Goal: Information Seeking & Learning: Check status

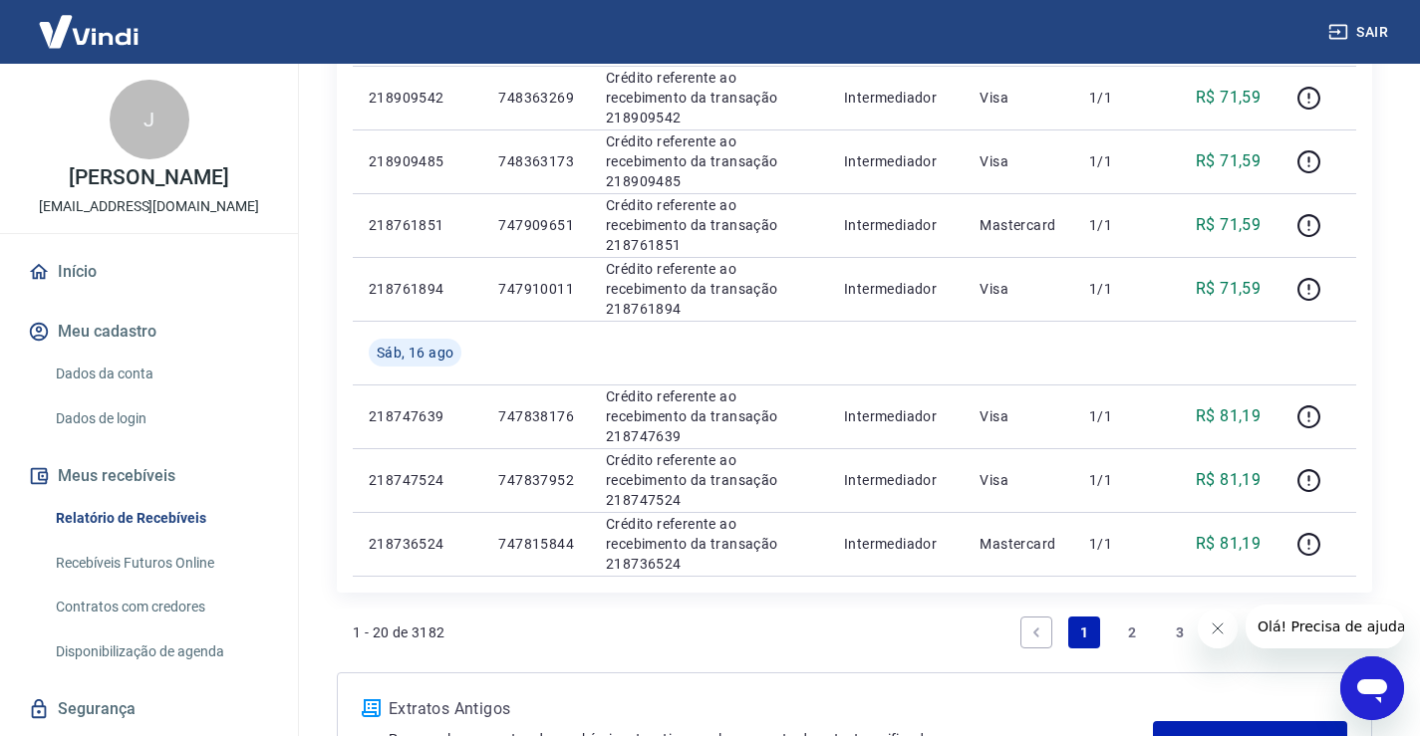
scroll to position [1529, 0]
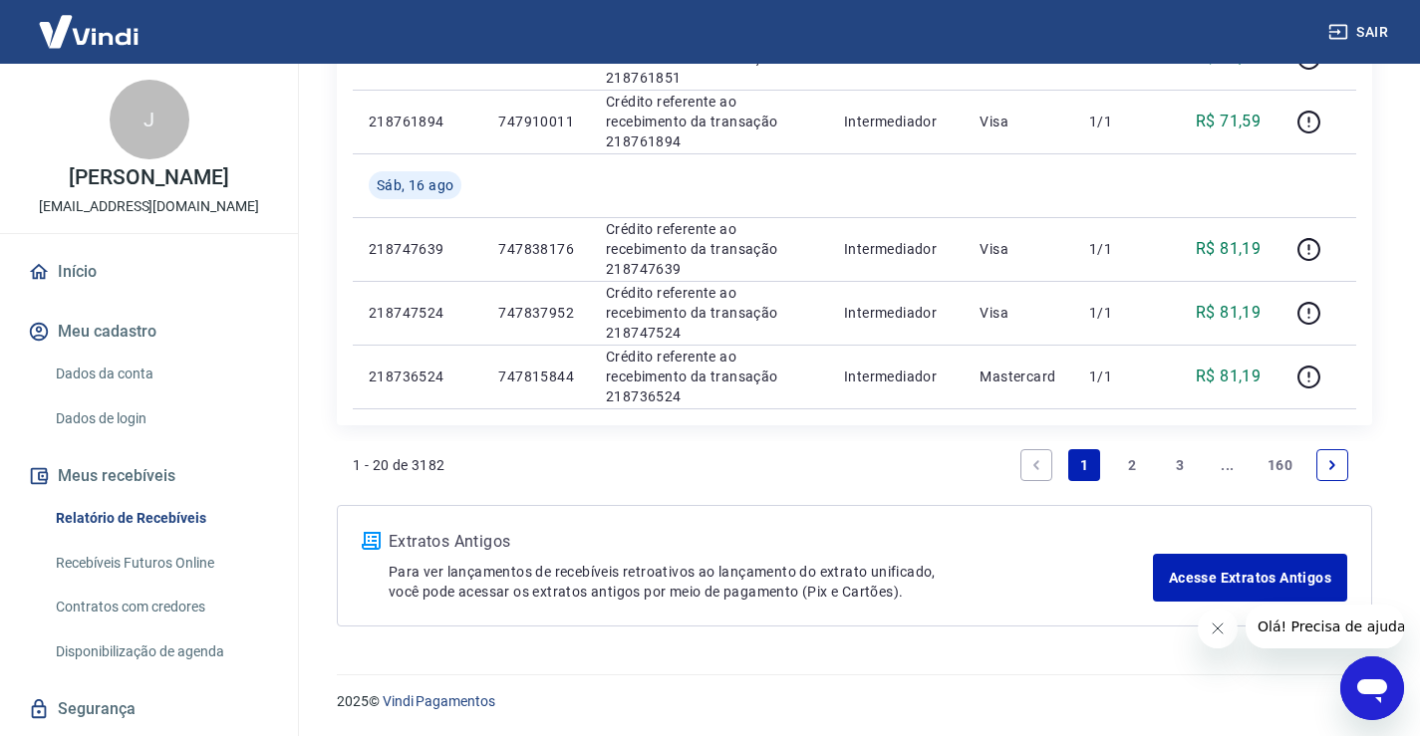
click at [1225, 469] on link "..." at bounding box center [1227, 465] width 32 height 32
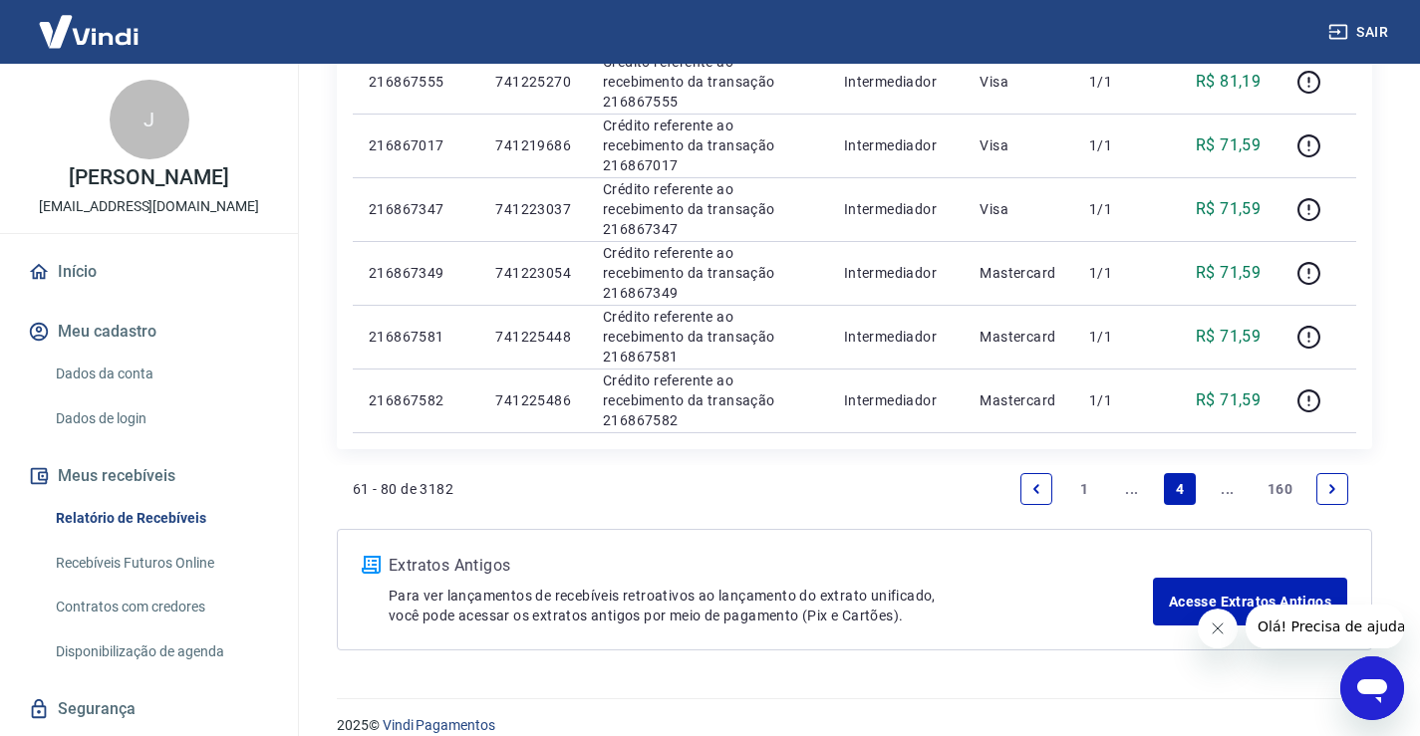
scroll to position [1466, 0]
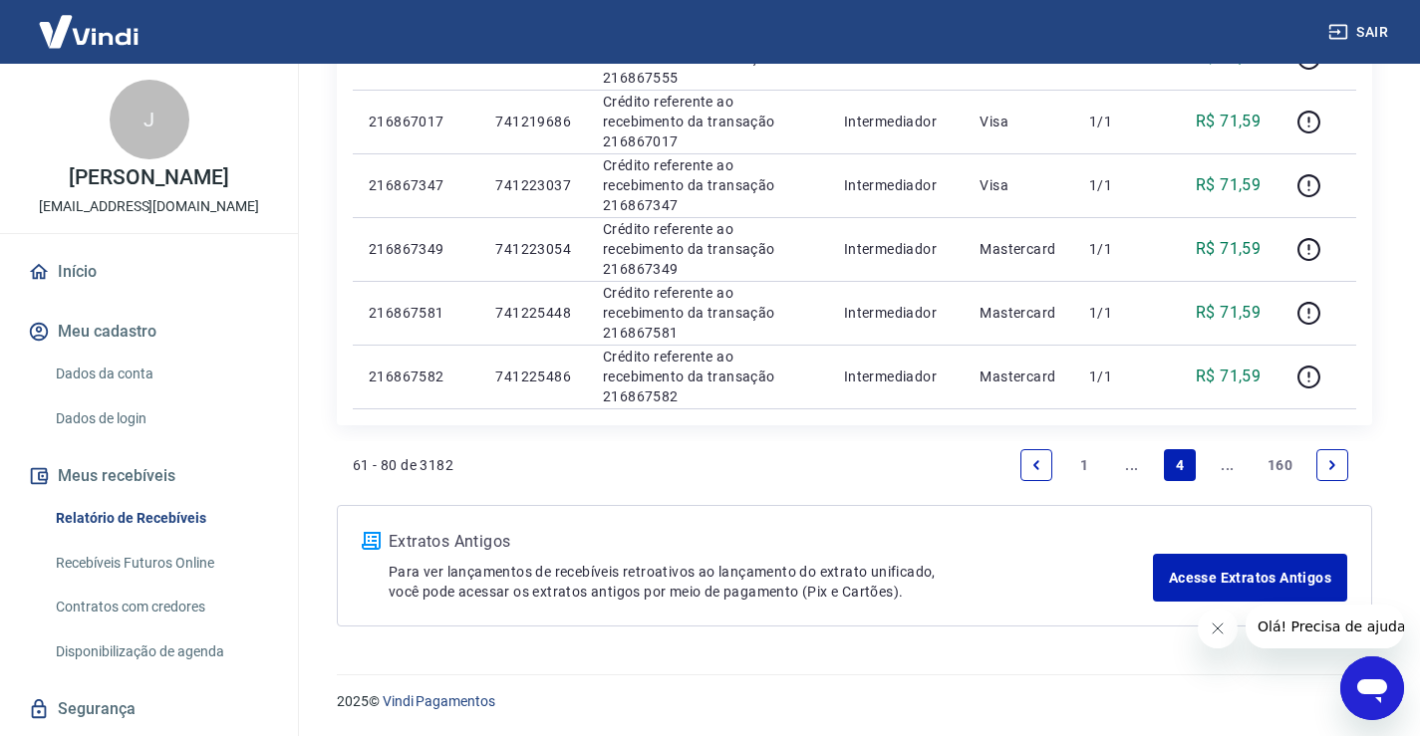
click at [1223, 456] on link "..." at bounding box center [1227, 465] width 32 height 32
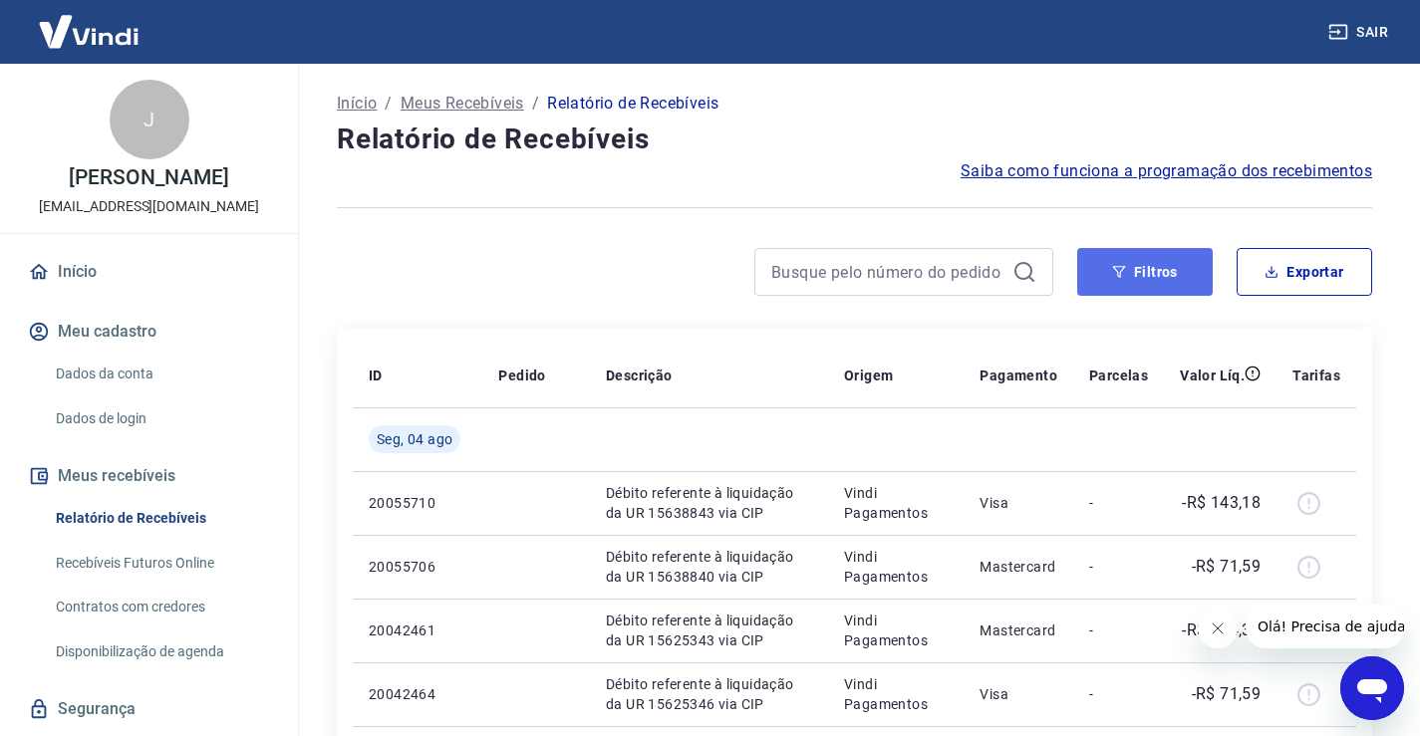
click at [1157, 260] on button "Filtros" at bounding box center [1144, 272] width 135 height 48
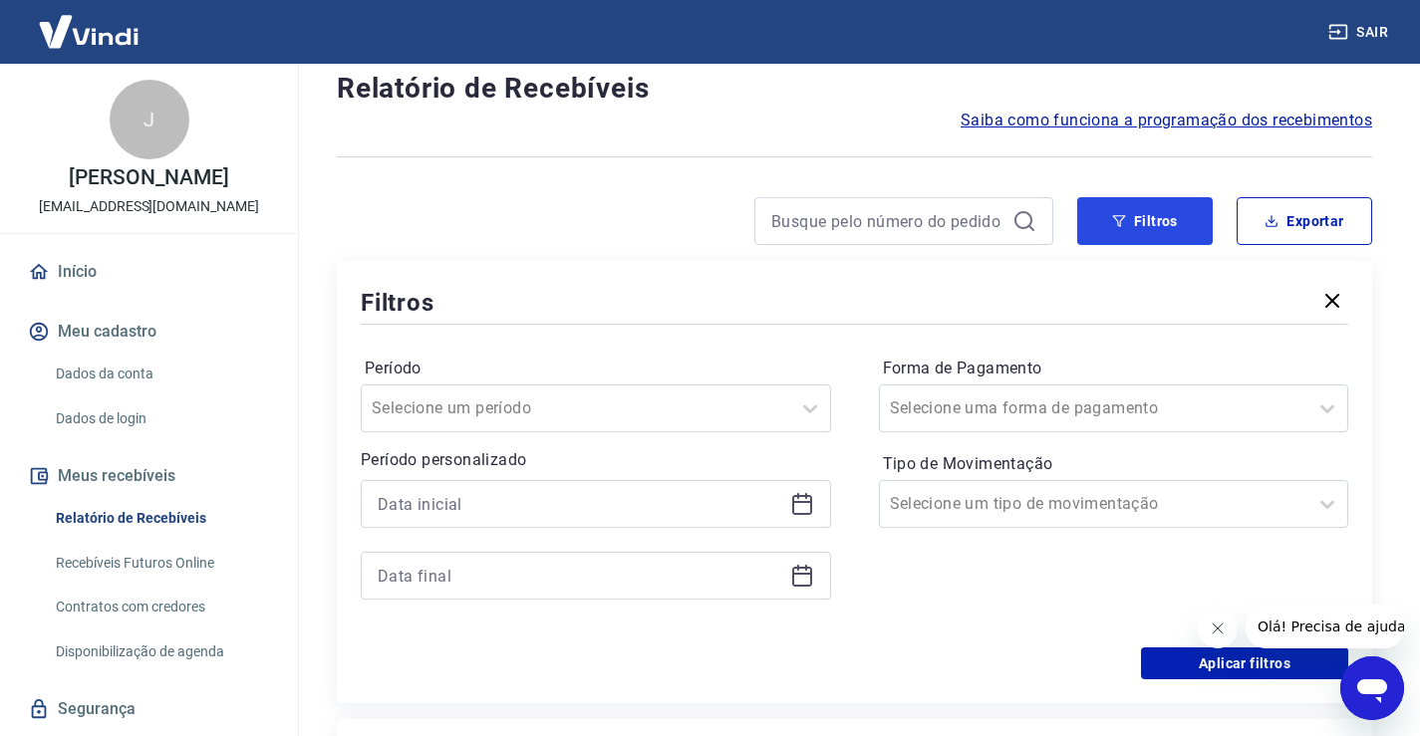
scroll to position [100, 0]
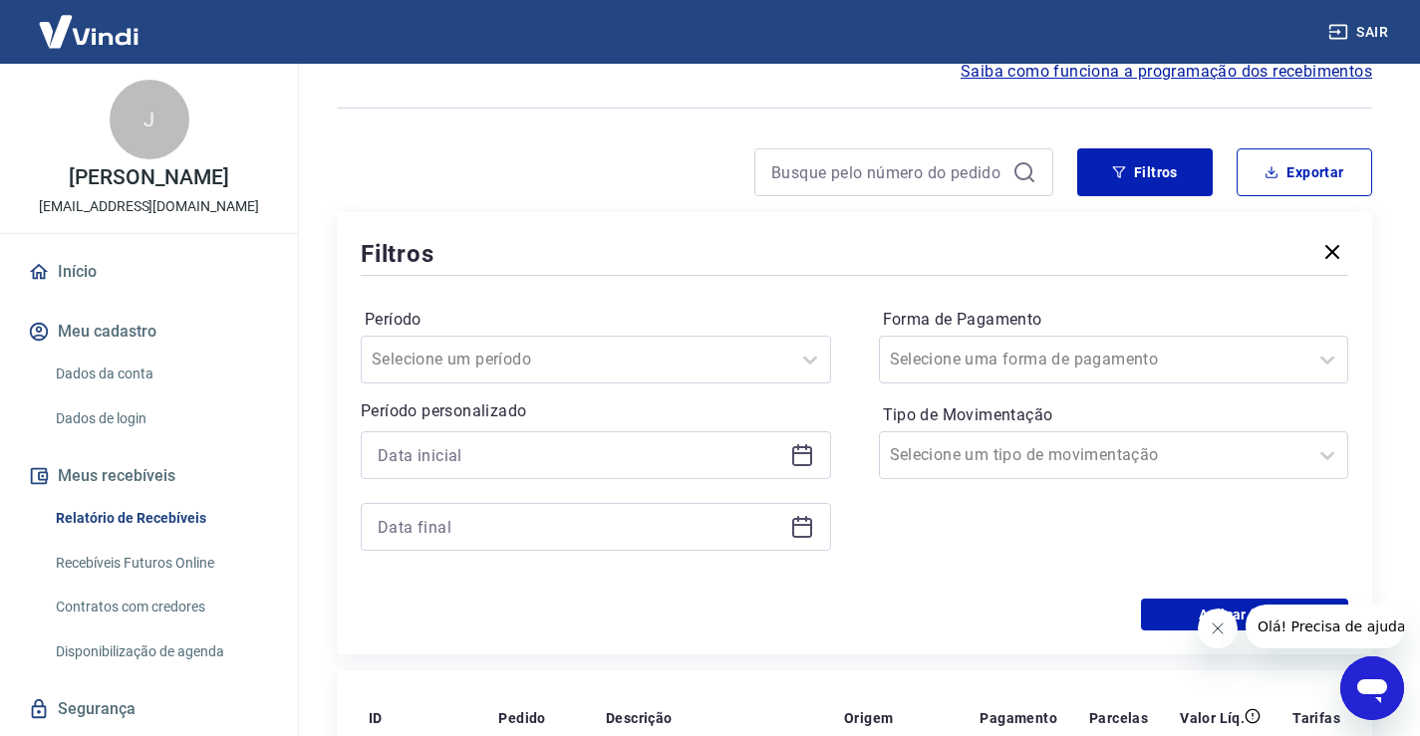
click at [801, 452] on icon at bounding box center [802, 453] width 20 height 2
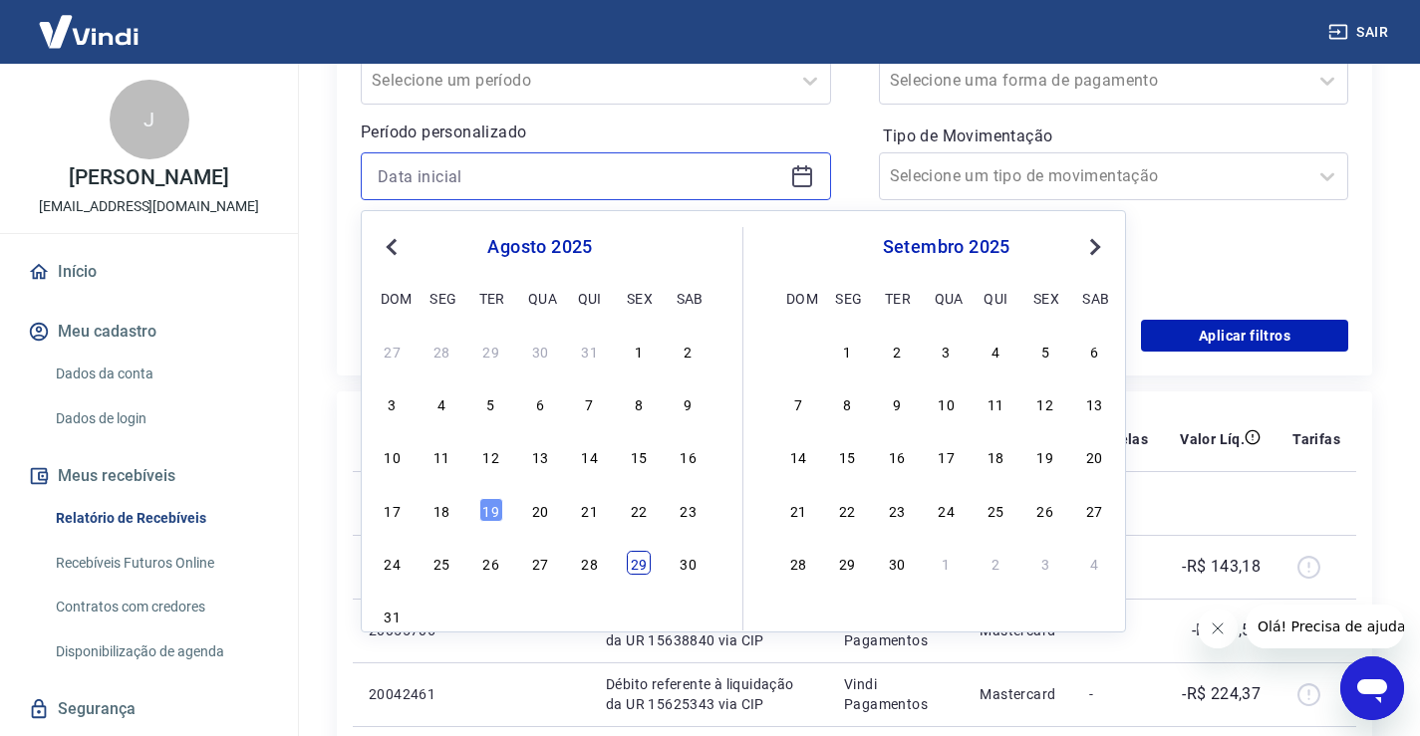
scroll to position [399, 0]
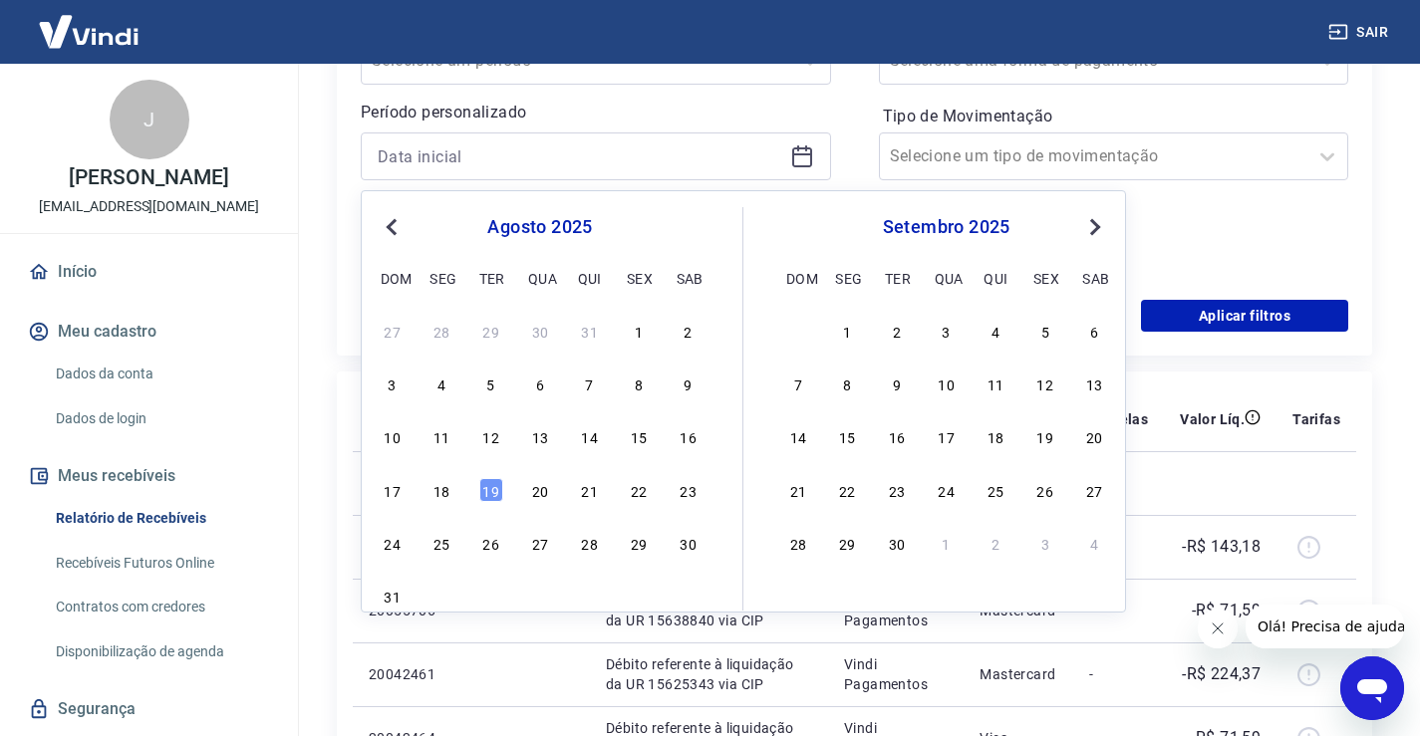
click at [394, 231] on span "Previous Month" at bounding box center [394, 226] width 0 height 23
click at [479, 333] on div "1" at bounding box center [491, 331] width 24 height 24
type input "[DATE]"
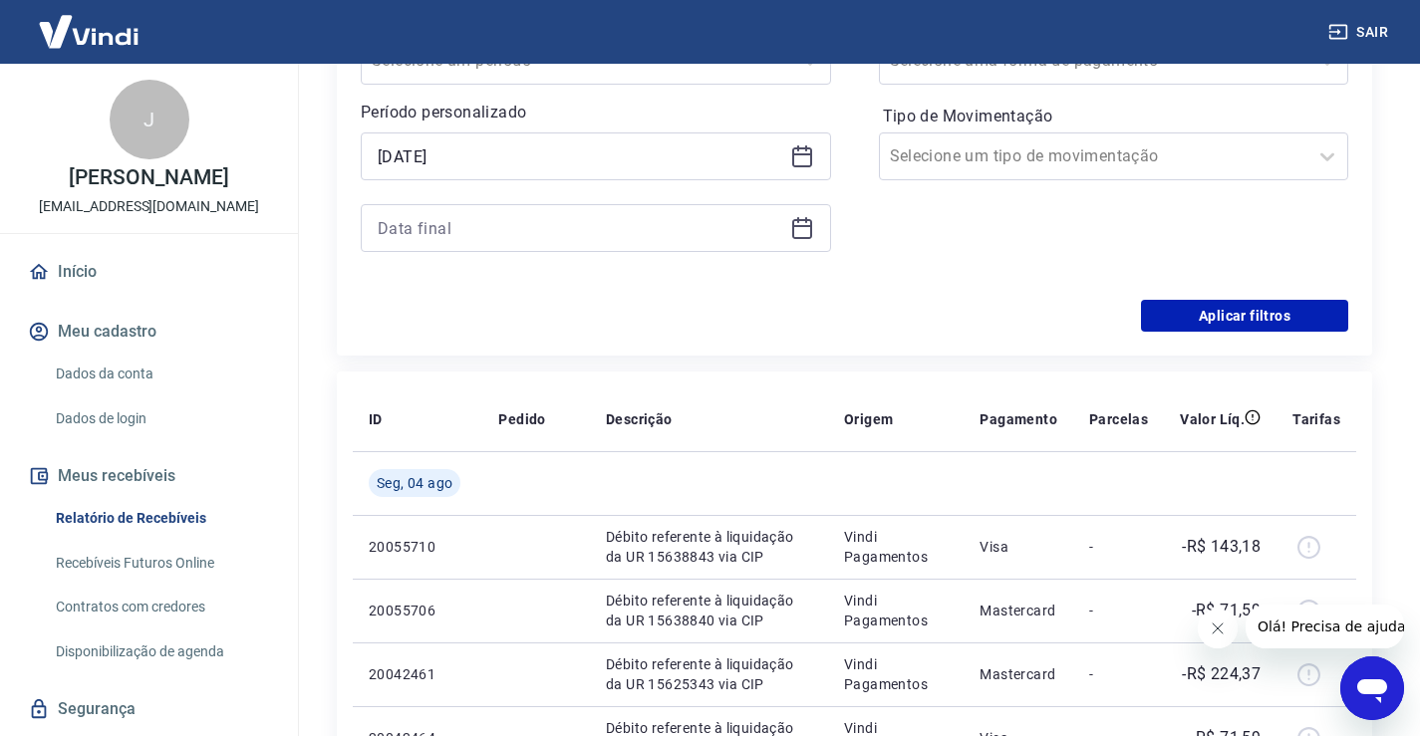
click at [800, 231] on icon at bounding box center [802, 228] width 24 height 24
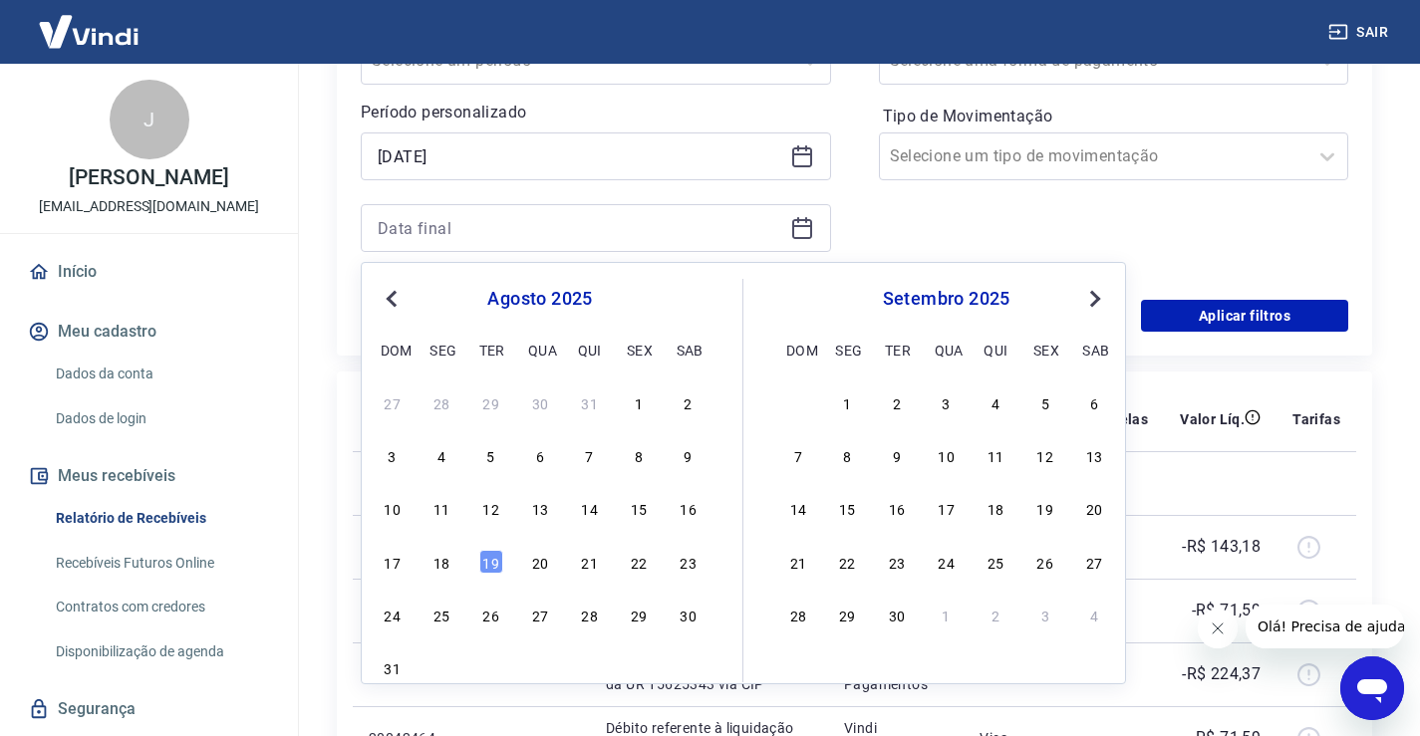
click at [394, 297] on span "Previous Month" at bounding box center [394, 298] width 0 height 23
click at [593, 614] on div "31" at bounding box center [590, 615] width 24 height 24
click at [593, 614] on td "Débito referente à liquidação da UR 15638840 via CIP" at bounding box center [709, 611] width 238 height 64
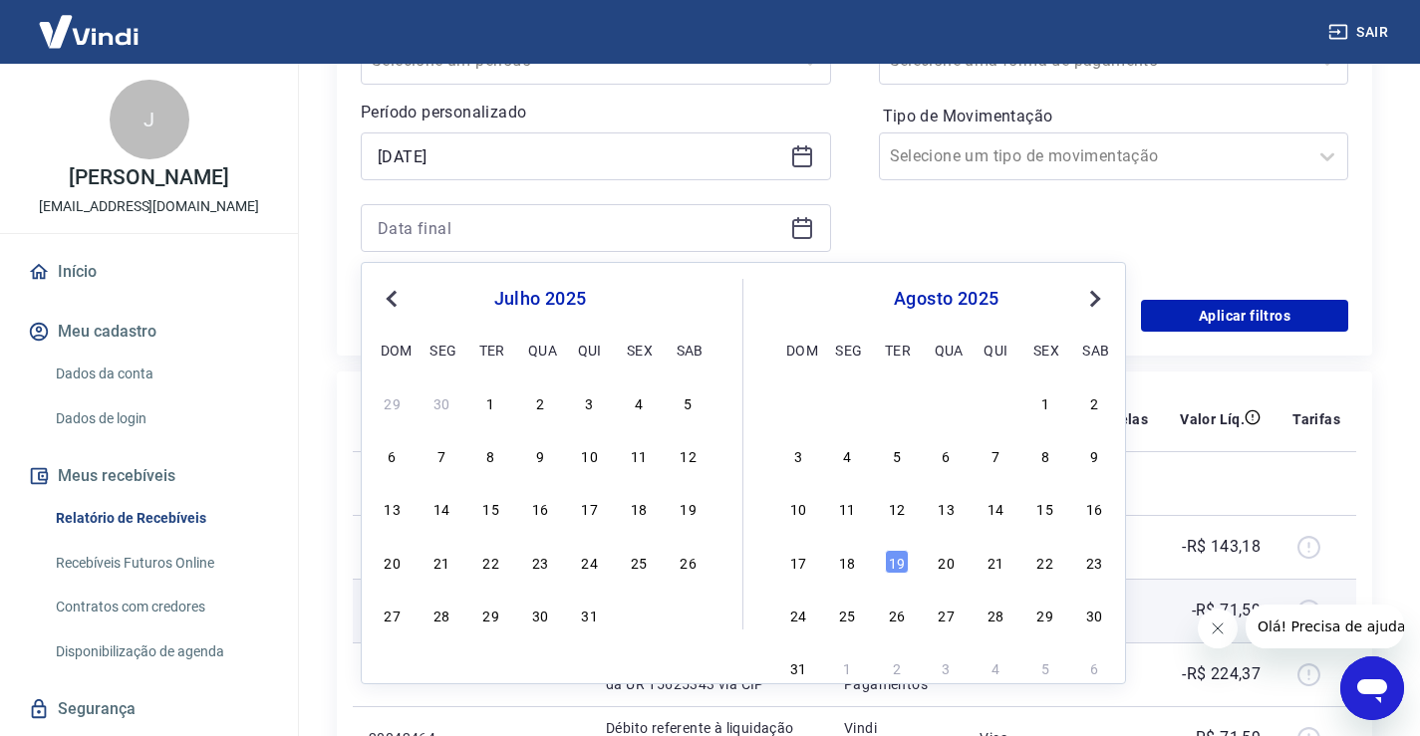
type input "[DATE]"
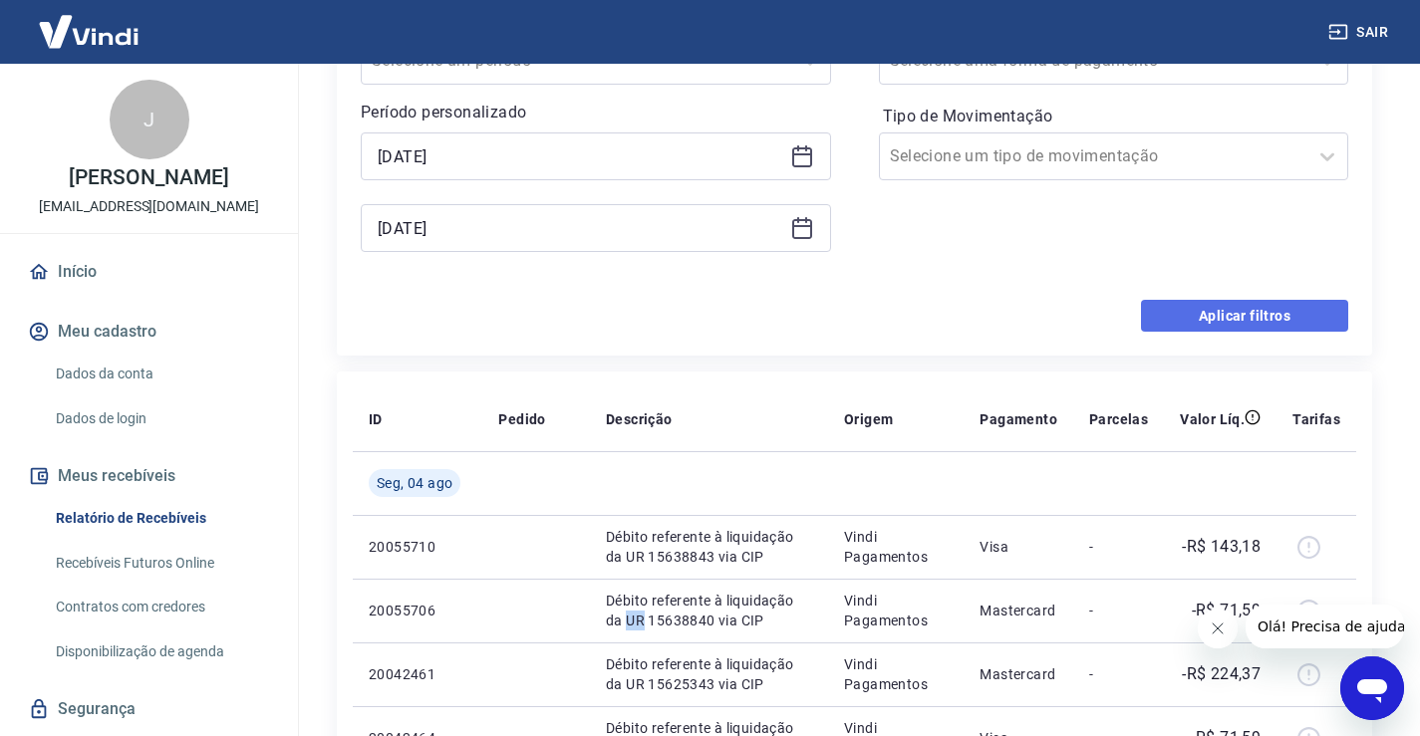
click at [1178, 310] on button "Aplicar filtros" at bounding box center [1244, 316] width 207 height 32
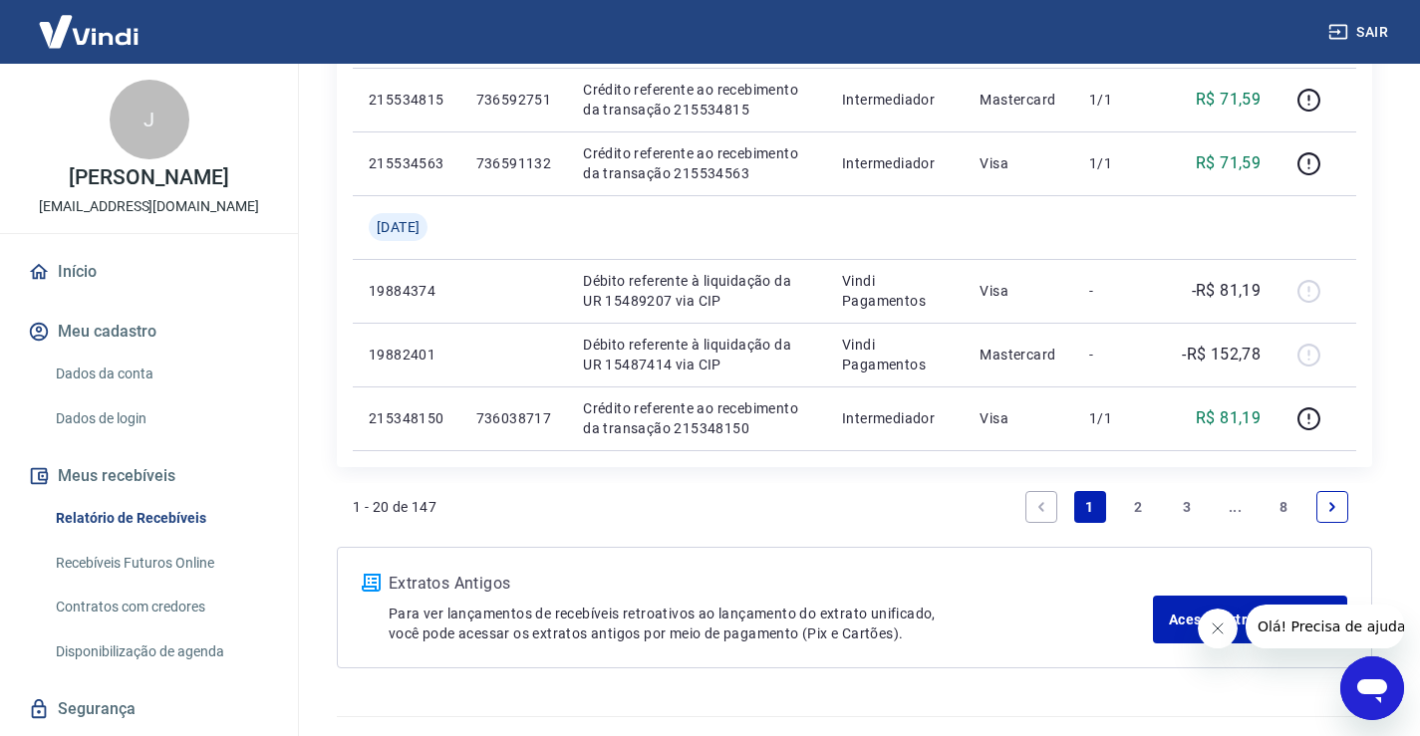
scroll to position [1593, 0]
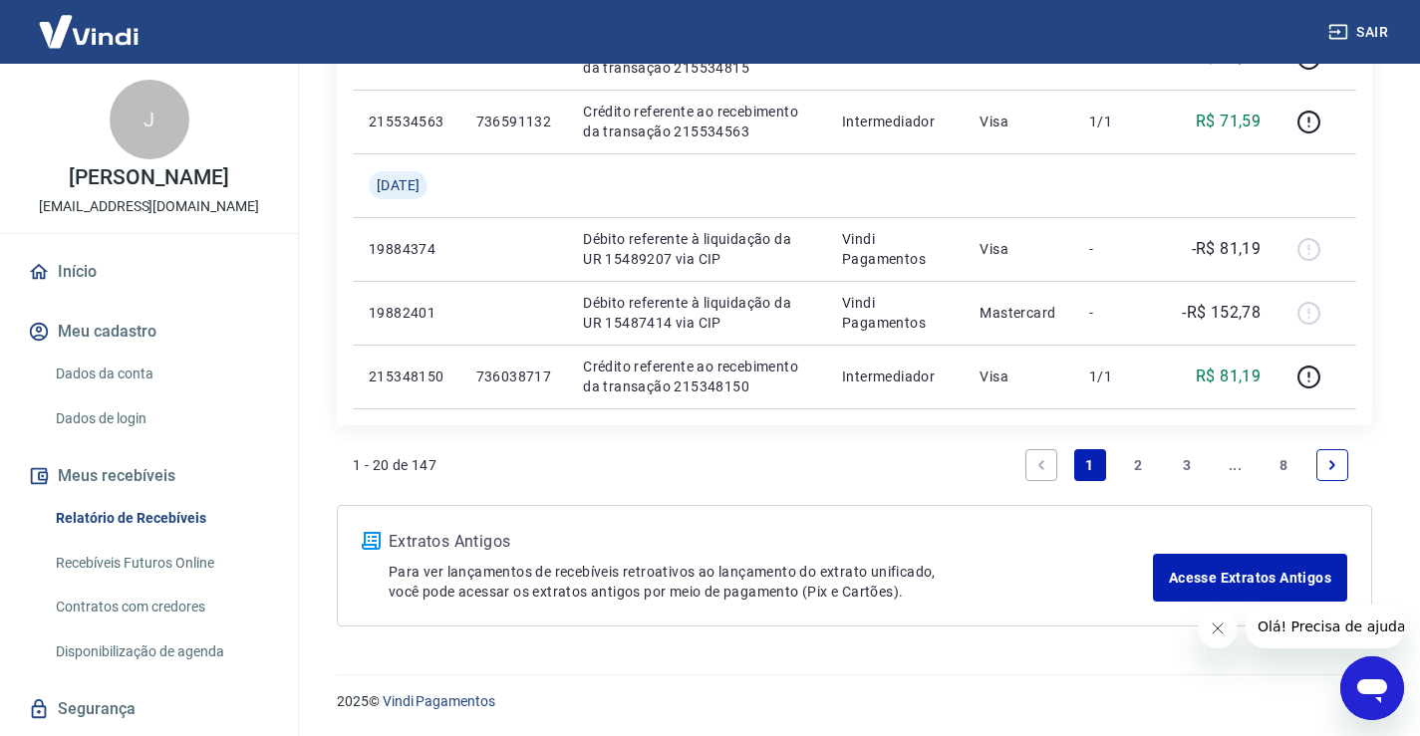
click at [1192, 465] on link "3" at bounding box center [1187, 465] width 32 height 32
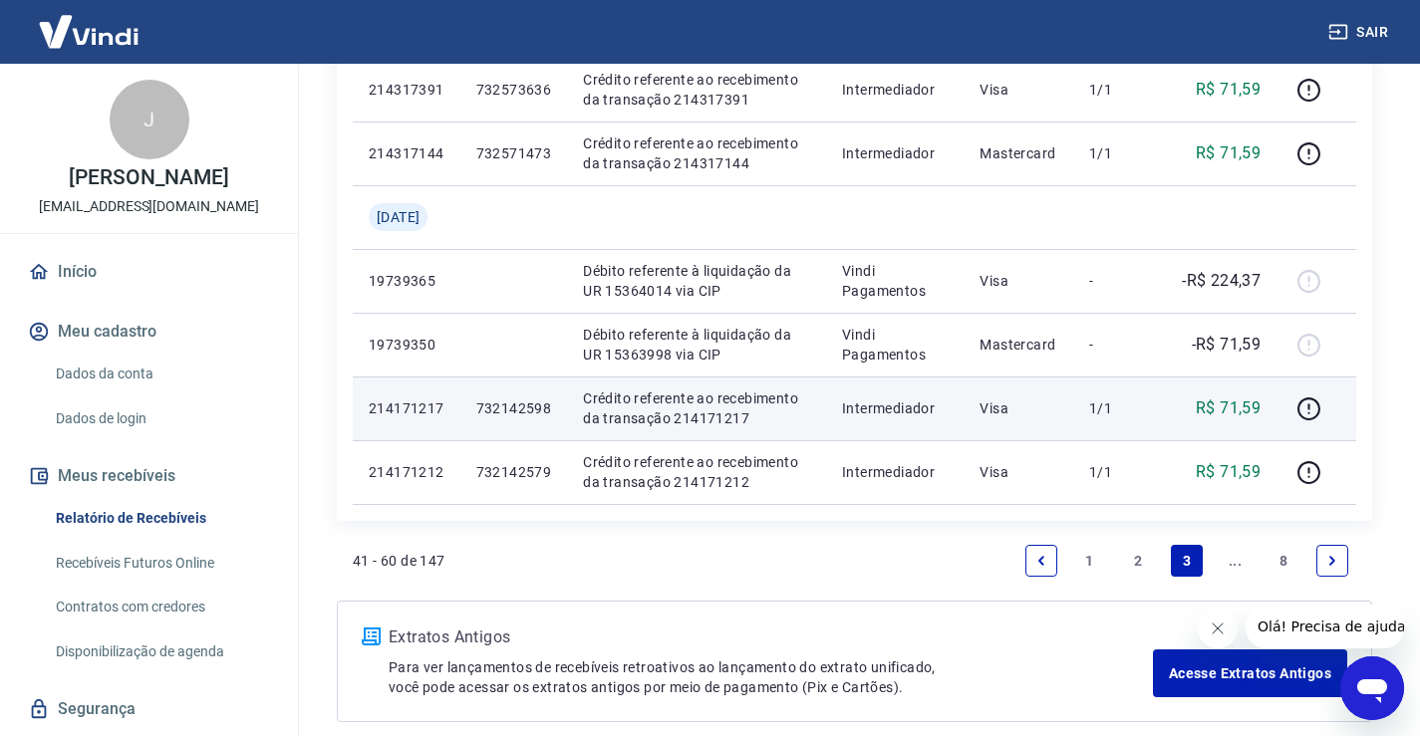
scroll to position [1593, 0]
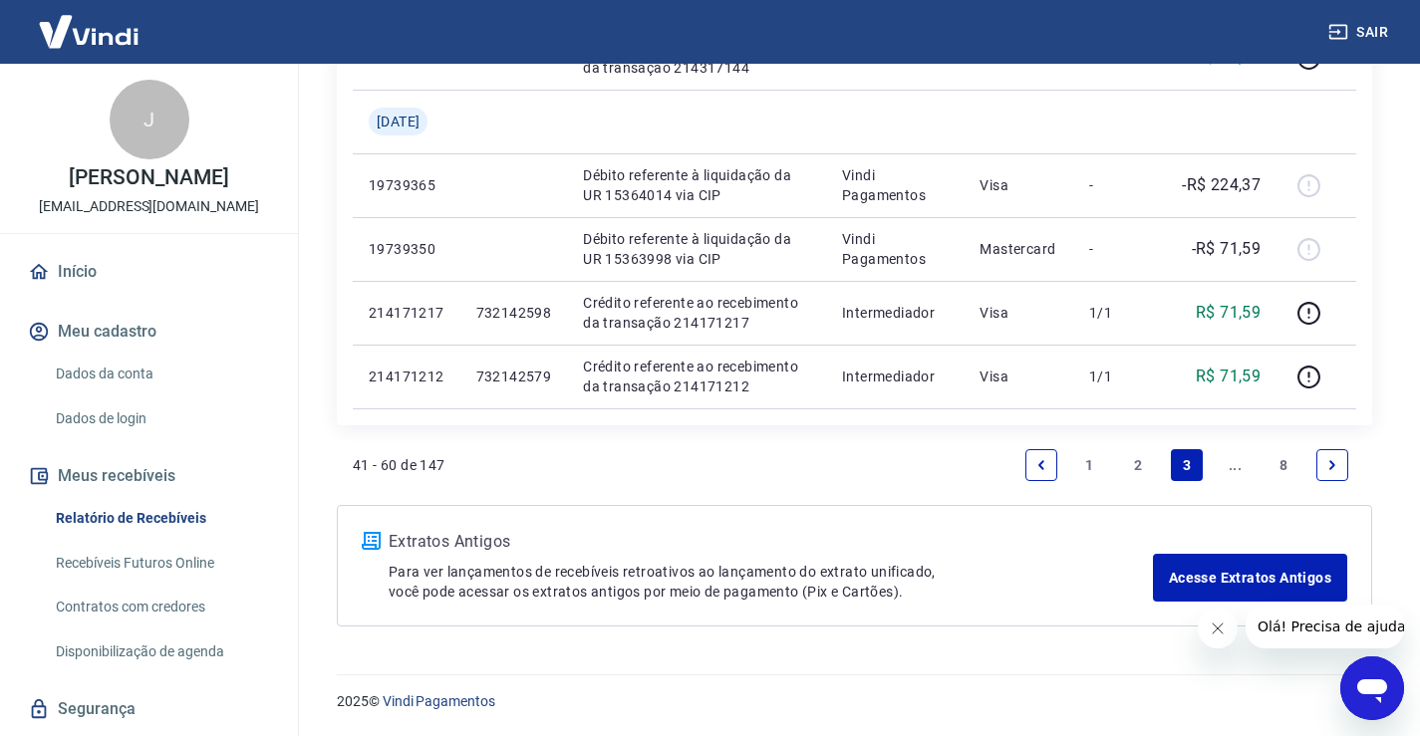
click at [1226, 458] on link "..." at bounding box center [1235, 465] width 32 height 32
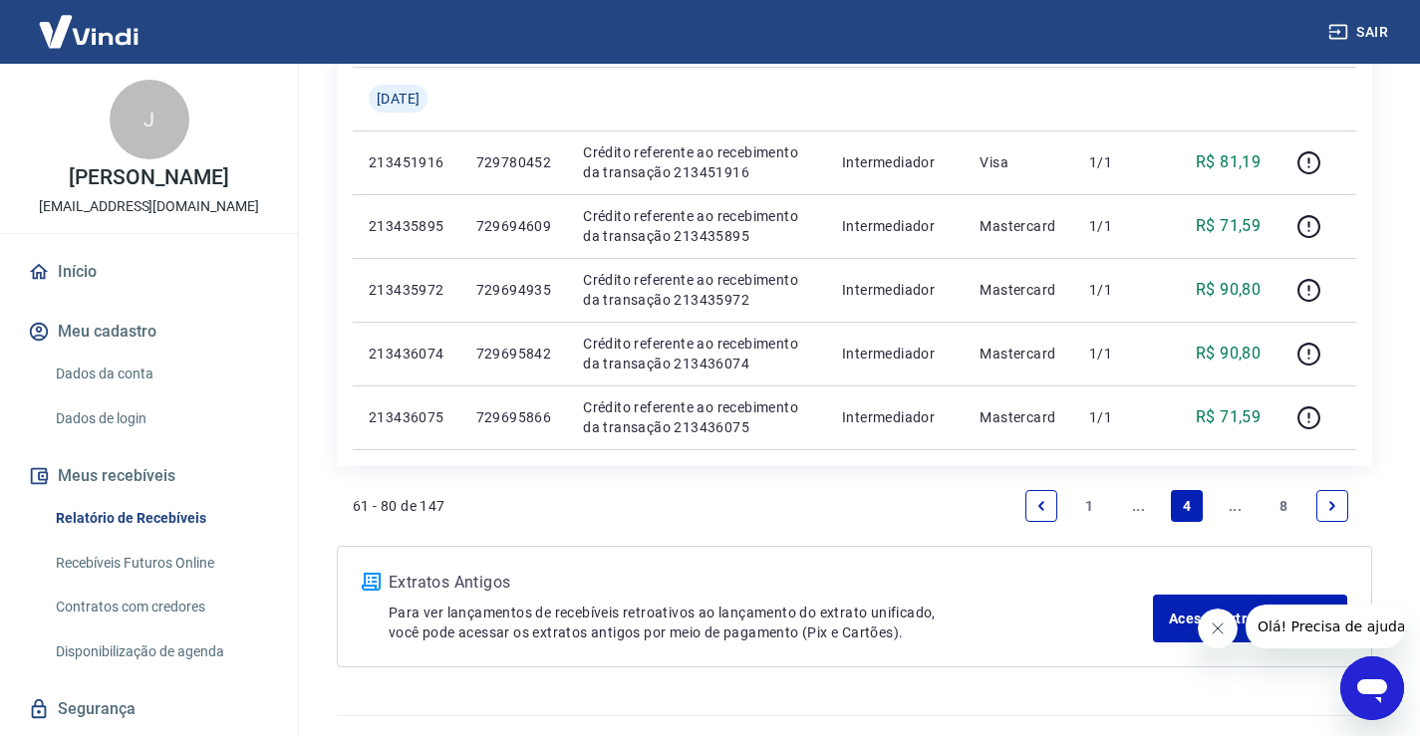
scroll to position [1657, 0]
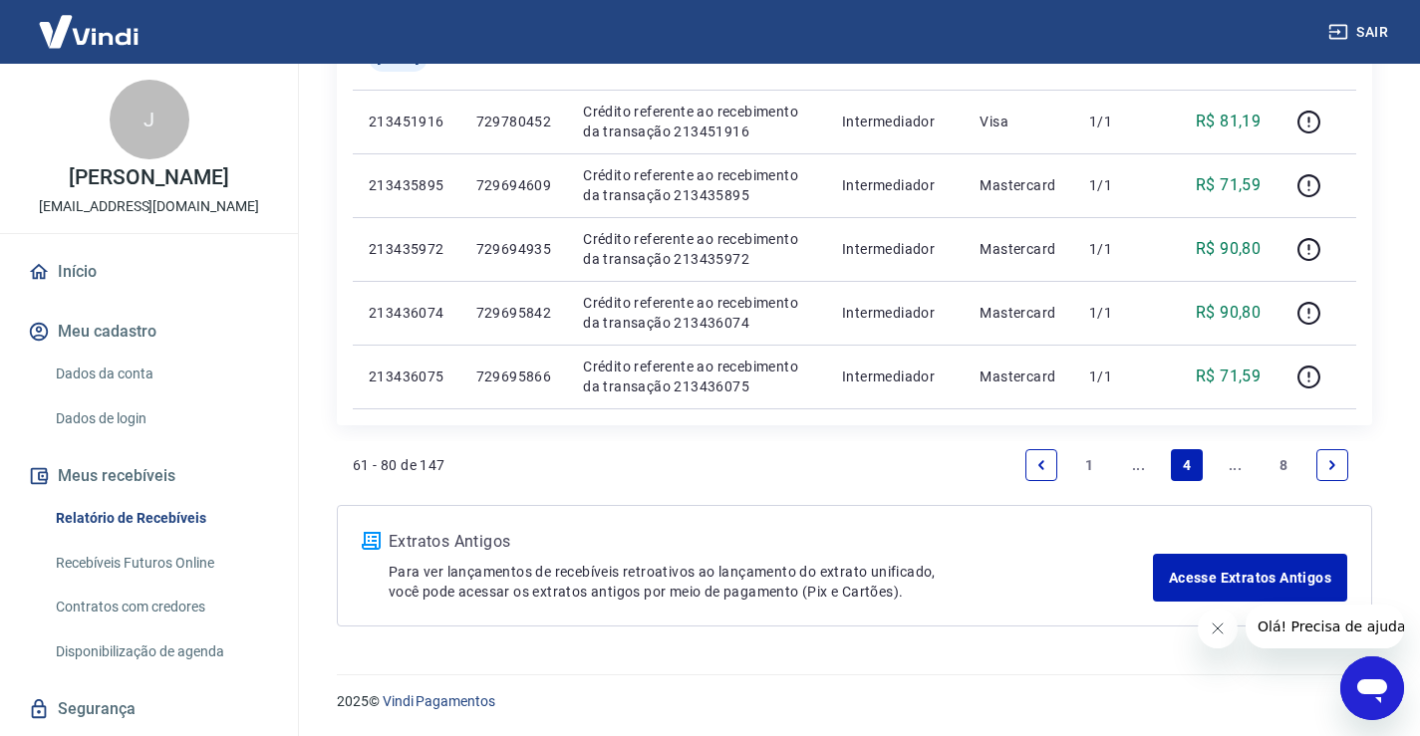
click at [1333, 468] on icon "Next page" at bounding box center [1332, 465] width 14 height 14
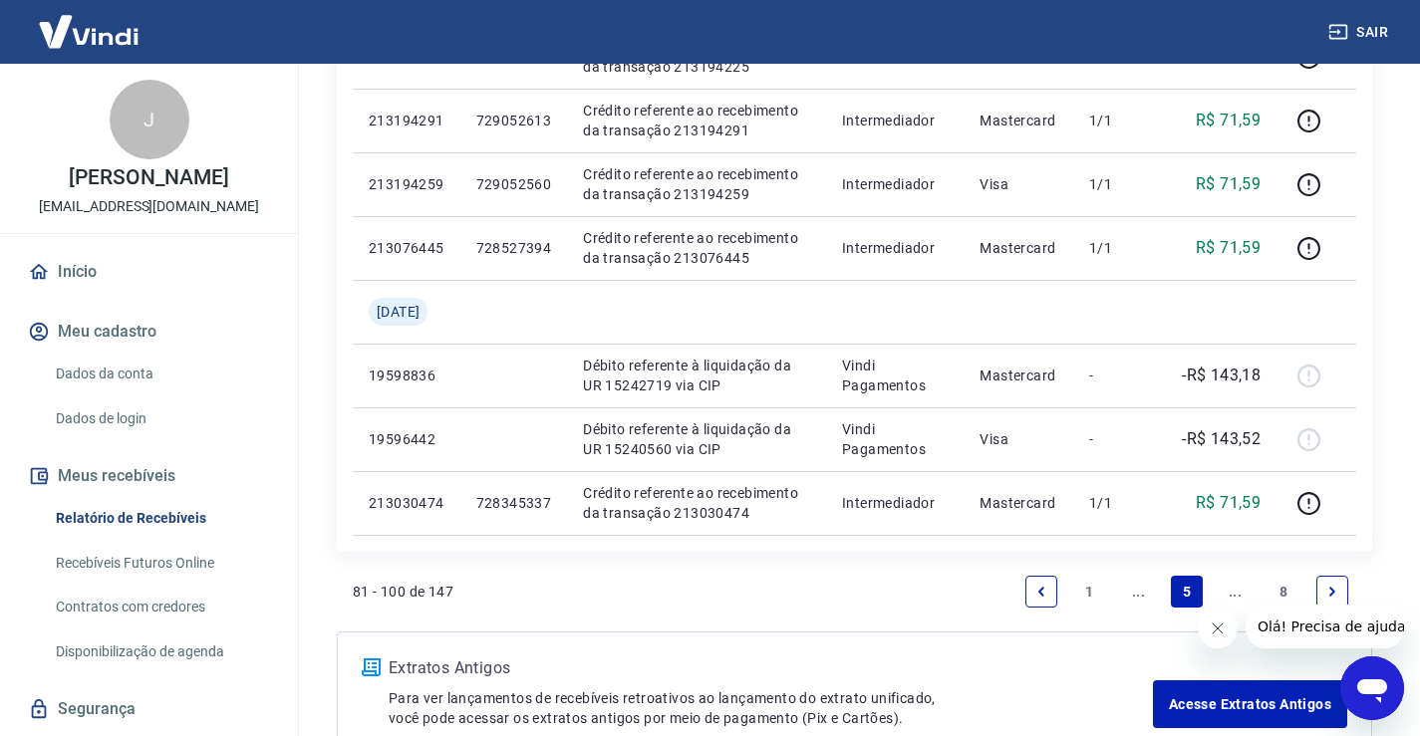
scroll to position [1529, 0]
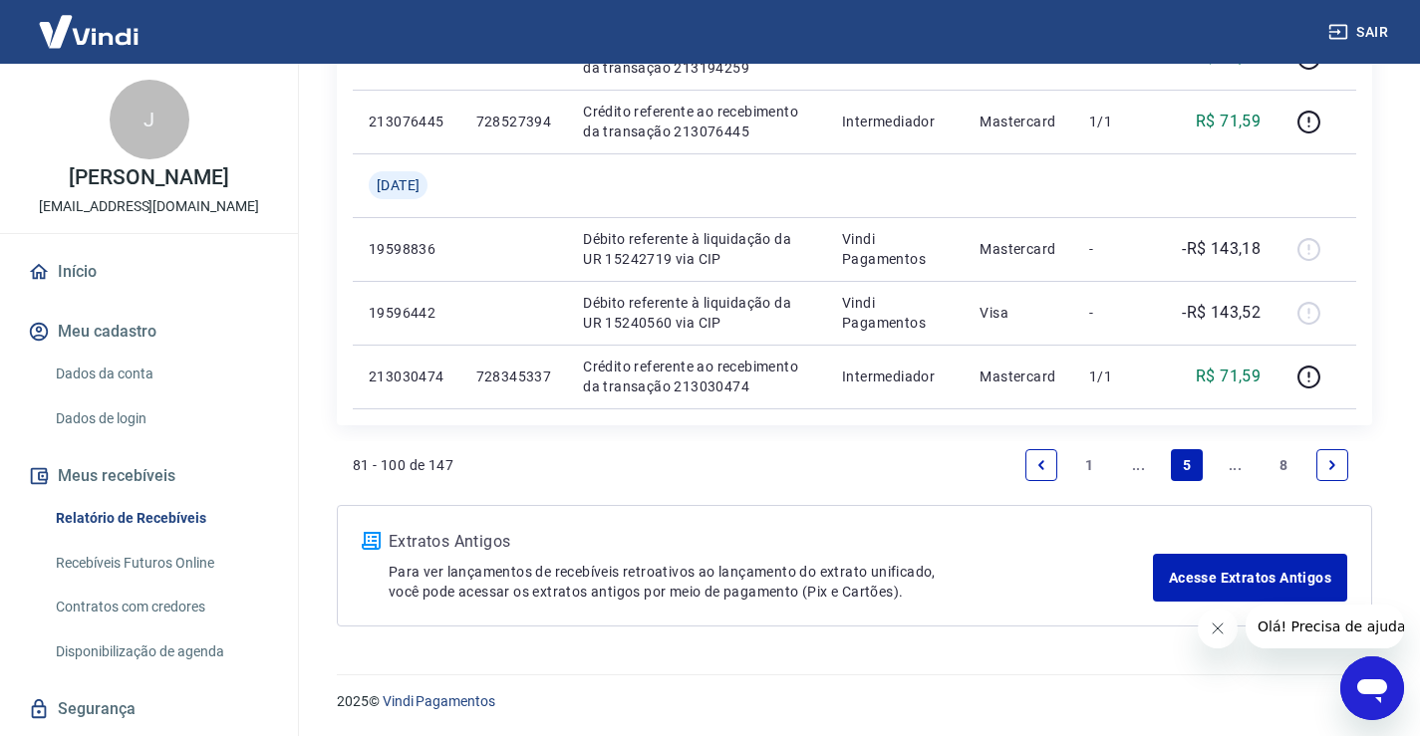
click at [1329, 466] on icon "Next page" at bounding box center [1332, 465] width 14 height 14
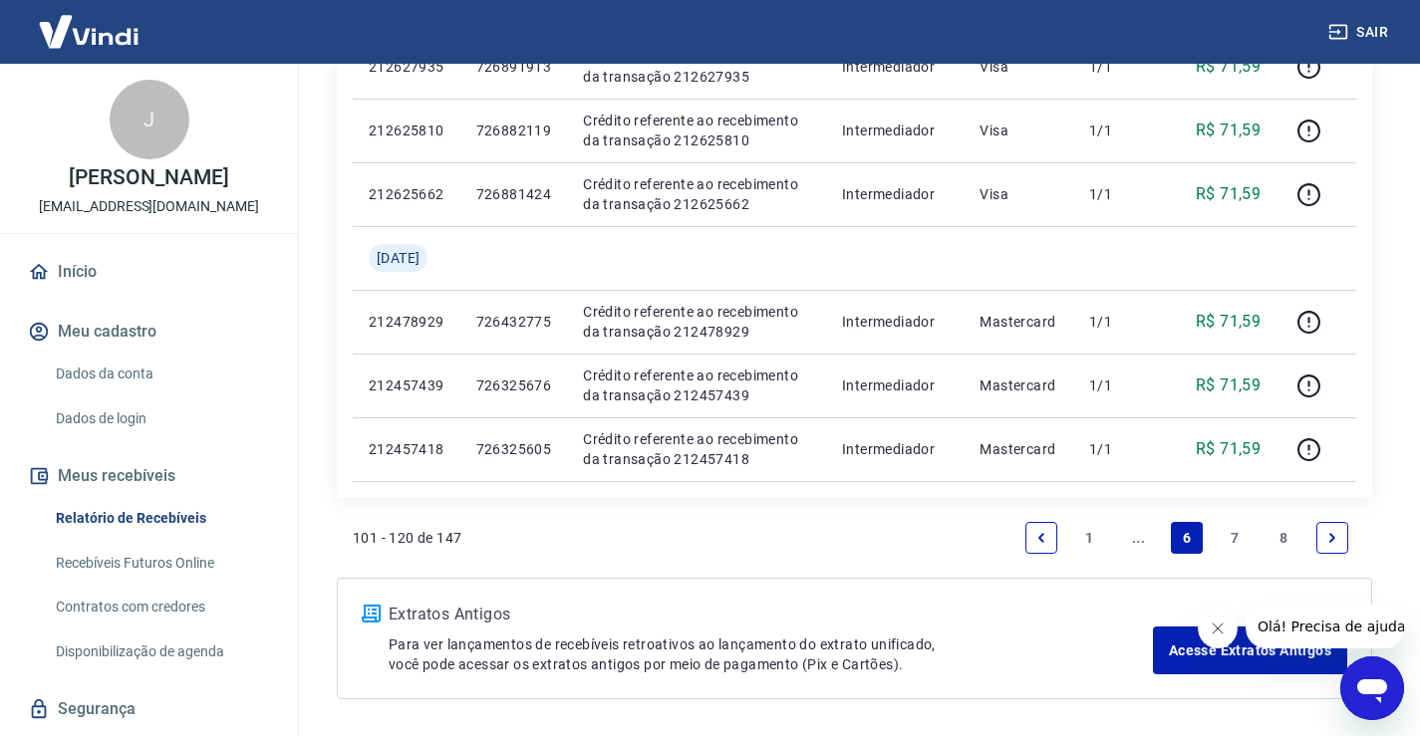
scroll to position [1529, 0]
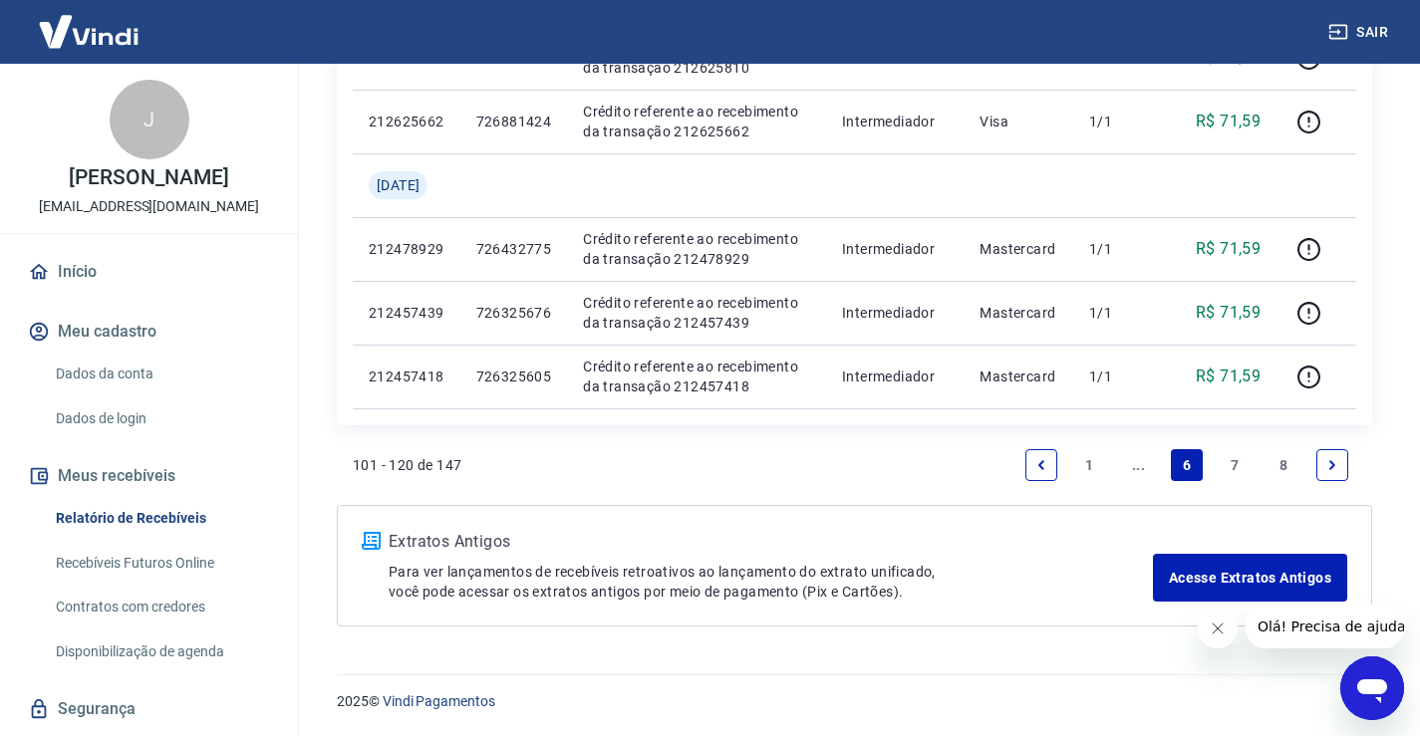
click at [1333, 456] on link "Next page" at bounding box center [1332, 465] width 32 height 32
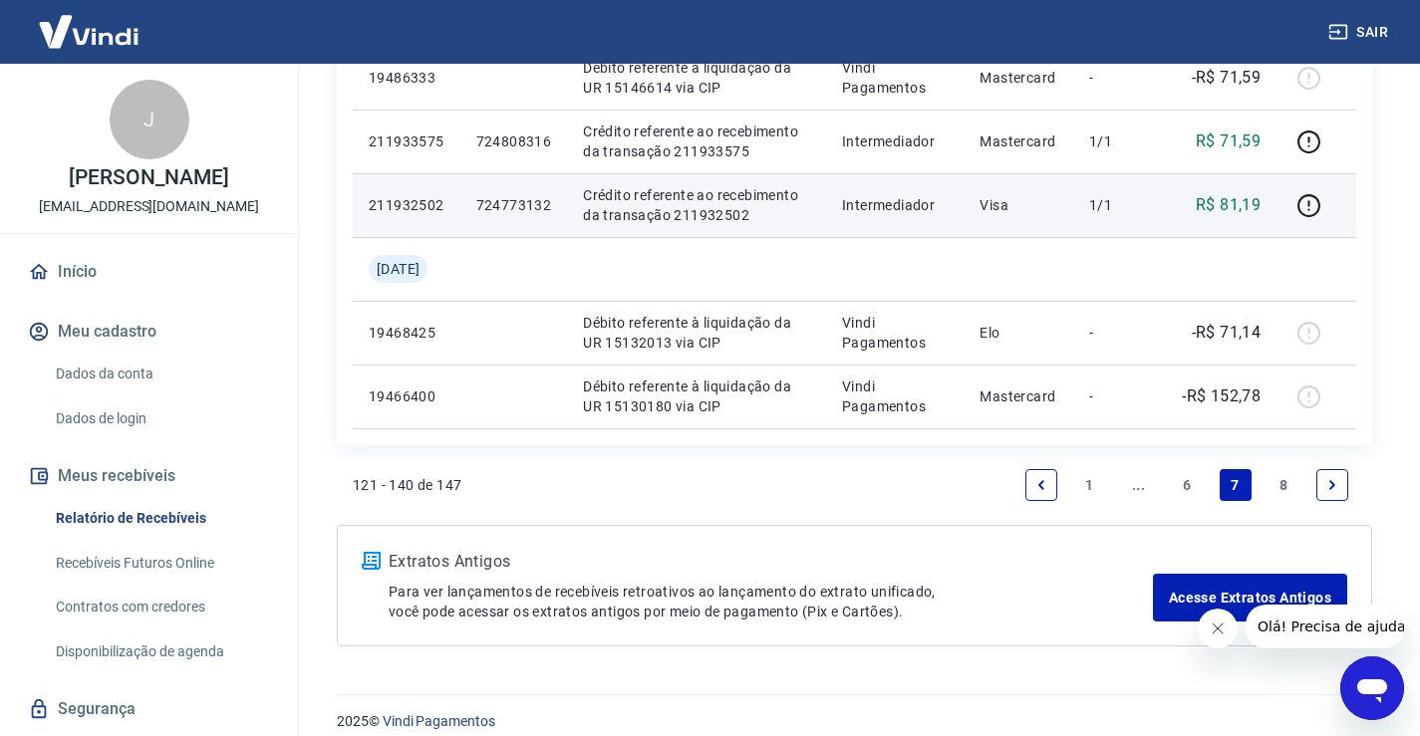
scroll to position [1593, 0]
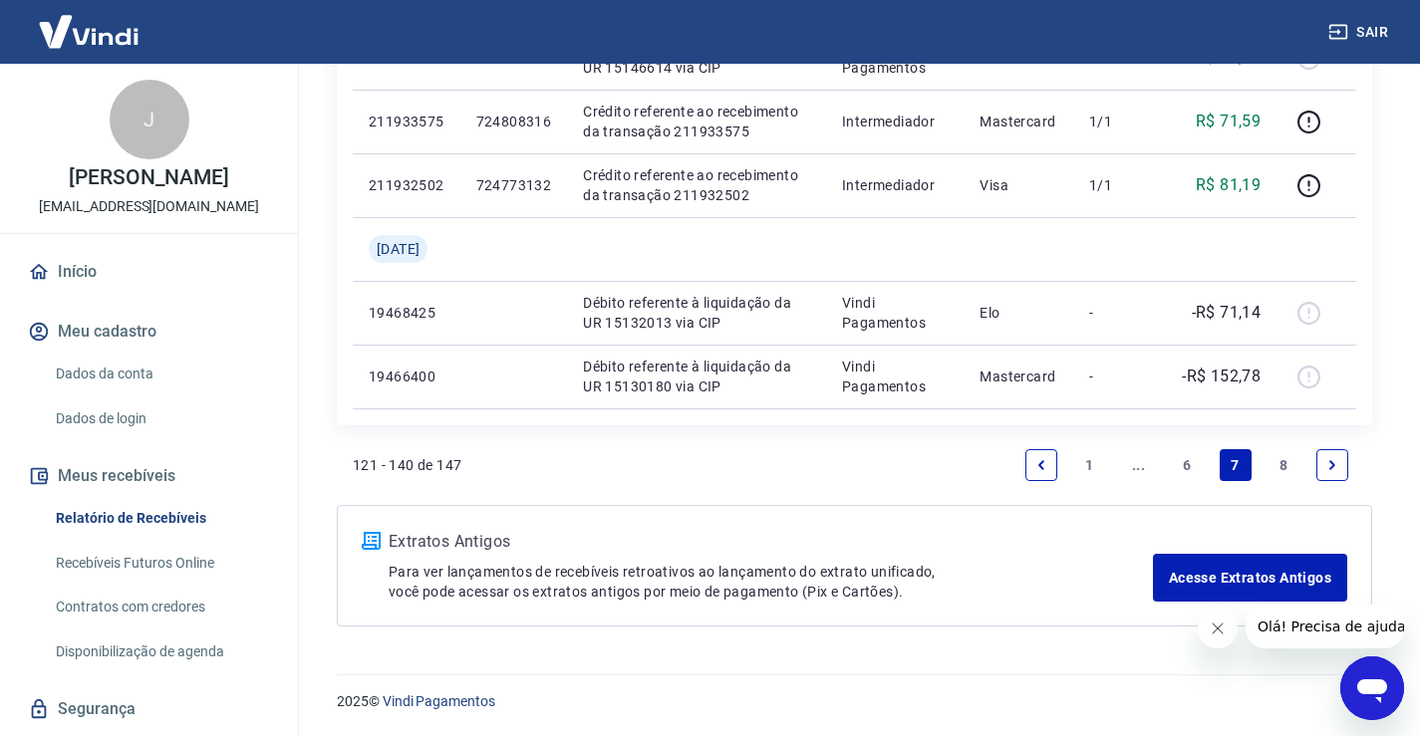
click at [1325, 461] on icon "Next page" at bounding box center [1332, 465] width 14 height 14
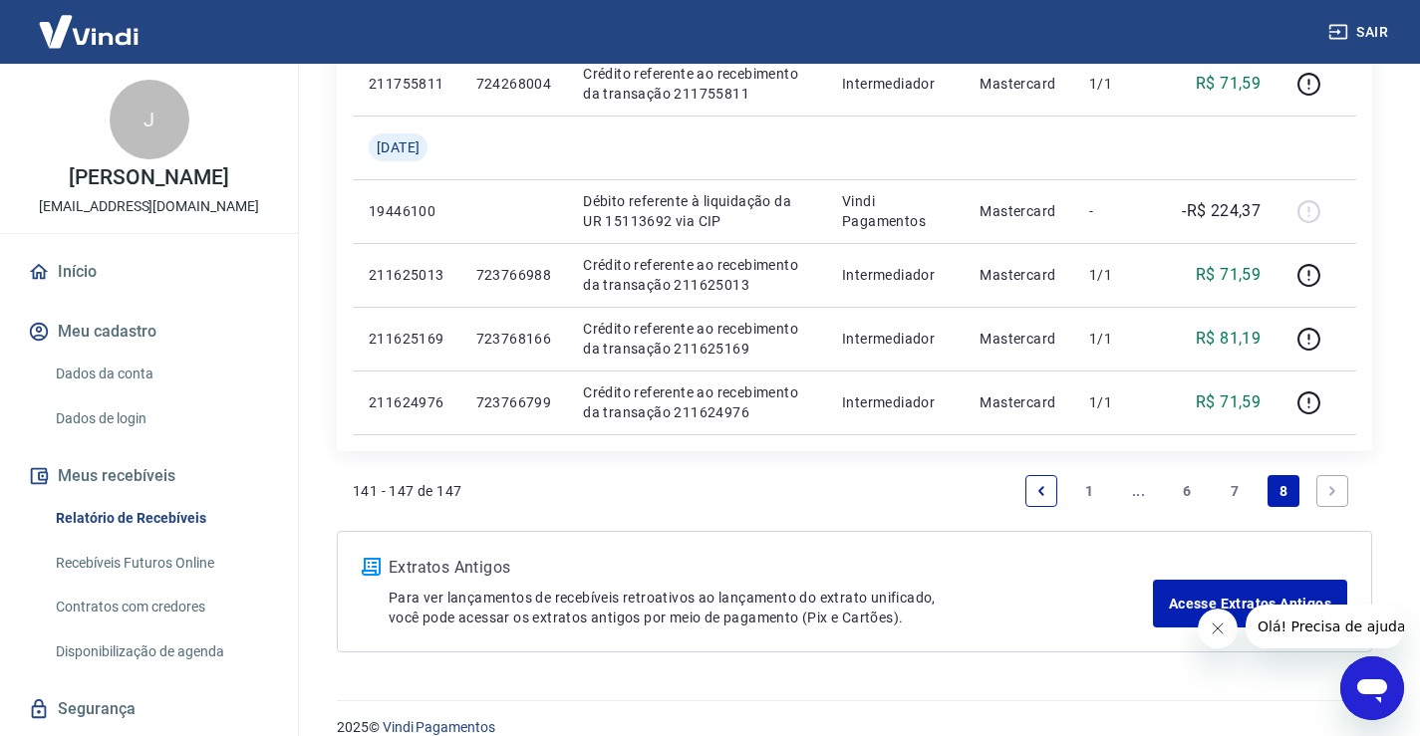
scroll to position [573, 0]
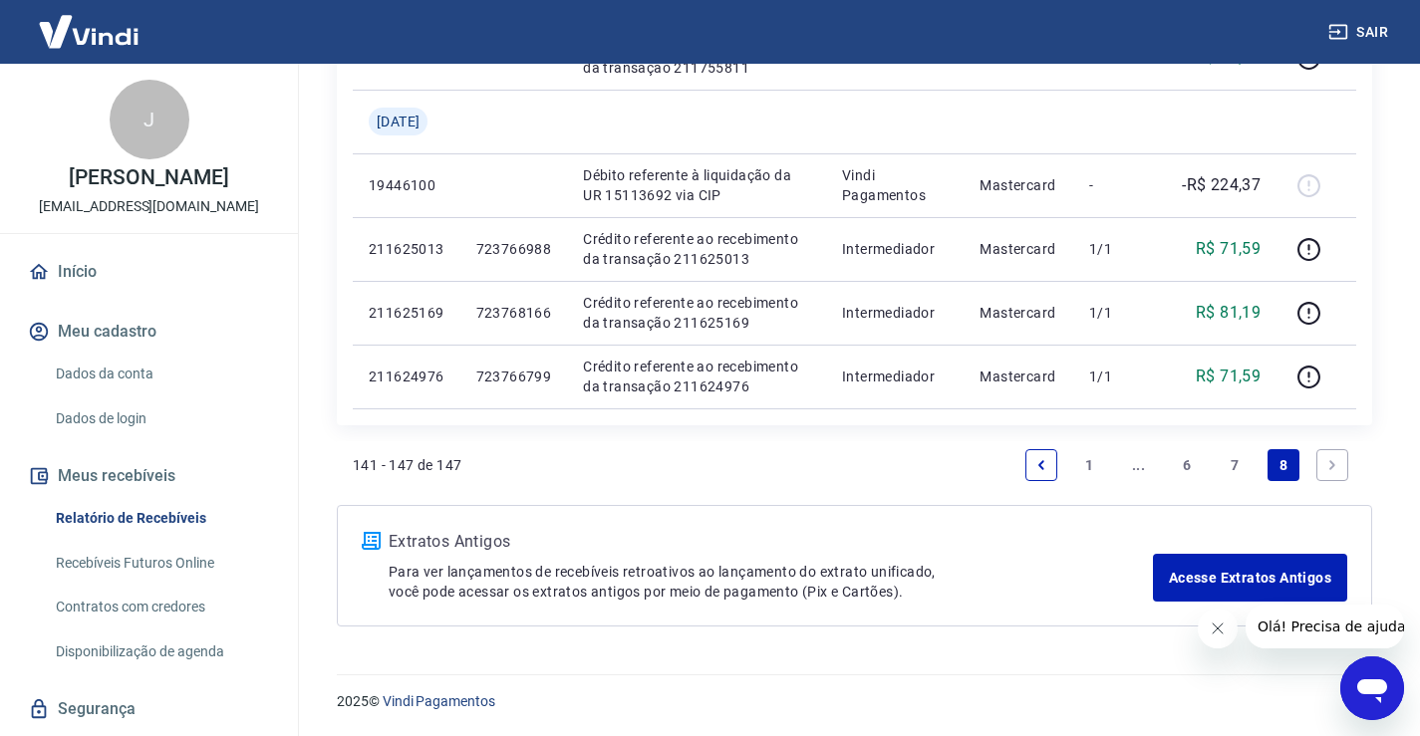
click at [1341, 457] on link "Next page" at bounding box center [1332, 465] width 32 height 32
click at [1329, 462] on icon "Next page" at bounding box center [1332, 465] width 14 height 14
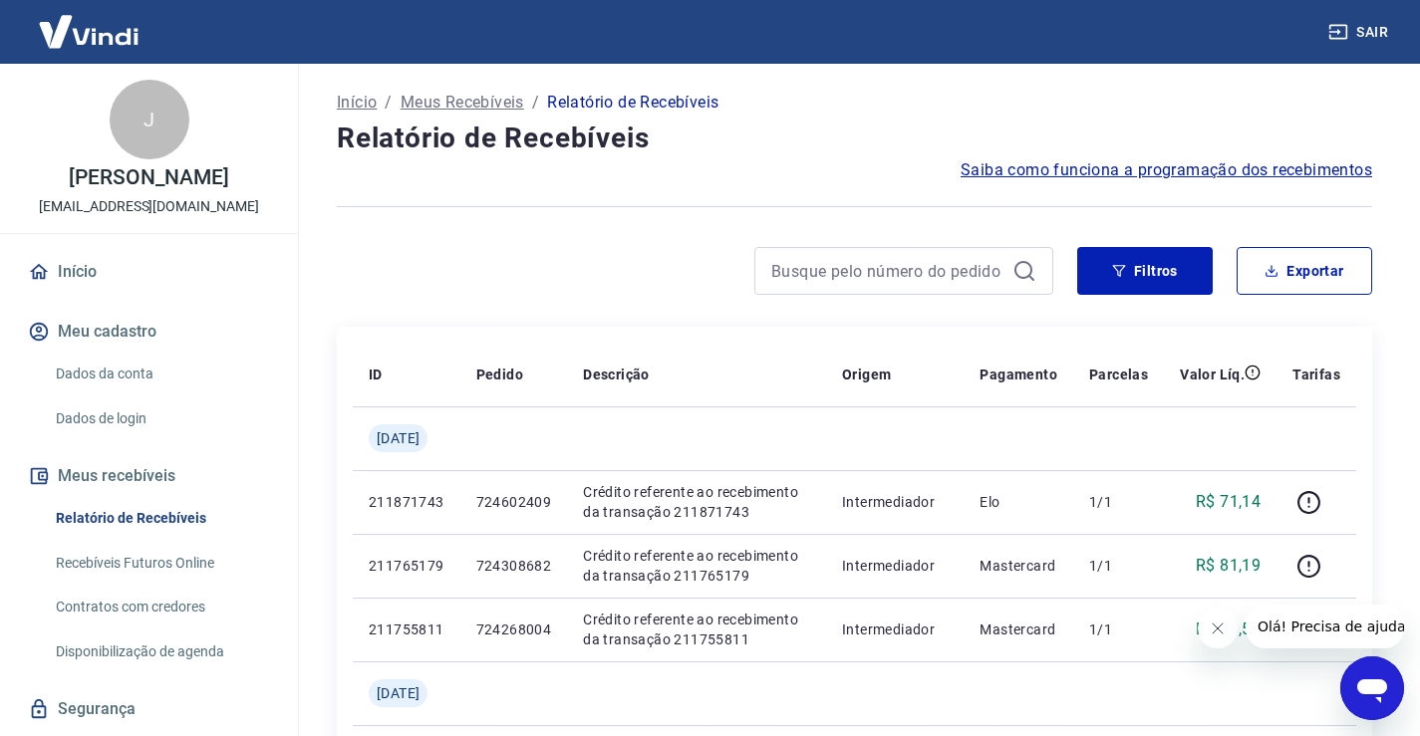
scroll to position [0, 0]
click at [1133, 258] on button "Filtros" at bounding box center [1144, 272] width 135 height 48
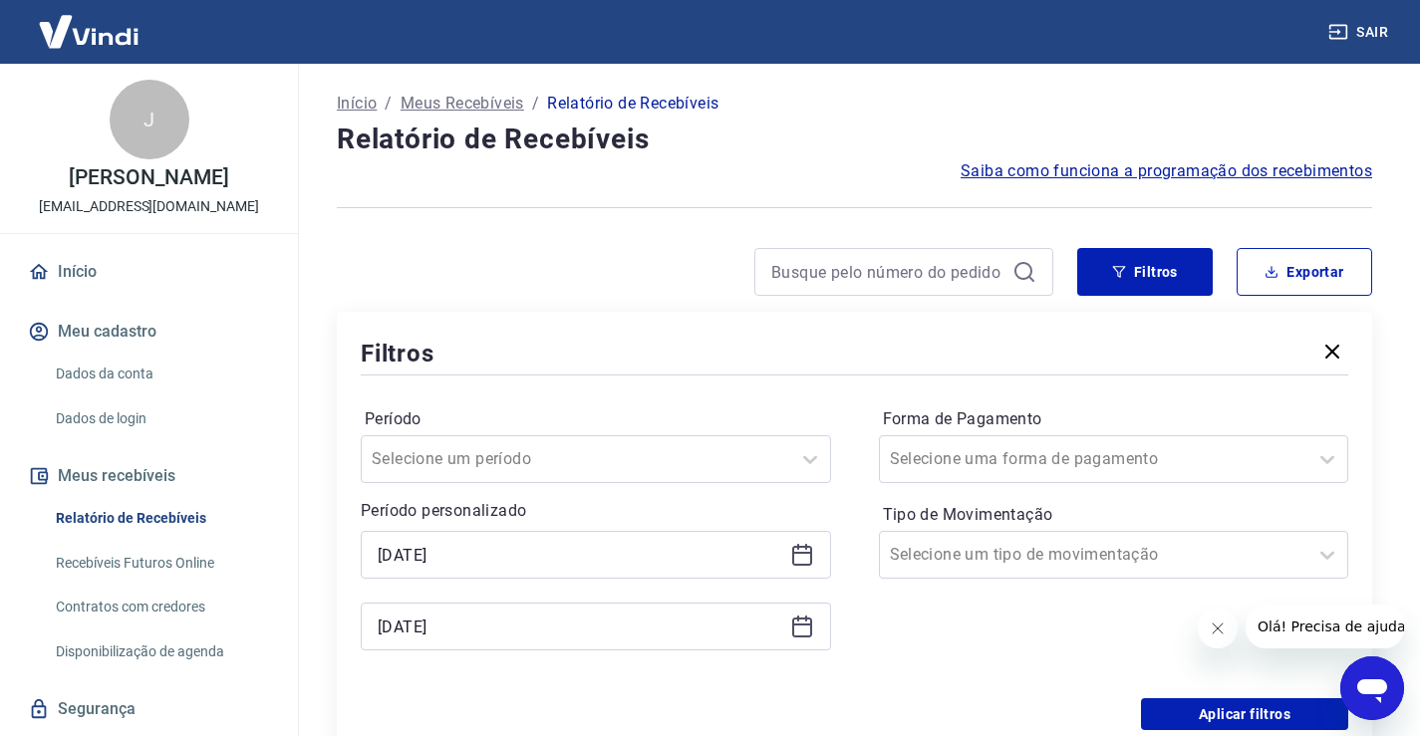
click at [796, 559] on icon at bounding box center [802, 555] width 24 height 24
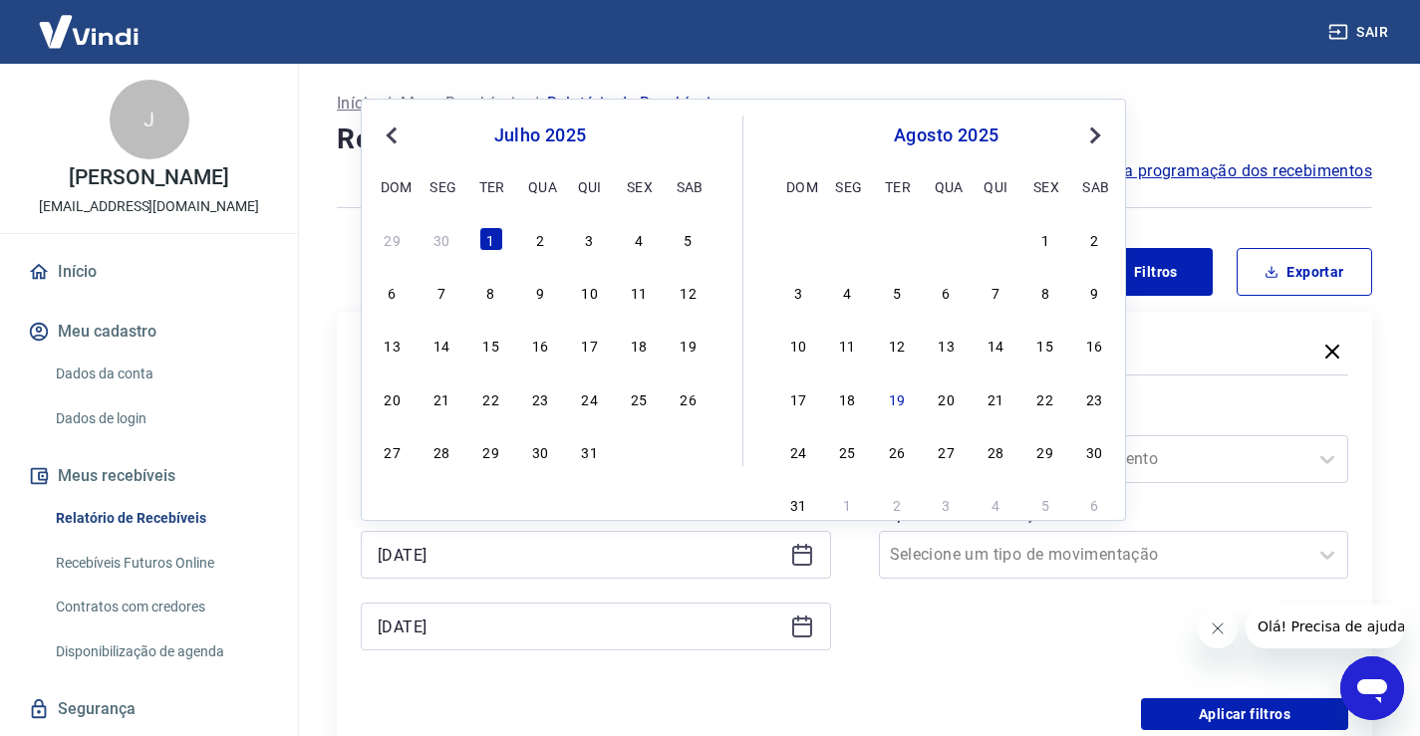
click at [394, 133] on span "Previous Month" at bounding box center [394, 135] width 0 height 23
click at [449, 446] on div "30" at bounding box center [441, 451] width 24 height 24
type input "[DATE]"
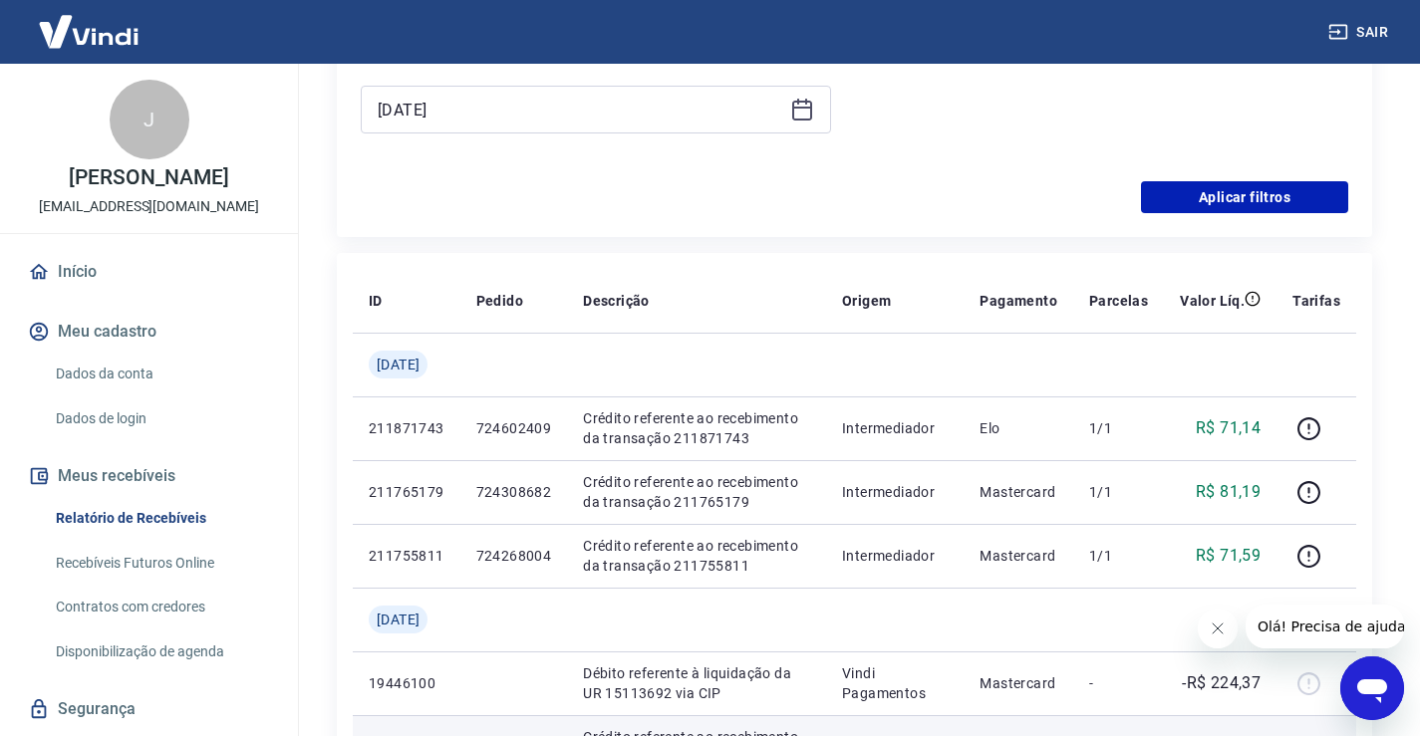
scroll to position [218, 0]
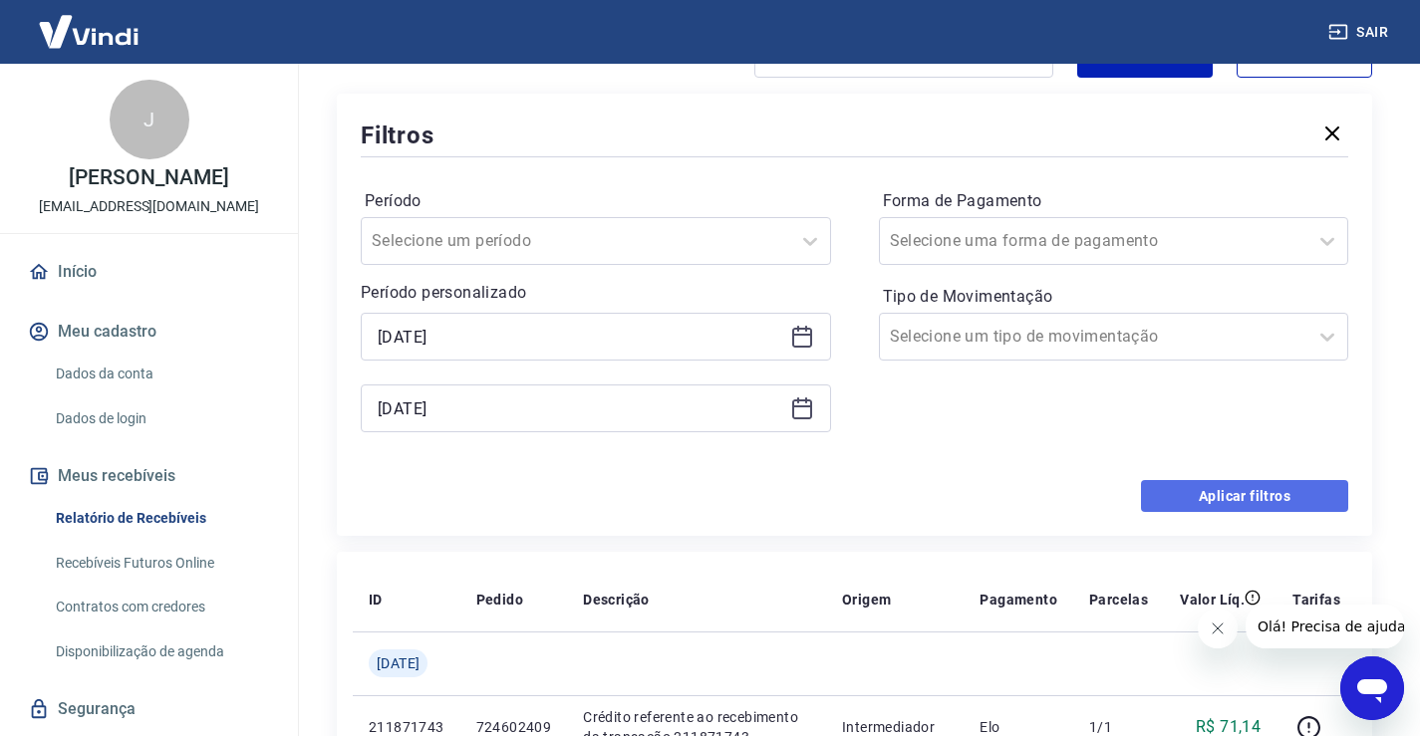
click at [1222, 500] on button "Aplicar filtros" at bounding box center [1244, 496] width 207 height 32
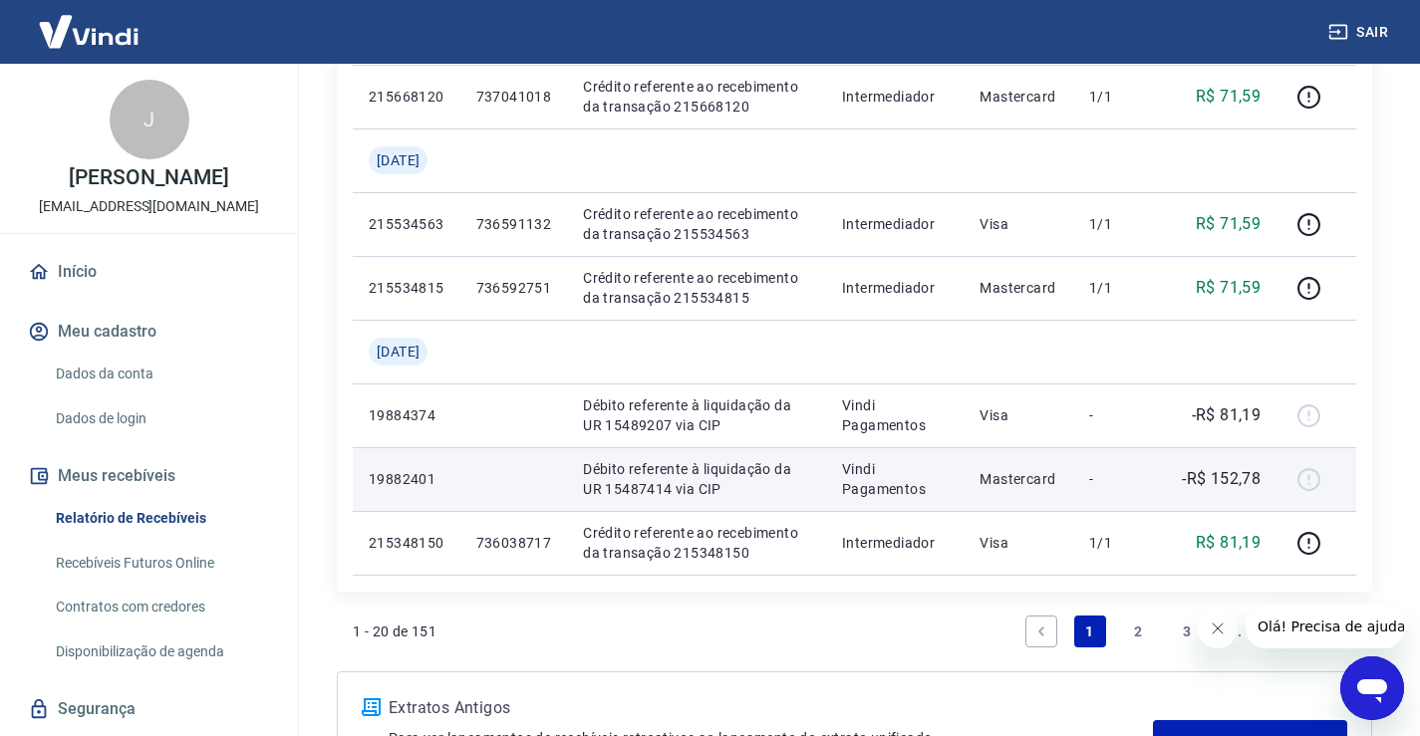
scroll to position [1593, 0]
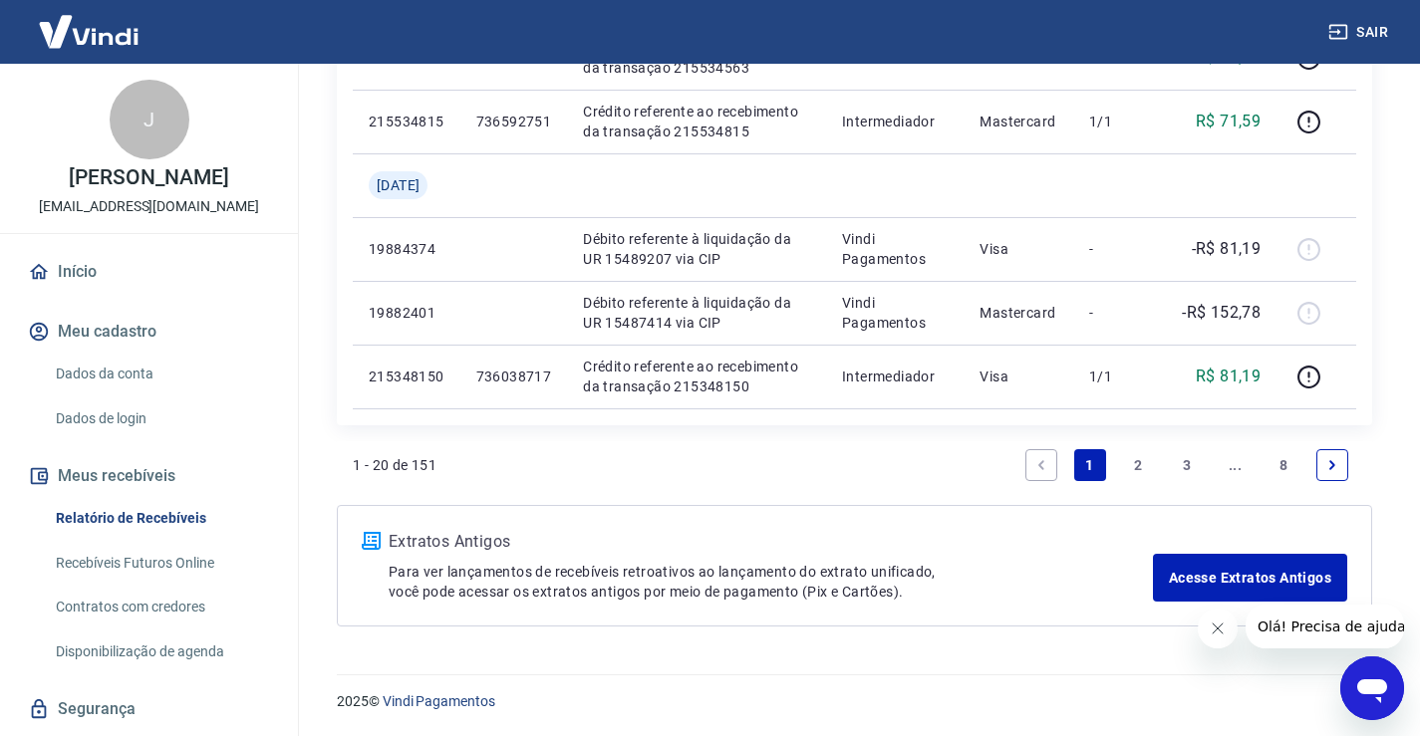
click at [1284, 472] on link "8" at bounding box center [1283, 465] width 32 height 32
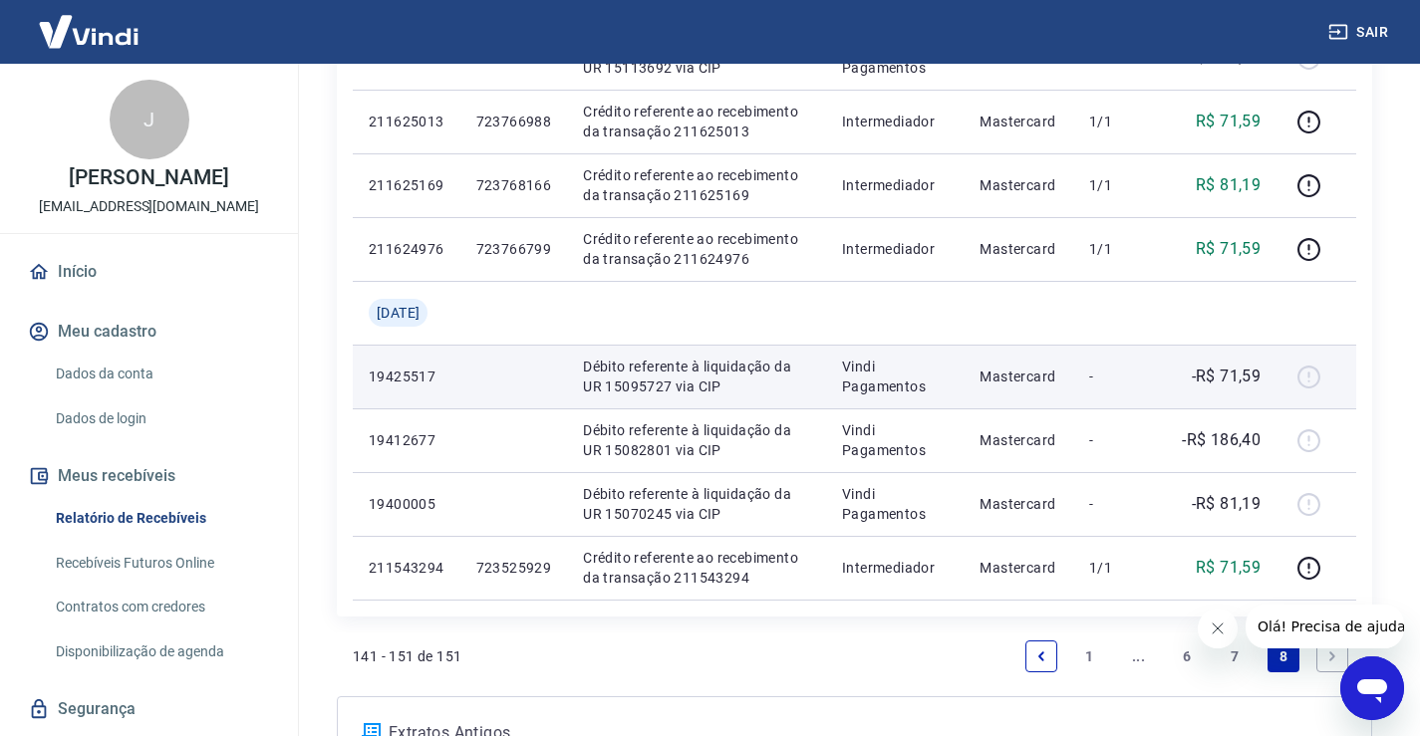
scroll to position [892, 0]
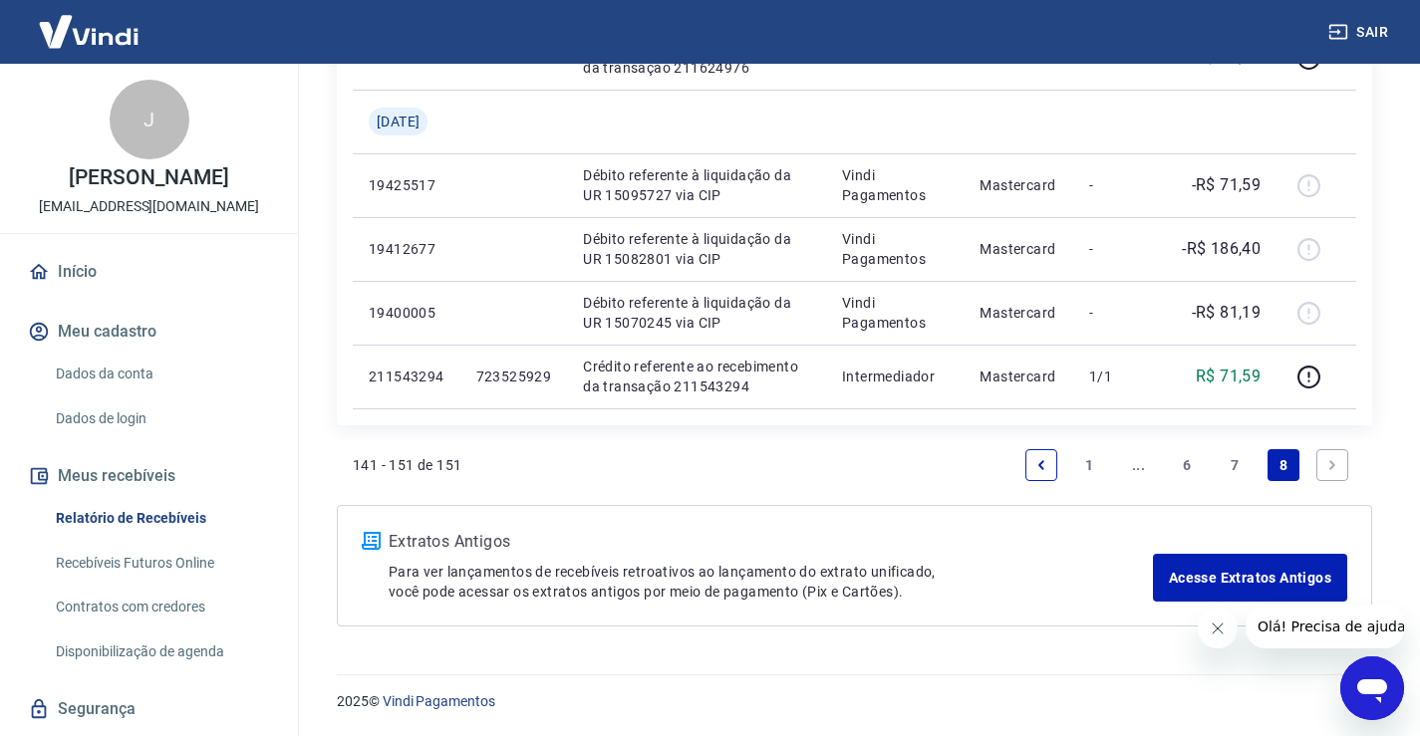
click at [1049, 460] on link "Previous page" at bounding box center [1041, 465] width 32 height 32
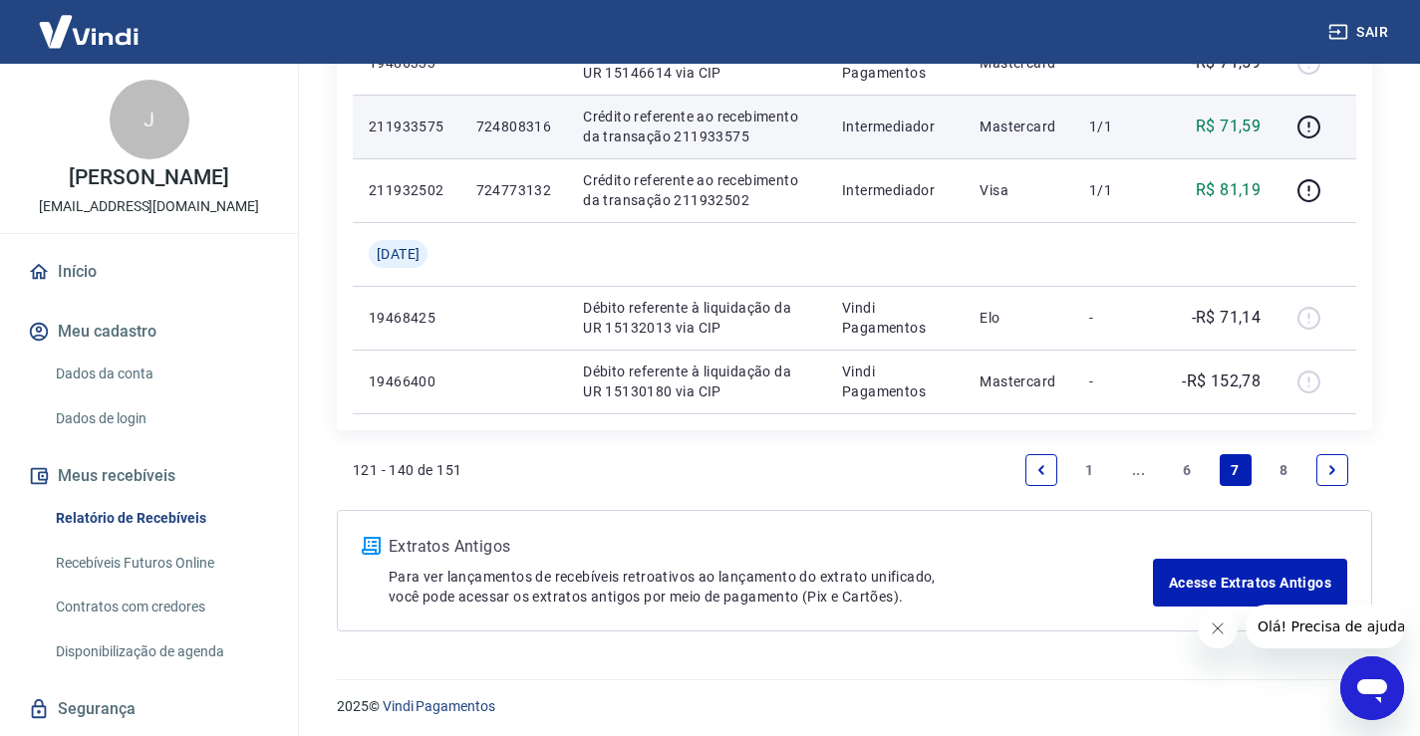
scroll to position [1593, 0]
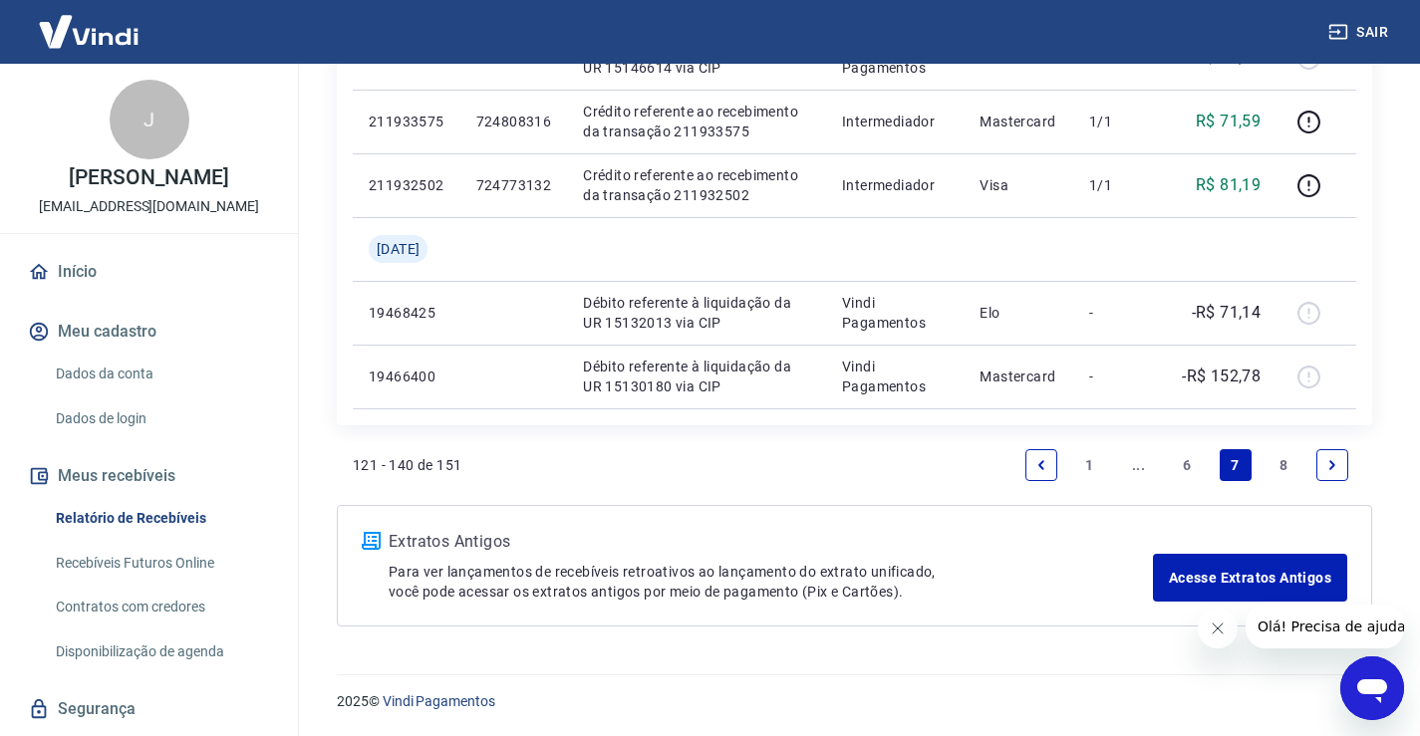
click at [1030, 475] on link "Previous page" at bounding box center [1041, 465] width 32 height 32
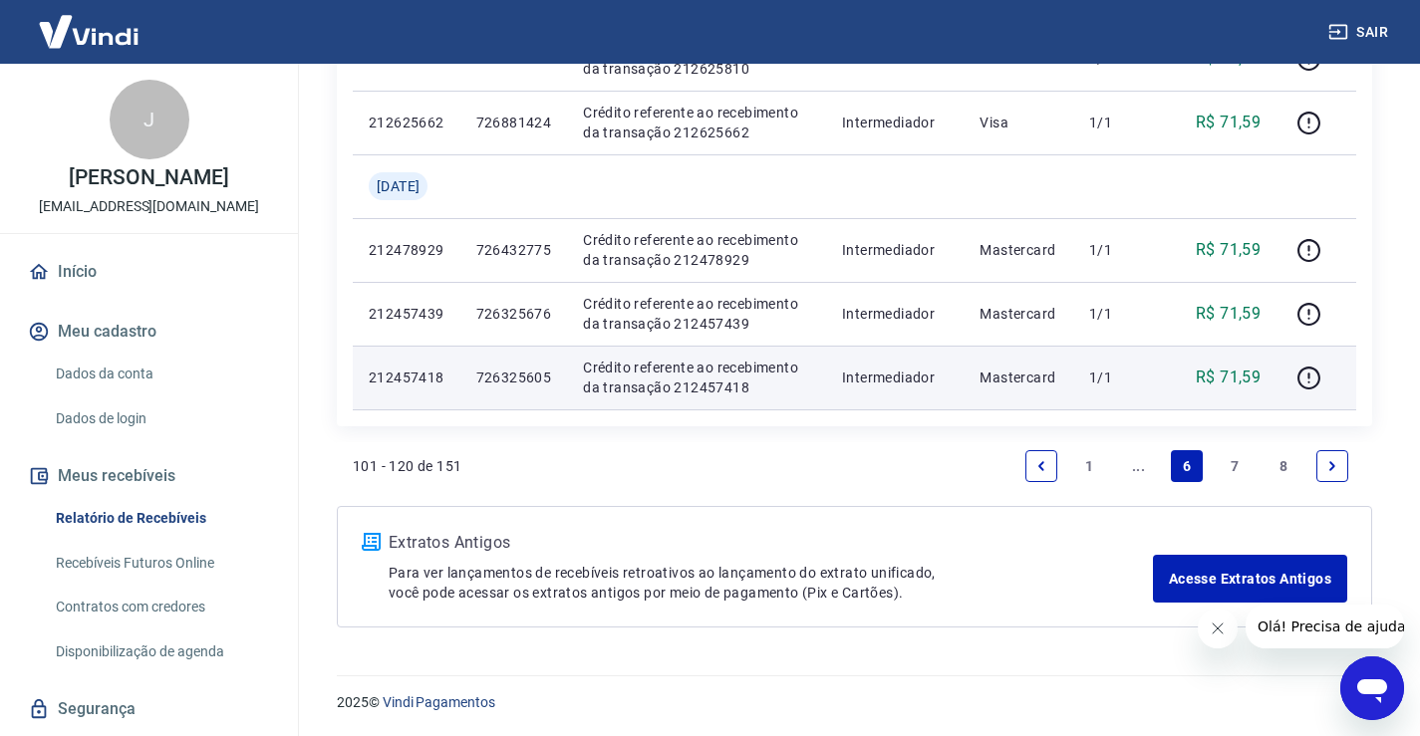
scroll to position [1529, 0]
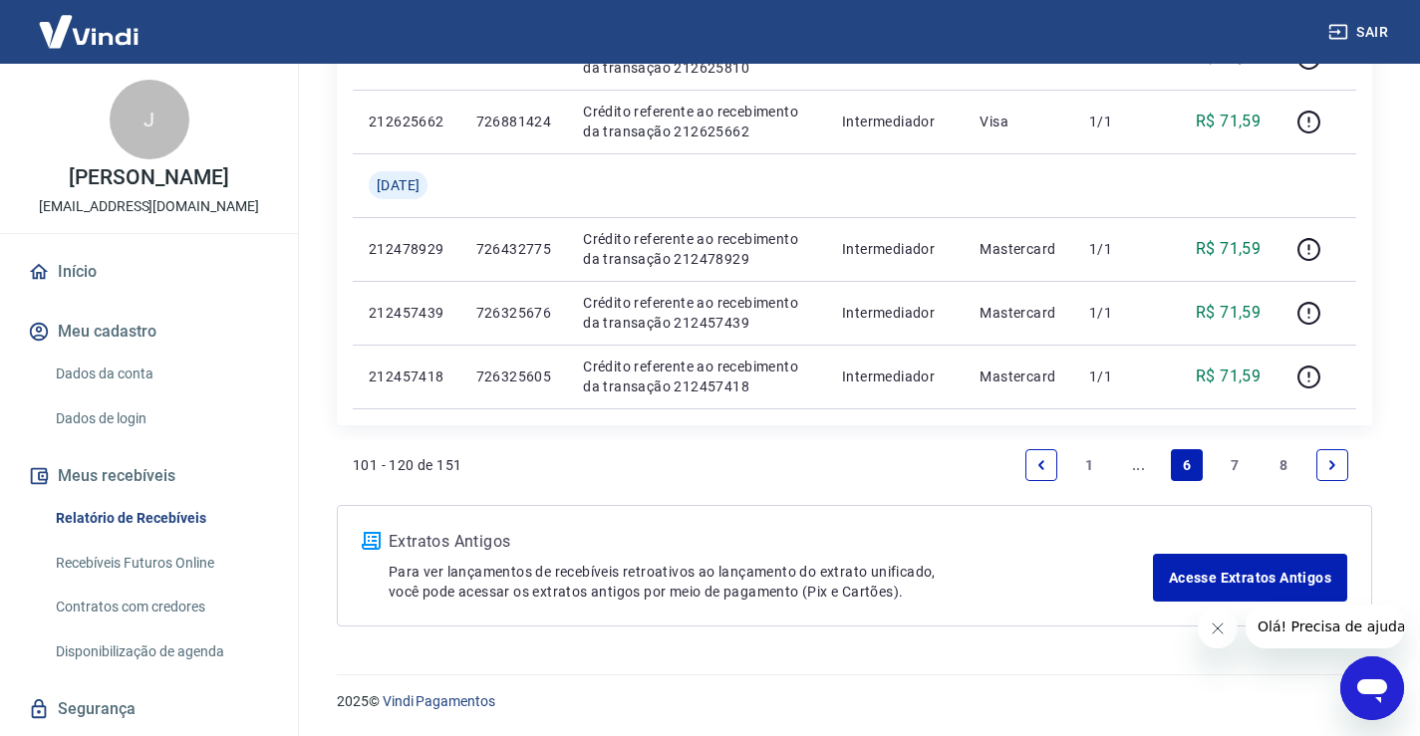
click at [1319, 458] on link "Next page" at bounding box center [1332, 465] width 32 height 32
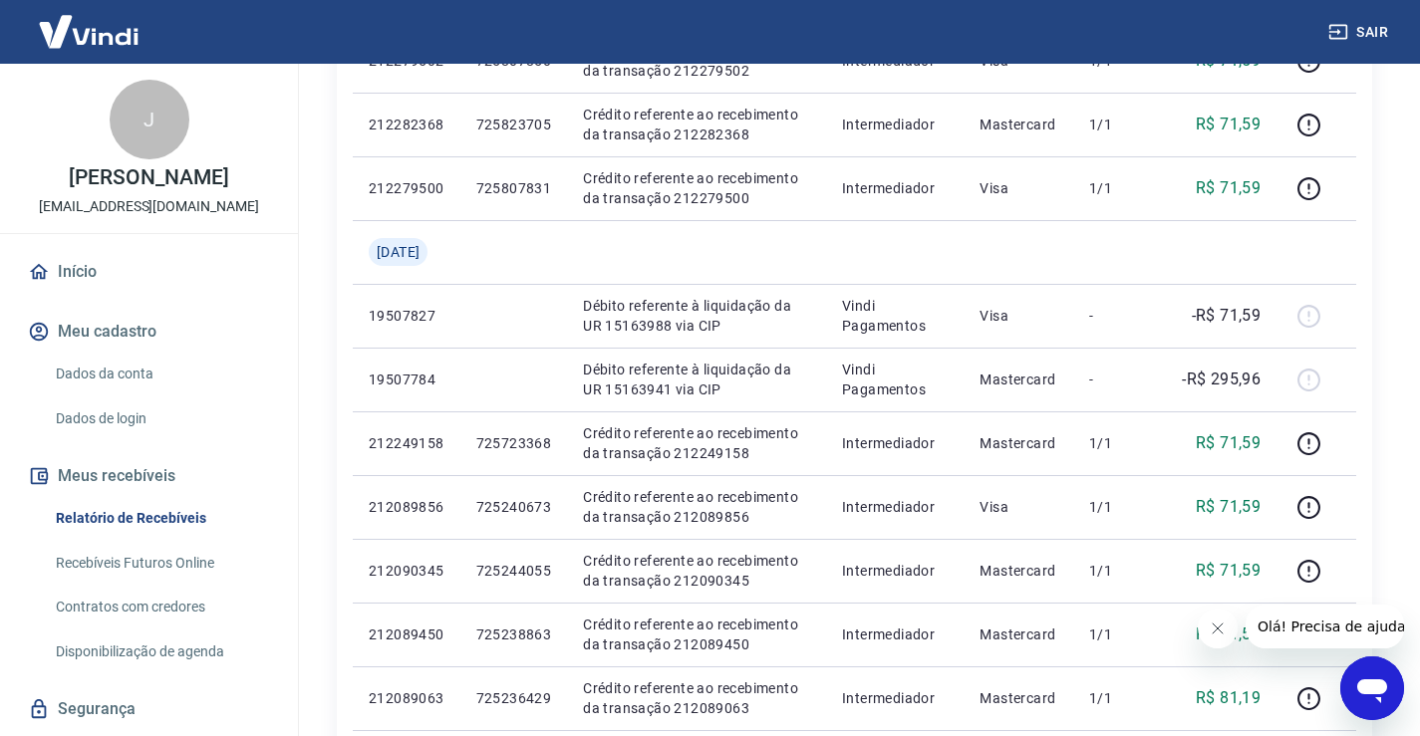
scroll to position [796, 0]
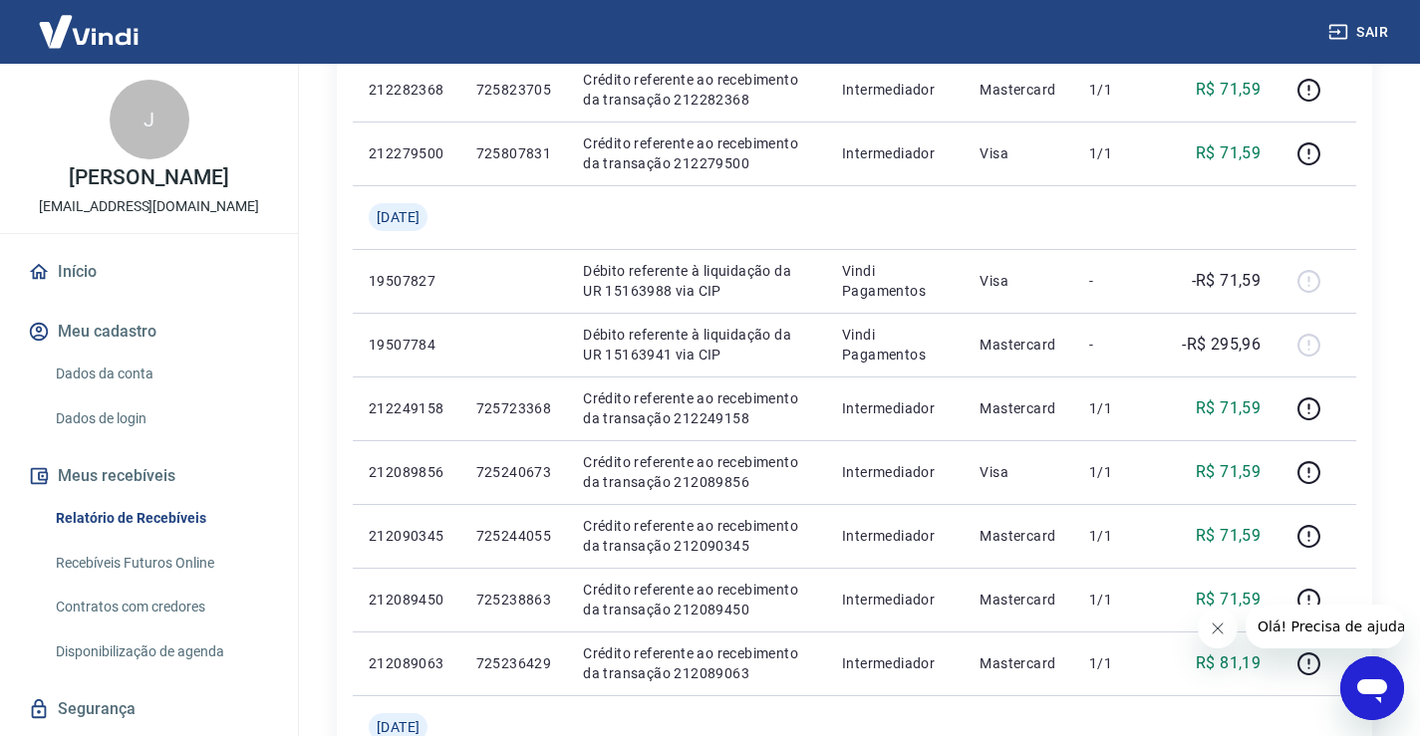
click at [1358, 620] on span "Olá! Precisa de ajuda?" at bounding box center [1333, 627] width 155 height 16
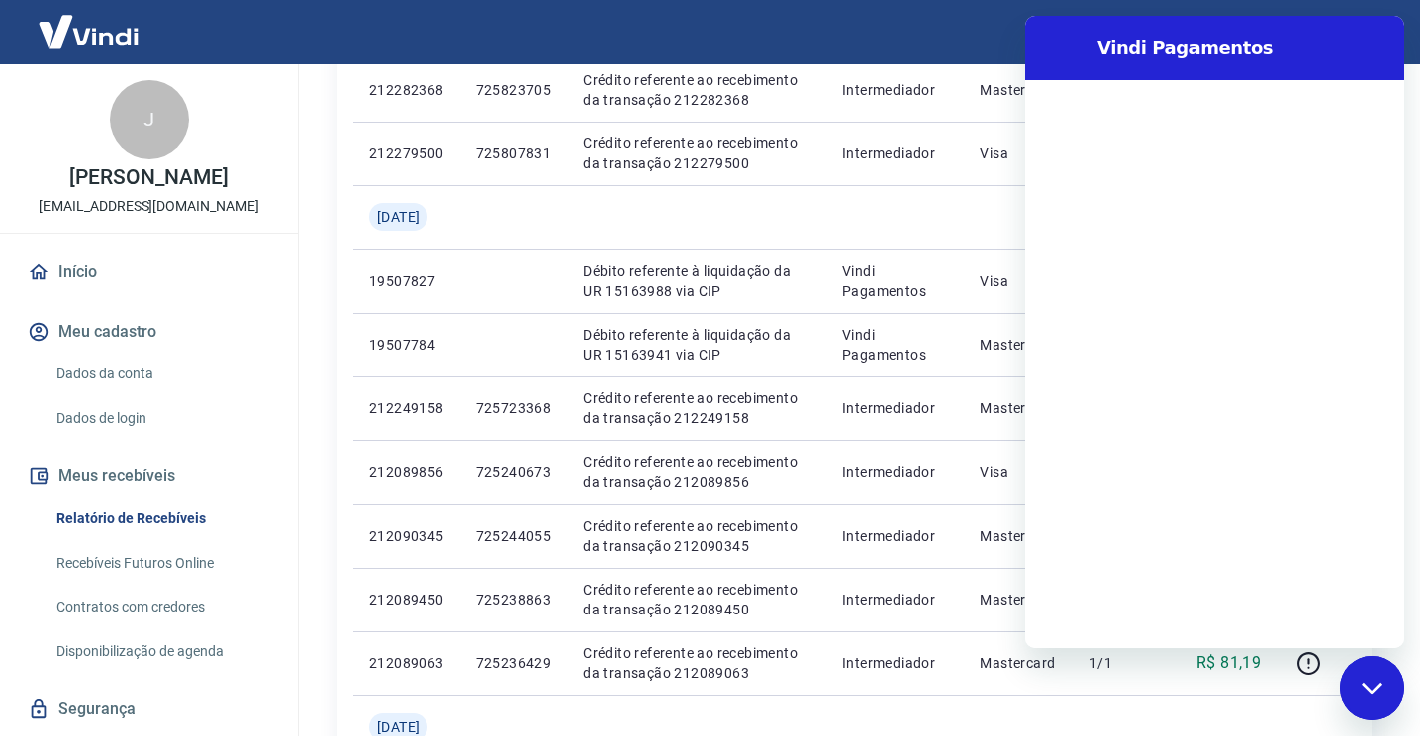
scroll to position [0, 0]
click at [1147, 639] on div "Digite uma mensagem x" at bounding box center [1214, 617] width 379 height 64
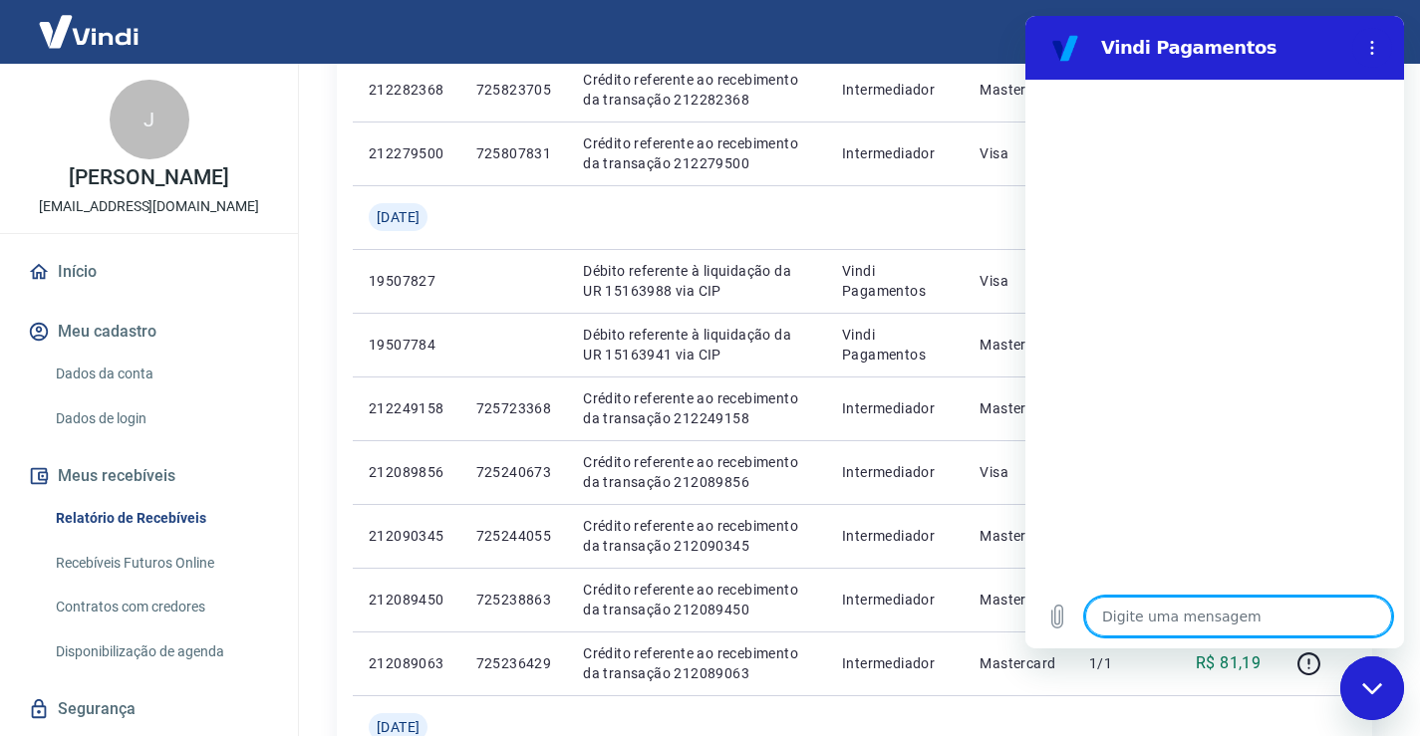
click at [1137, 626] on textarea at bounding box center [1238, 617] width 307 height 40
type textarea "b"
type textarea "x"
type textarea "bo"
type textarea "x"
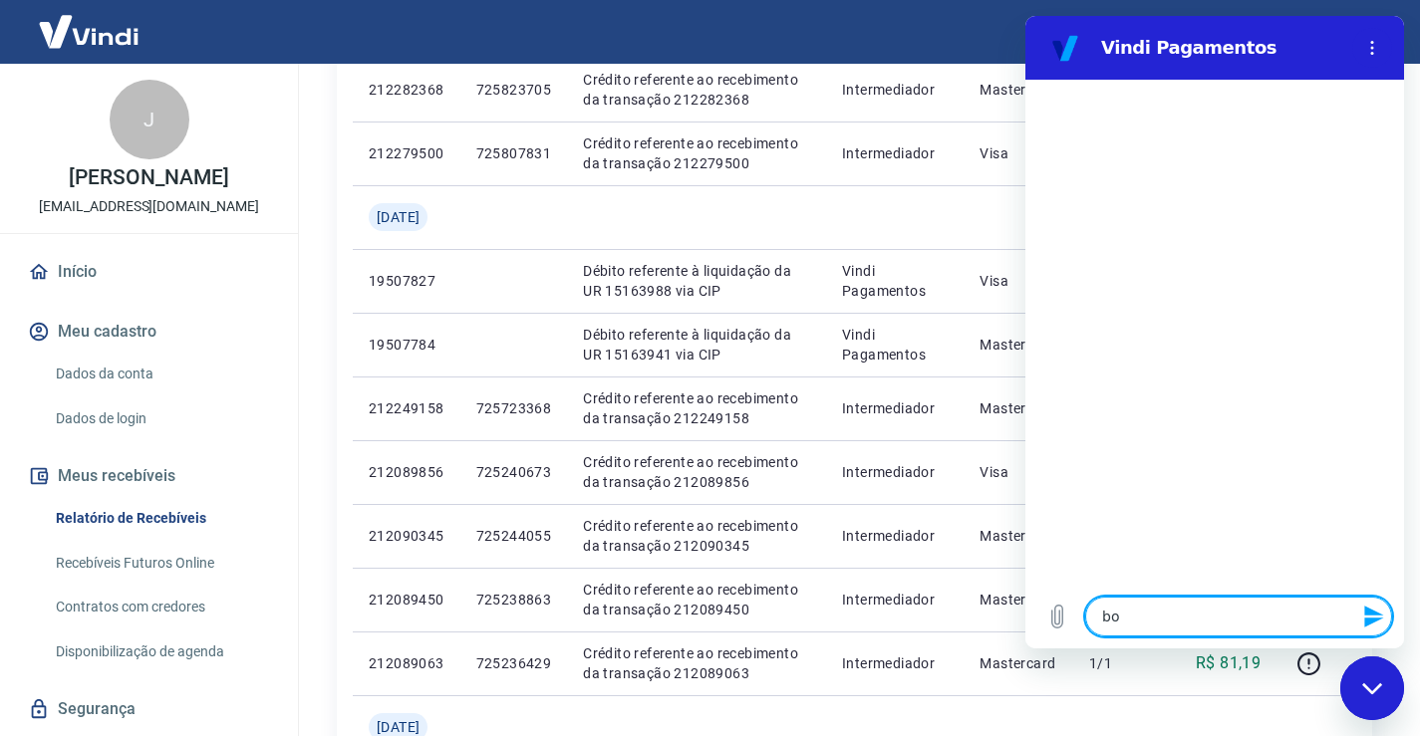
type textarea "bom"
type textarea "x"
type textarea "bomm"
type textarea "x"
type textarea "bom"
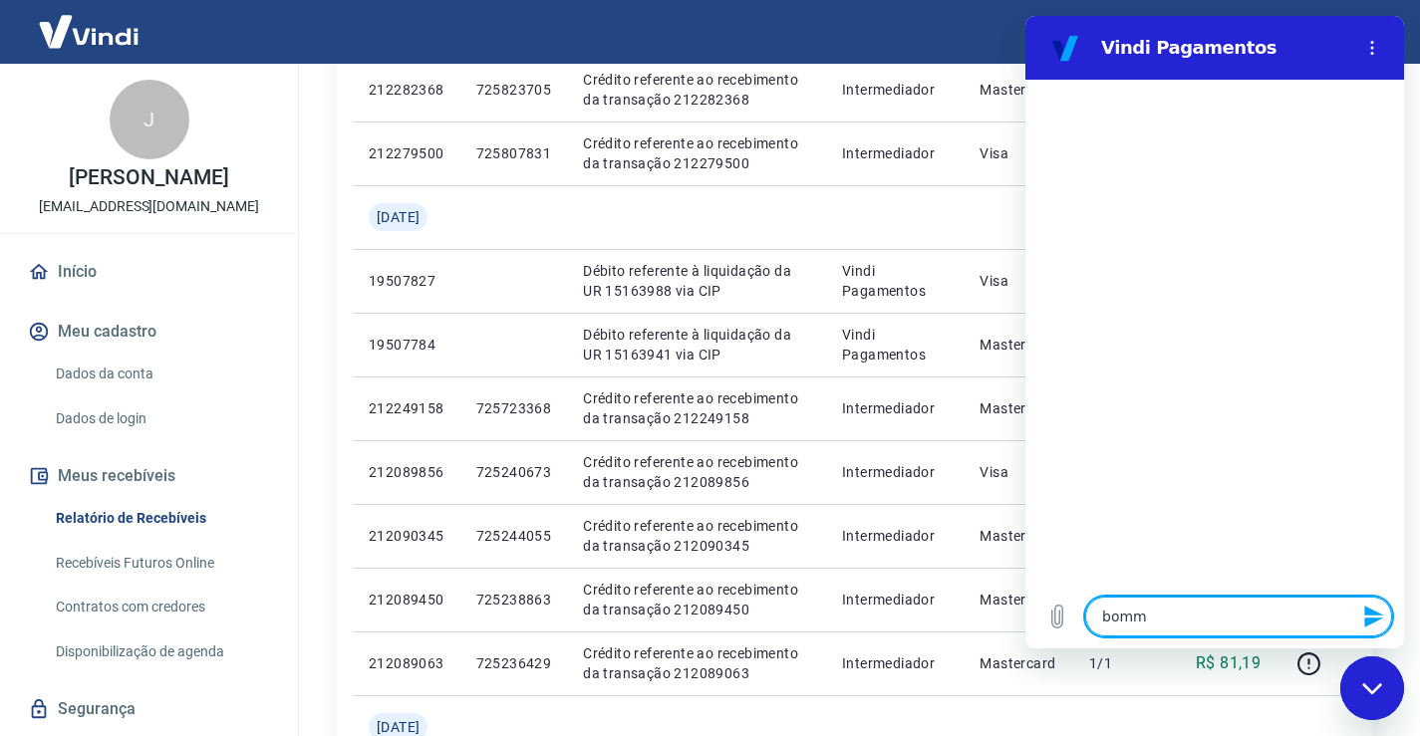
type textarea "x"
type textarea "bo"
type textarea "x"
type textarea "b"
type textarea "x"
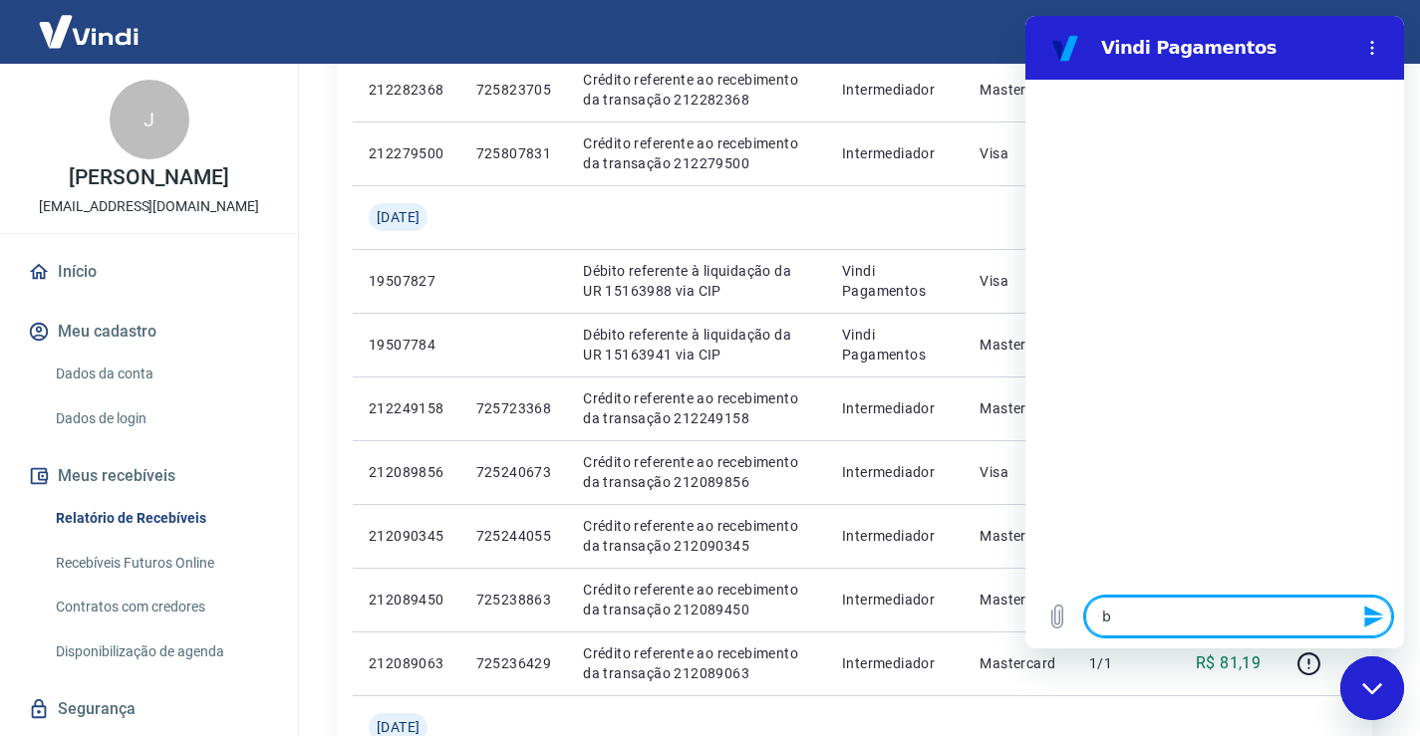
type textarea "x"
type textarea "B"
type textarea "x"
type textarea "BB"
type textarea "x"
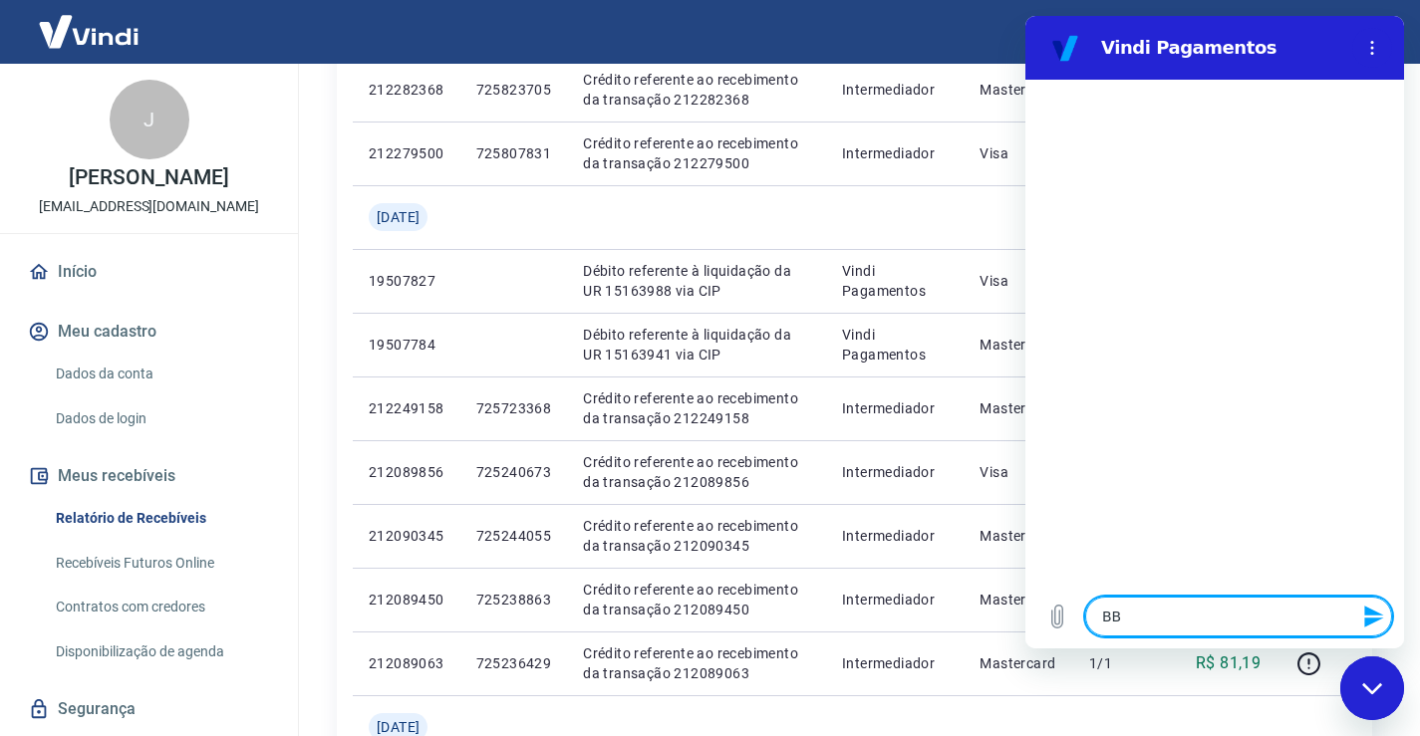
type textarea "BBo"
type textarea "x"
type textarea "BBom"
type textarea "x"
type textarea "BBom"
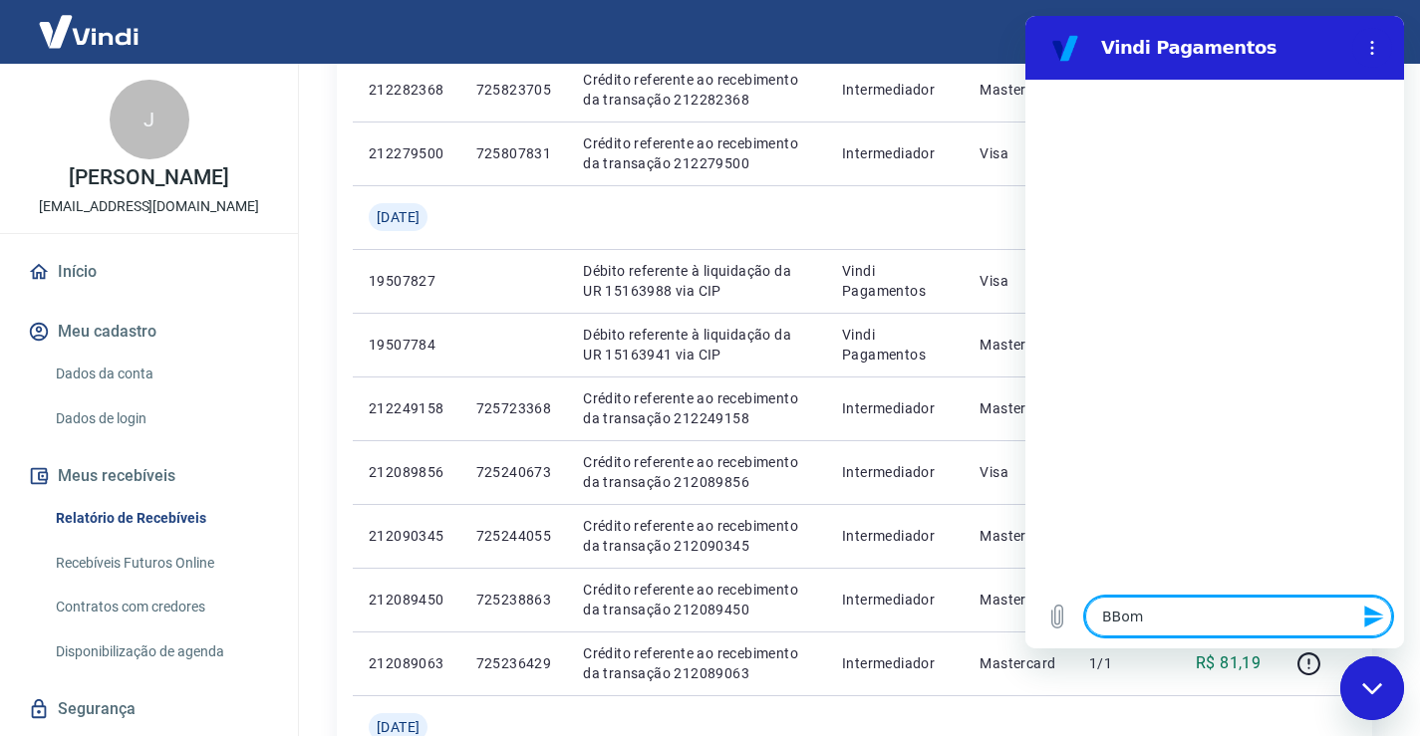
type textarea "x"
type textarea "BBom d"
type textarea "x"
type textarea "BBom di"
type textarea "x"
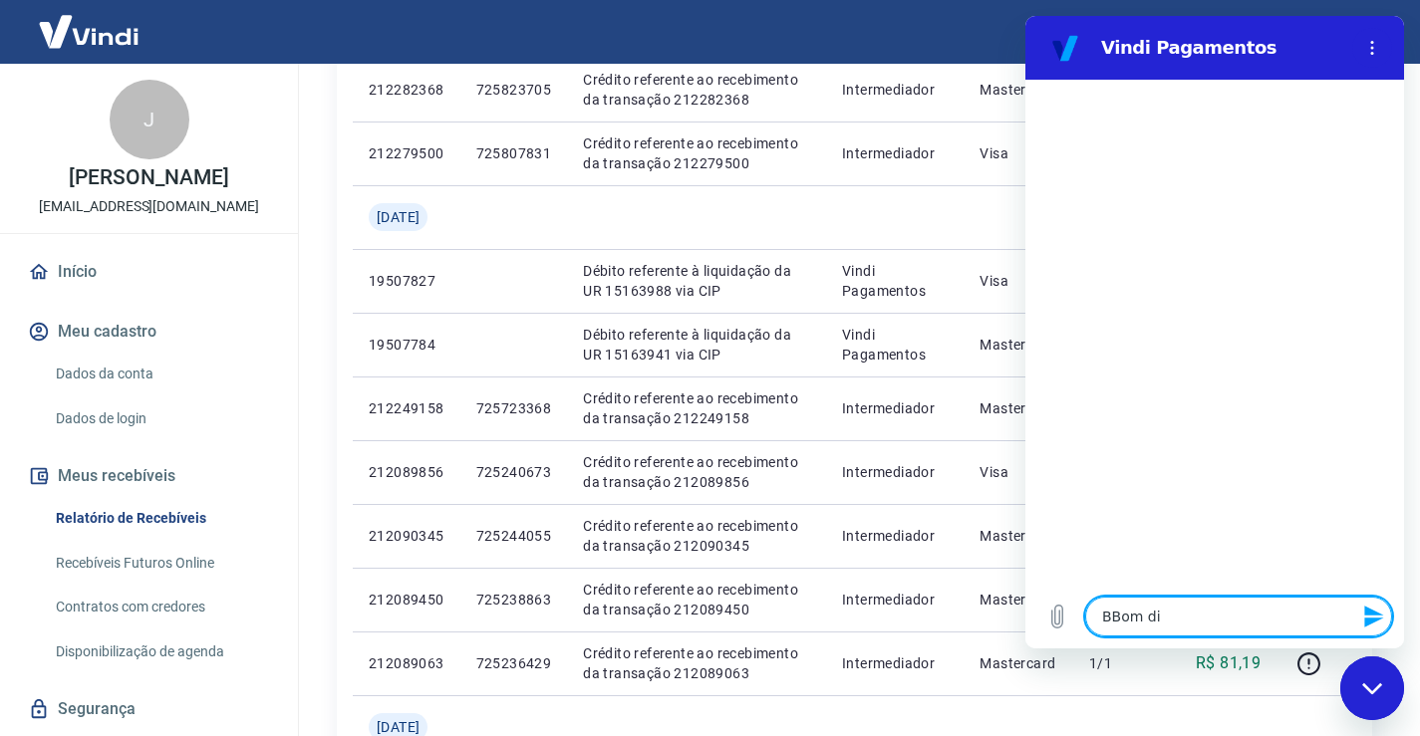
type textarea "BBom dia"
type textarea "x"
type textarea "BBom dia!"
type textarea "x"
type textarea "BBom dia"
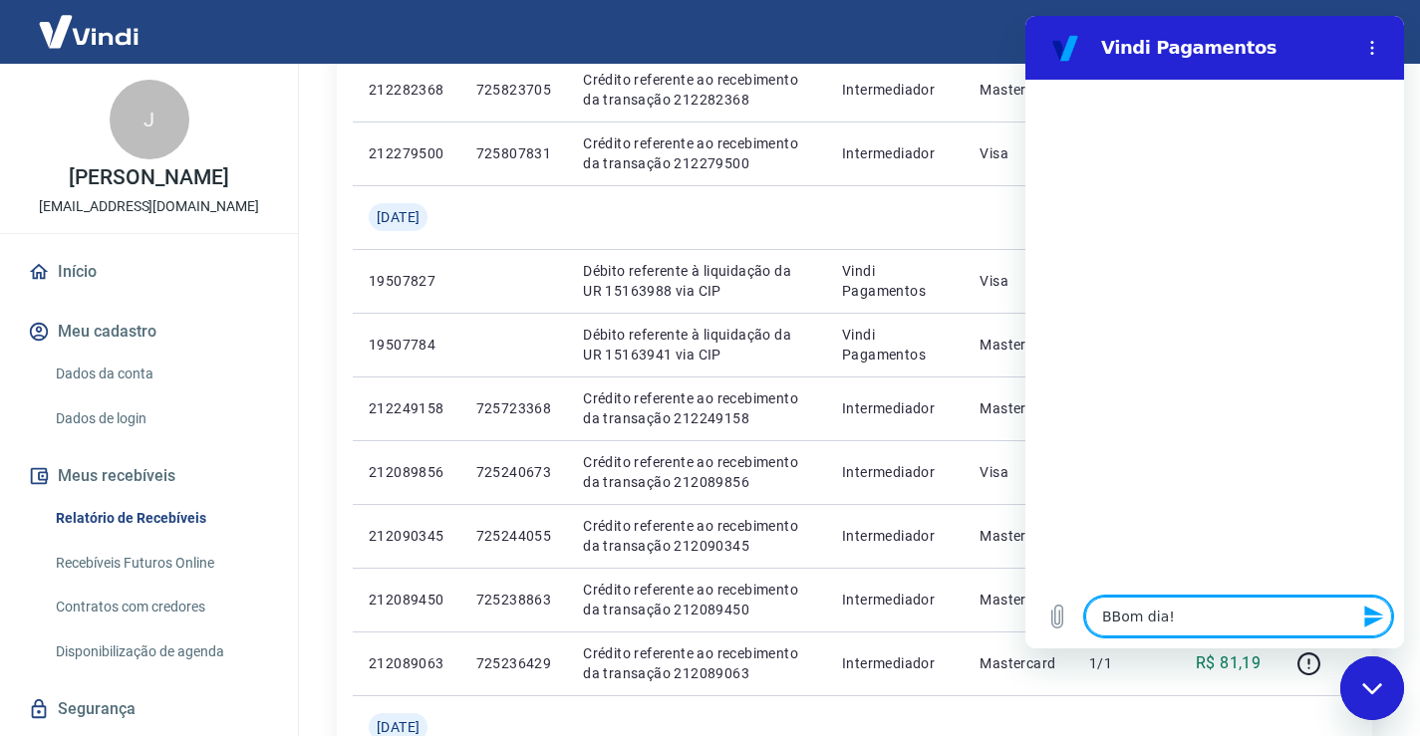
type textarea "x"
type textarea "BBom d"
type textarea "x"
type textarea "BBom"
type textarea "x"
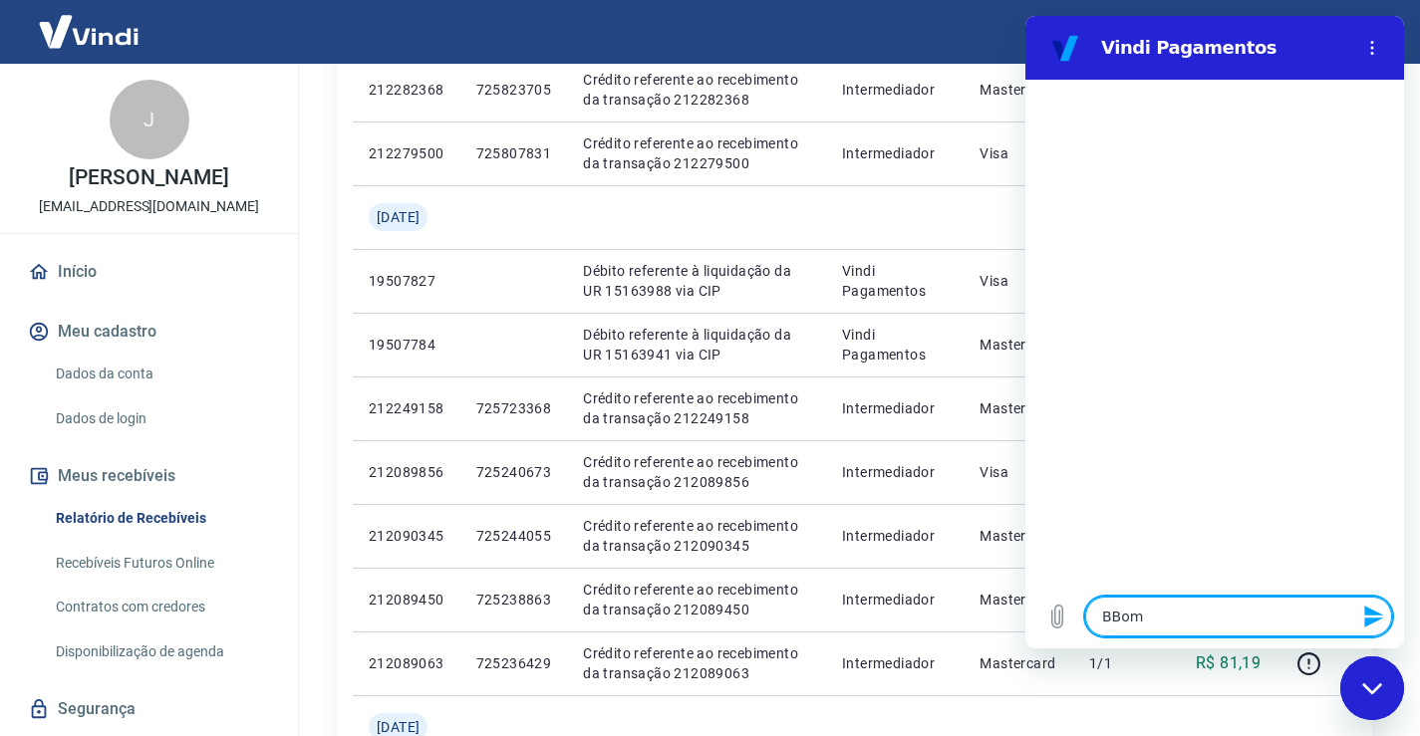
type textarea "BBom"
type textarea "x"
type textarea "BBo"
type textarea "x"
type textarea "BB"
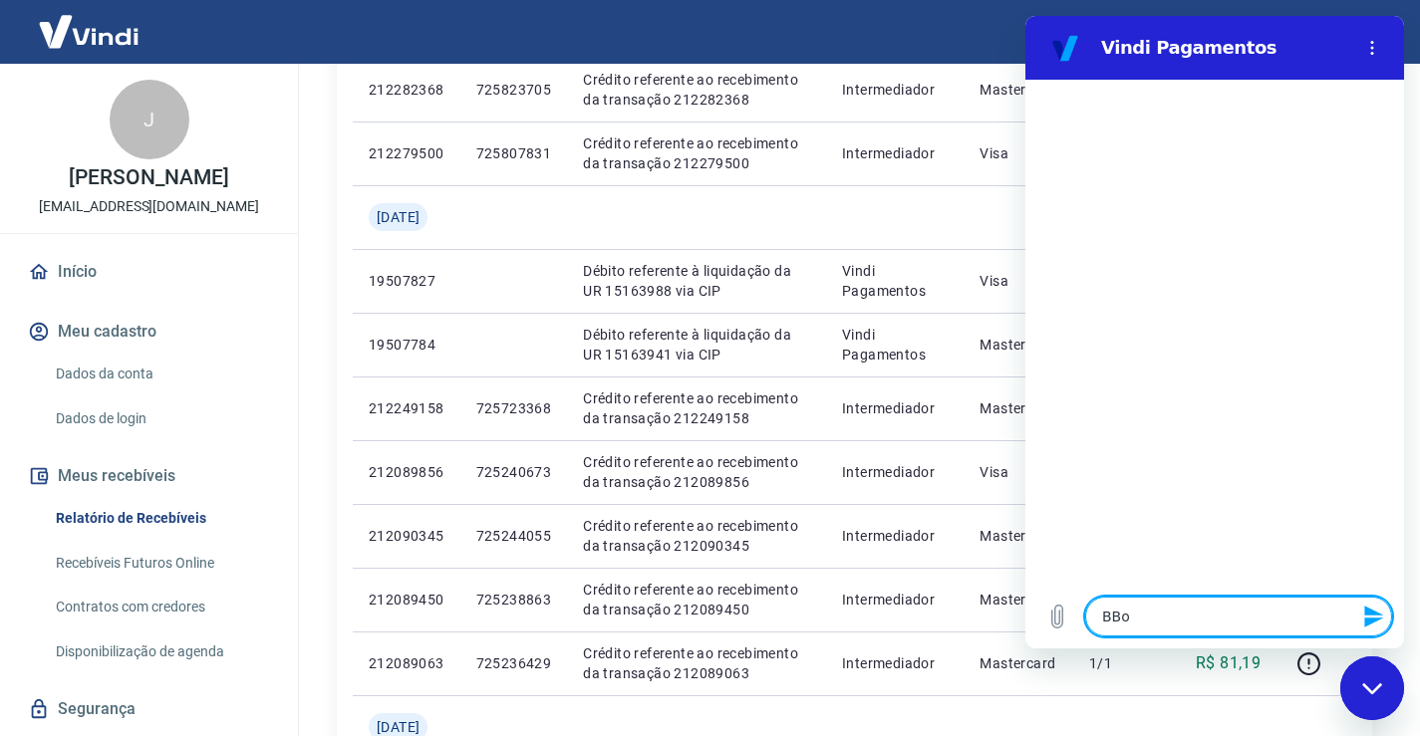
type textarea "x"
type textarea "B"
type textarea "x"
type textarea "B"
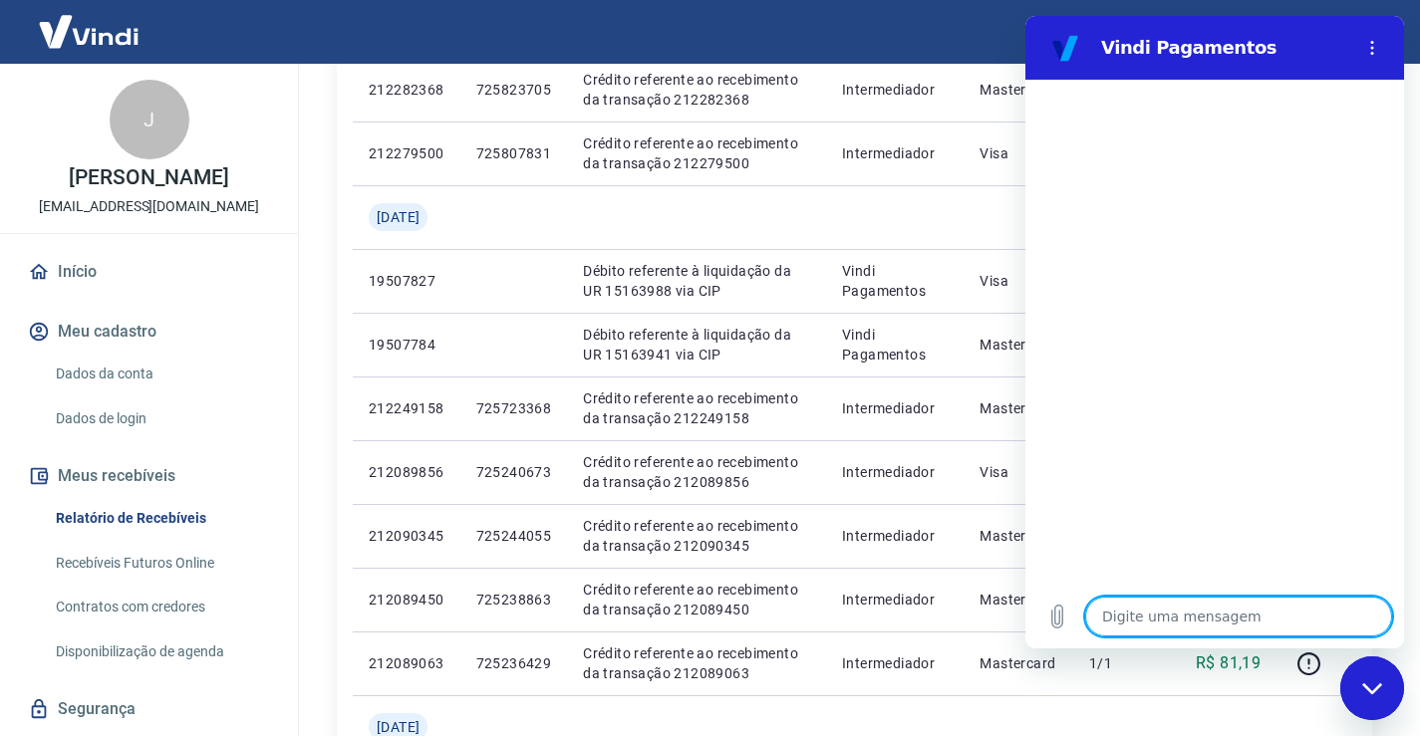
type textarea "x"
type textarea "Bo"
type textarea "x"
type textarea "Bom"
type textarea "x"
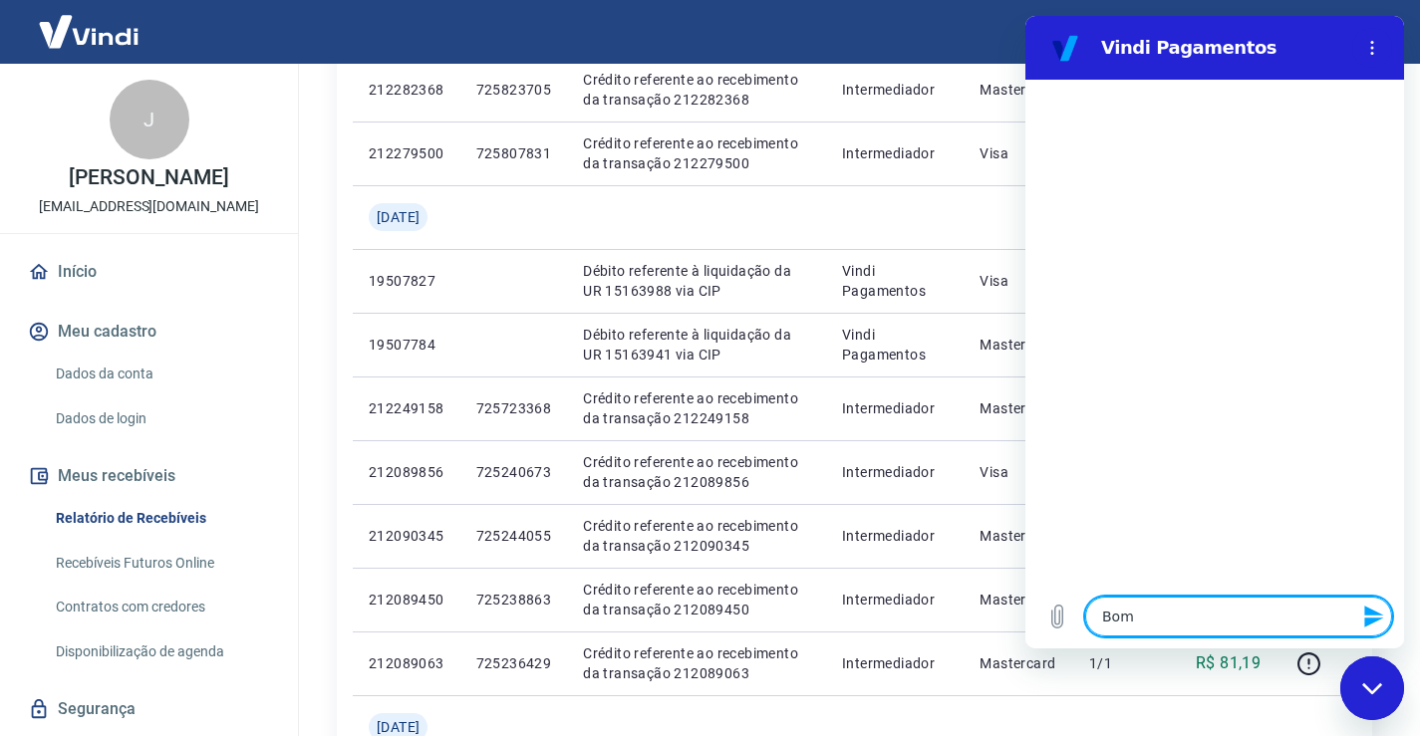
type textarea "Bom"
type textarea "x"
type textarea "Bom d"
type textarea "x"
type textarea "Bom di"
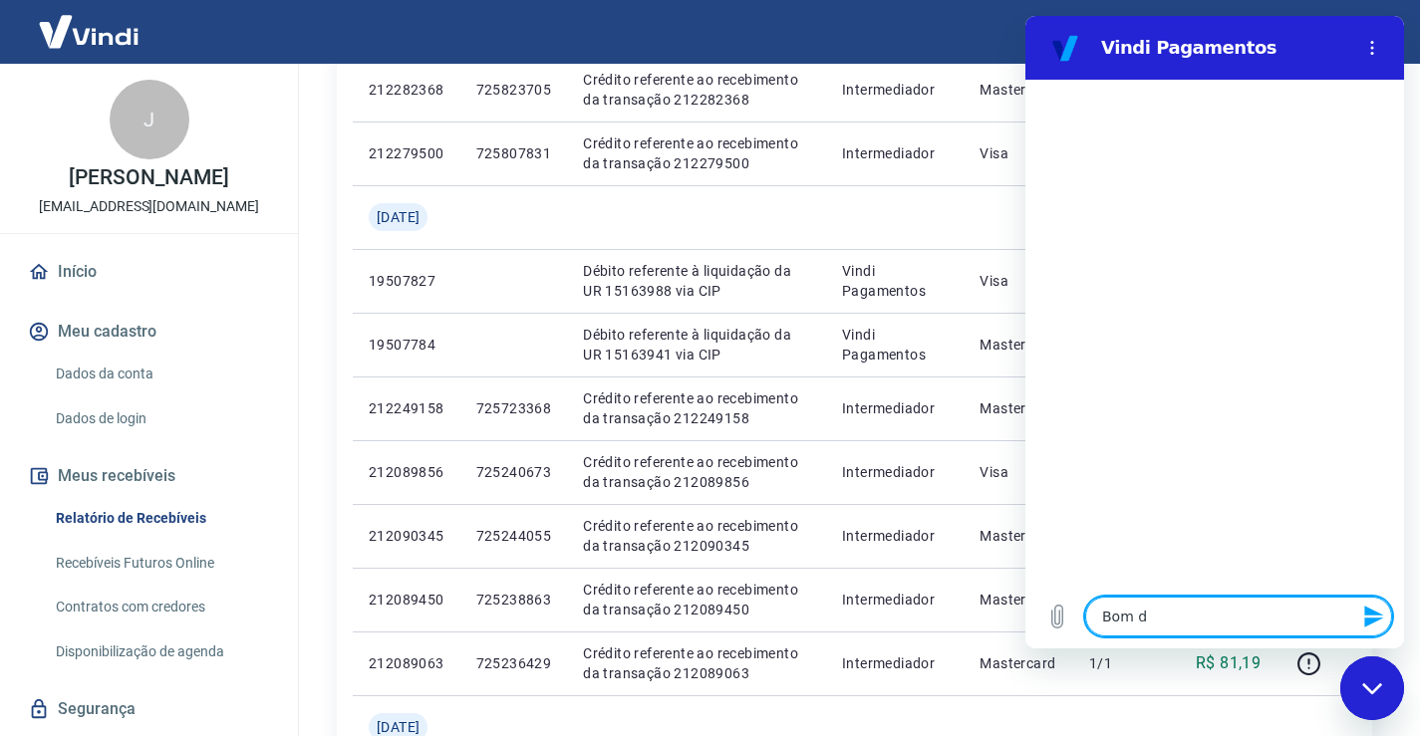
type textarea "x"
type textarea "Bom dia"
type textarea "x"
type textarea "Bom dia"
type textarea "x"
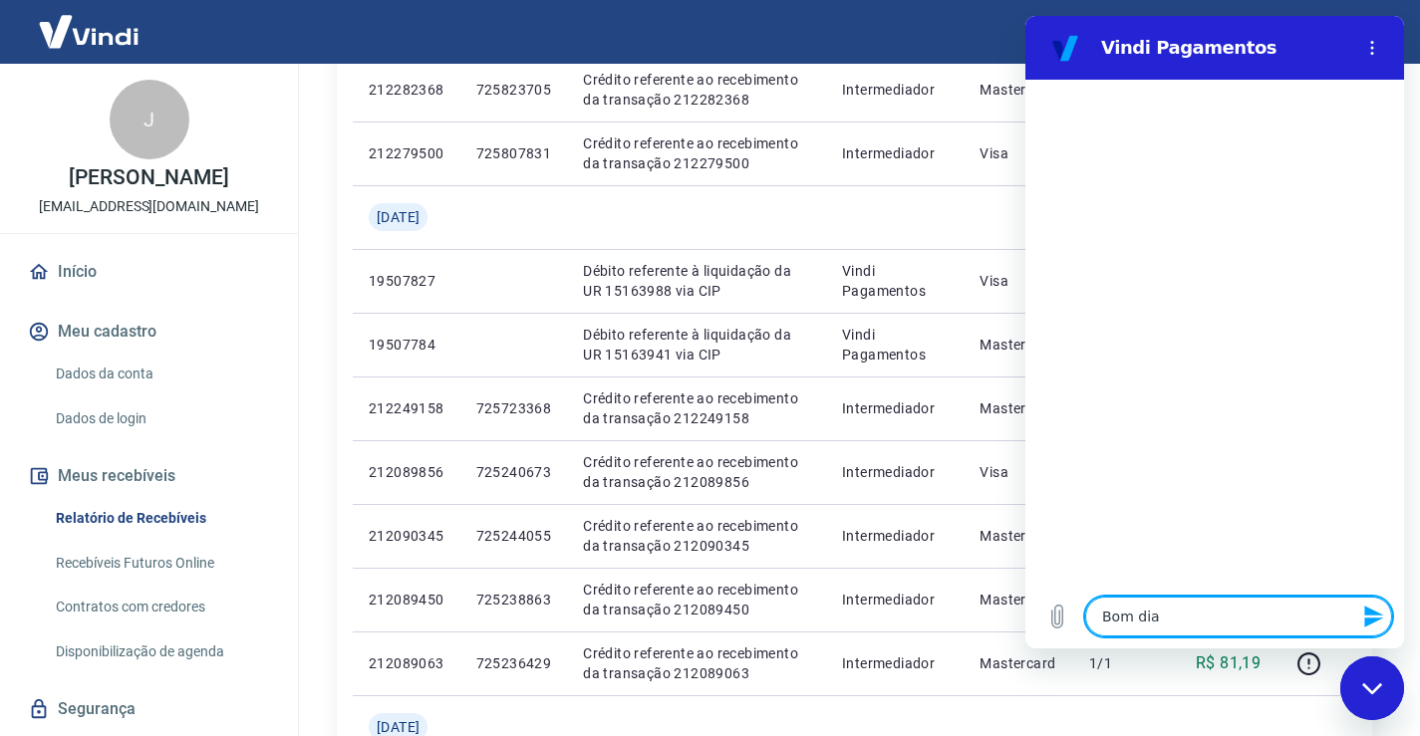
type textarea "Bom dia"
type textarea "x"
type textarea "Bom dia!"
type textarea "x"
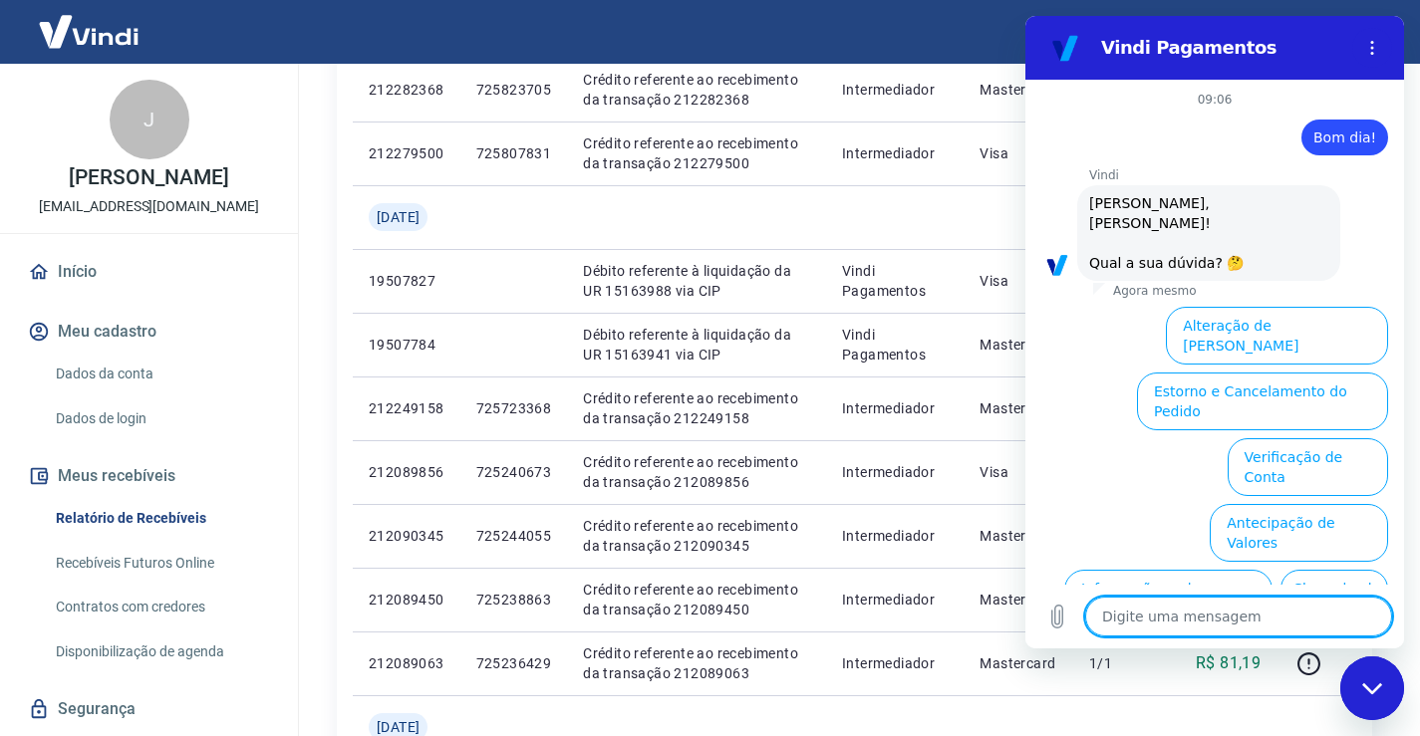
scroll to position [112, 0]
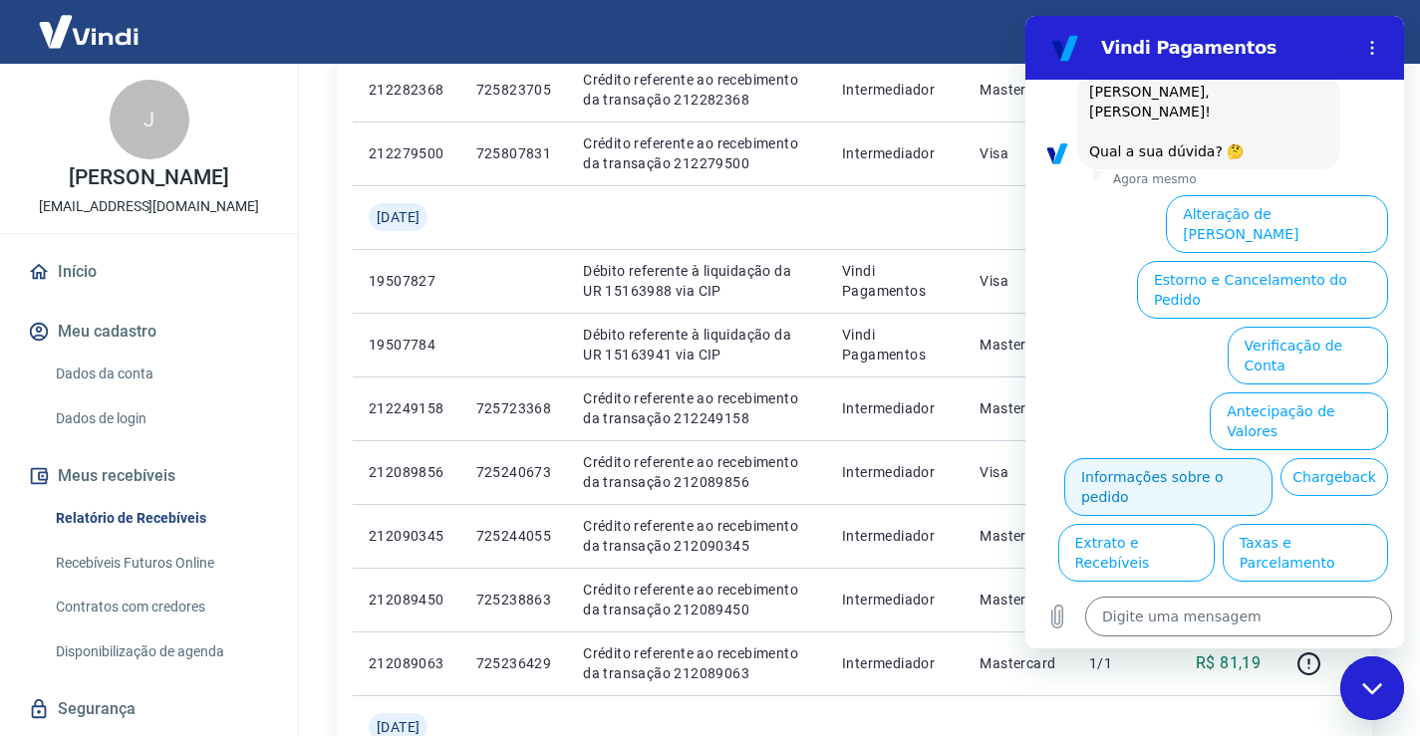
click at [1245, 458] on button "Informações sobre o pedido" at bounding box center [1168, 487] width 208 height 58
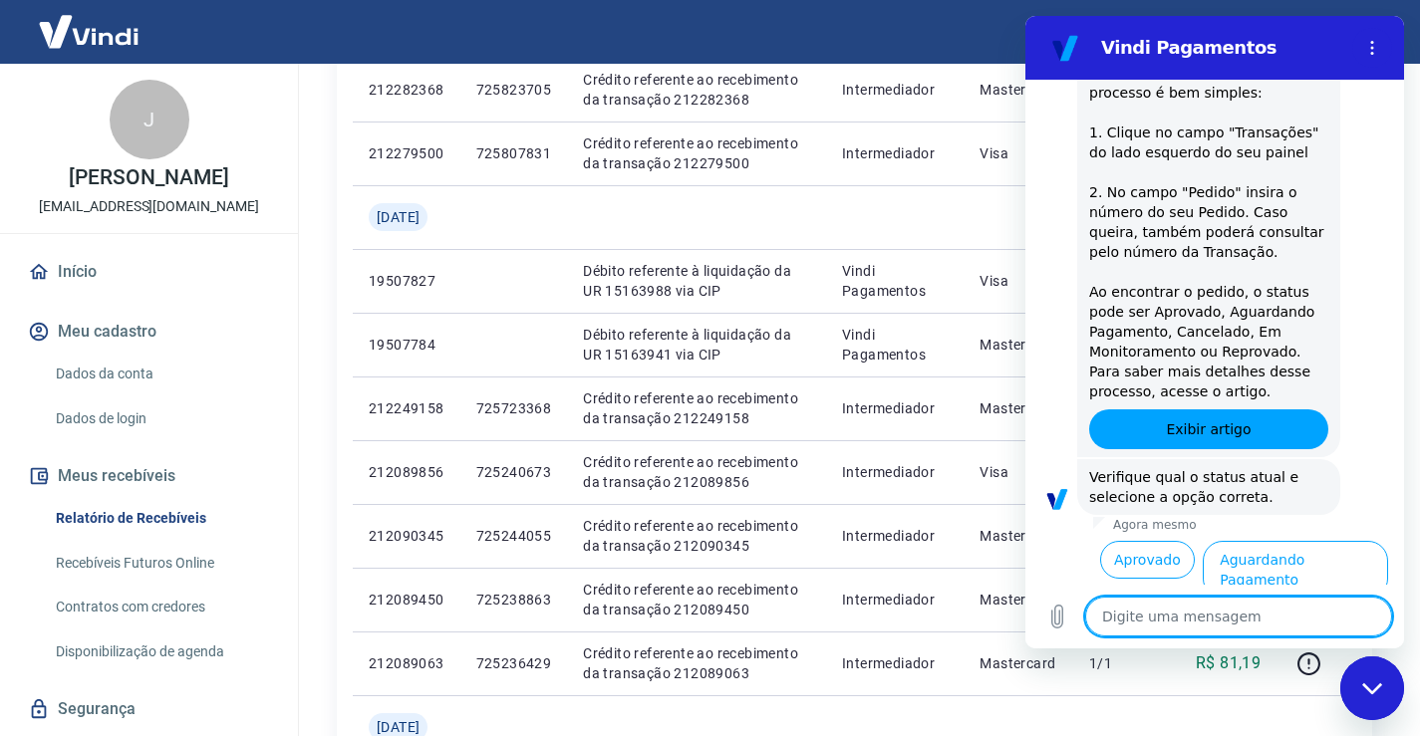
scroll to position [454, 0]
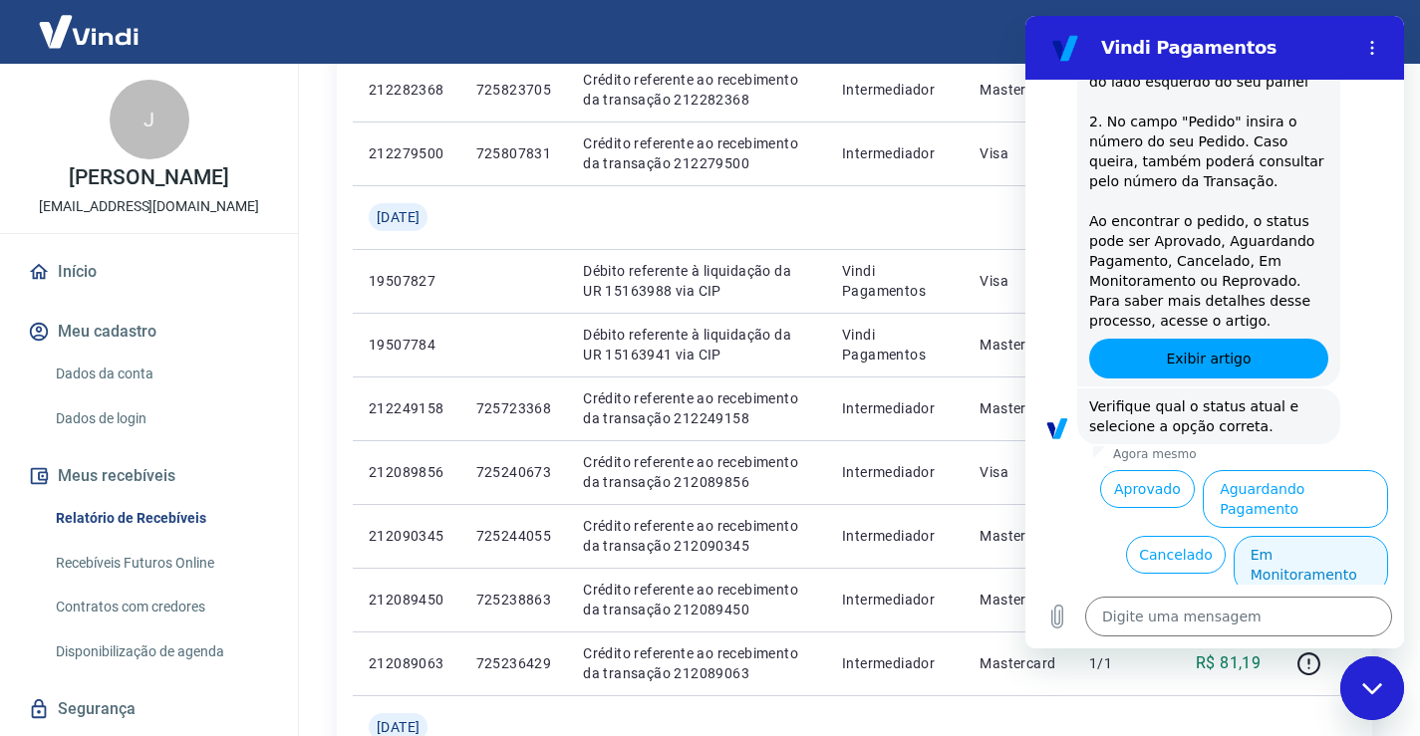
click at [1263, 536] on button "Em Monitoramento" at bounding box center [1310, 565] width 154 height 58
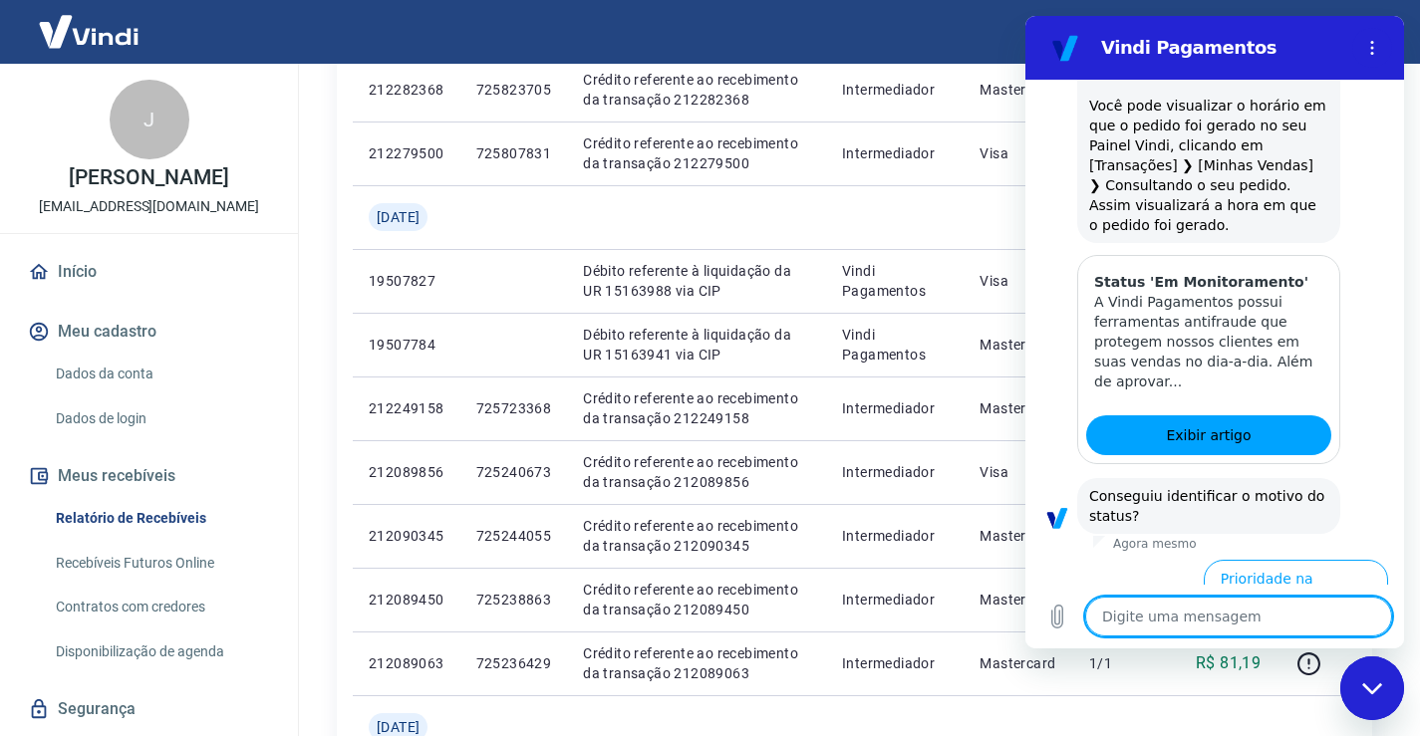
scroll to position [1317, 0]
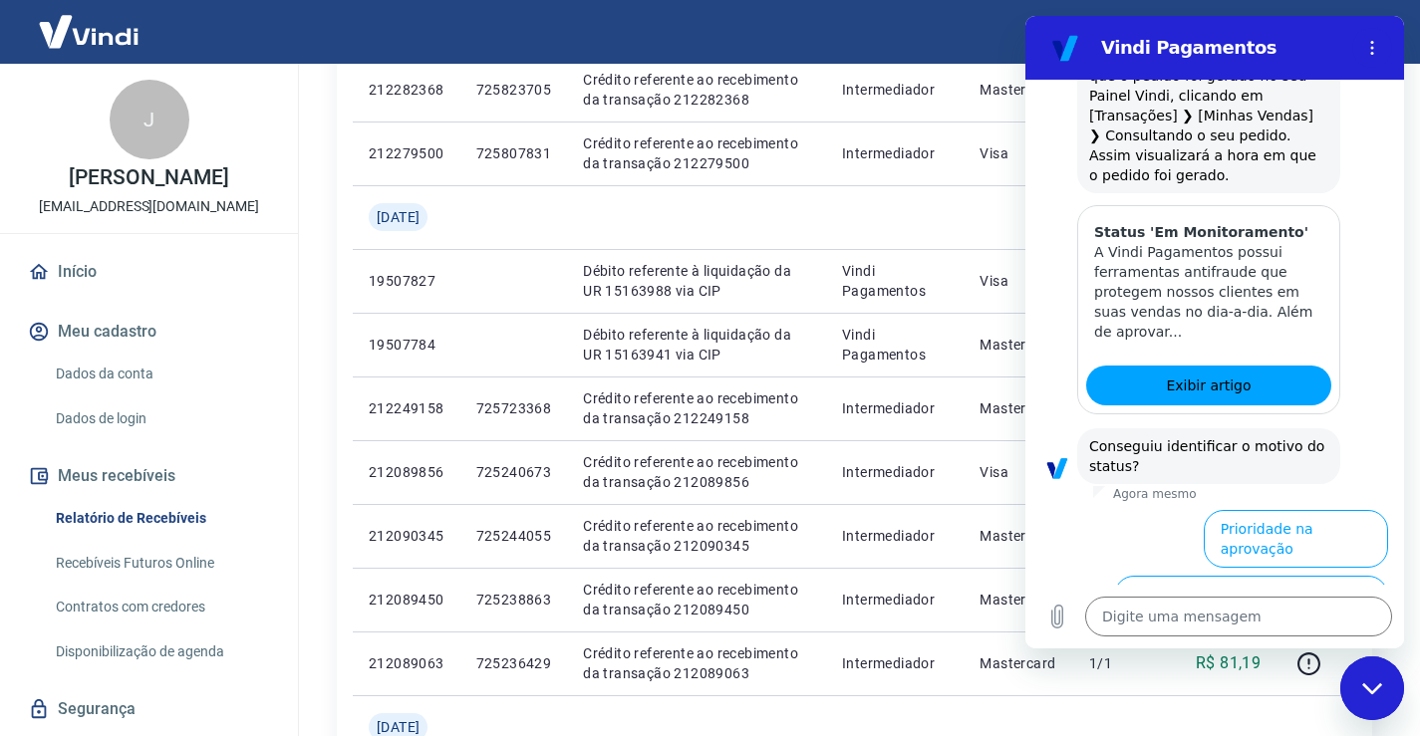
click at [1181, 642] on button "Prazo para liberar o limite do cliente" at bounding box center [1259, 671] width 257 height 58
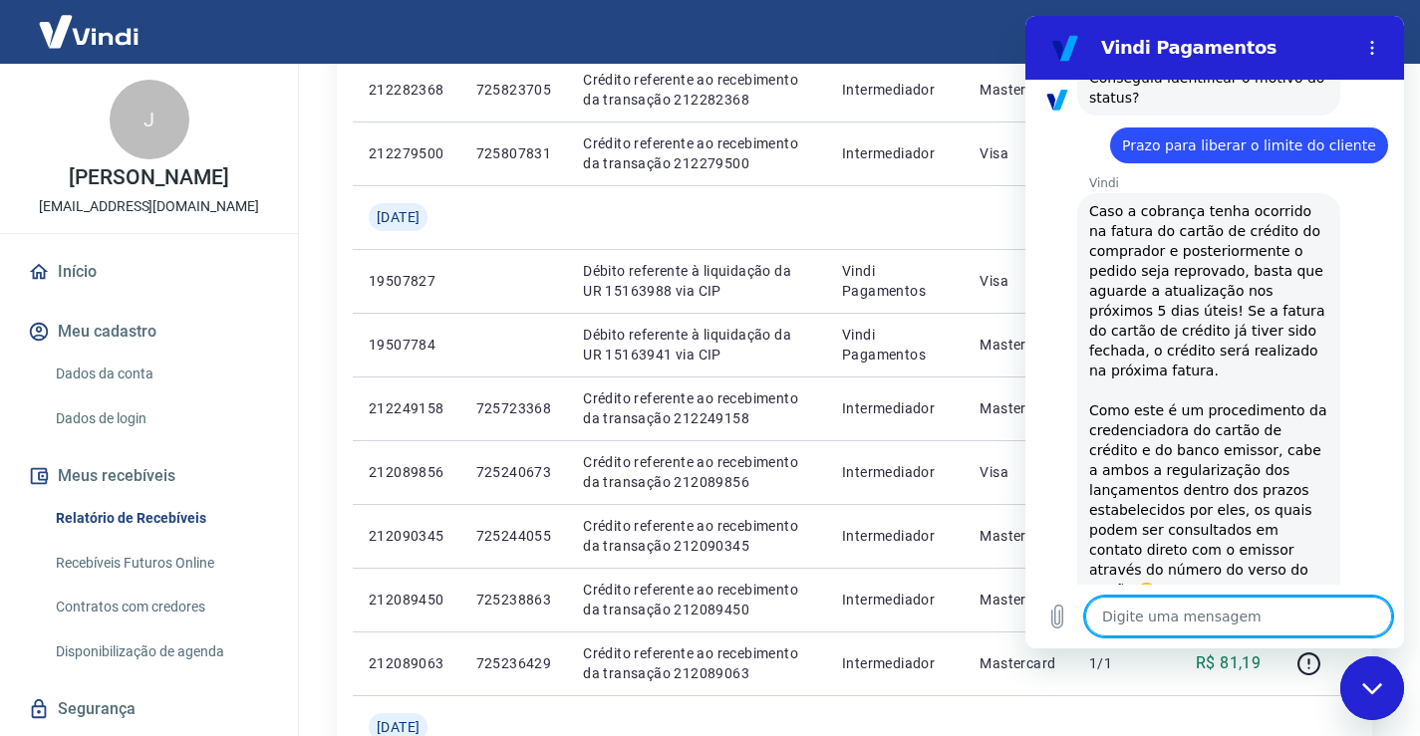
scroll to position [1736, 0]
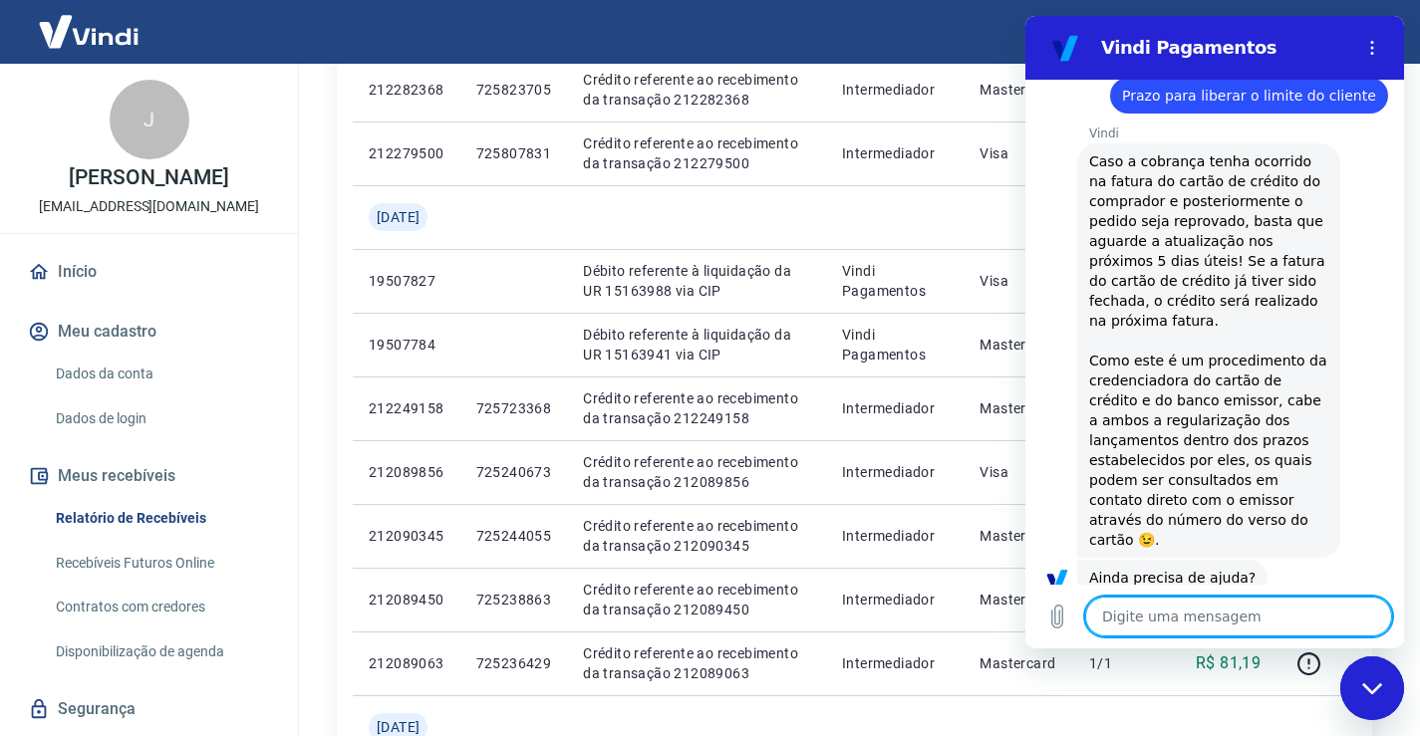
click at [1289, 622] on button "Sim" at bounding box center [1290, 641] width 58 height 38
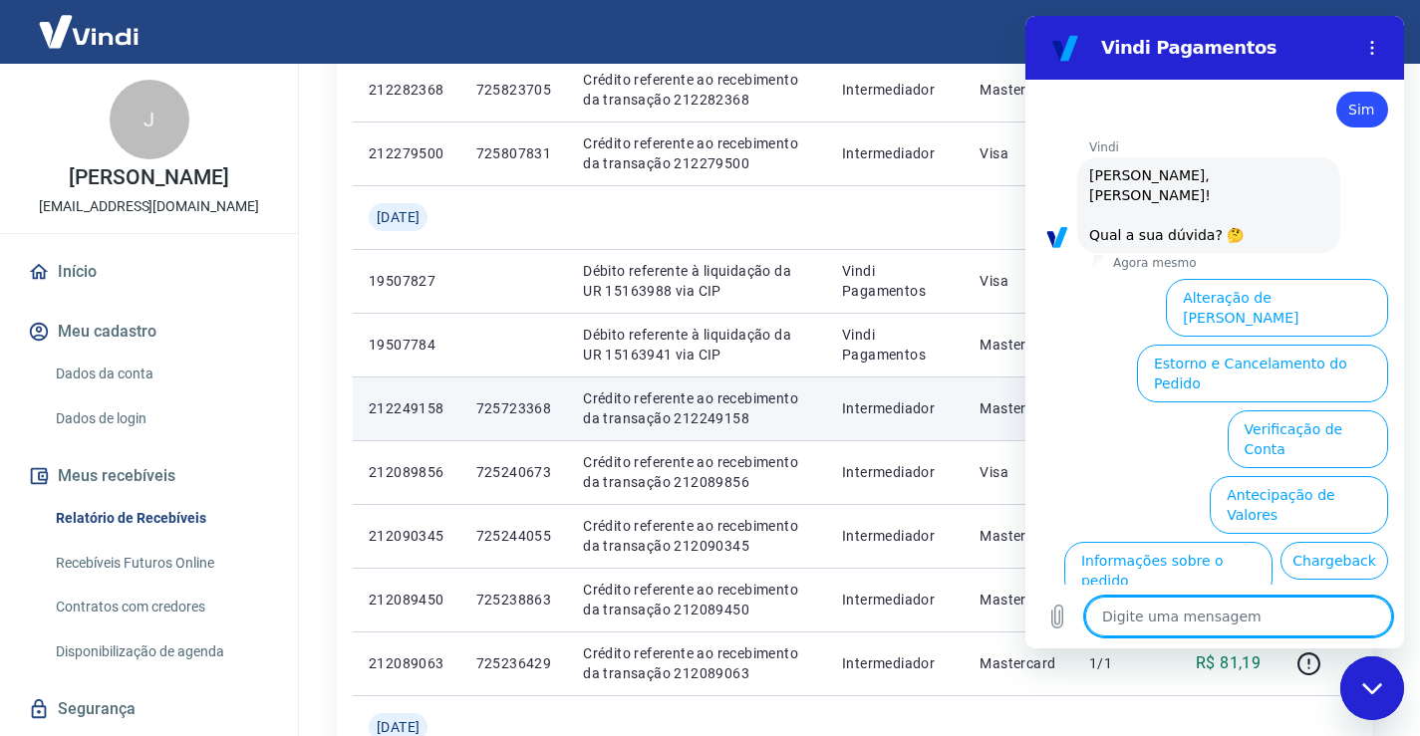
scroll to position [2256, 0]
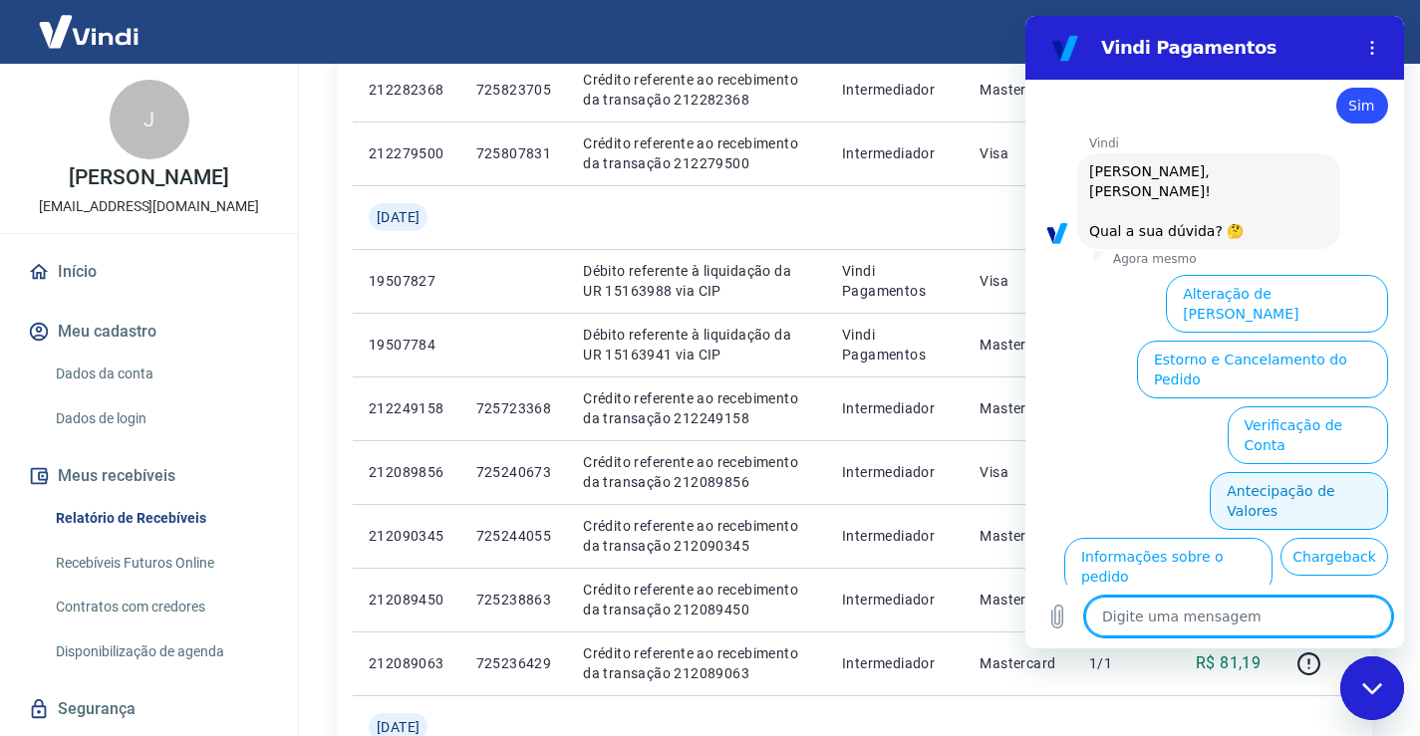
click at [1262, 472] on button "Antecipação de Valores" at bounding box center [1298, 501] width 178 height 58
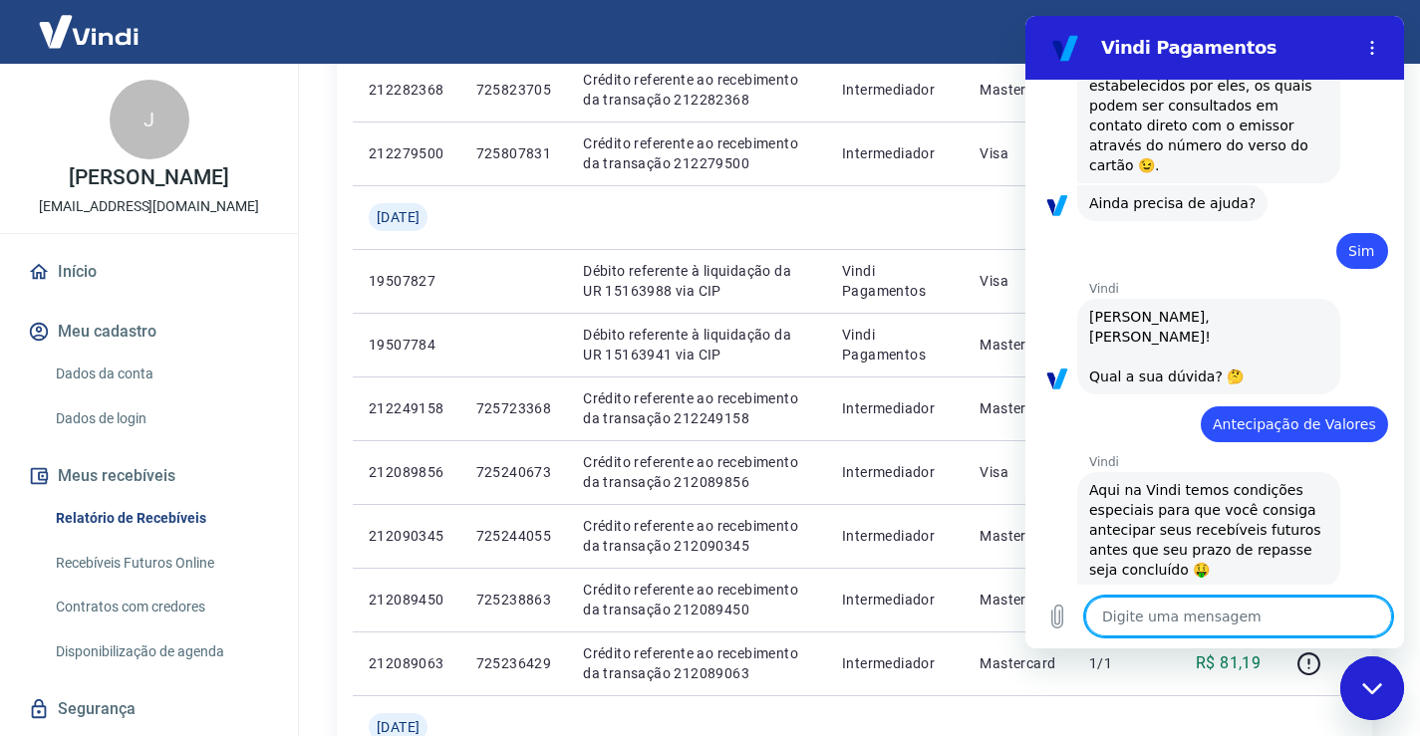
scroll to position [2206, 0]
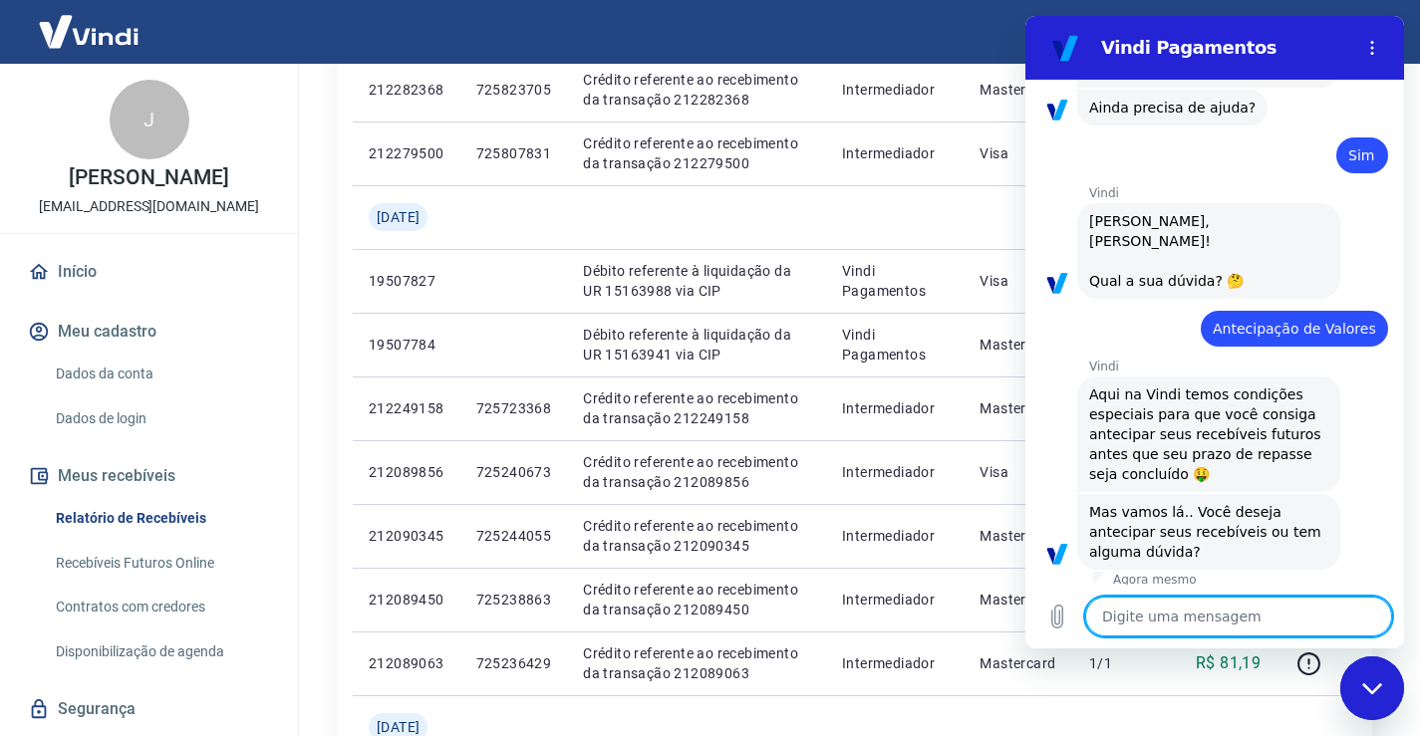
click at [1316, 596] on button "Dúvidas" at bounding box center [1346, 615] width 84 height 38
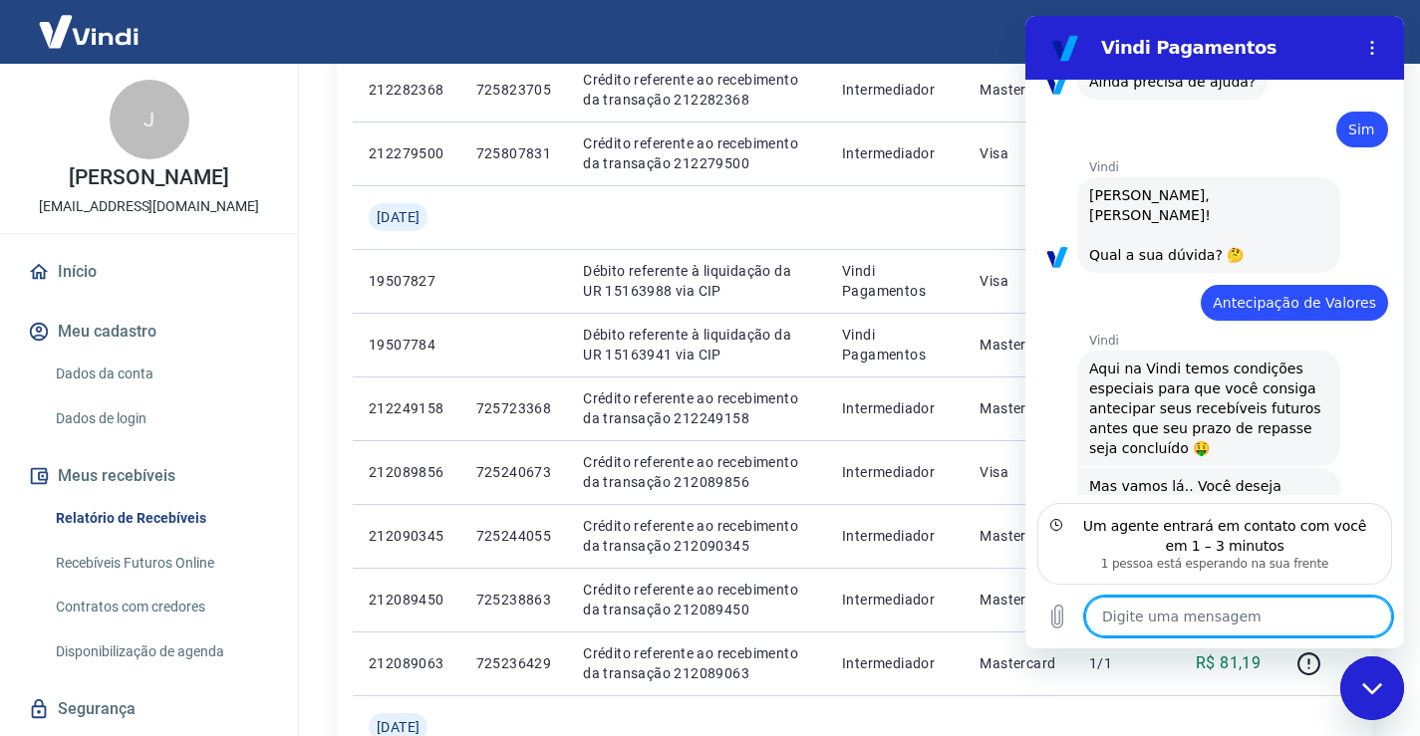
scroll to position [2321, 0]
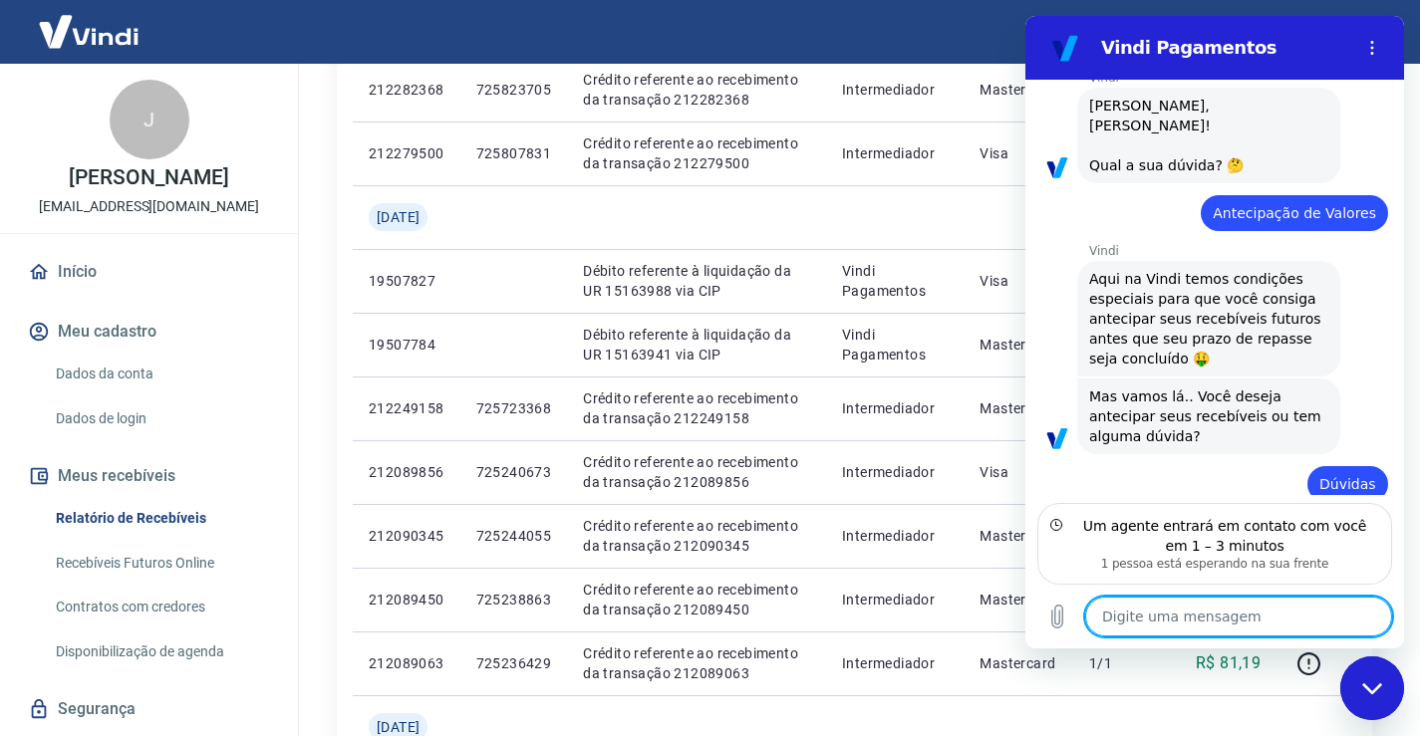
click at [1307, 45] on h2 "Vindi Pagamentos" at bounding box center [1222, 48] width 243 height 24
click at [1004, 30] on div "Sair" at bounding box center [710, 32] width 1420 height 64
click at [1375, 684] on icon "Fechar janela de mensagens" at bounding box center [1372, 688] width 21 height 13
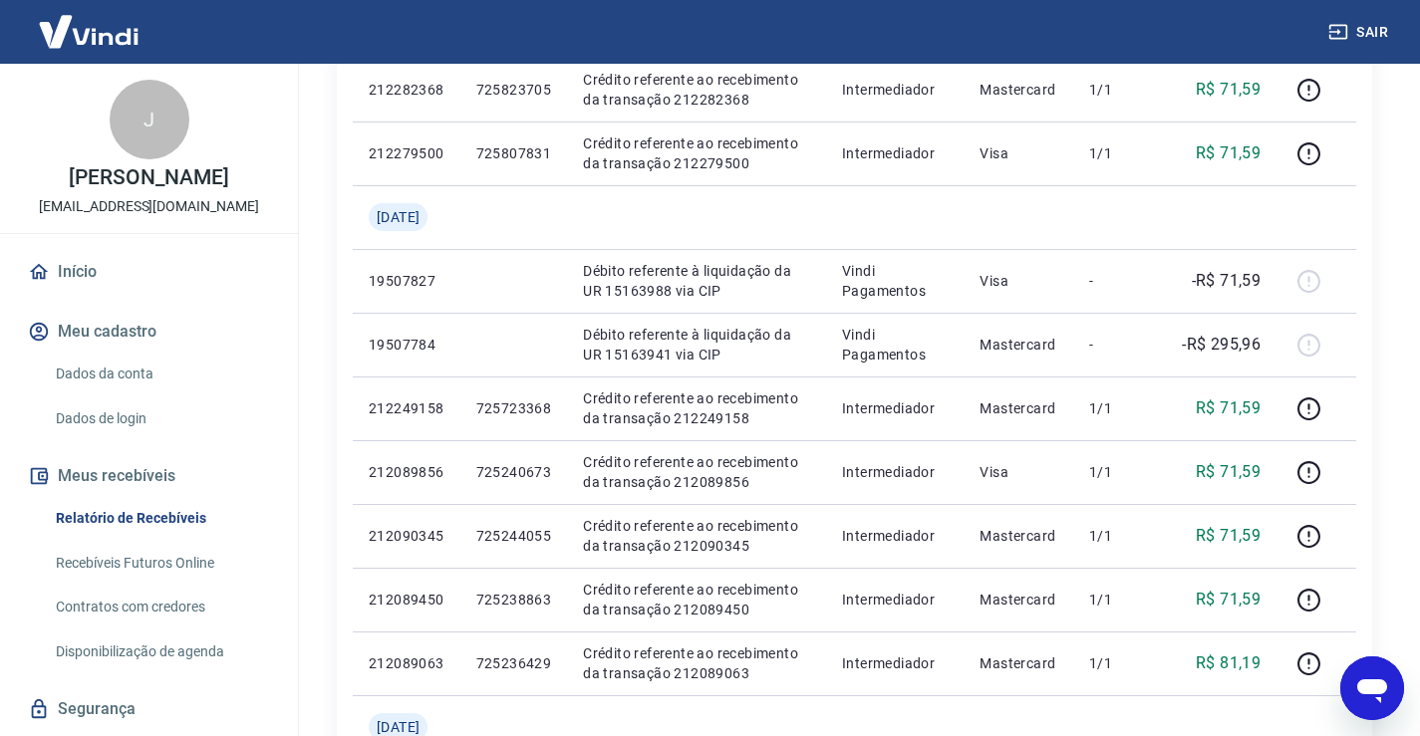
click at [1366, 684] on icon "Abrir janela de mensagens" at bounding box center [1372, 691] width 30 height 24
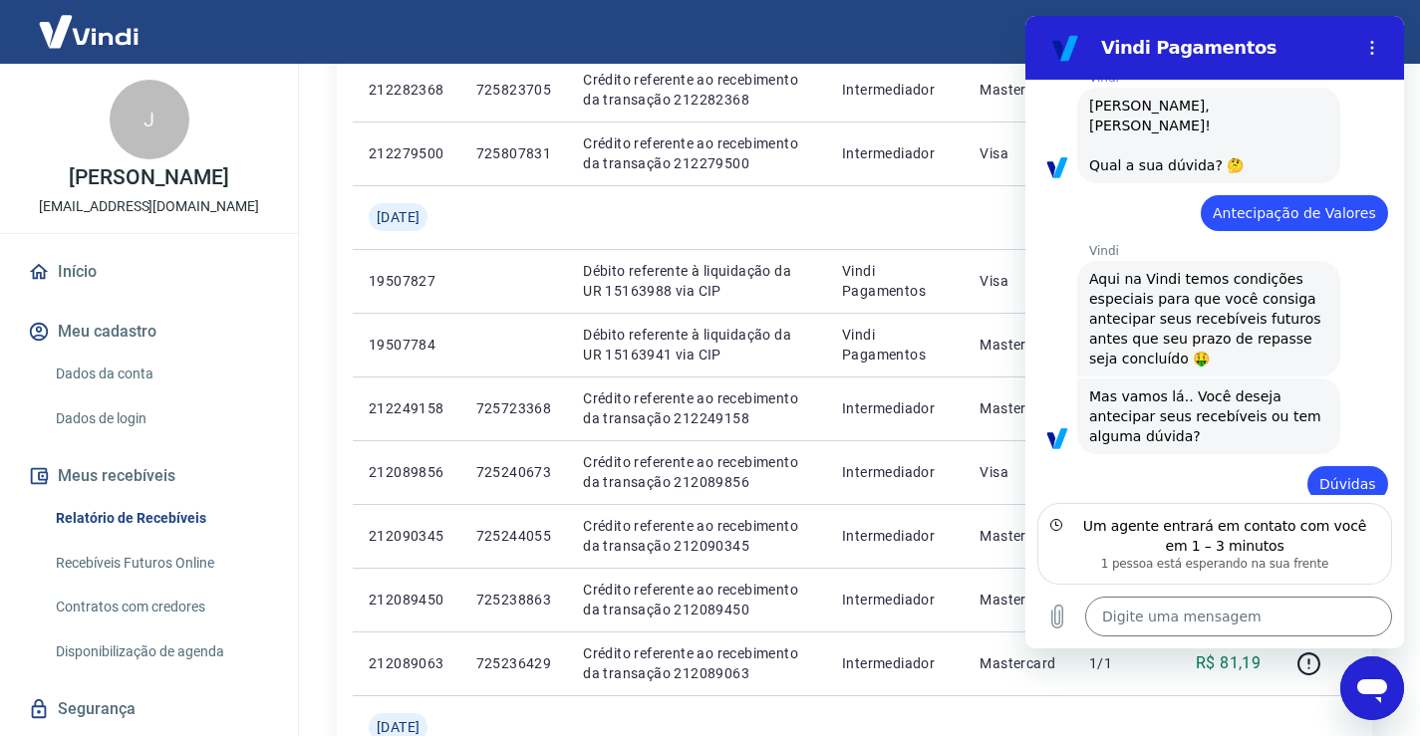
scroll to position [0, 0]
click at [1366, 684] on icon "Fechar janela de mensagens" at bounding box center [1372, 688] width 21 height 13
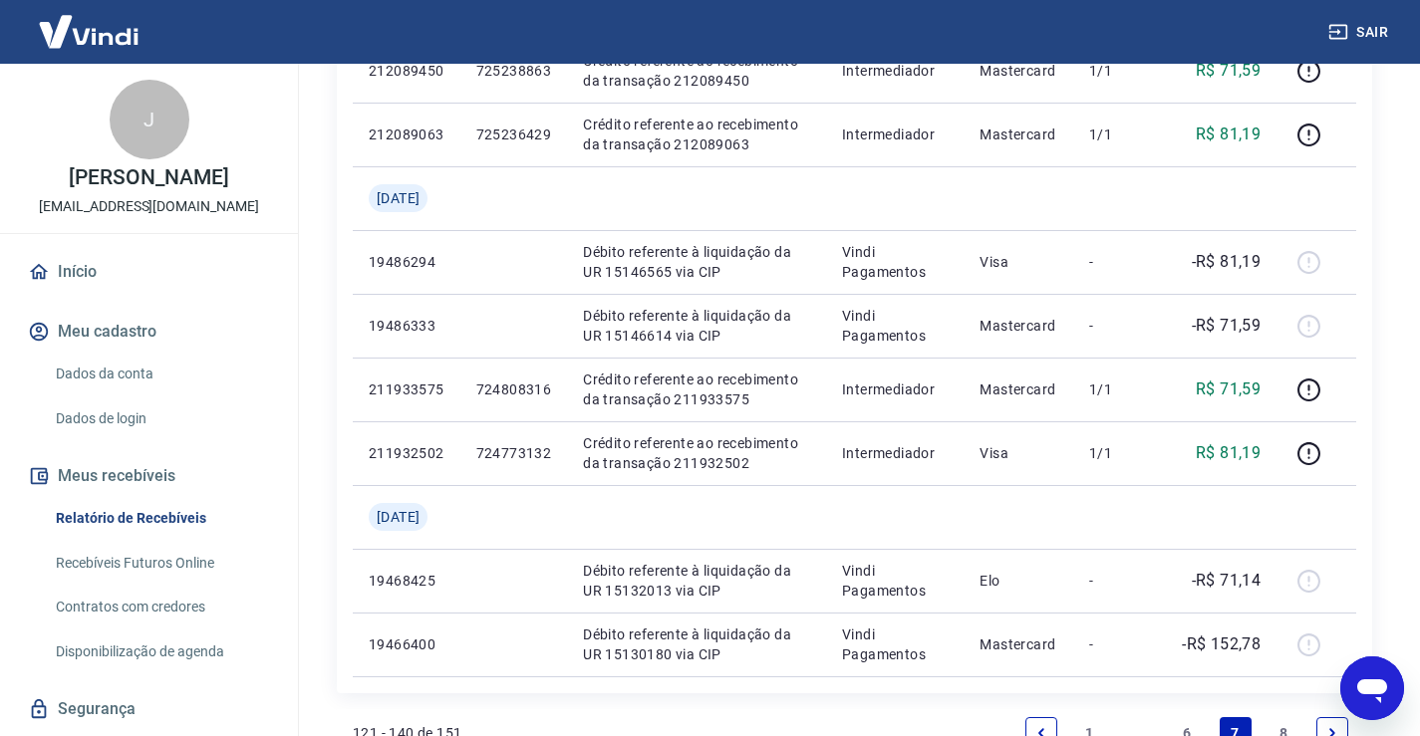
scroll to position [1493, 0]
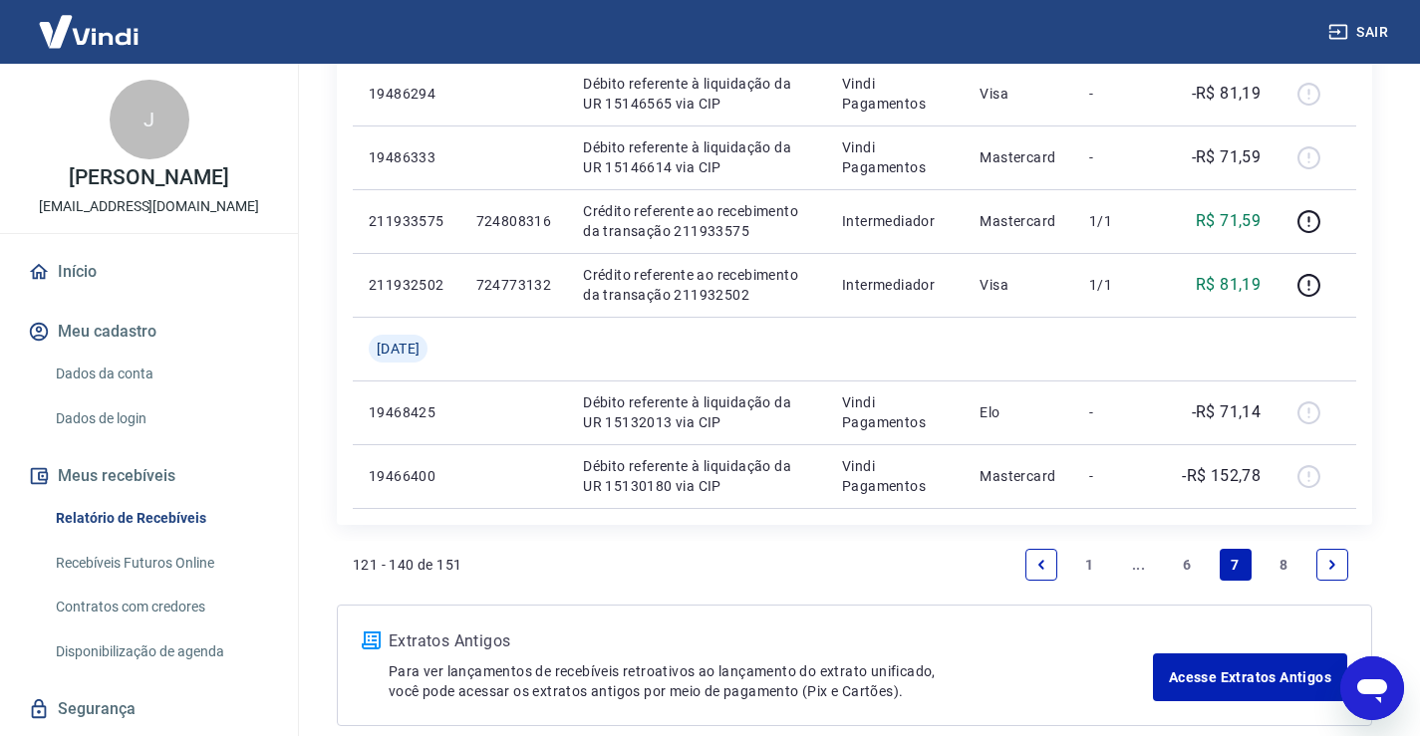
click at [1028, 560] on link "Previous page" at bounding box center [1041, 565] width 32 height 32
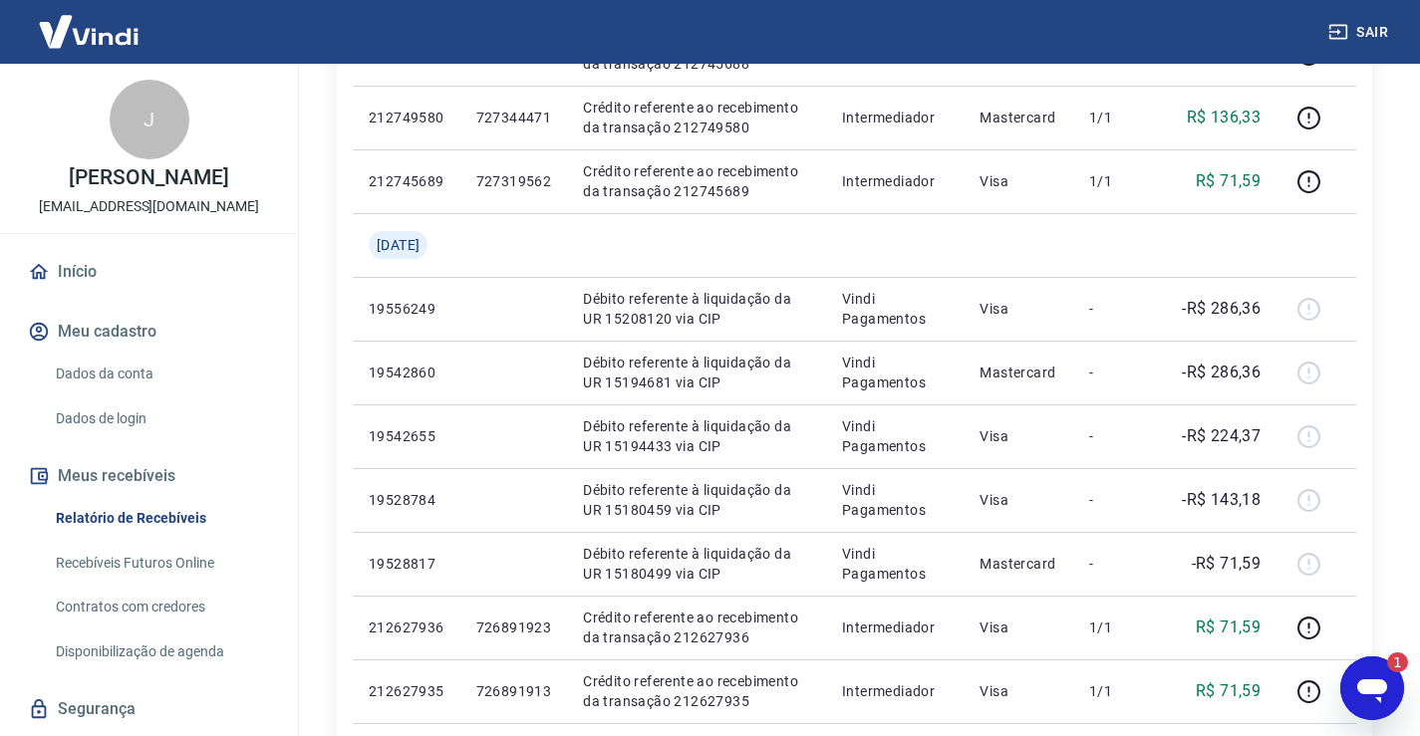
click at [1377, 688] on icon "Abrir janela de mensagens, 1 mensagem não lida" at bounding box center [1372, 691] width 30 height 24
type textarea "x"
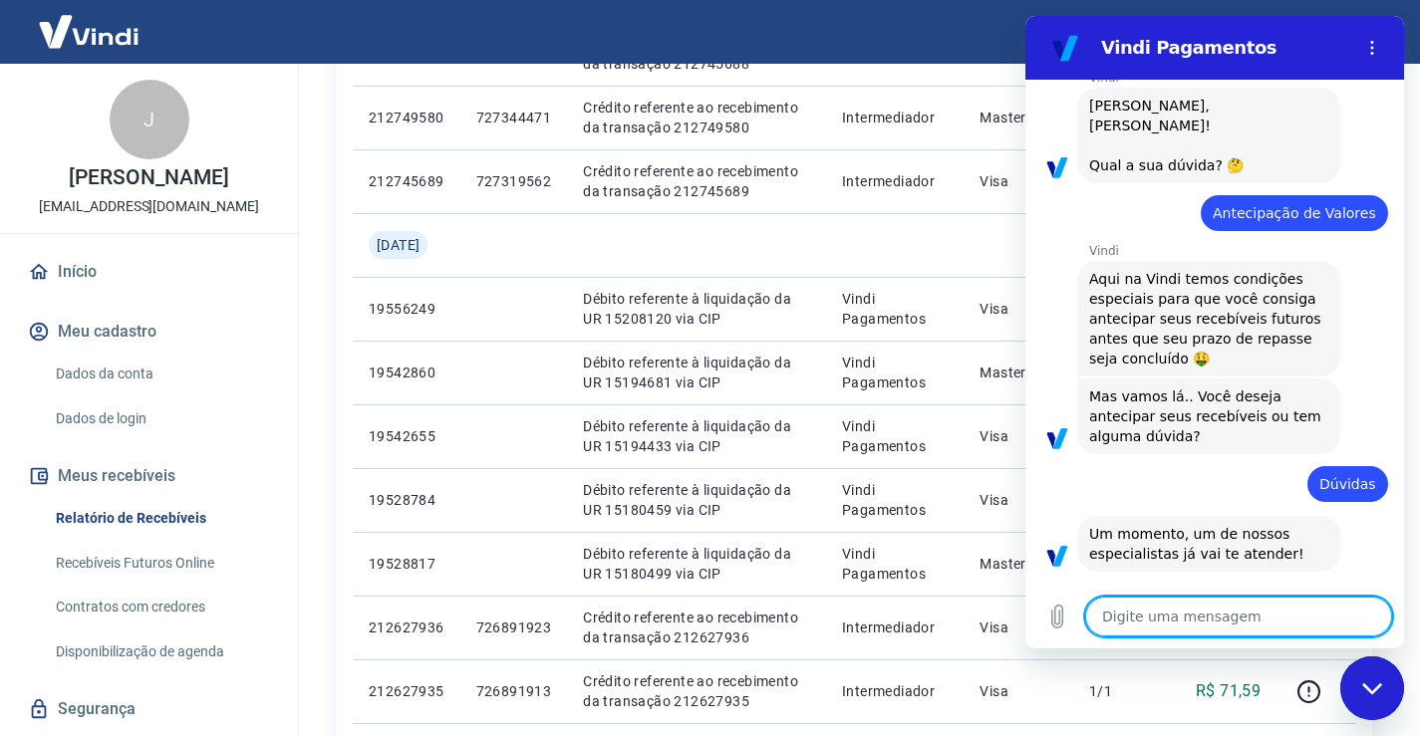
click at [1172, 620] on textarea at bounding box center [1238, 617] width 307 height 40
type textarea "o"
type textarea "x"
type textarea "oi"
type textarea "x"
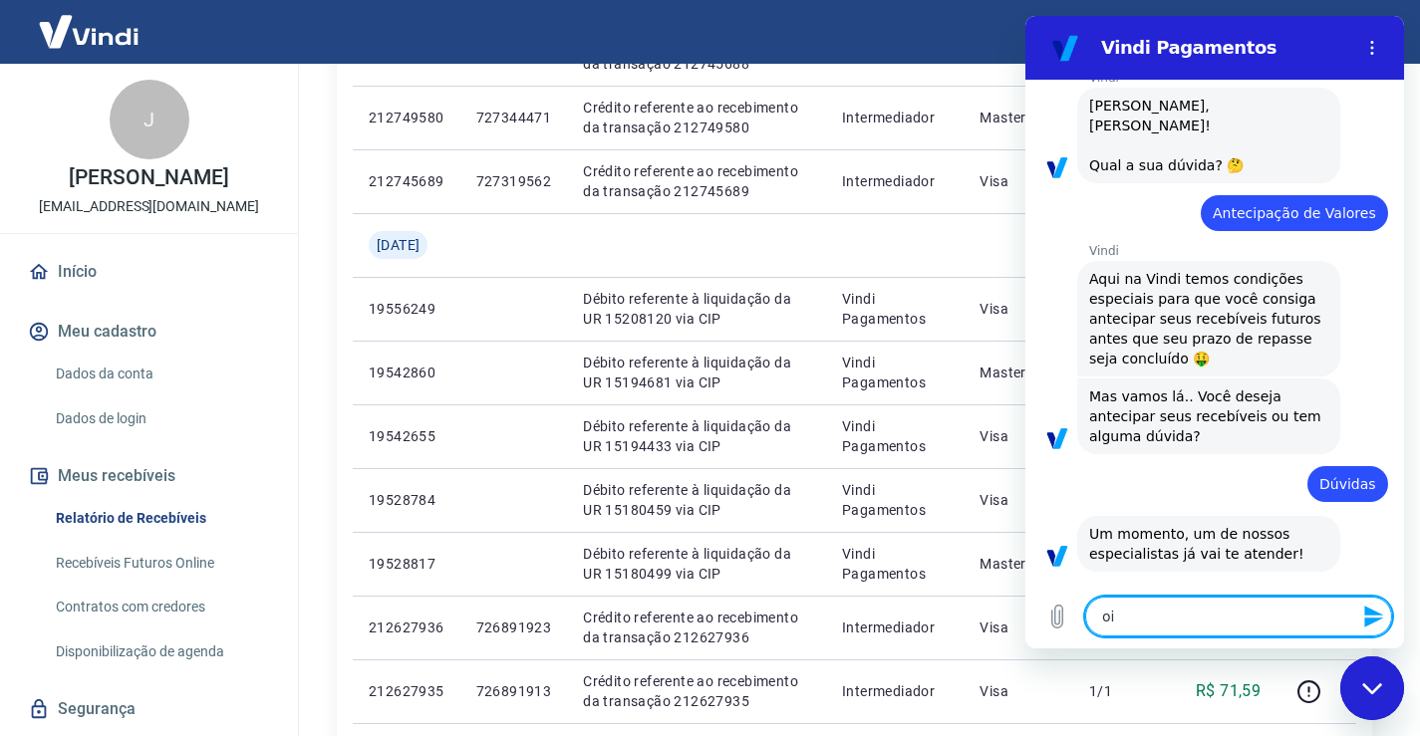
type textarea "oi,"
type textarea "x"
type textarea "oi,V"
type textarea "x"
type textarea "oi,Vi"
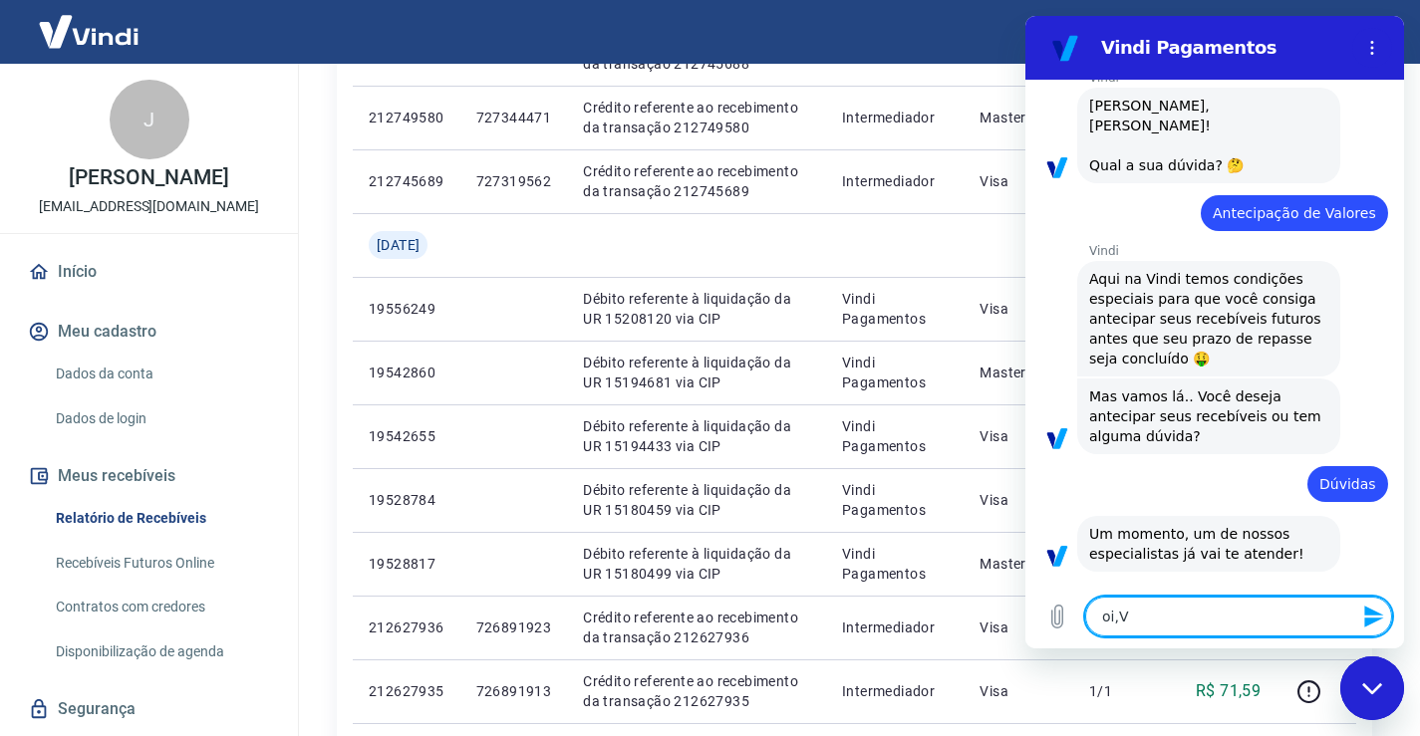
type textarea "x"
type textarea "oi,Viv"
type textarea "x"
type textarea "oi,Vivi"
type textarea "x"
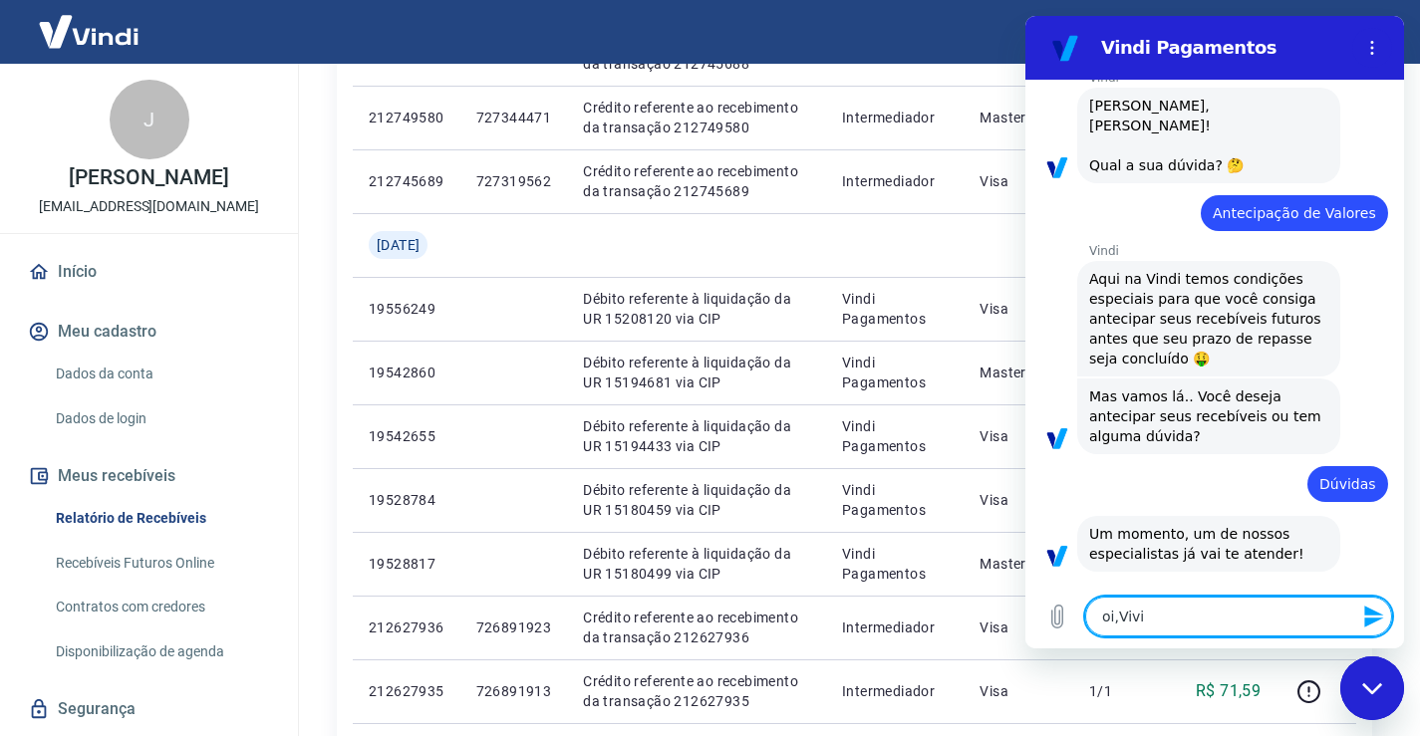
type textarea "oi,Vivia"
type textarea "x"
type textarea "[PERSON_NAME]"
type textarea "x"
type textarea "oi,[PERSON_NAME]"
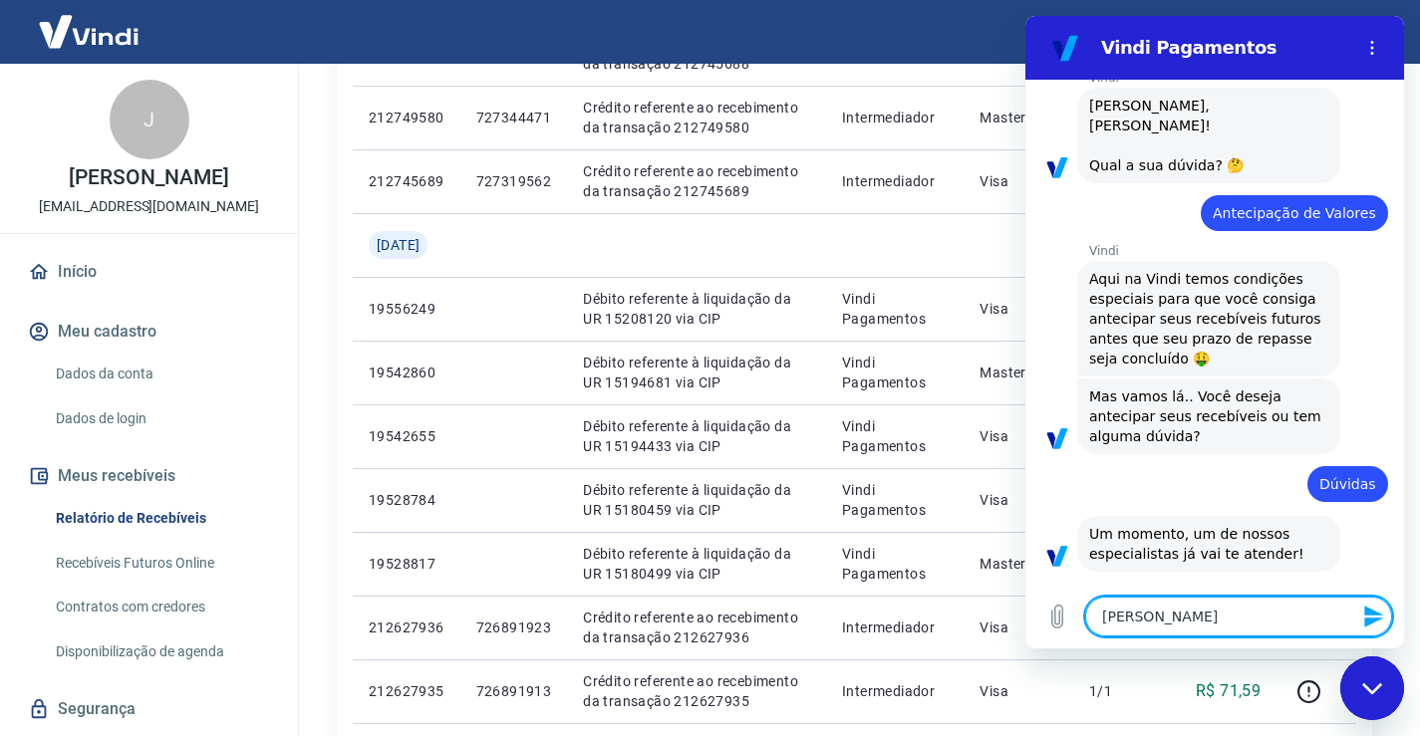
type textarea "x"
type textarea "oi,[PERSON_NAME]"
type textarea "x"
type textarea "i,[PERSON_NAME]"
type textarea "x"
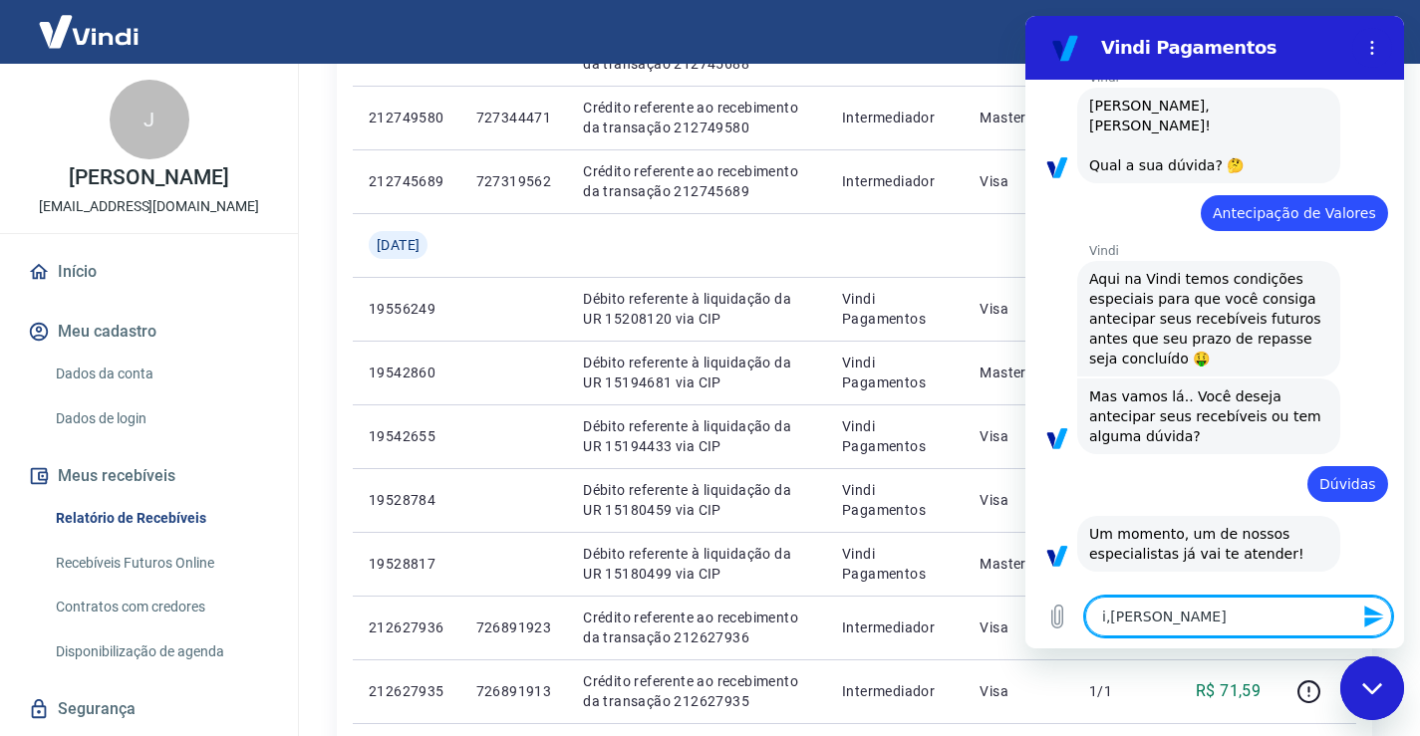
type textarea "[PERSON_NAME]"
type textarea "x"
type textarea "v"
type textarea "x"
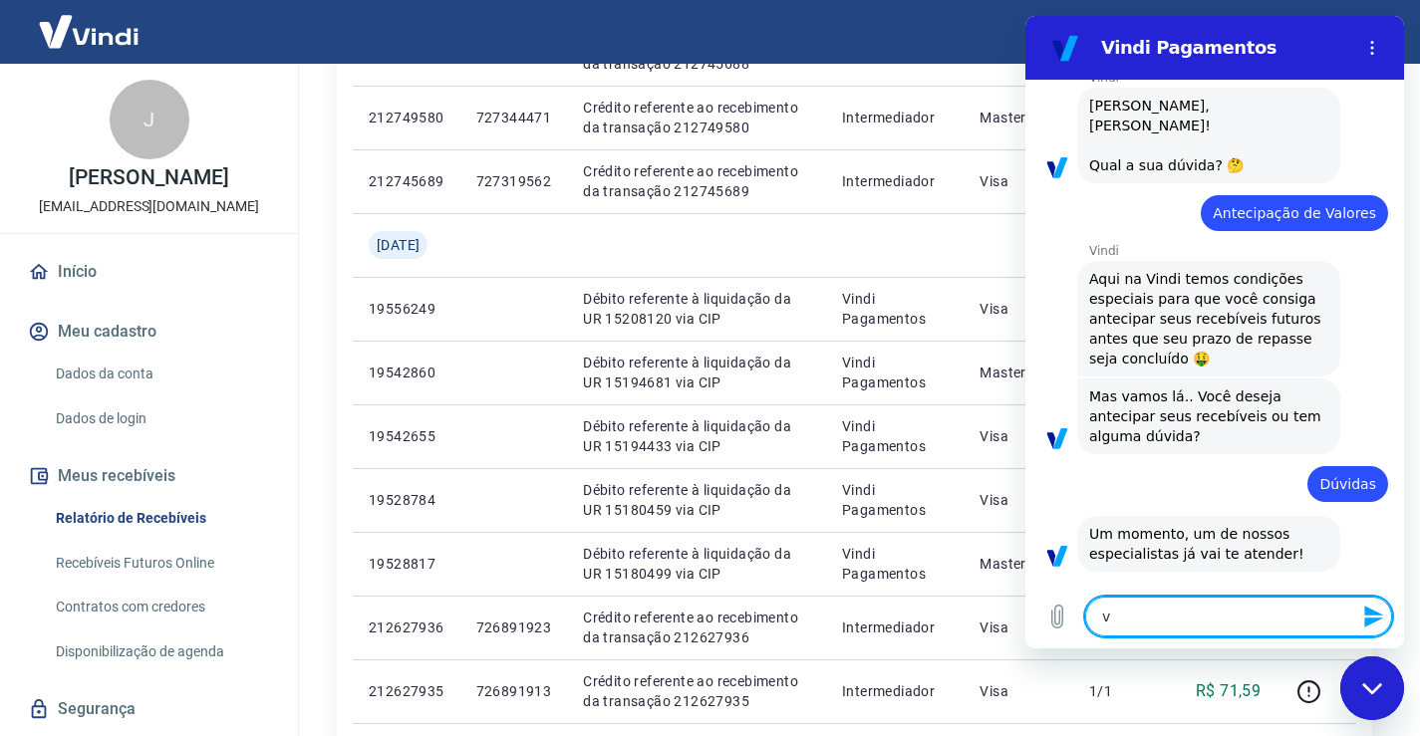
type textarea "ve"
type textarea "x"
type textarea "ven"
type textarea "x"
type textarea "venh"
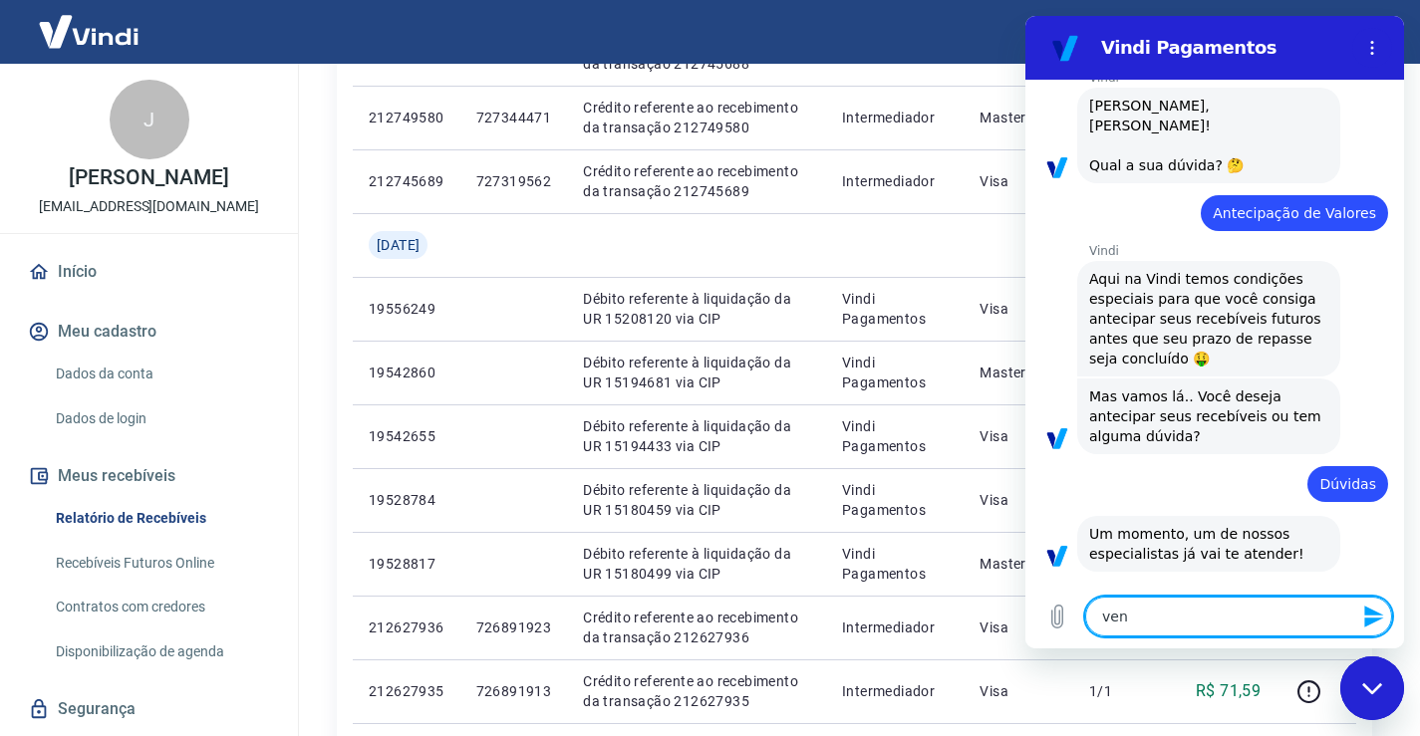
type textarea "x"
type textarea "venho"
type textarea "x"
type textarea "venho"
type textarea "x"
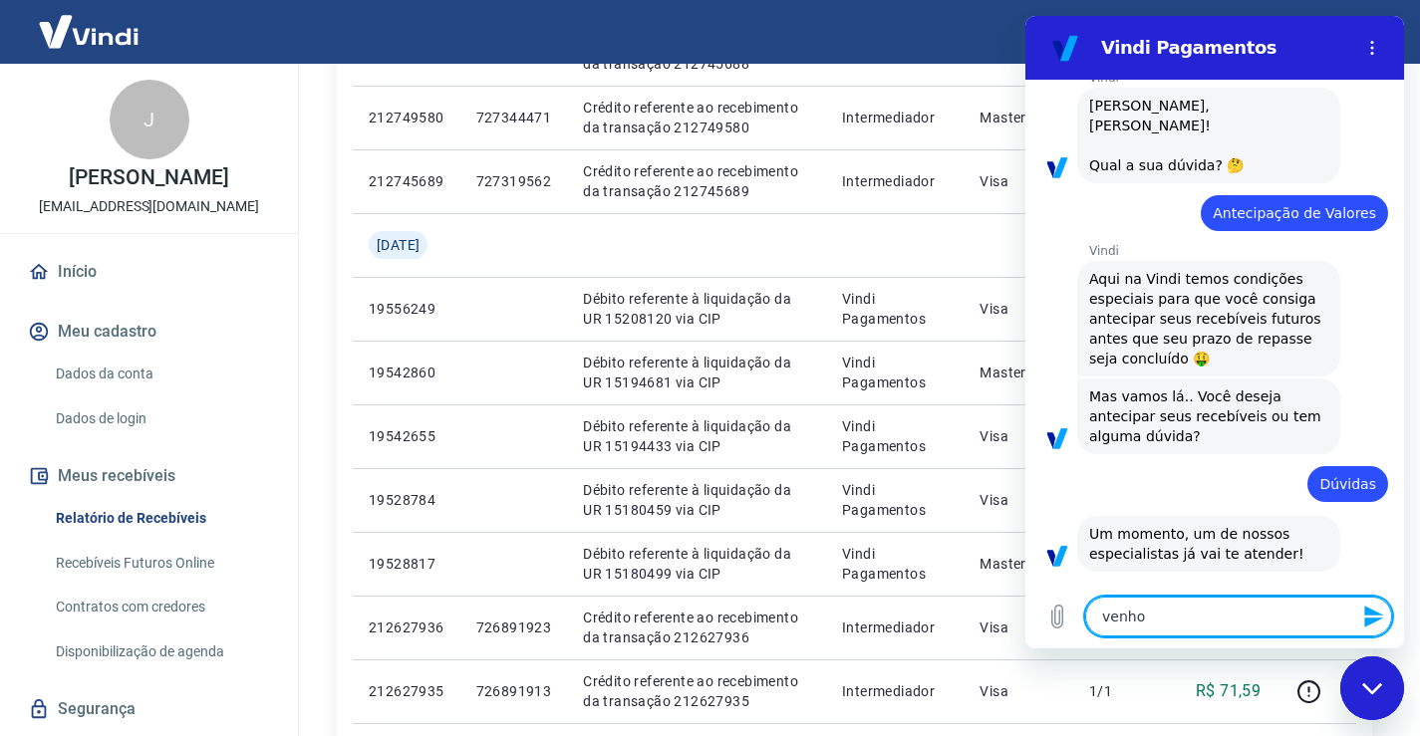
type textarea "venho p"
type textarea "x"
type textarea "venho pe"
type textarea "x"
type textarea "venho per"
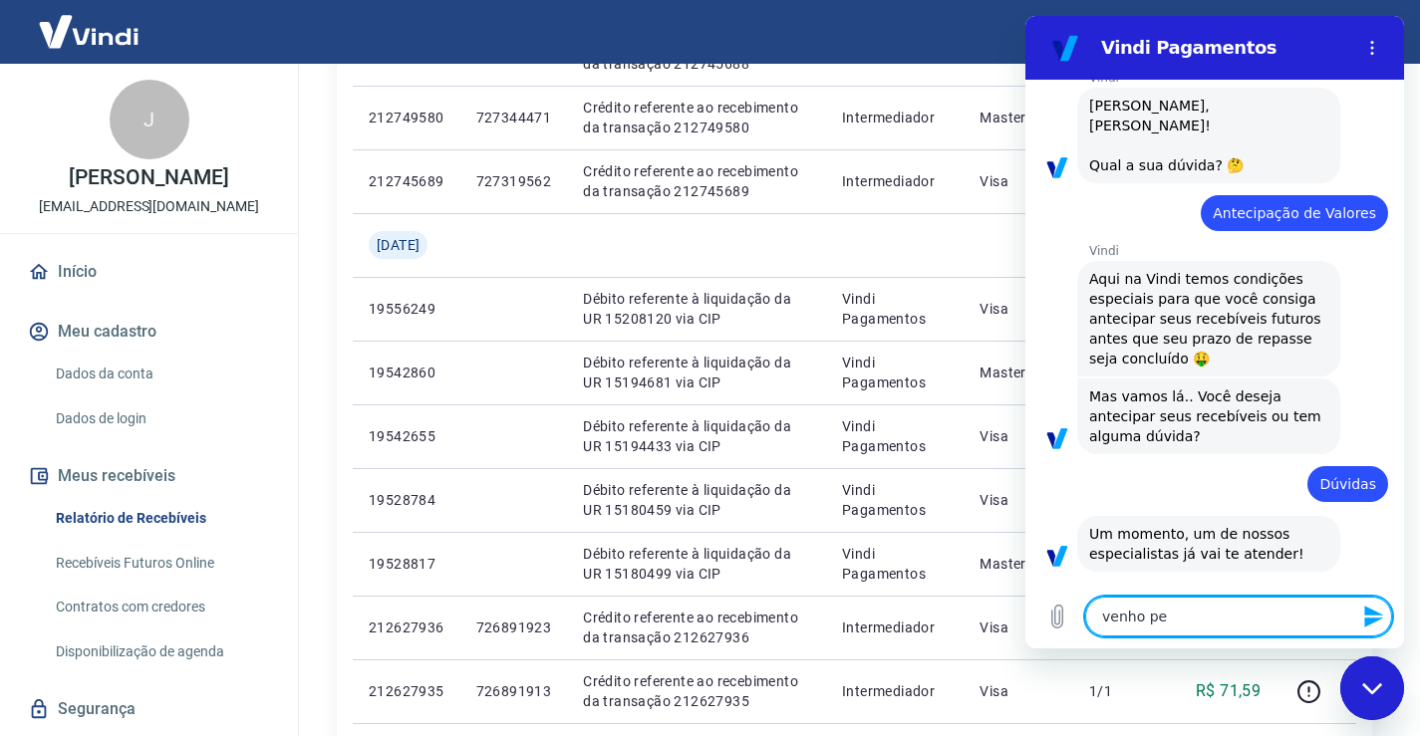
type textarea "x"
type textarea "venho perc"
type textarea "x"
type textarea "venho perce"
type textarea "x"
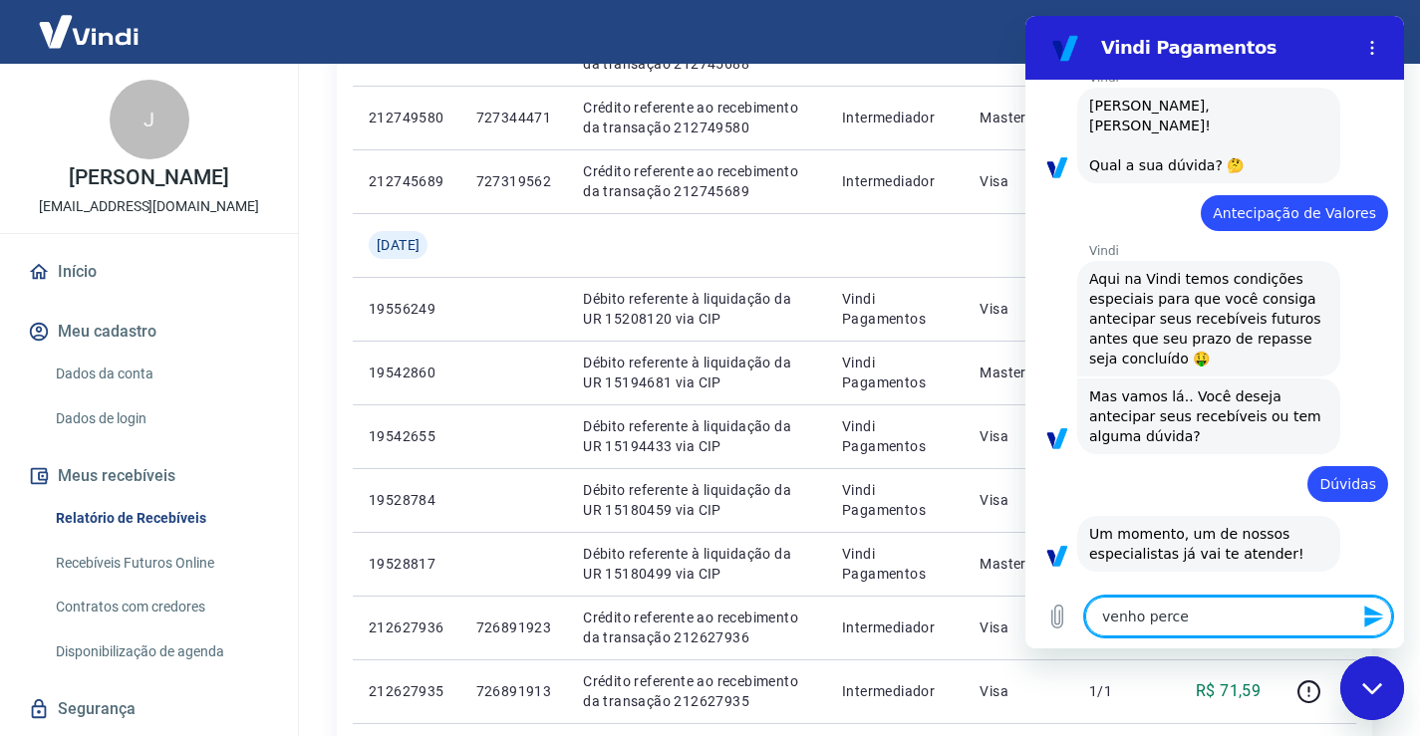
type textarea "venho perceb"
type textarea "x"
type textarea "venho percebe"
type textarea "x"
type textarea "venho perceben"
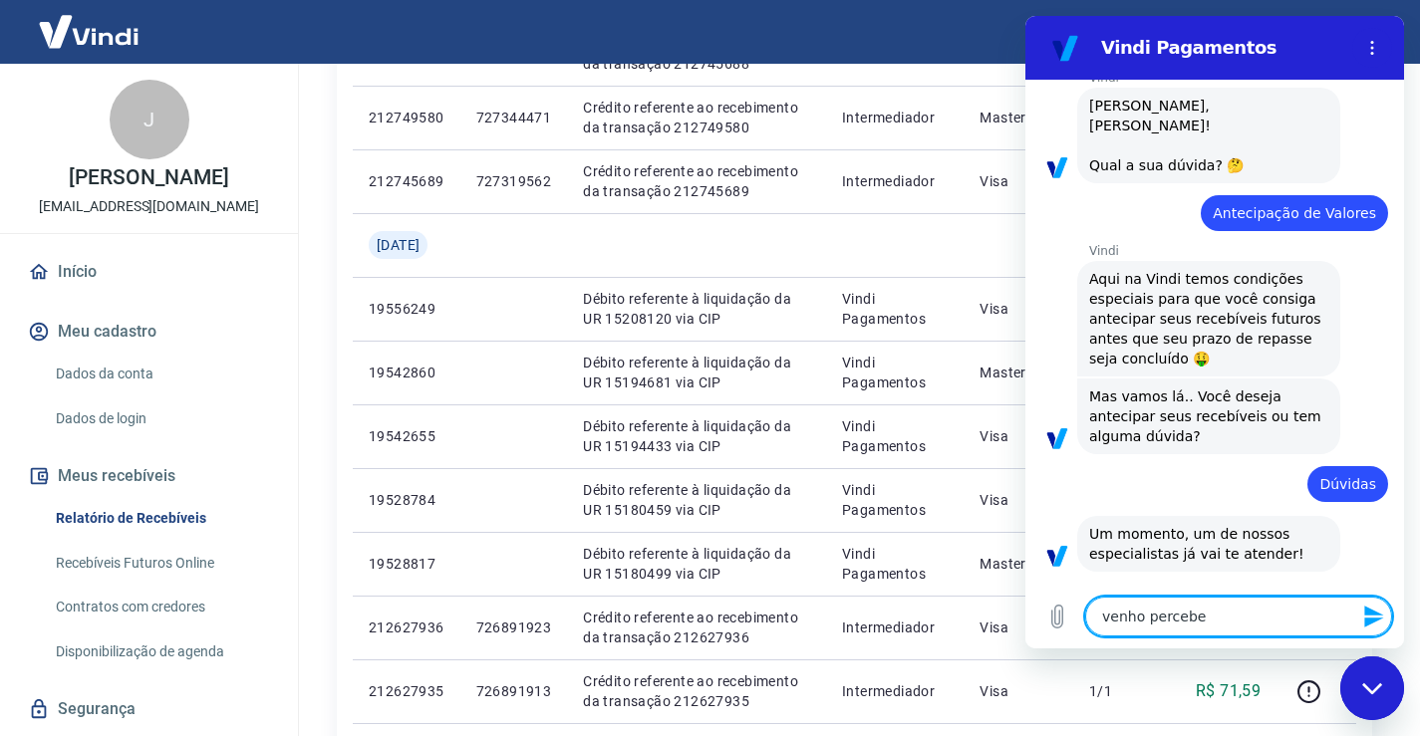
type textarea "x"
type textarea "venho percebend"
type textarea "x"
type textarea "venho percebendo"
type textarea "x"
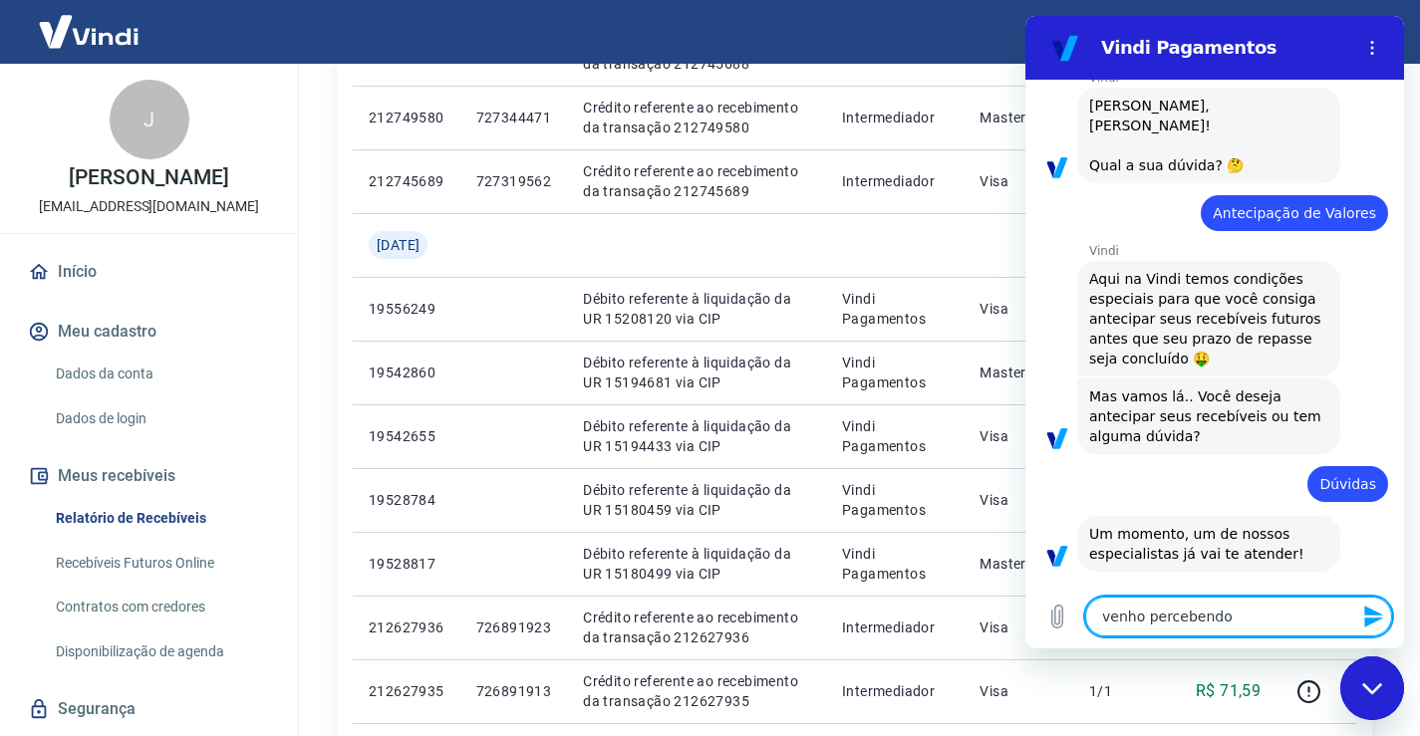
type textarea "venho percebendo"
type textarea "x"
type textarea "venho percebendo q"
type textarea "x"
type textarea "venho percebendo qu"
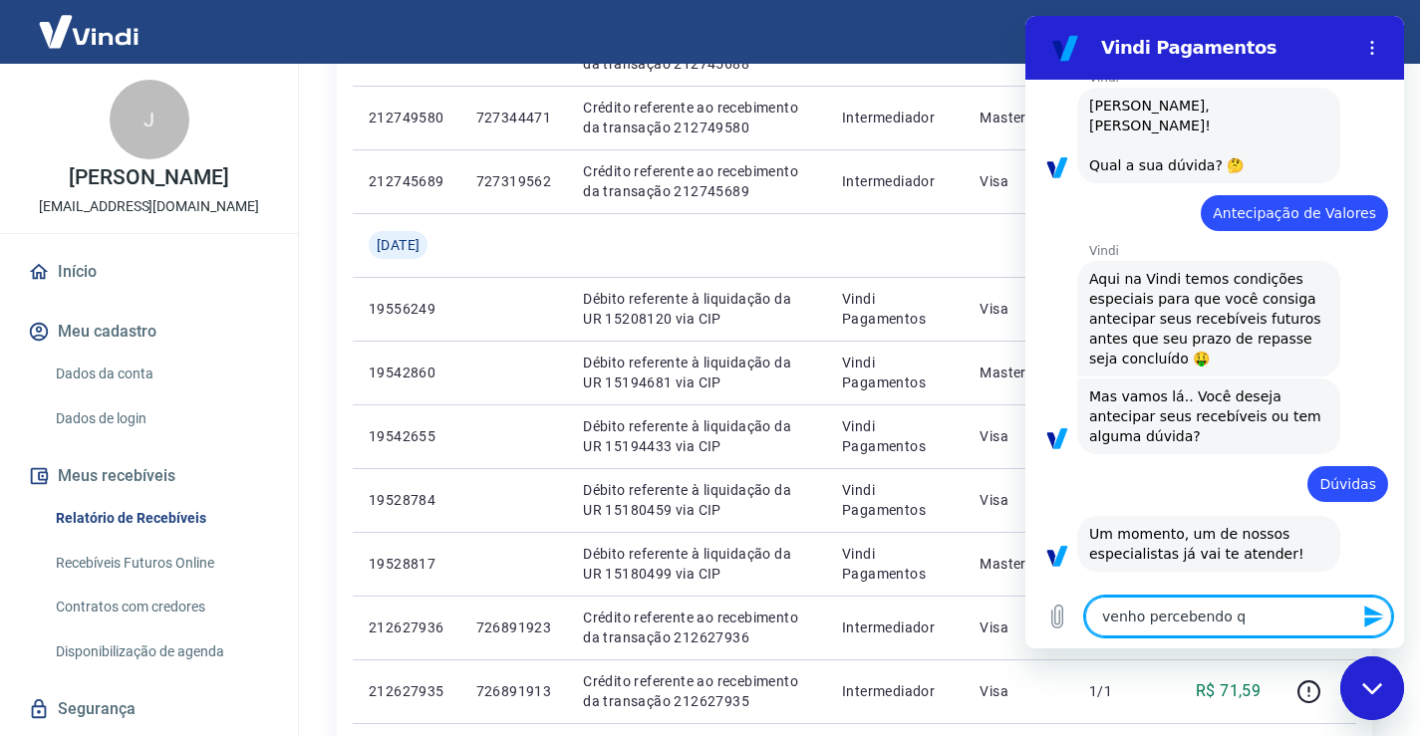
type textarea "x"
type textarea "venho percebendo que"
type textarea "x"
type textarea "venho percebendo que"
type textarea "x"
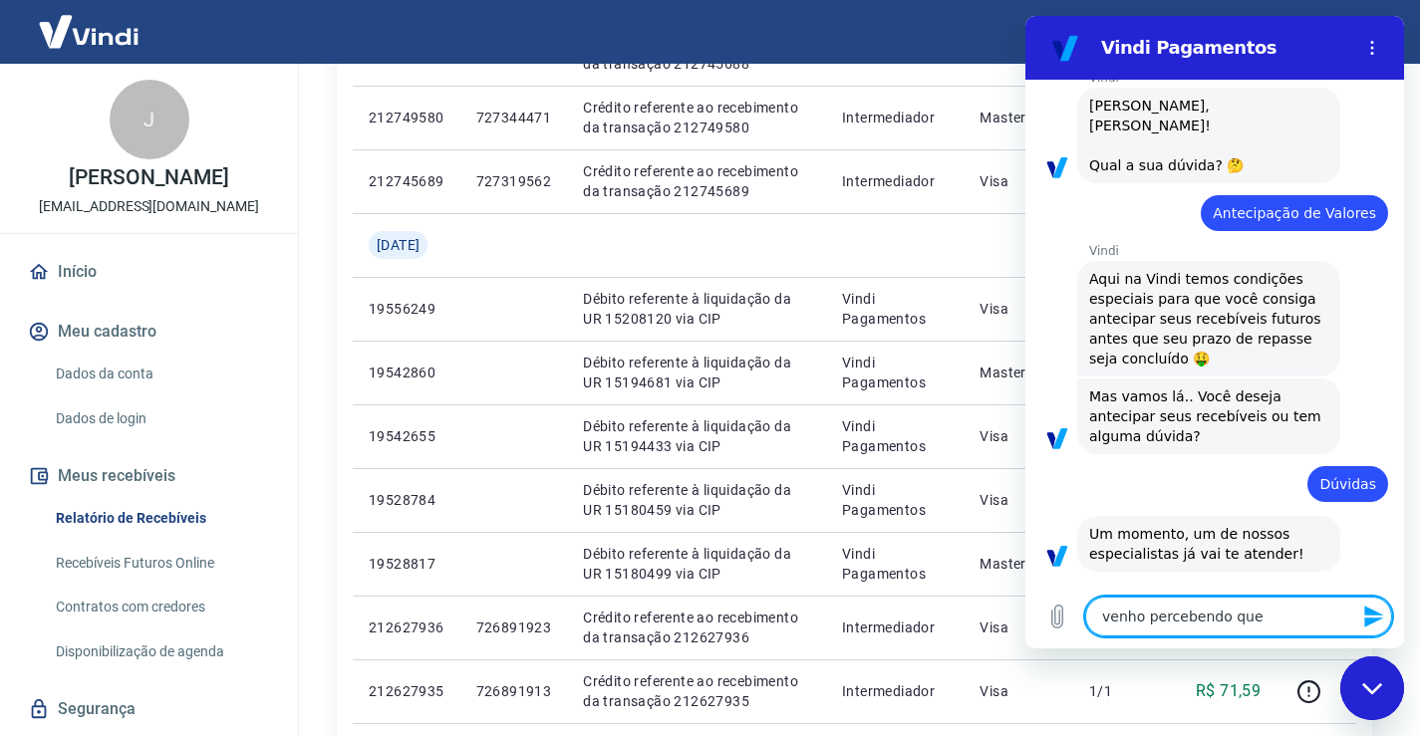
type textarea "venho percebendo que n"
type textarea "x"
type textarea "venho percebendo que"
type textarea "x"
type textarea "venho percebendo que m"
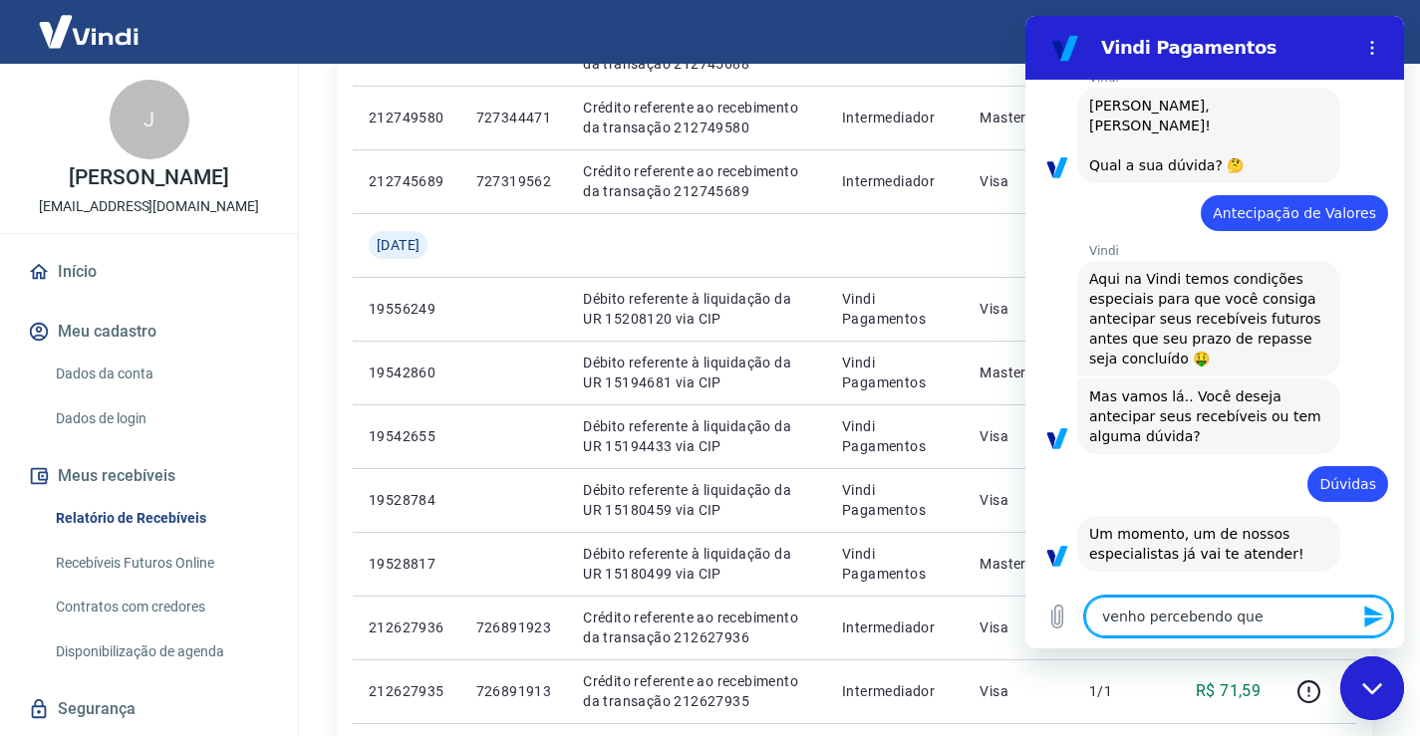
type textarea "x"
type textarea "venho percebendo que me"
type textarea "x"
type textarea "venho percebendo que meu"
type textarea "x"
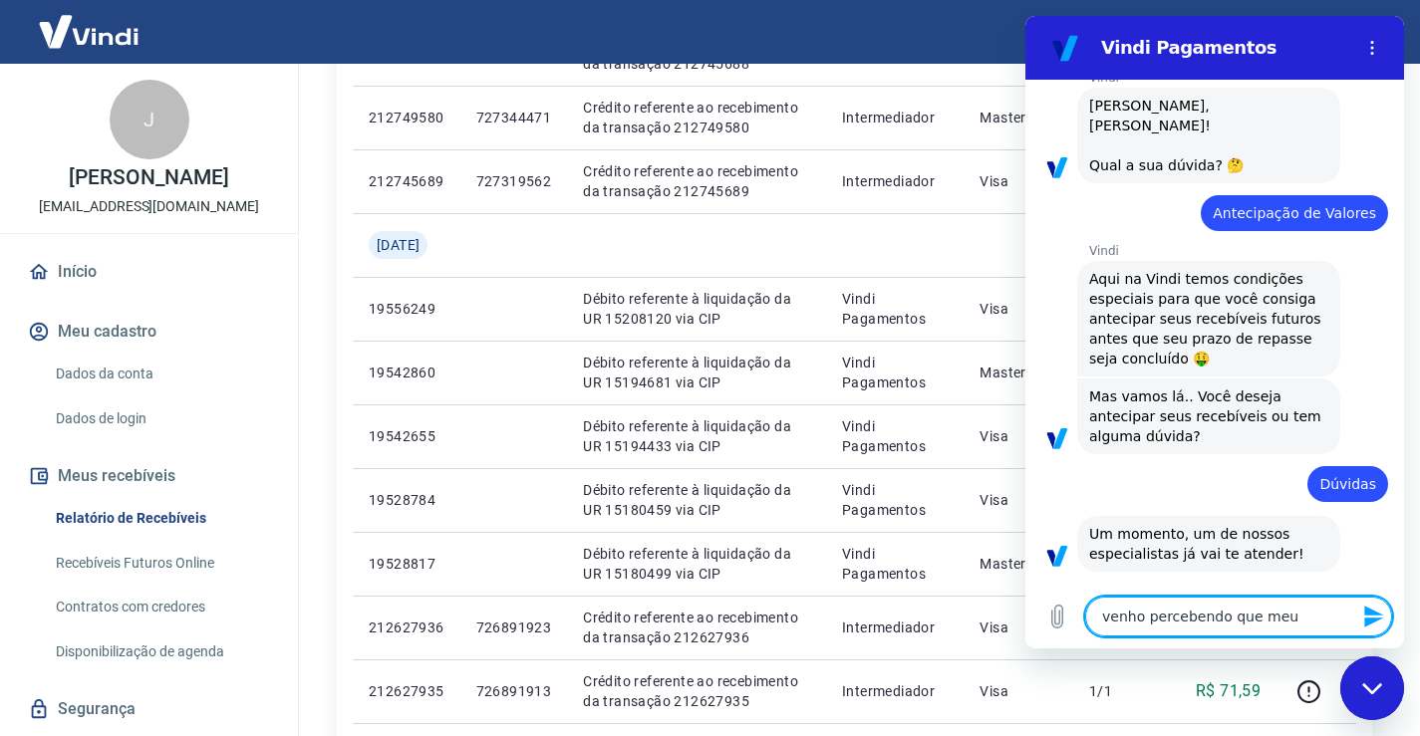
type textarea "venho percebendo que meus"
type textarea "x"
type textarea "venho percebendo que meus"
type textarea "x"
type textarea "venho percebendo que meus p"
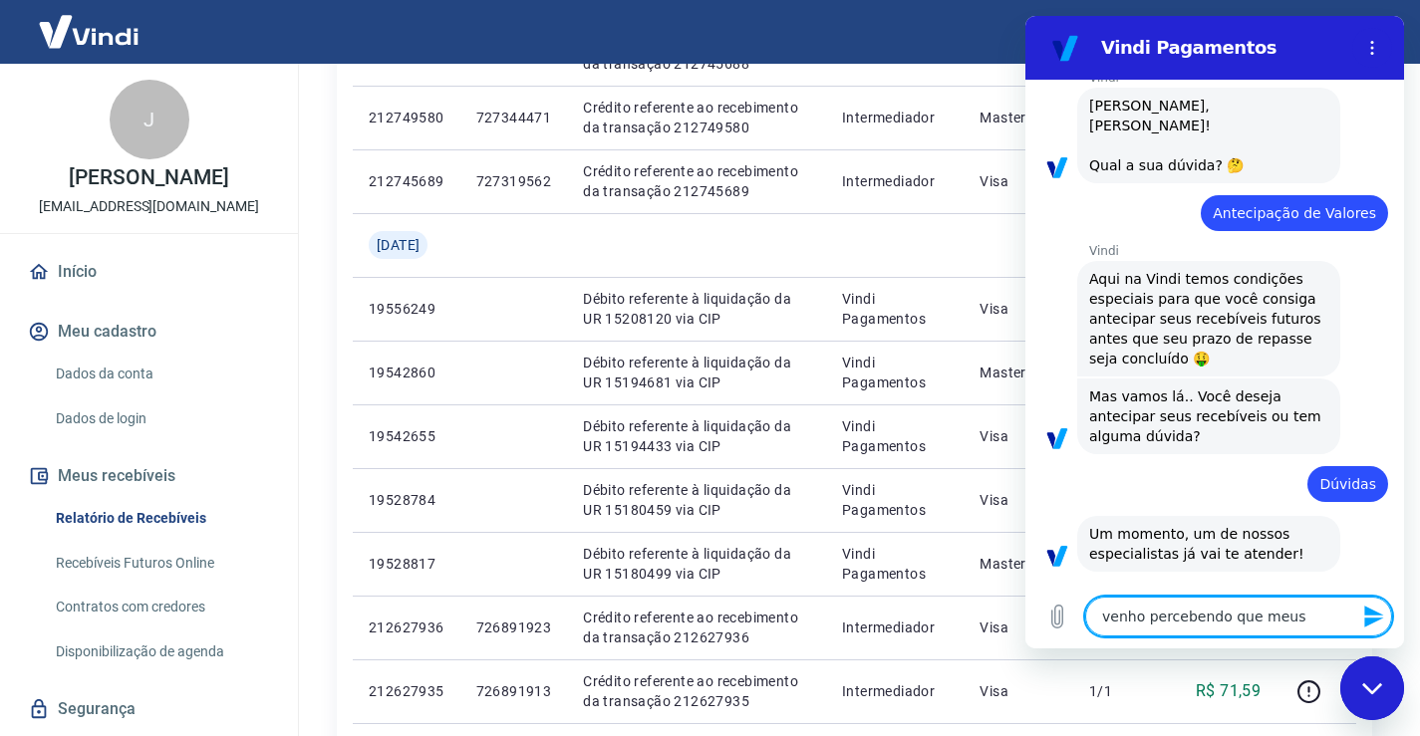
type textarea "x"
type textarea "venho percebendo que meus pa"
type textarea "x"
type textarea "venho percebendo que meus pag"
type textarea "x"
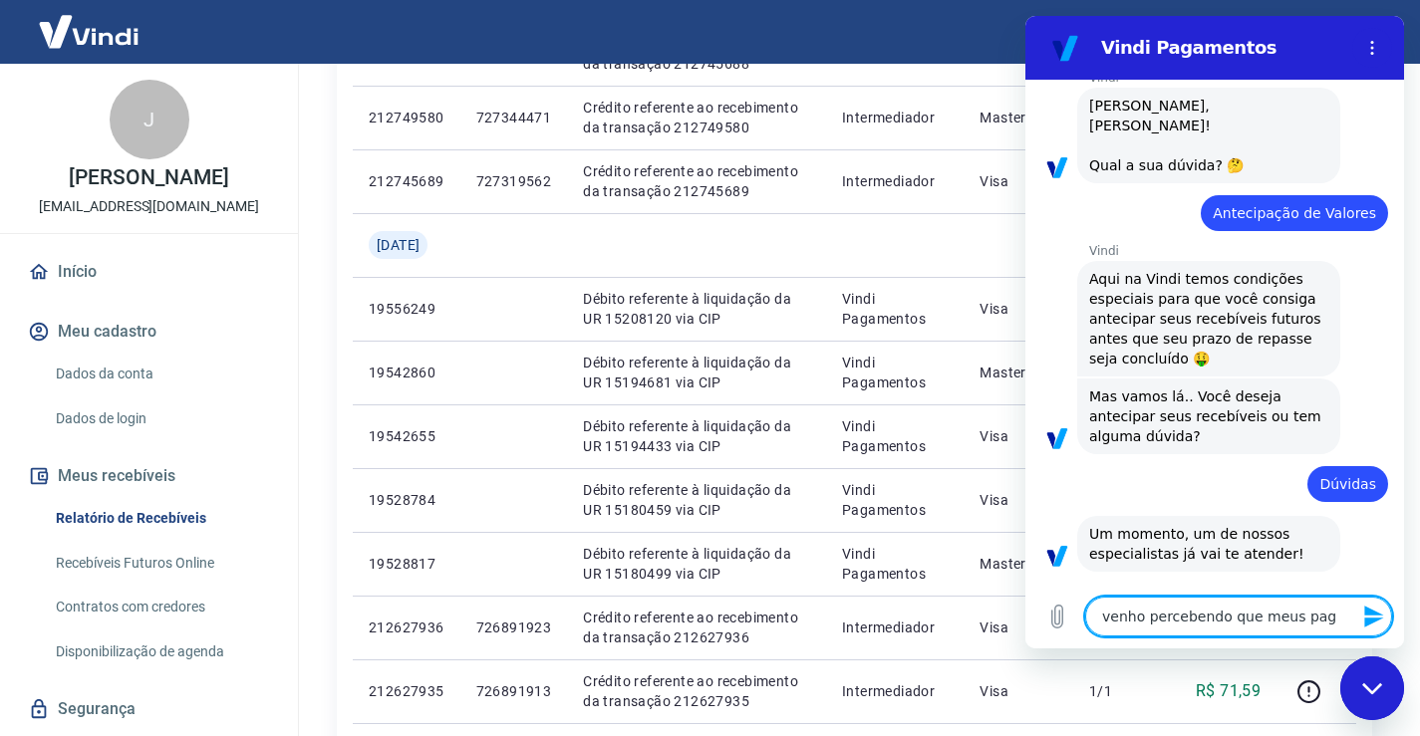
type textarea "venho percebendo que meus paga"
type textarea "x"
type textarea "venho percebendo que meus pagam"
type textarea "x"
type textarea "venho percebendo que meus pagame"
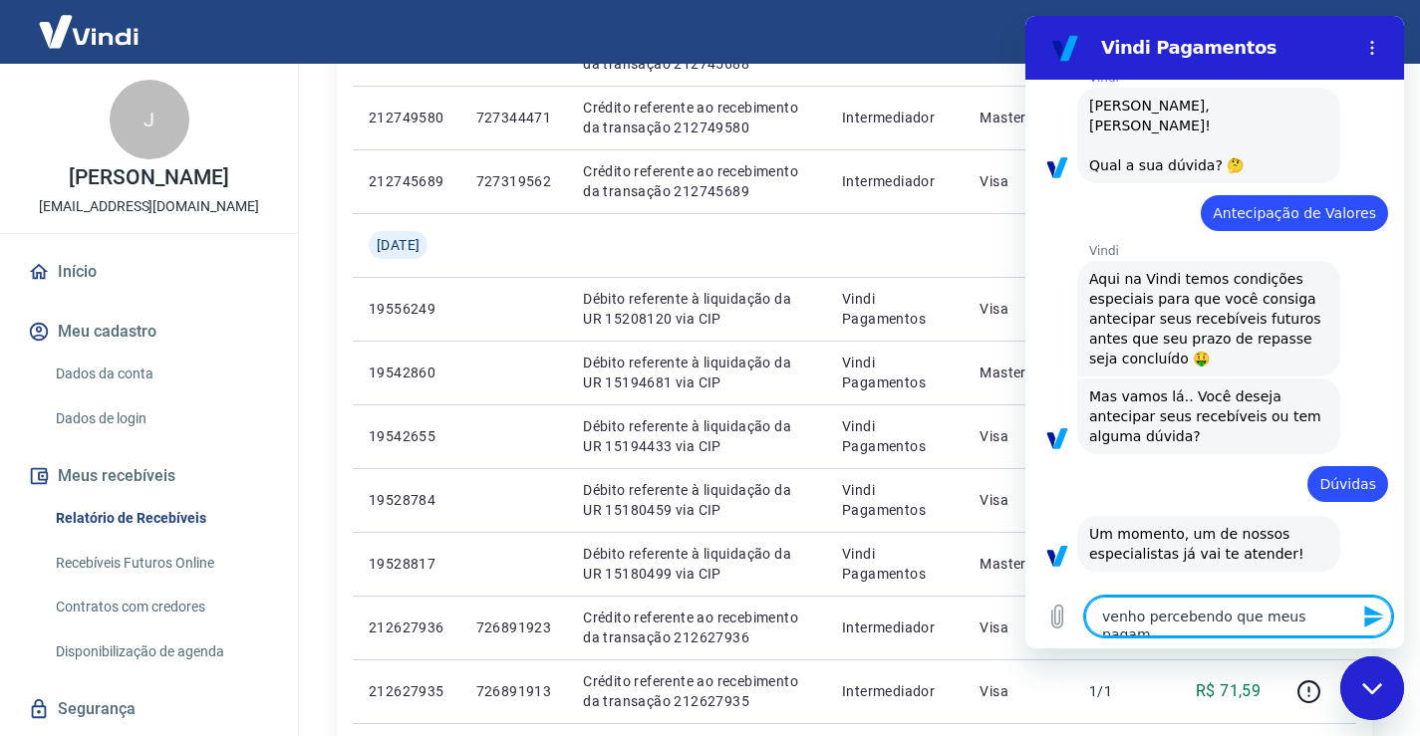
type textarea "x"
type textarea "venho percebendo que meus pagamen"
type textarea "x"
type textarea "venho percebendo que meus pagament"
type textarea "x"
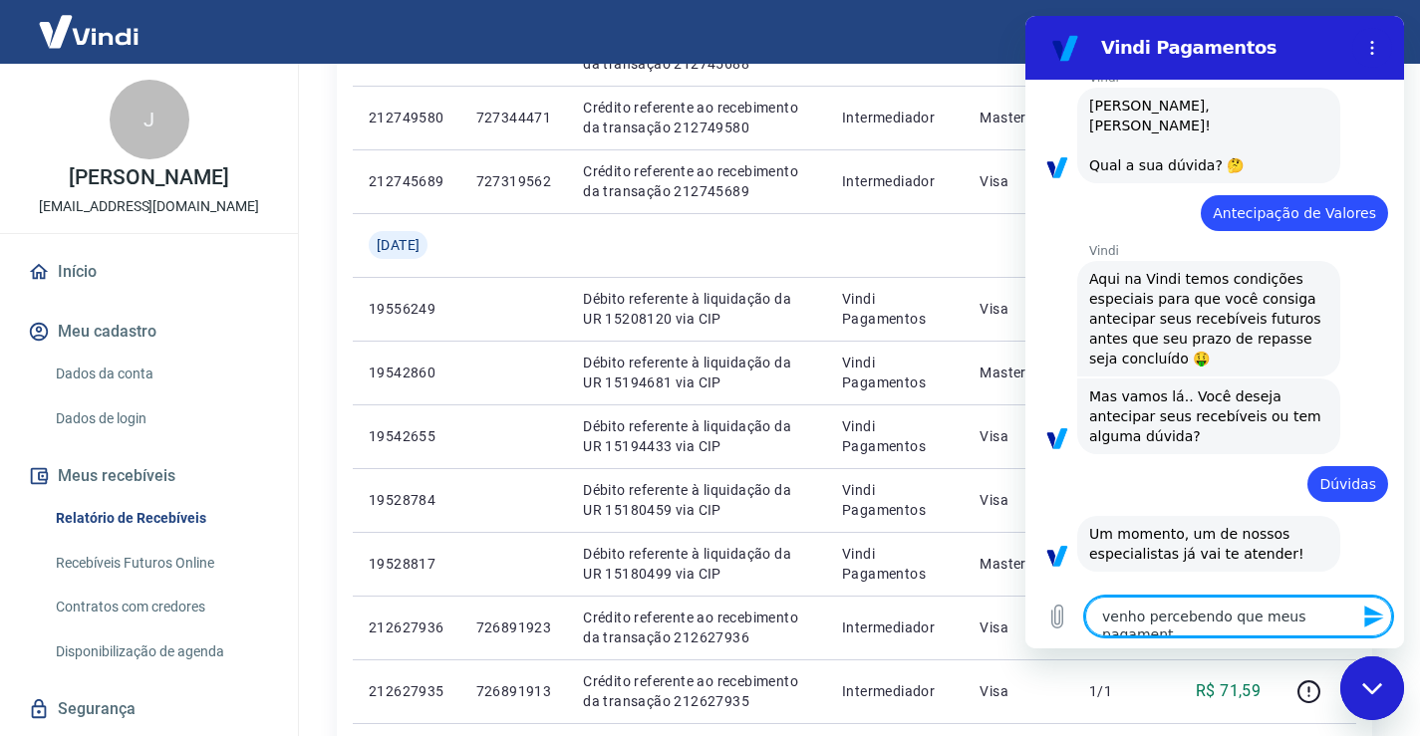
type textarea "venho percebendo que meus pagamento"
type textarea "x"
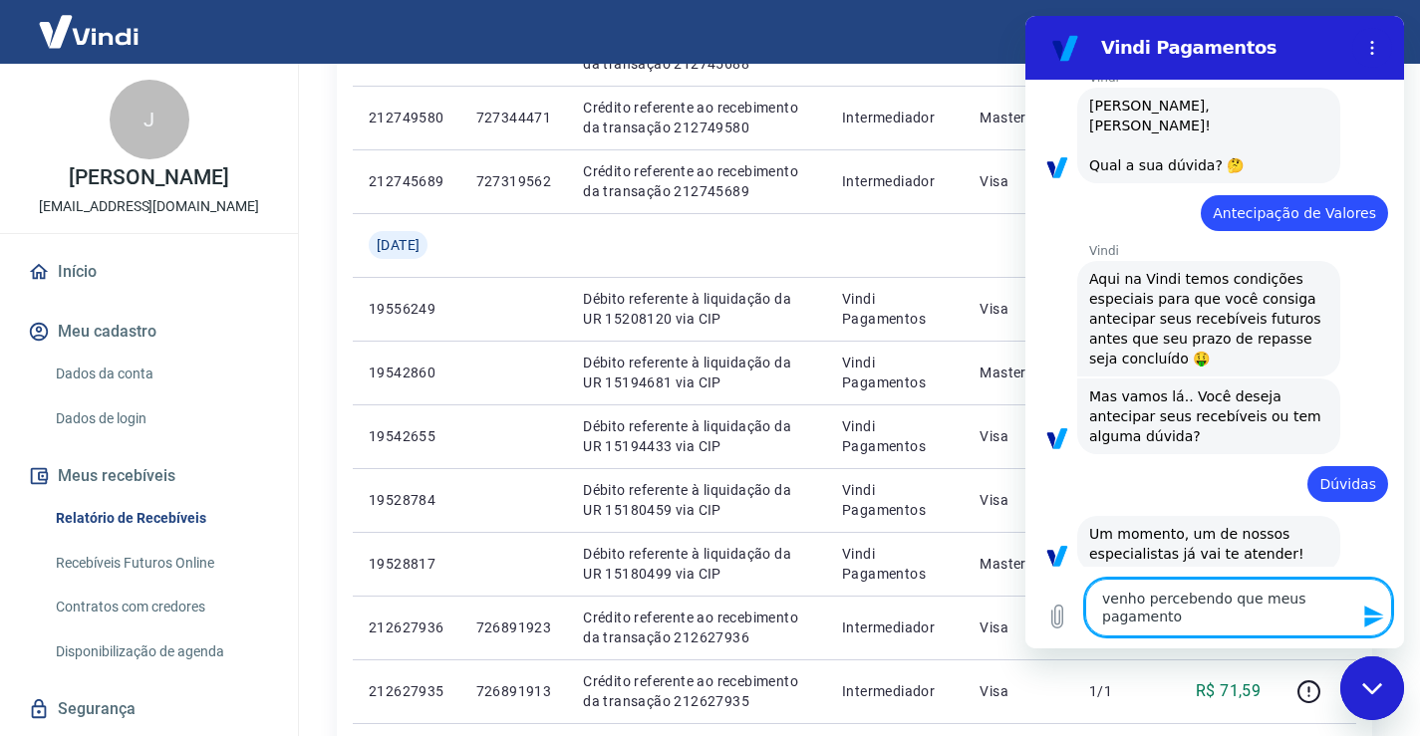
type textarea "venho percebendo que meus pagamentos"
type textarea "x"
type textarea "venho percebendo que meus pagamentos"
type textarea "x"
type textarea "venho percebendo que meus pagamentos e"
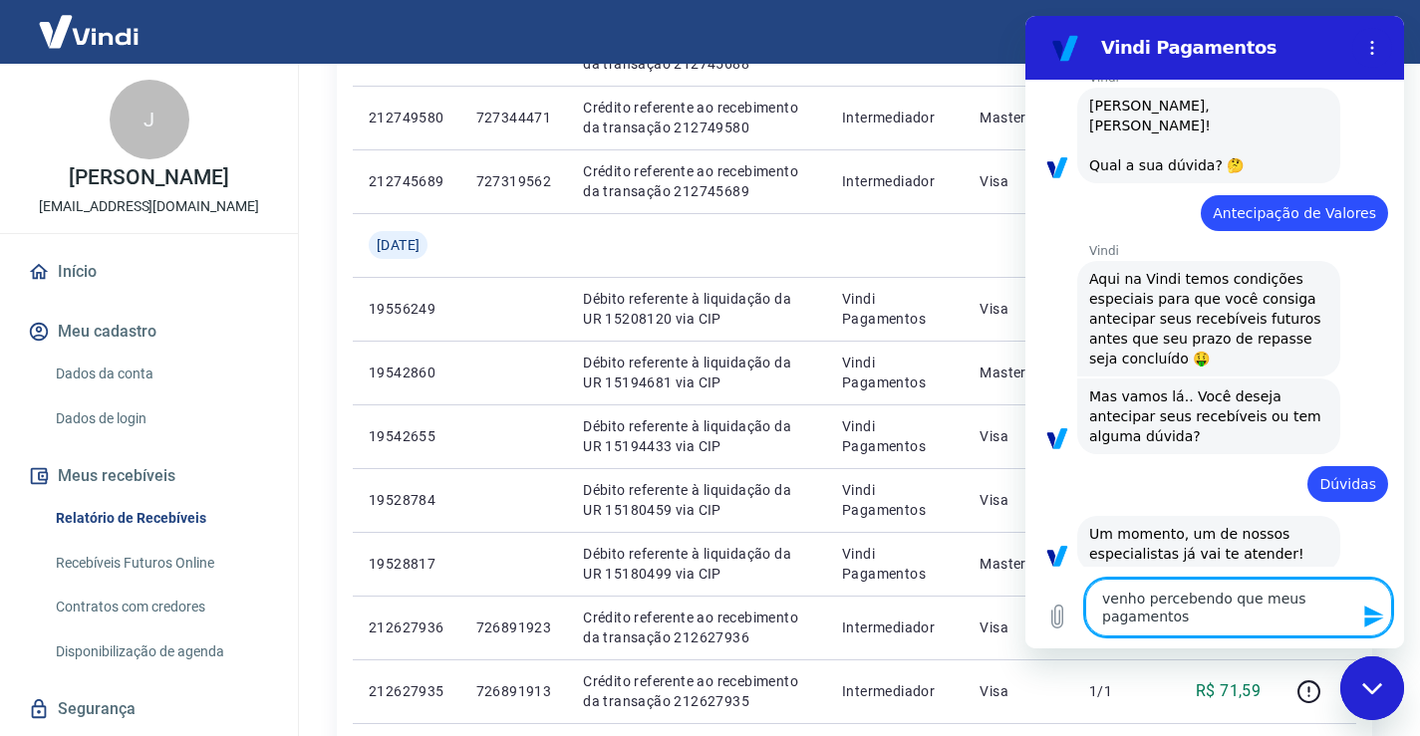
type textarea "x"
type textarea "venho percebendo que meus pagamentos es"
type textarea "x"
type textarea "venho percebendo que meus pagamentos est"
type textarea "x"
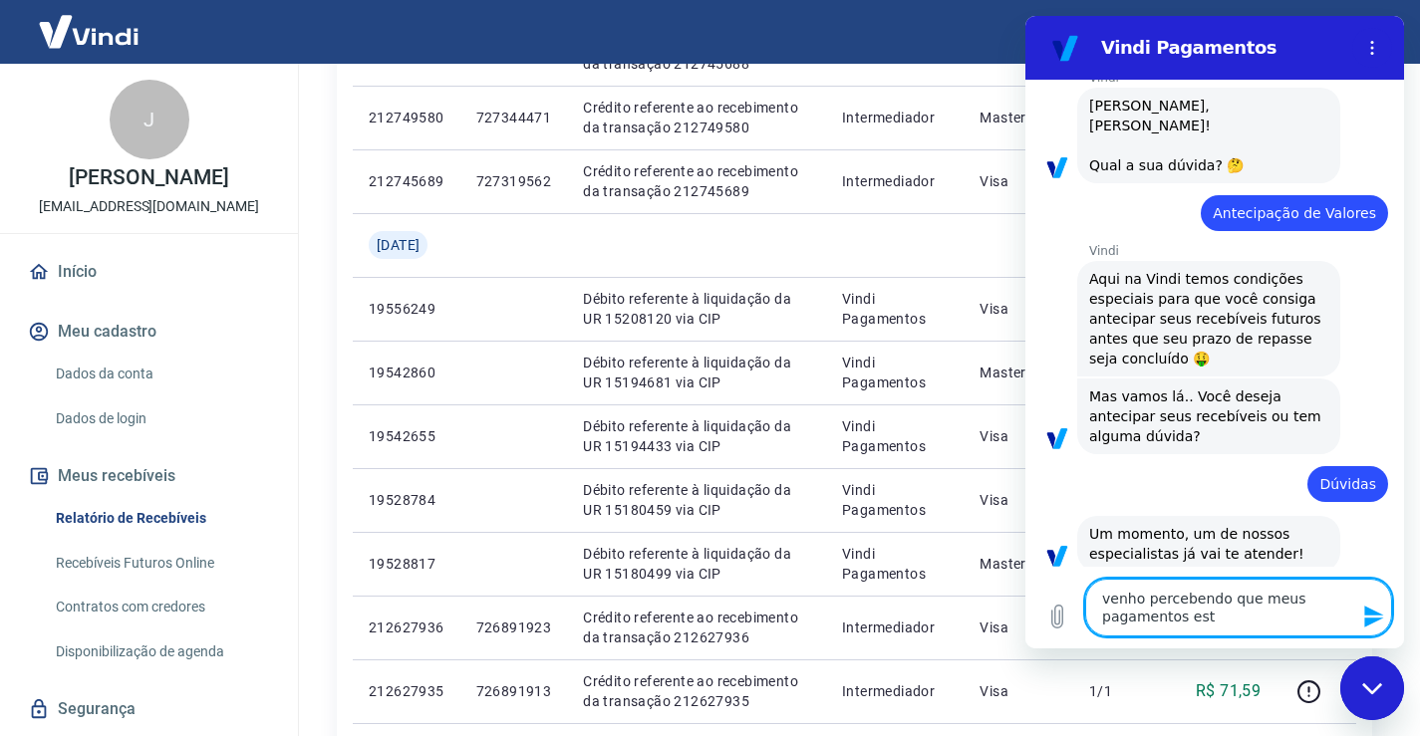
type textarea "venho percebendo que meus pagamentos esta"
type textarea "x"
type textarea "venho percebendo que meus pagamentos estao"
type textarea "x"
type textarea "venho percebendo que meus pagamentos estao"
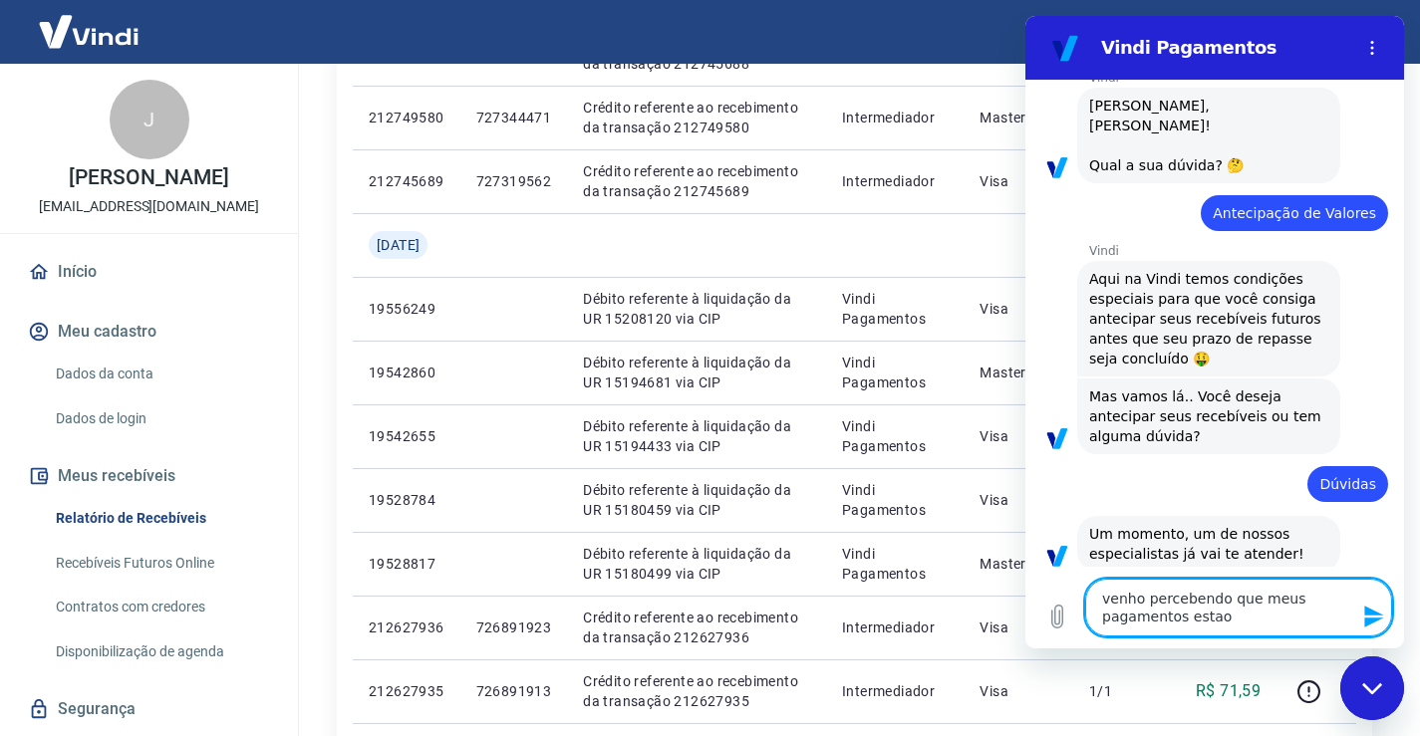
type textarea "x"
type textarea "venho percebendo que meus pagamentos estao c"
type textarea "x"
type textarea "venho percebendo que meus pagamentos estao ca"
type textarea "x"
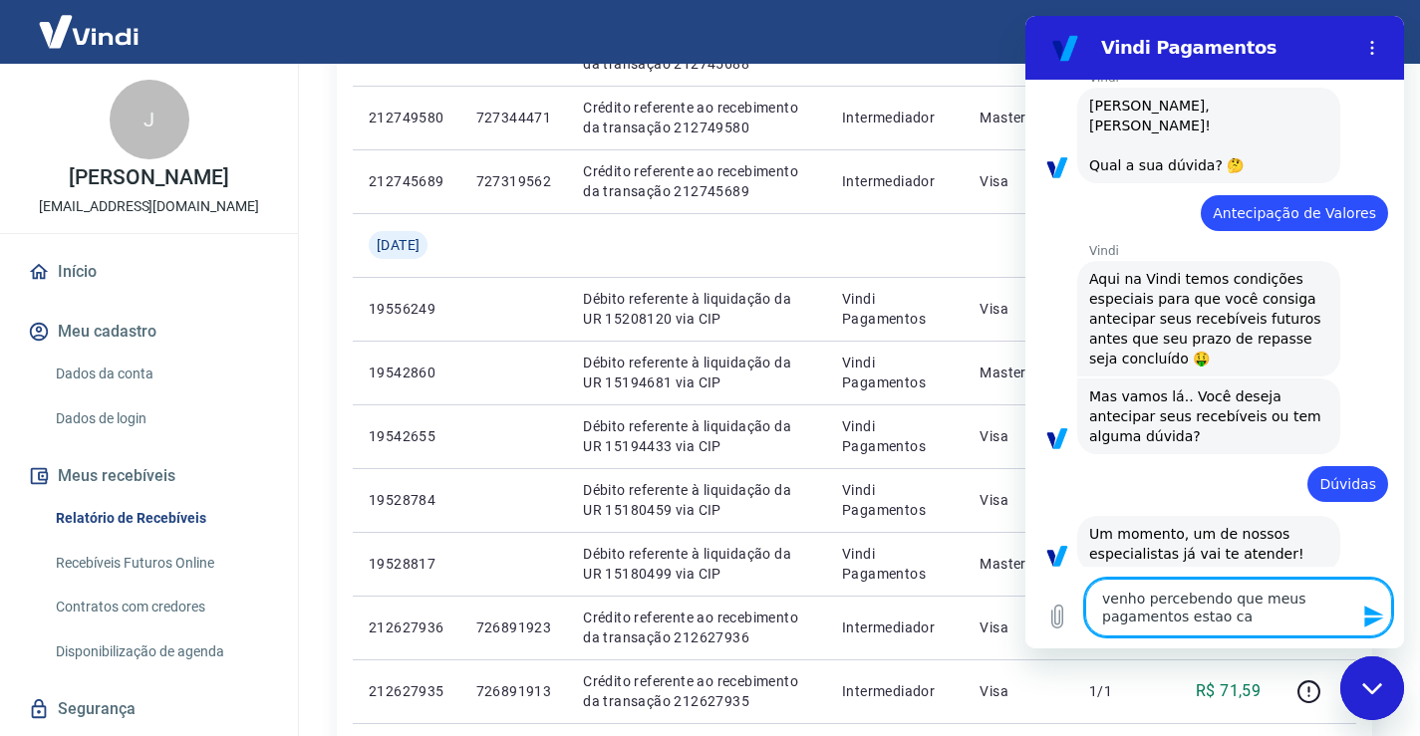
type textarea "venho percebendo que meus pagamentos estao cai"
type textarea "x"
type textarea "venho percebendo que meus pagamentos estao cain"
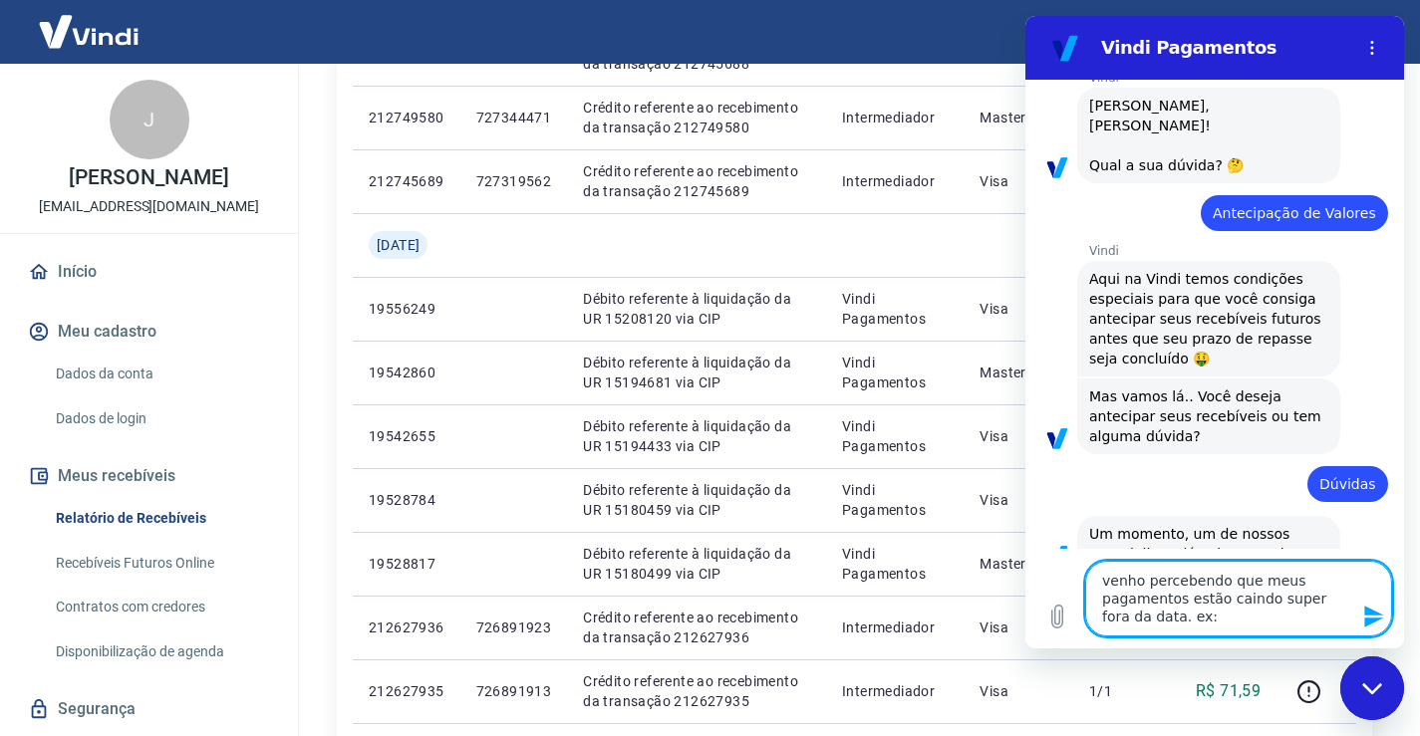
click at [1387, 686] on div "Fechar janela de mensagens" at bounding box center [1372, 689] width 60 height 60
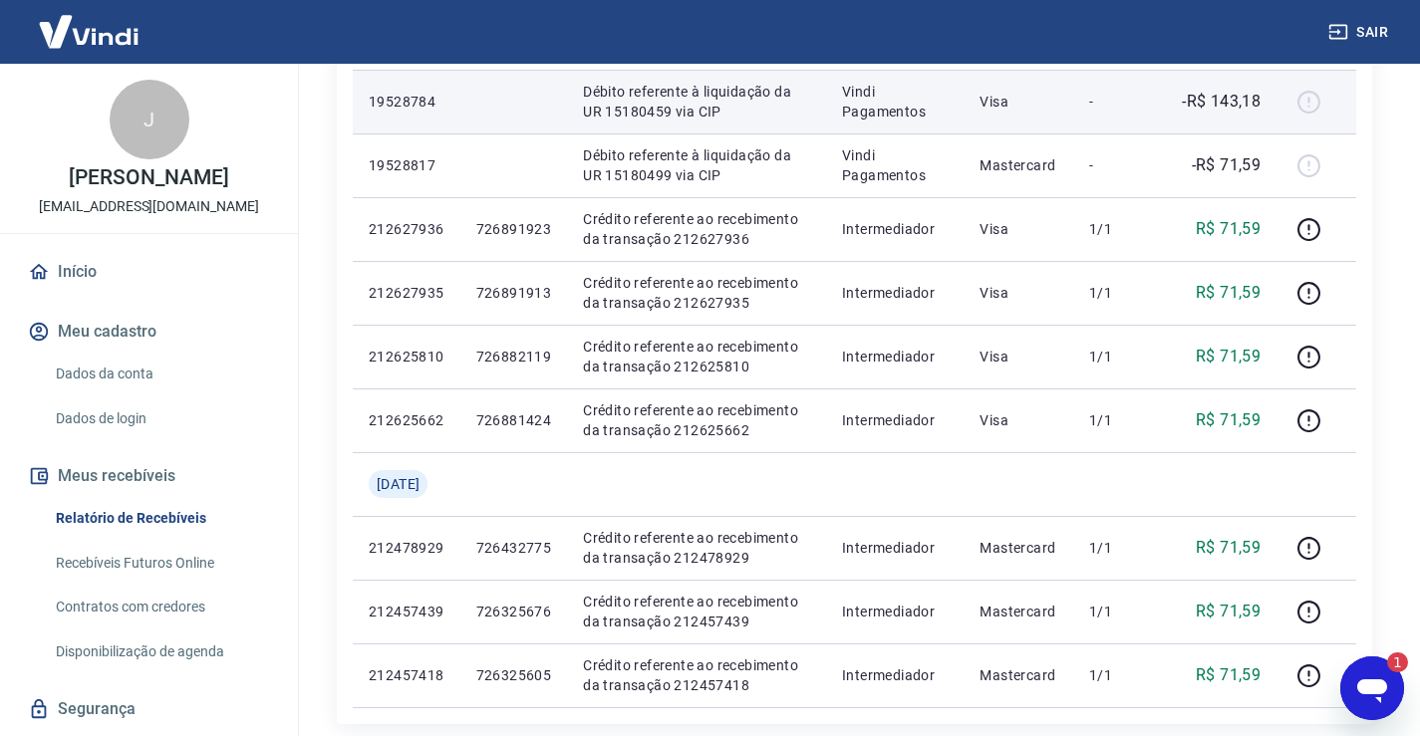
scroll to position [1529, 0]
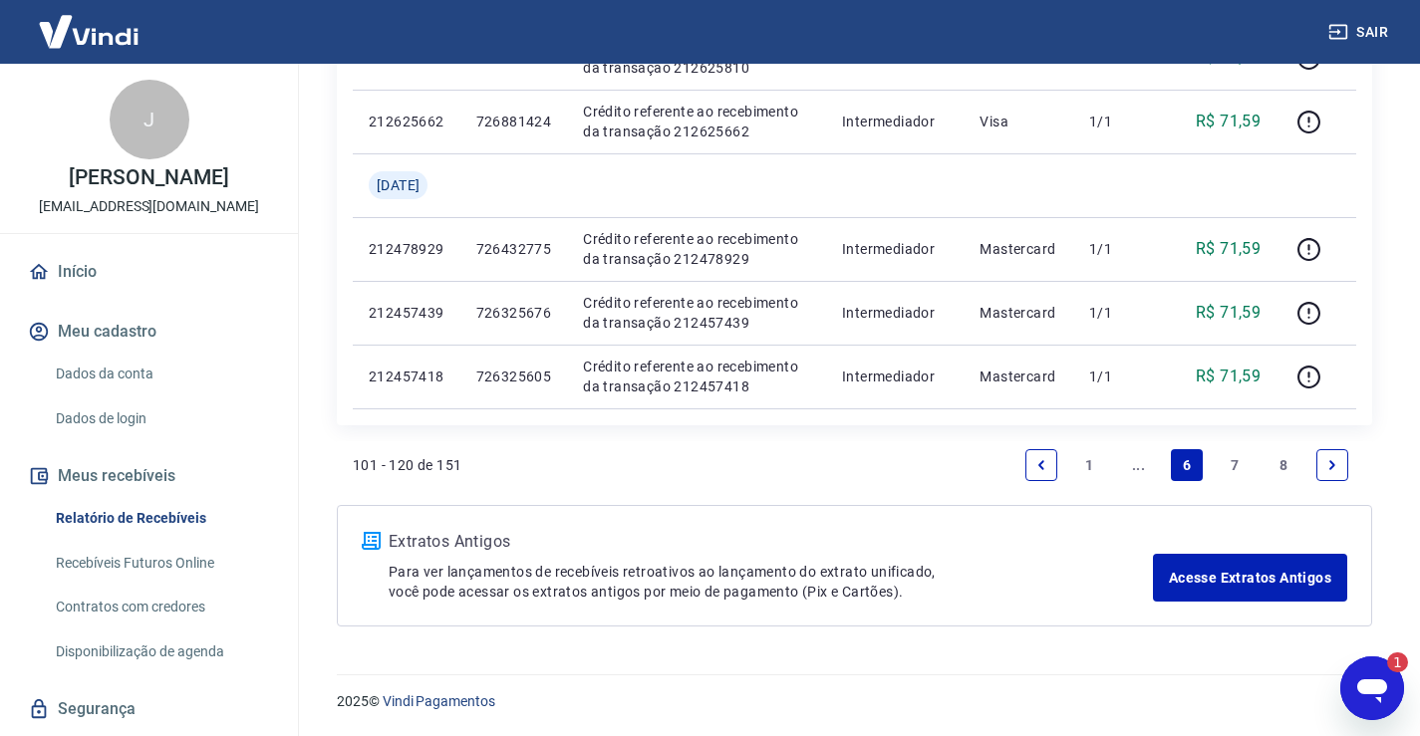
click at [1323, 473] on link "Next page" at bounding box center [1332, 465] width 32 height 32
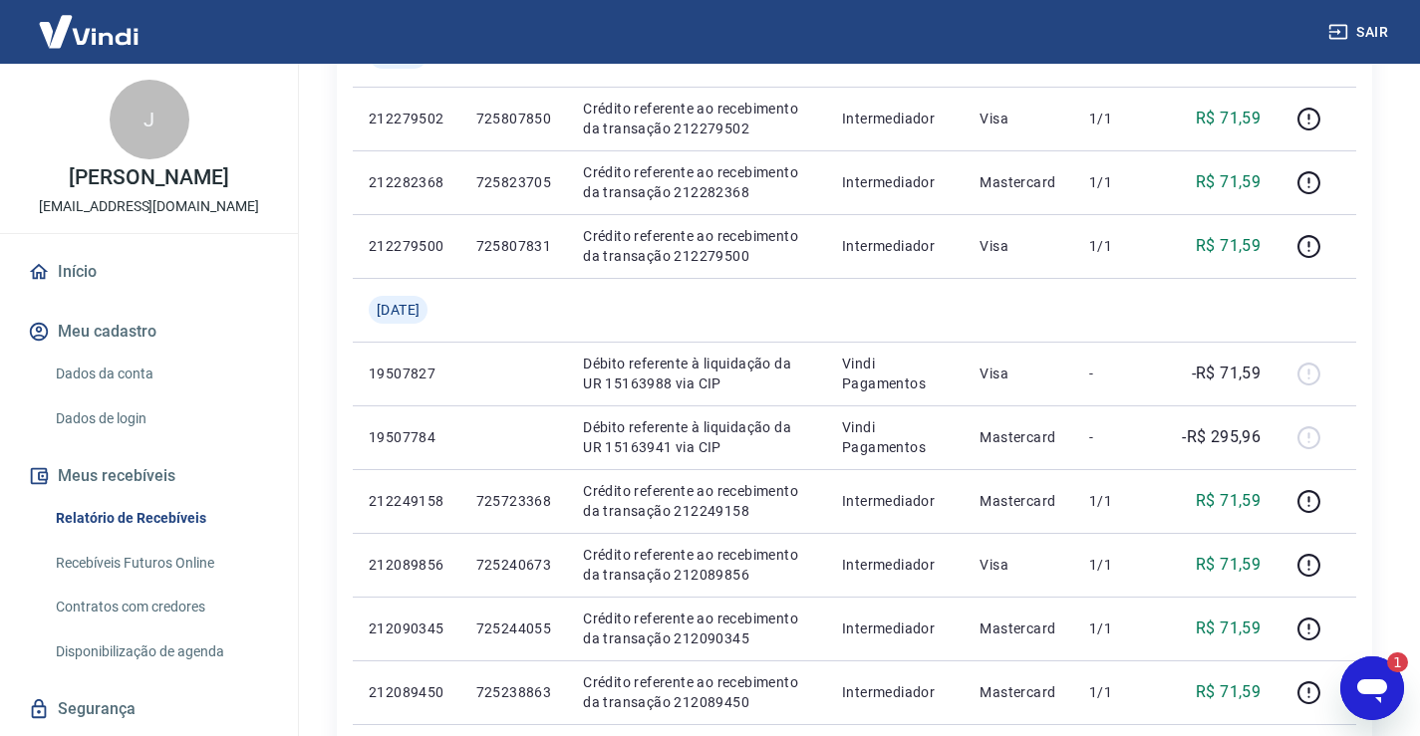
scroll to position [697, 0]
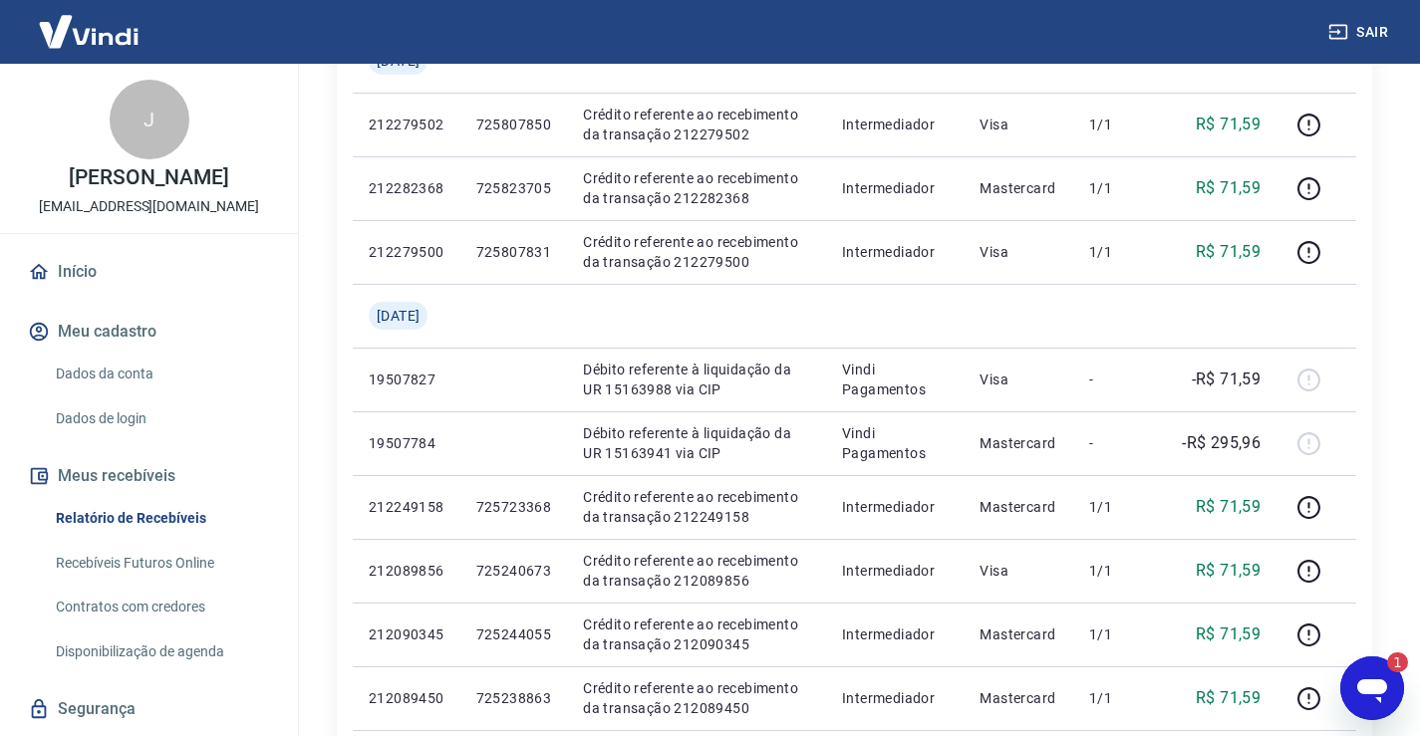
click at [1393, 687] on div "Abrir janela de mensagens, 1 mensagem não lida" at bounding box center [1372, 689] width 60 height 60
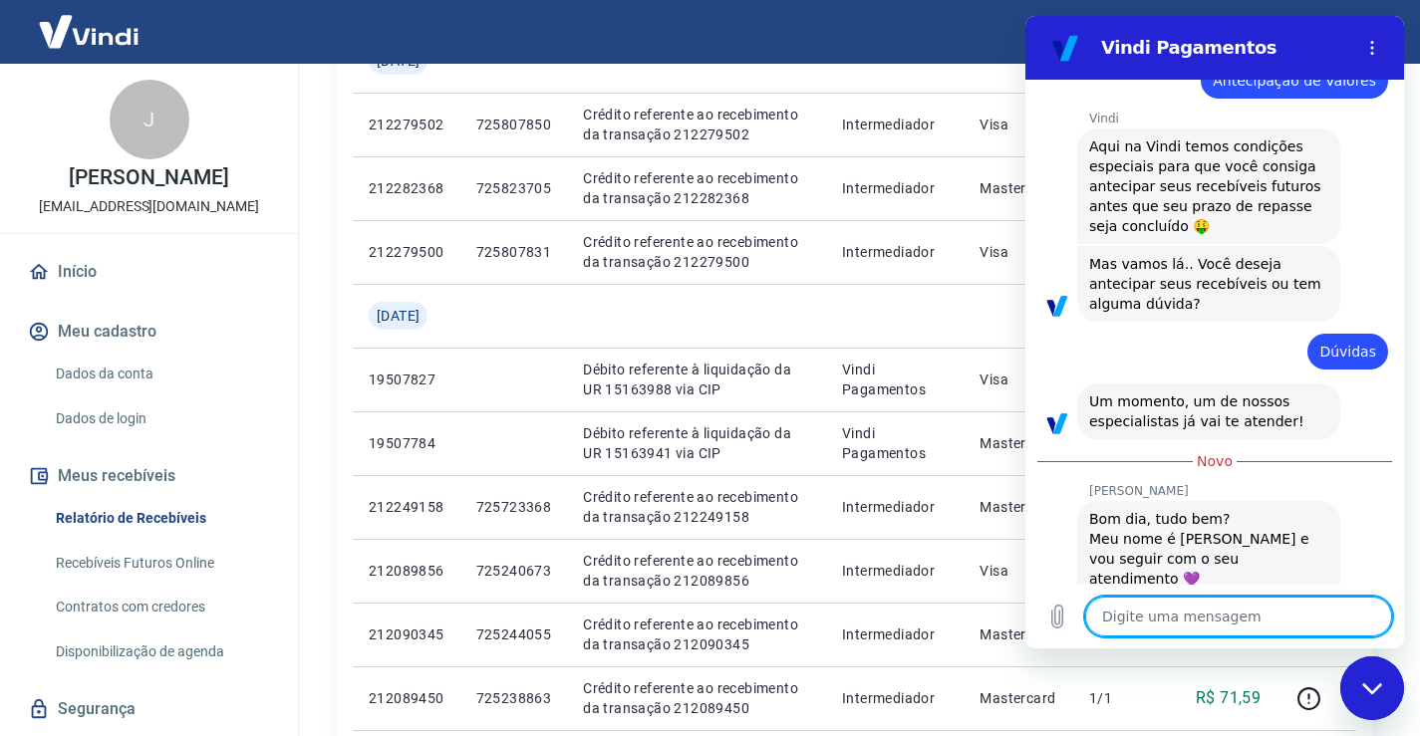
scroll to position [2554, 0]
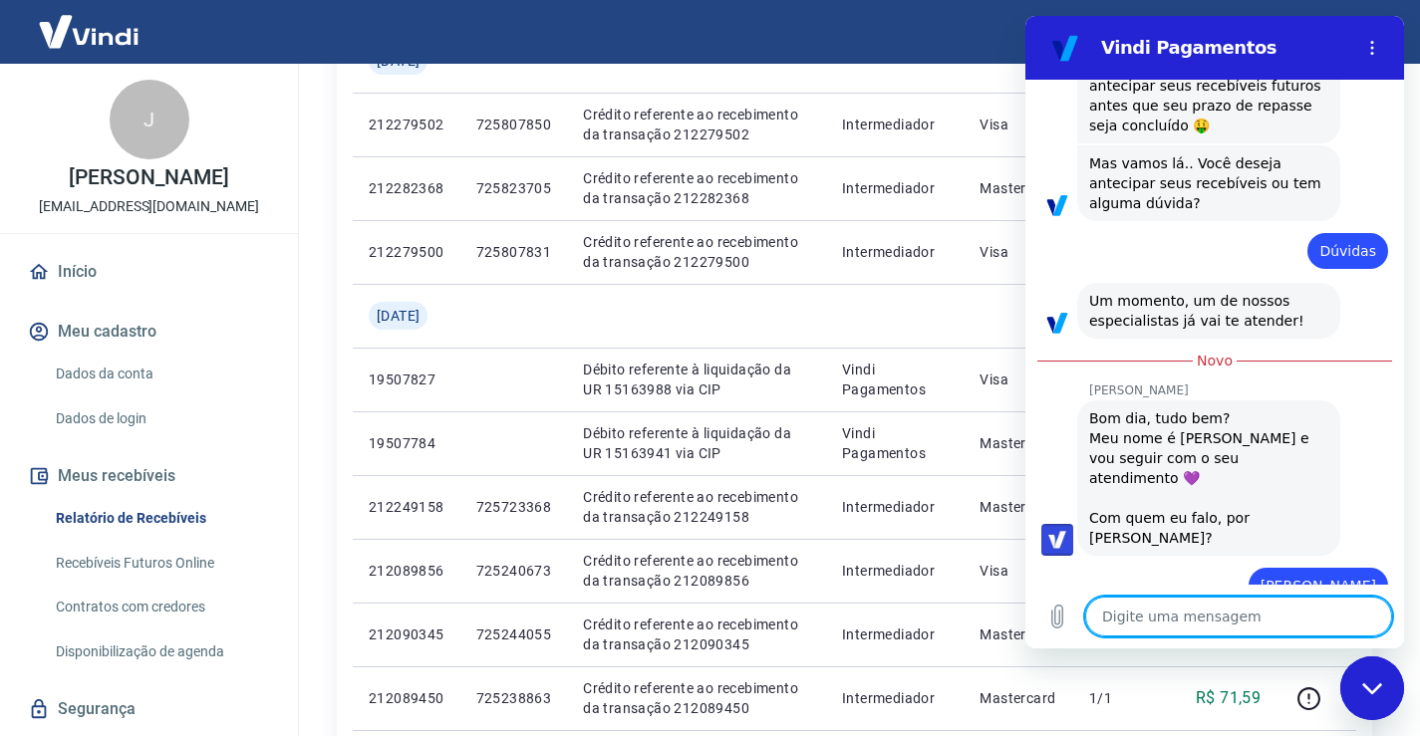
click at [1198, 628] on textarea at bounding box center [1238, 617] width 307 height 40
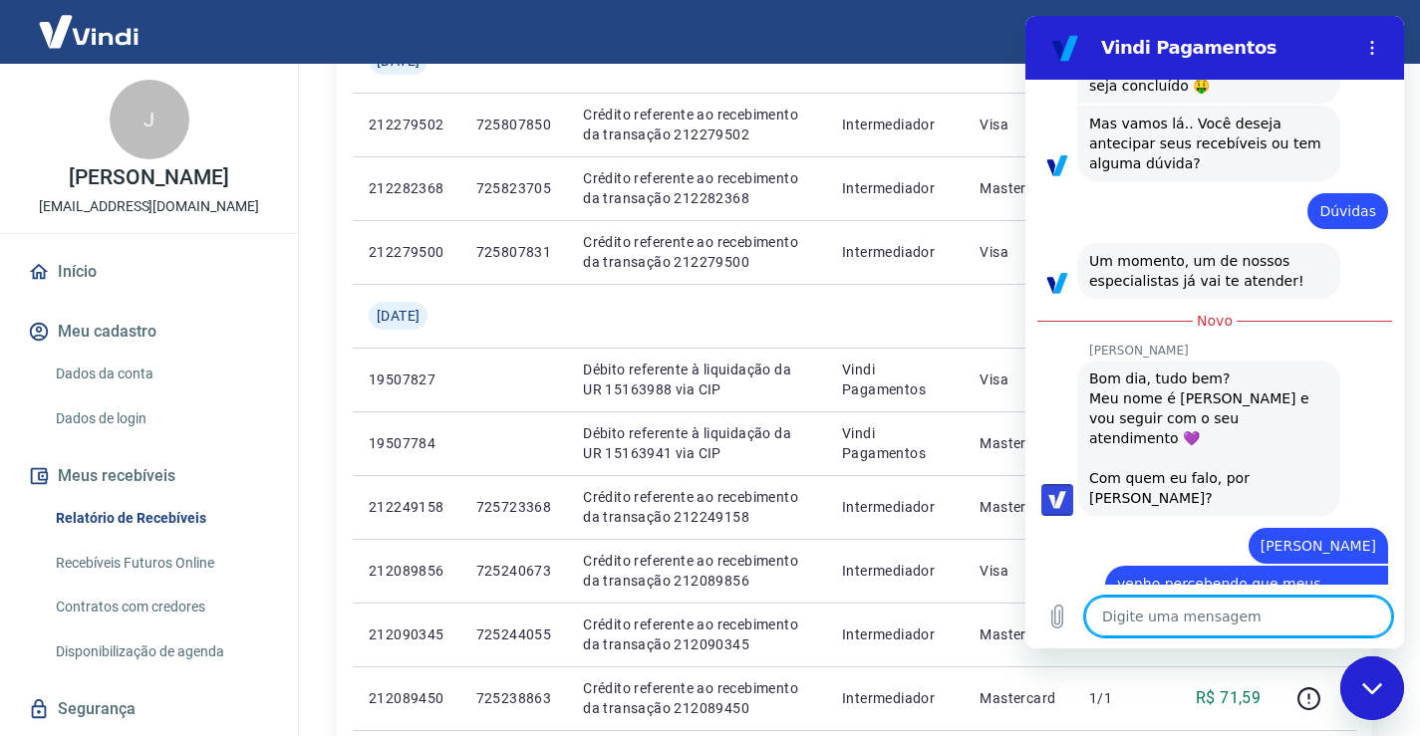
scroll to position [2592, 0]
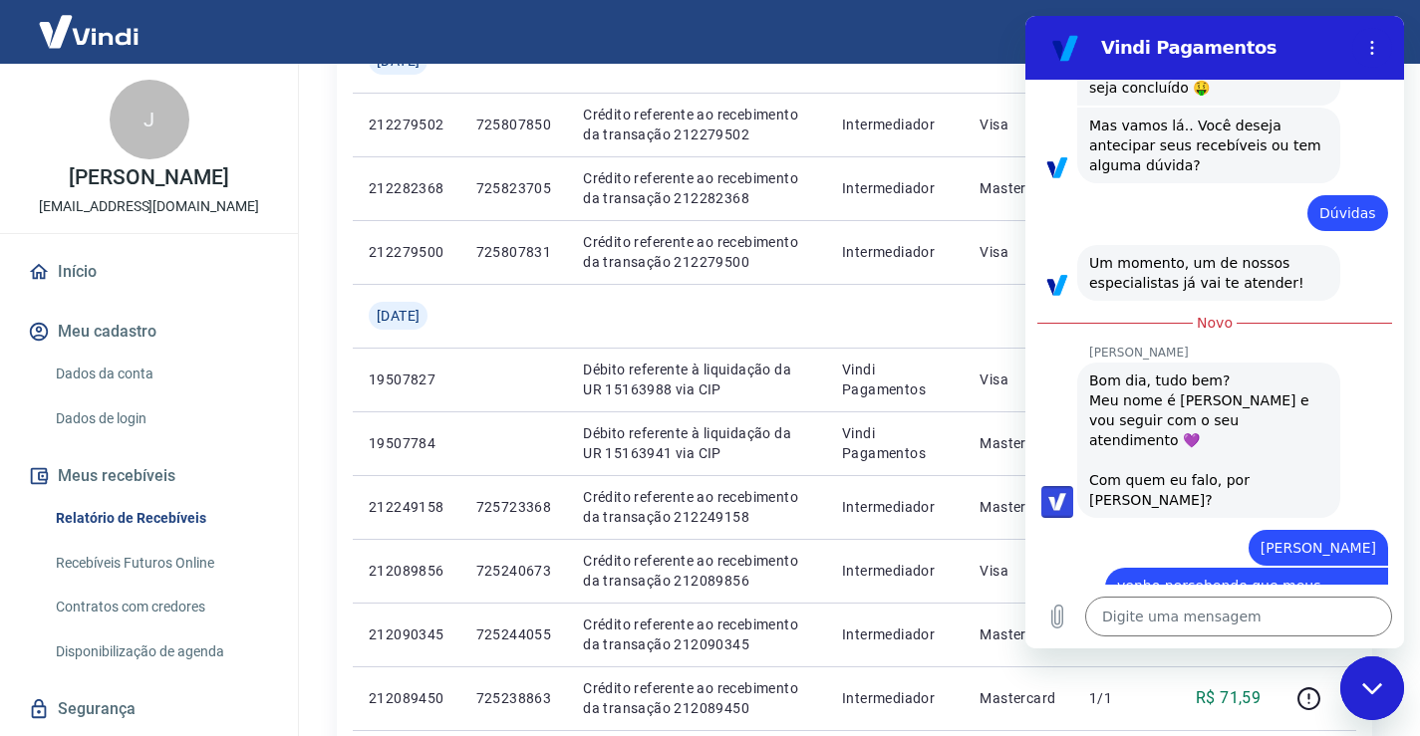
click at [1046, 664] on div "diz: sou o [PERSON_NAME]" at bounding box center [1206, 683] width 363 height 38
click at [1133, 643] on div "Digite uma mensagem x" at bounding box center [1214, 617] width 379 height 64
click at [1125, 613] on textarea at bounding box center [1238, 617] width 307 height 40
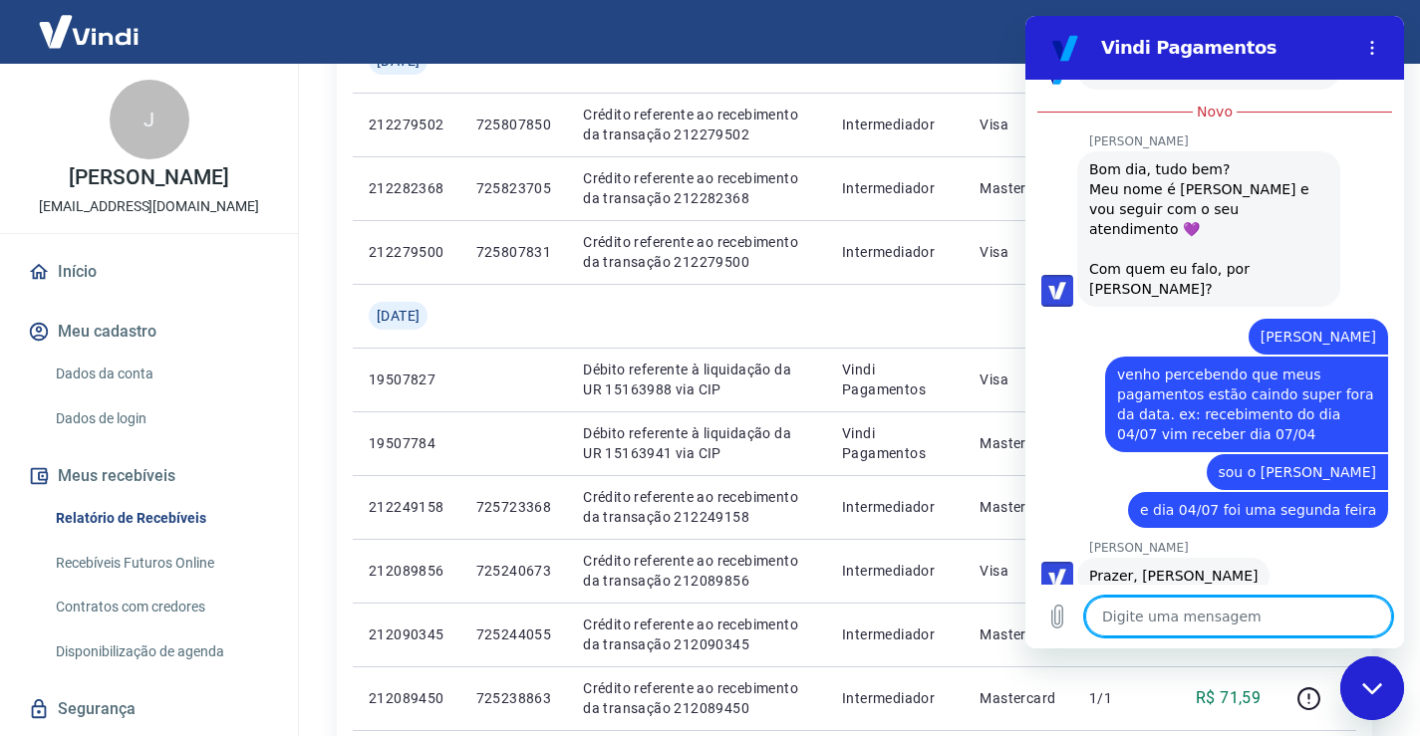
scroll to position [2802, 0]
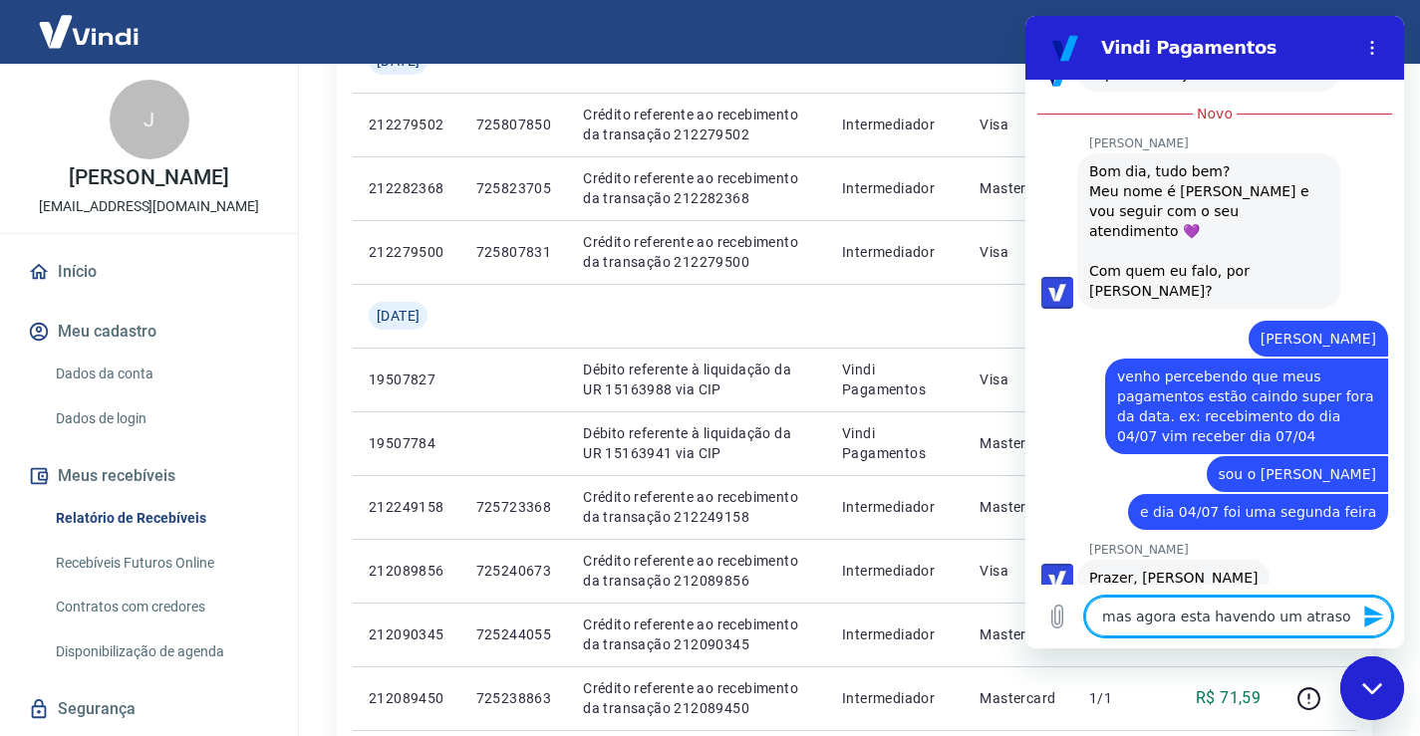
click at [1333, 623] on textarea "mas agora esta havendo um atraso" at bounding box center [1238, 617] width 307 height 40
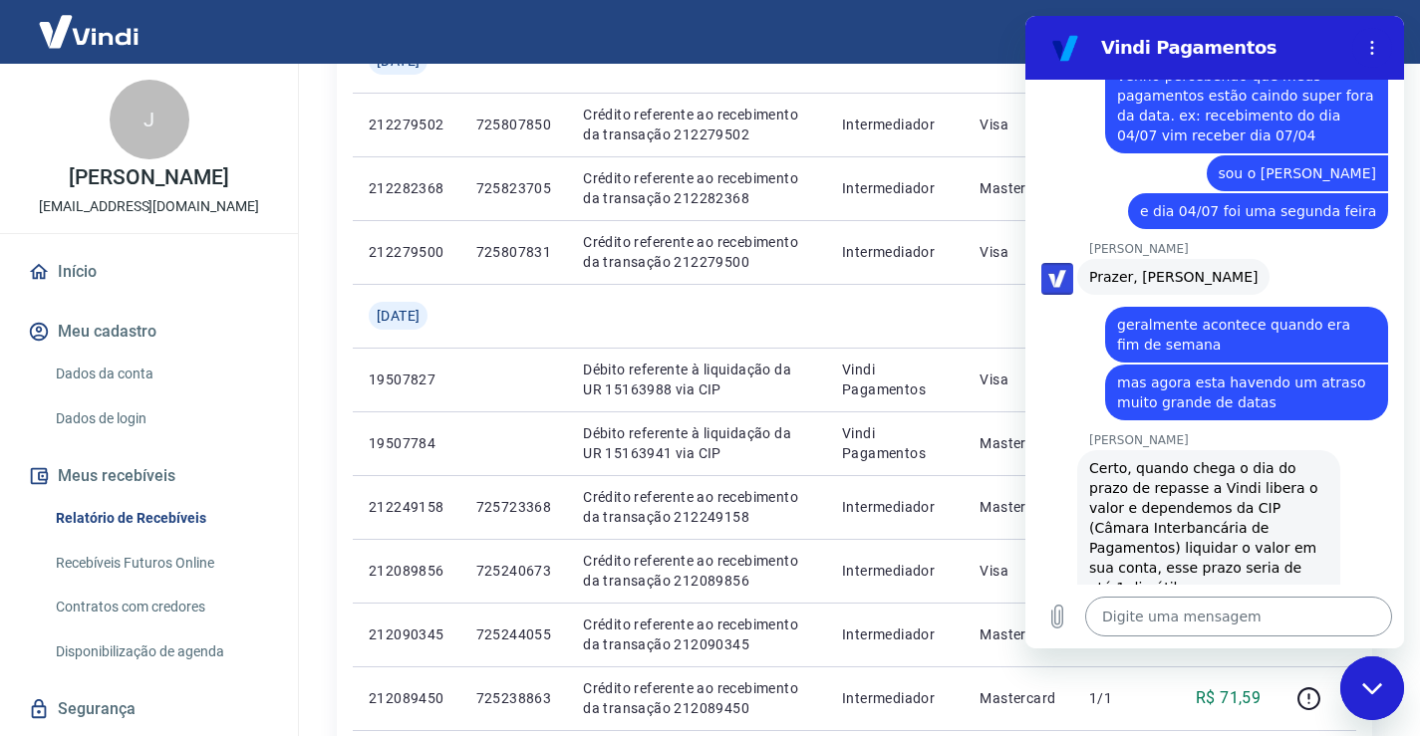
scroll to position [3106, 0]
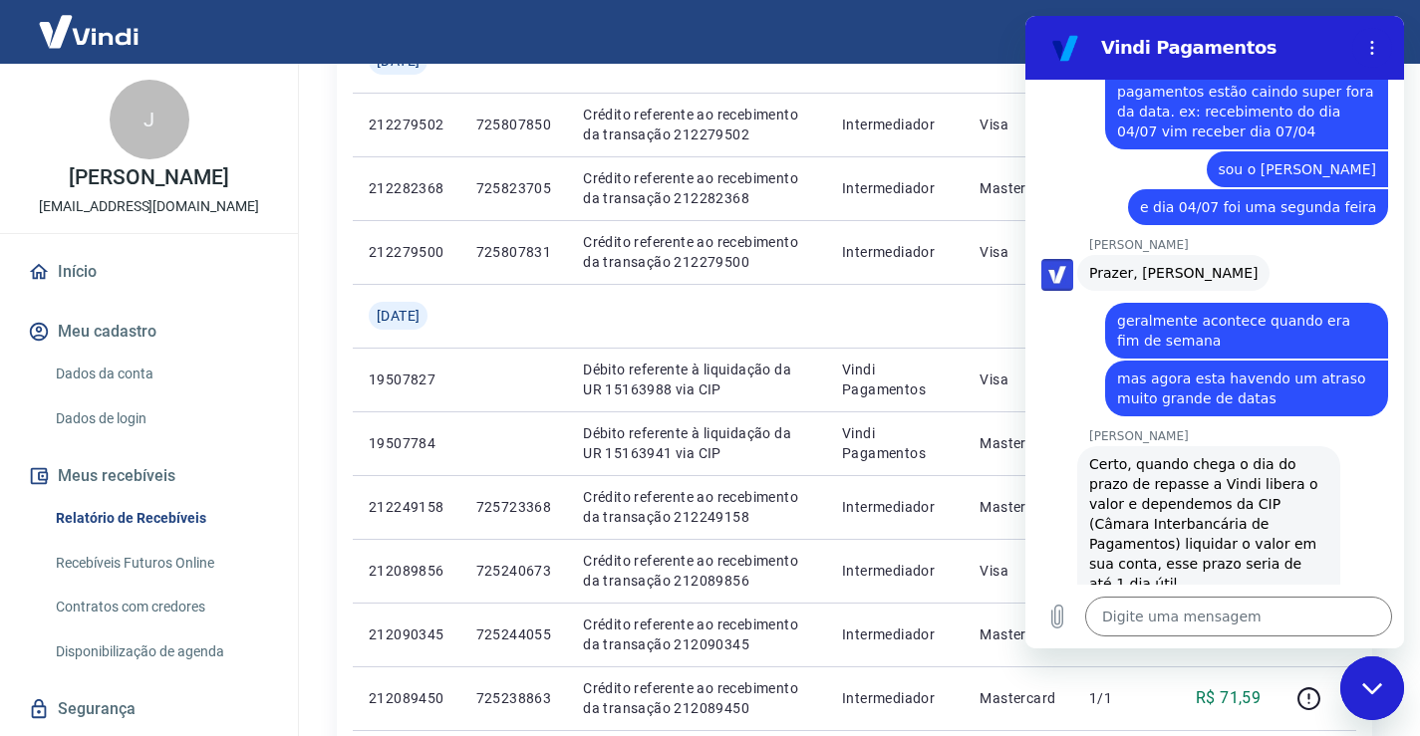
click at [1361, 699] on div "Fechar janela de mensagens" at bounding box center [1372, 689] width 60 height 60
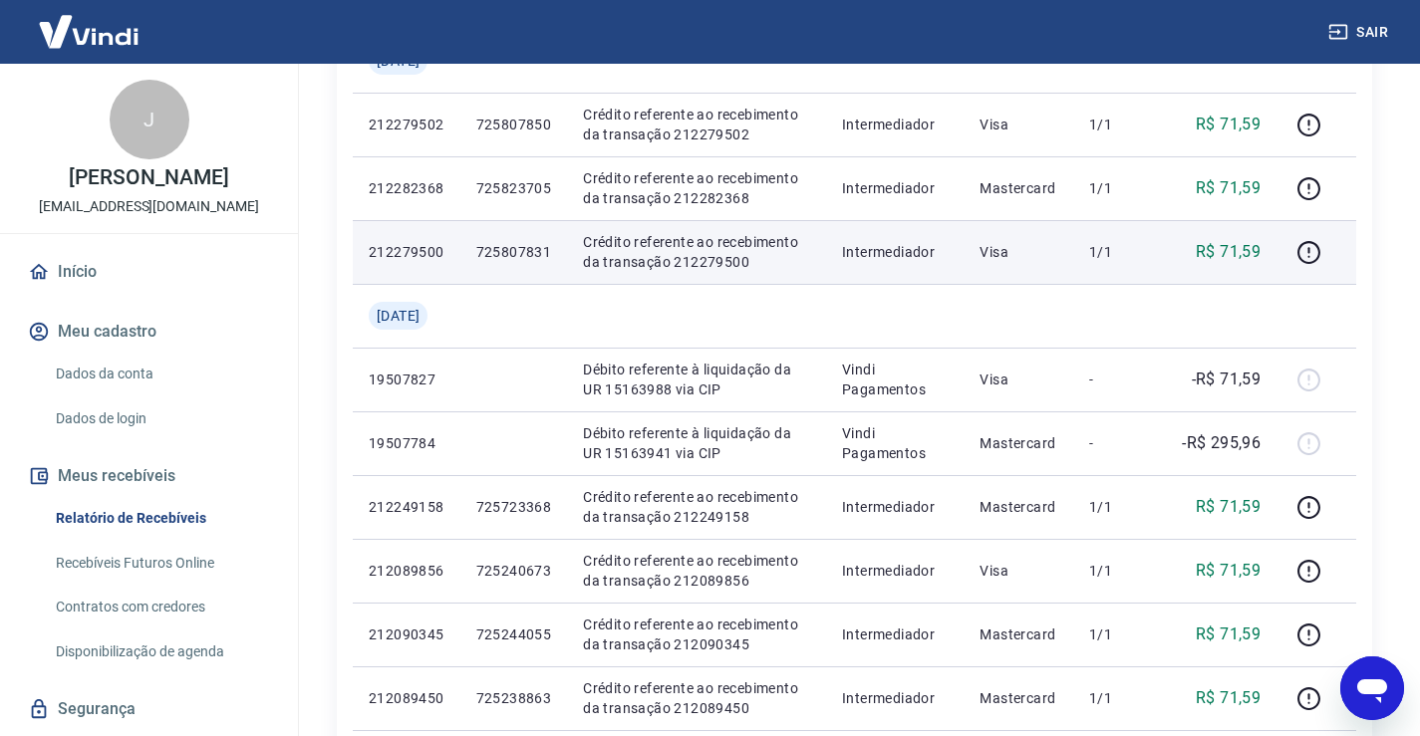
click at [1065, 237] on td "Visa" at bounding box center [1018, 252] width 110 height 64
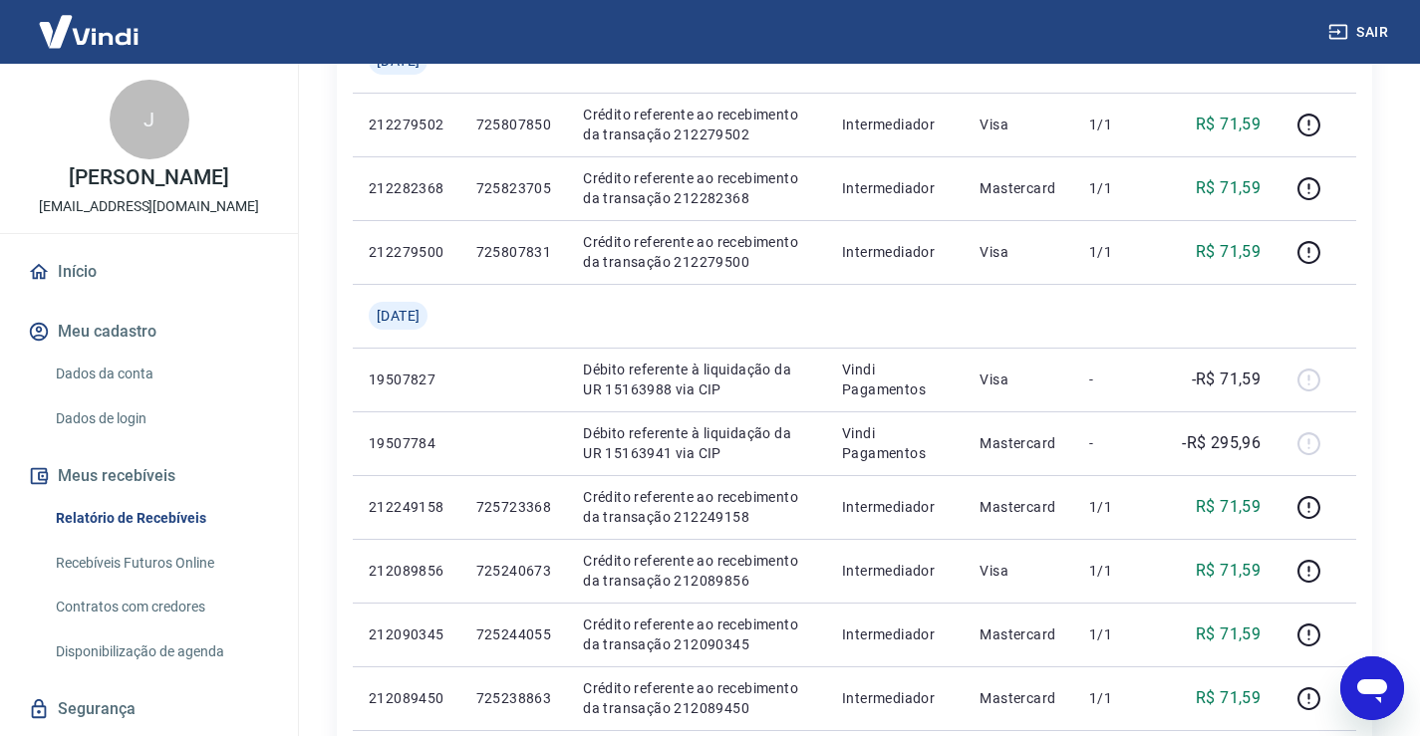
click at [1386, 709] on div "Abrir janela de mensagens" at bounding box center [1372, 689] width 60 height 60
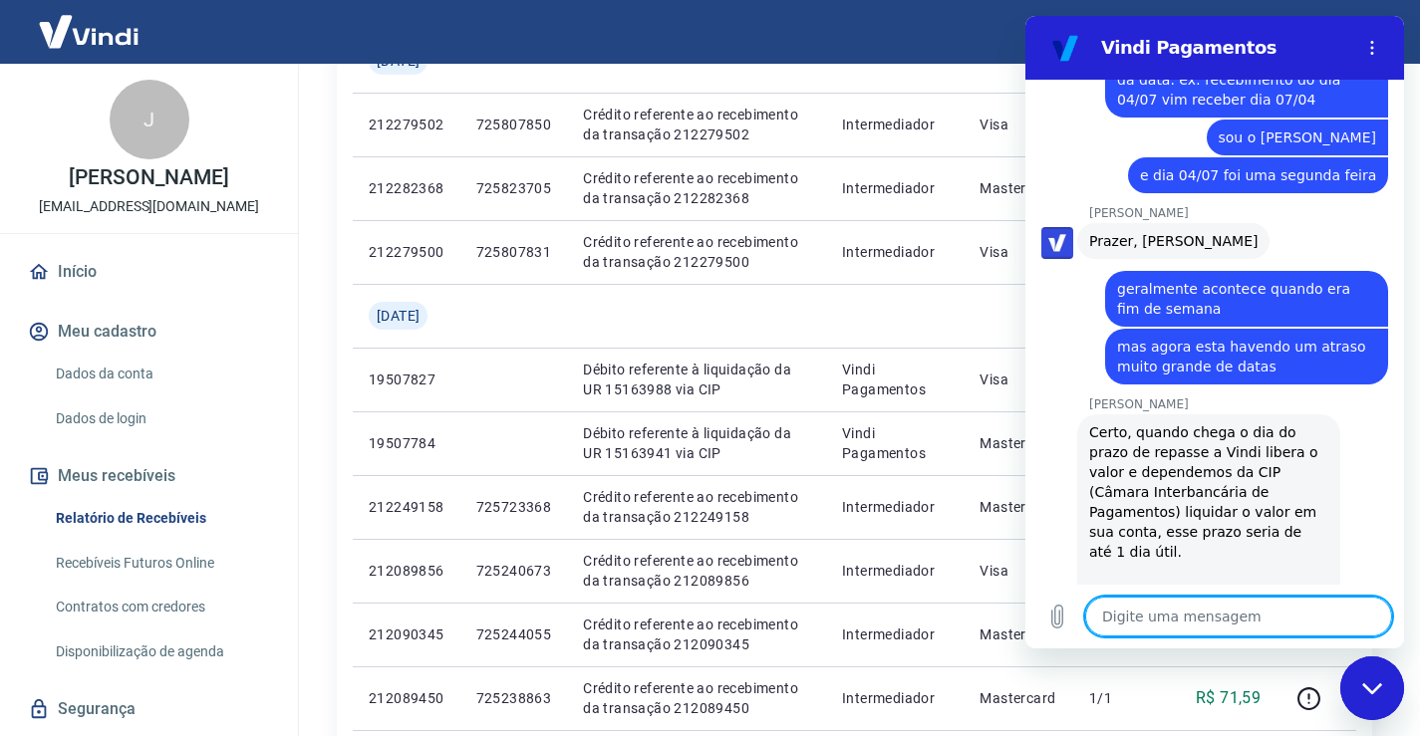
scroll to position [3074, 0]
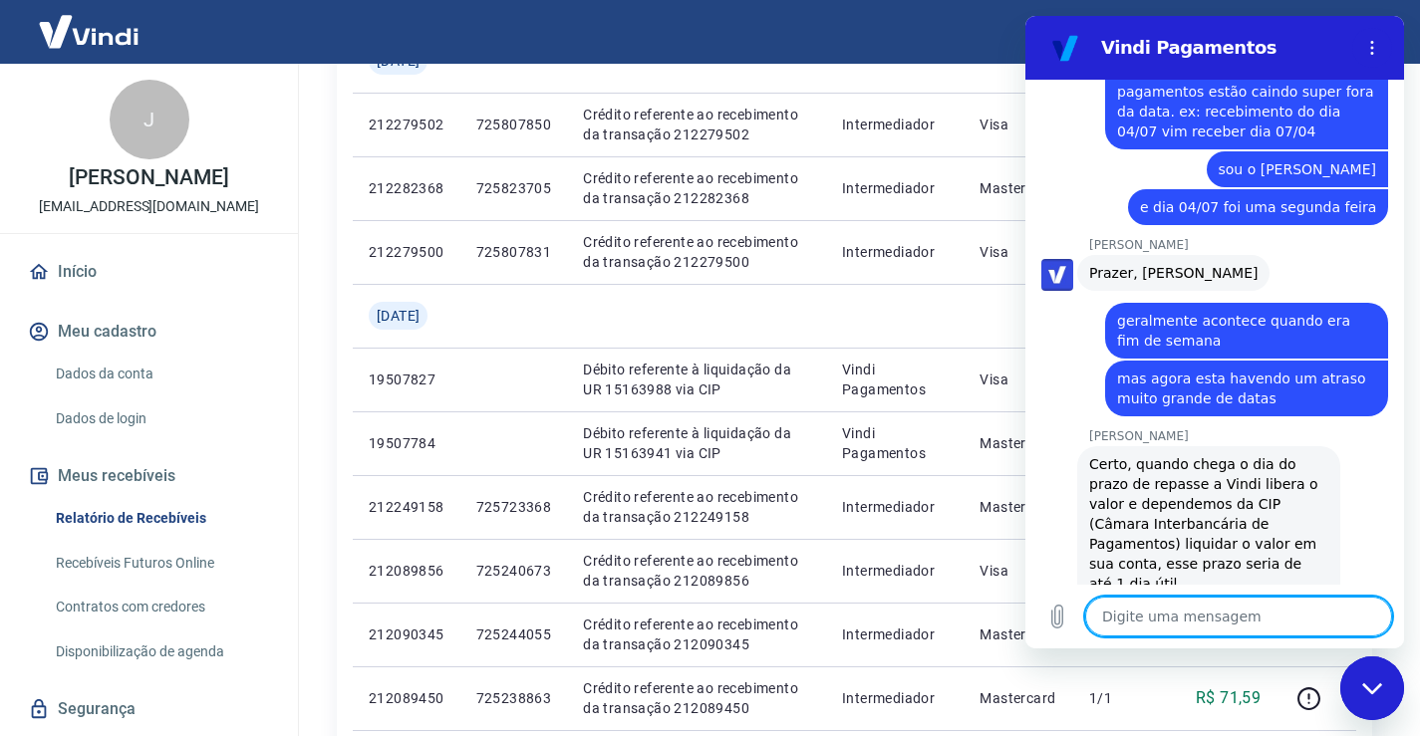
click at [1191, 612] on textarea at bounding box center [1238, 617] width 307 height 40
click at [1193, 614] on textarea "certo. isso mes dia 04/07 foi uma sexta" at bounding box center [1238, 617] width 307 height 40
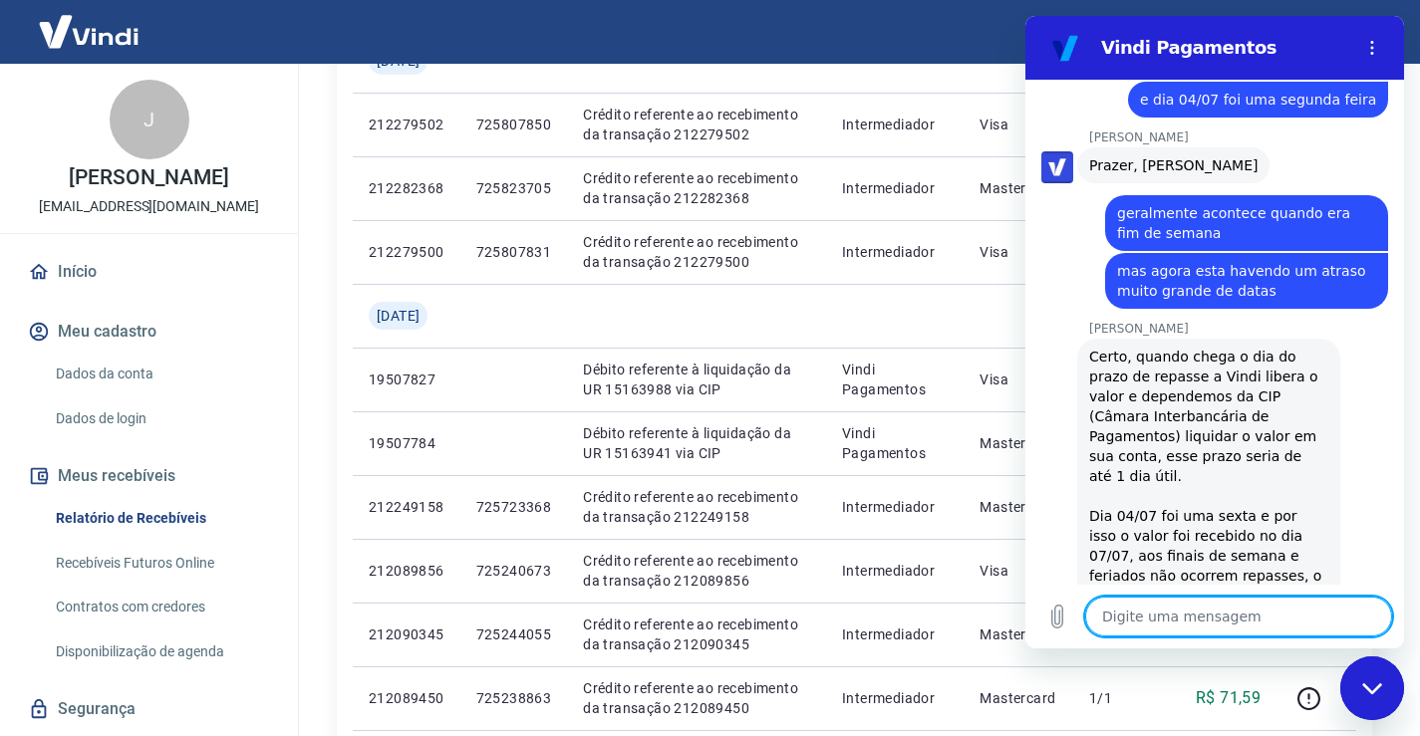
scroll to position [3180, 0]
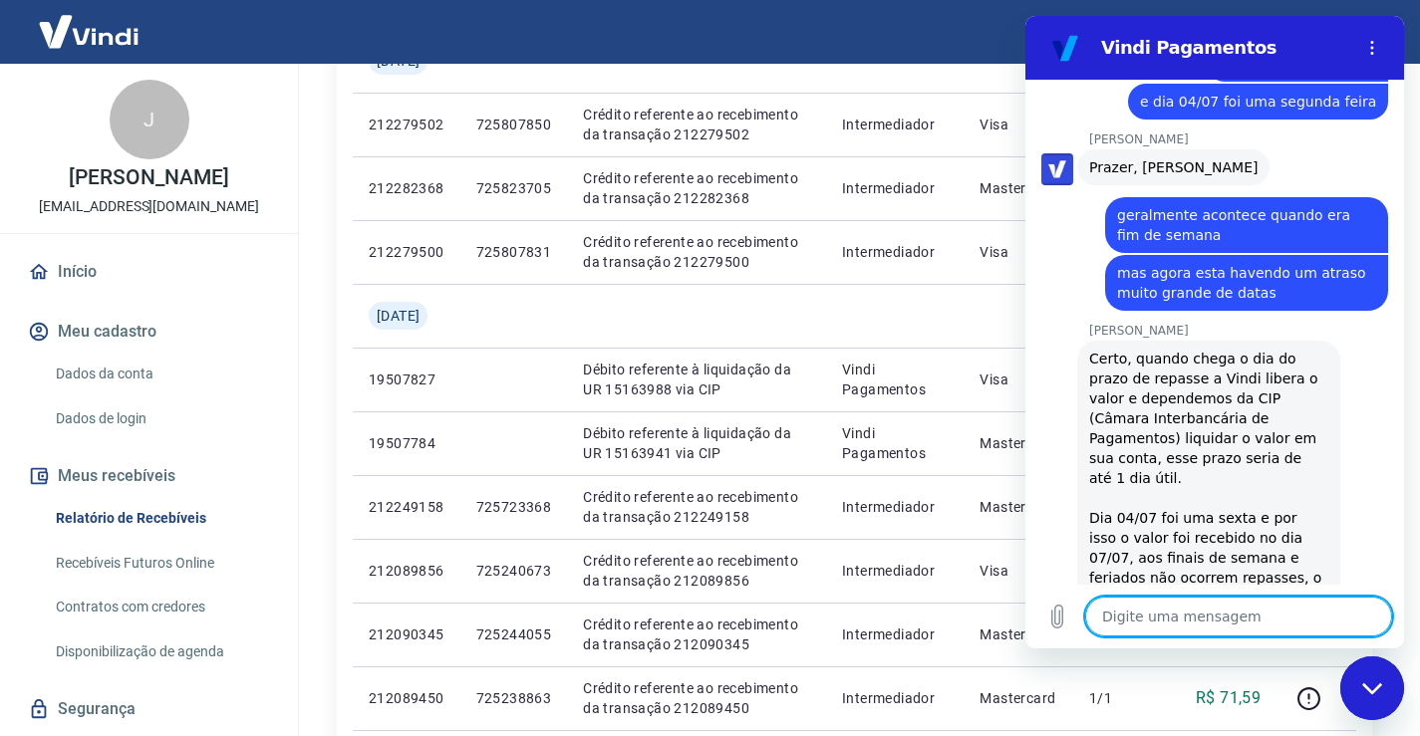
click at [1330, 44] on h2 "Vindi Pagamentos" at bounding box center [1222, 48] width 243 height 24
click at [1340, 45] on h2 "Vindi Pagamentos" at bounding box center [1222, 48] width 243 height 24
click at [1364, 691] on icon "Fechar janela de mensagens" at bounding box center [1372, 688] width 21 height 13
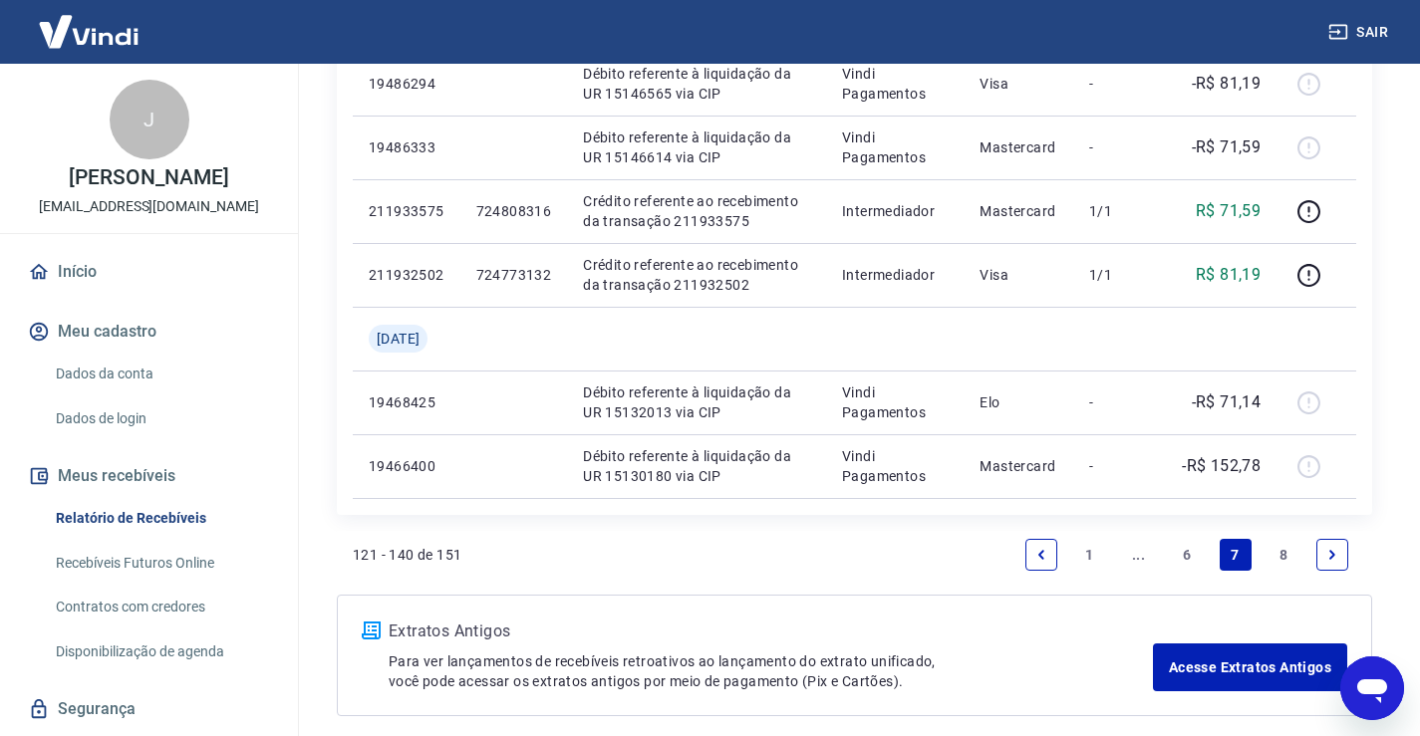
scroll to position [1593, 0]
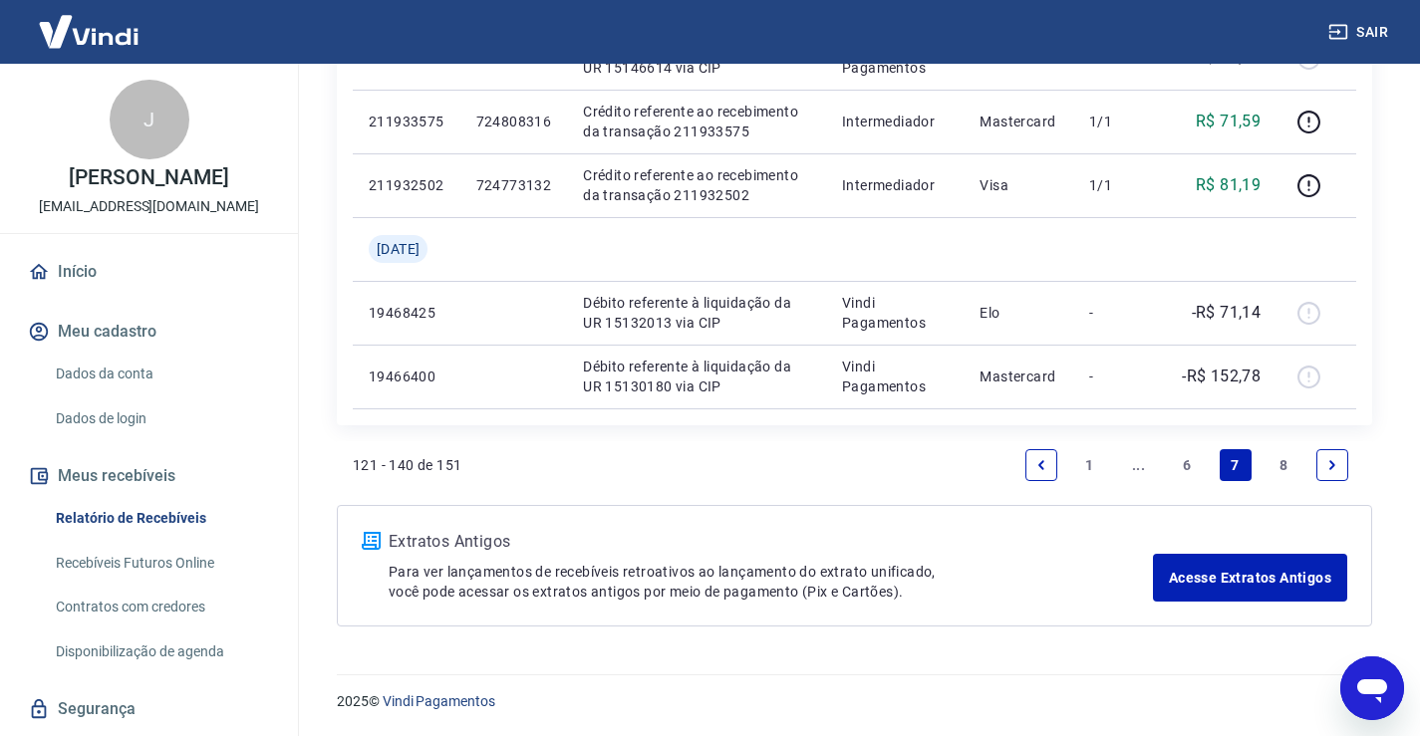
click at [1033, 468] on link "Previous page" at bounding box center [1041, 465] width 32 height 32
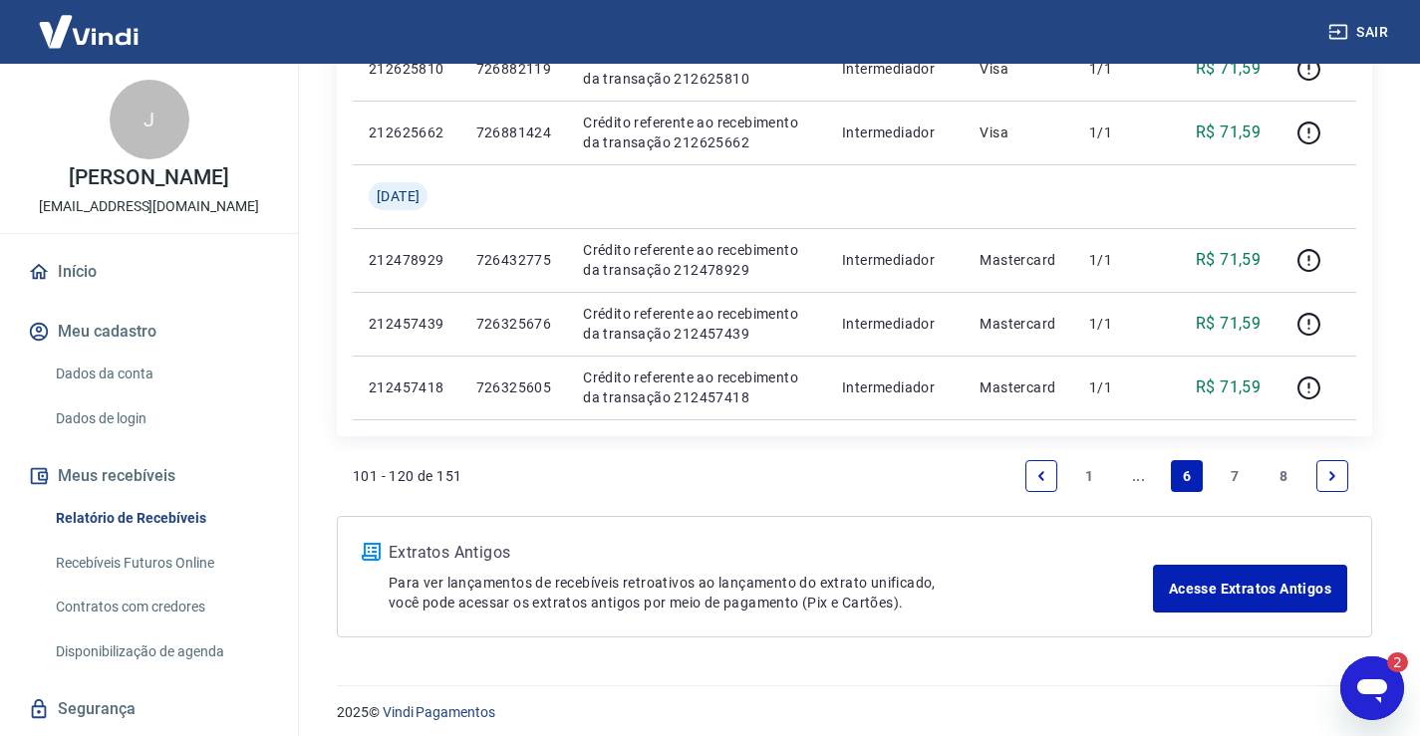
scroll to position [1529, 0]
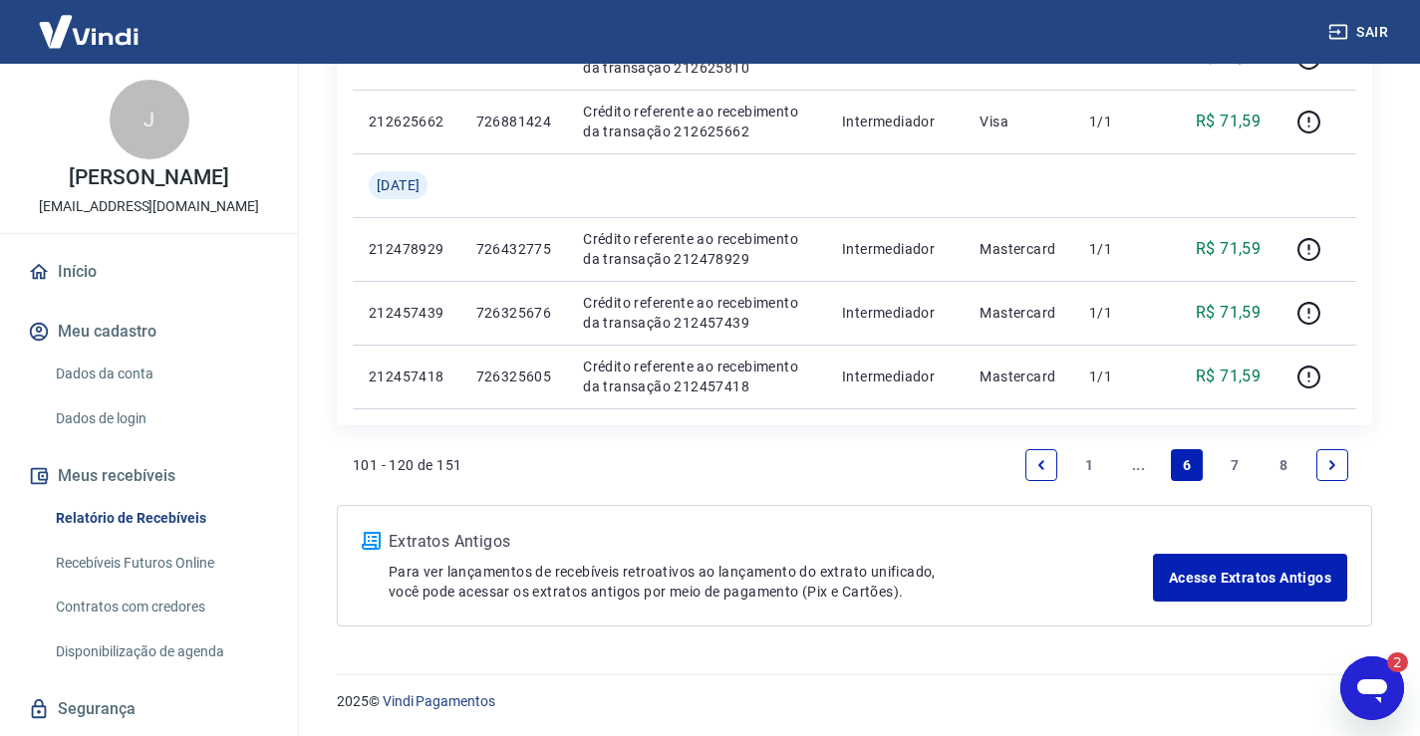
click at [1039, 467] on icon "Previous page" at bounding box center [1041, 465] width 14 height 14
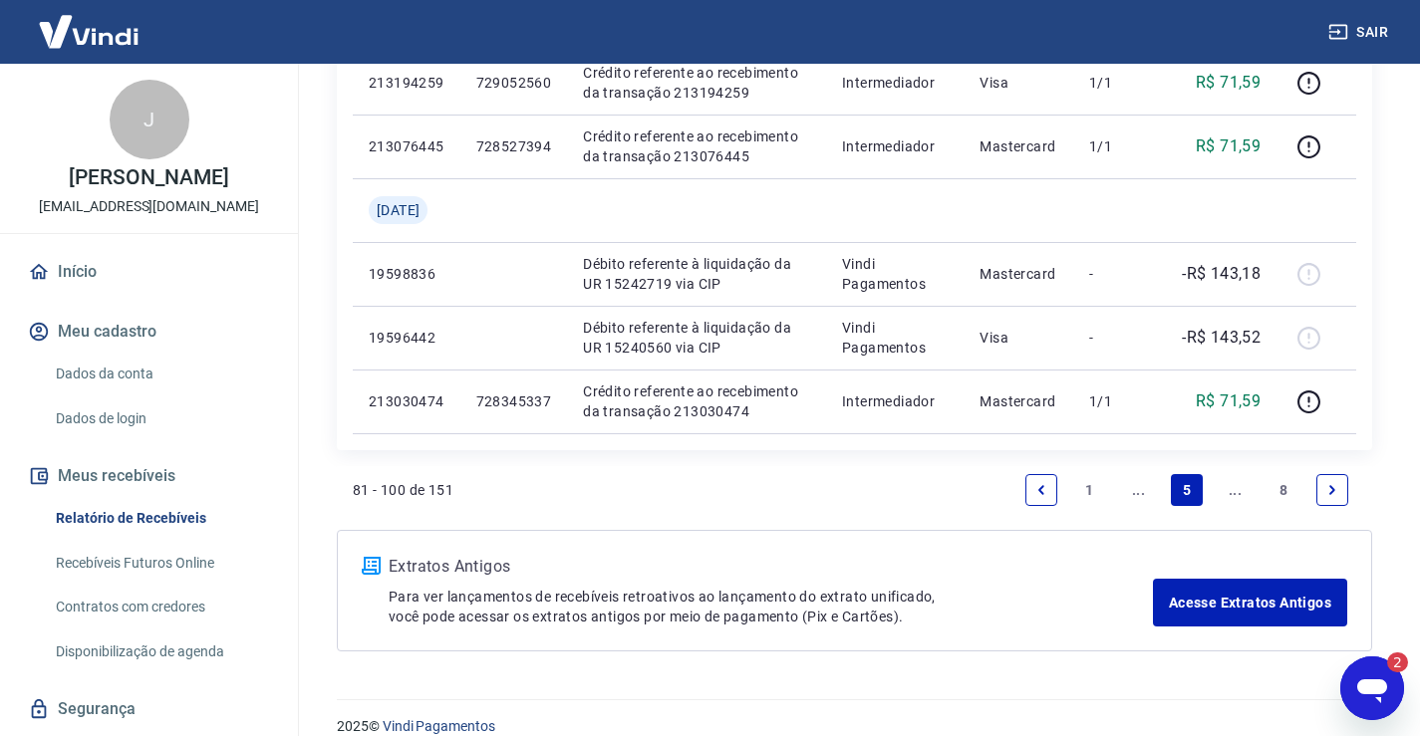
scroll to position [1529, 0]
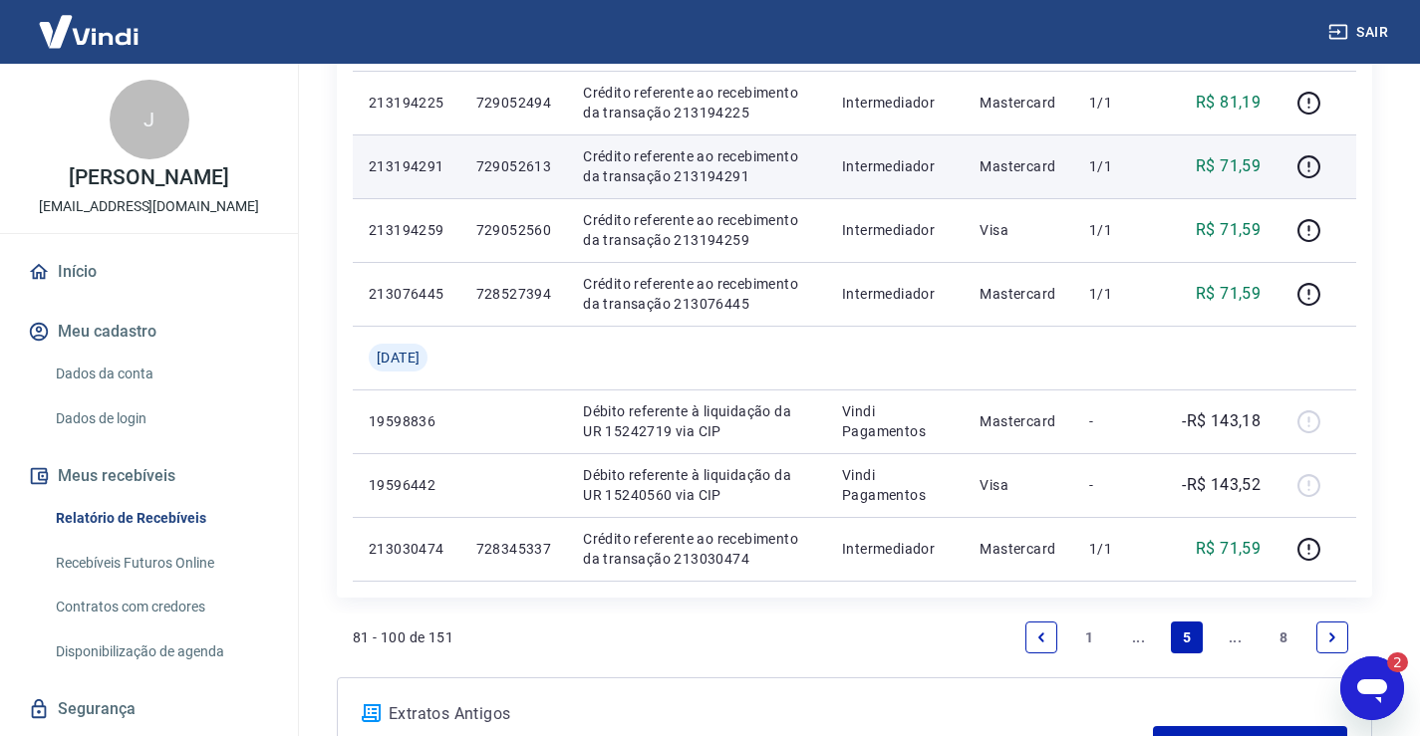
scroll to position [1529, 0]
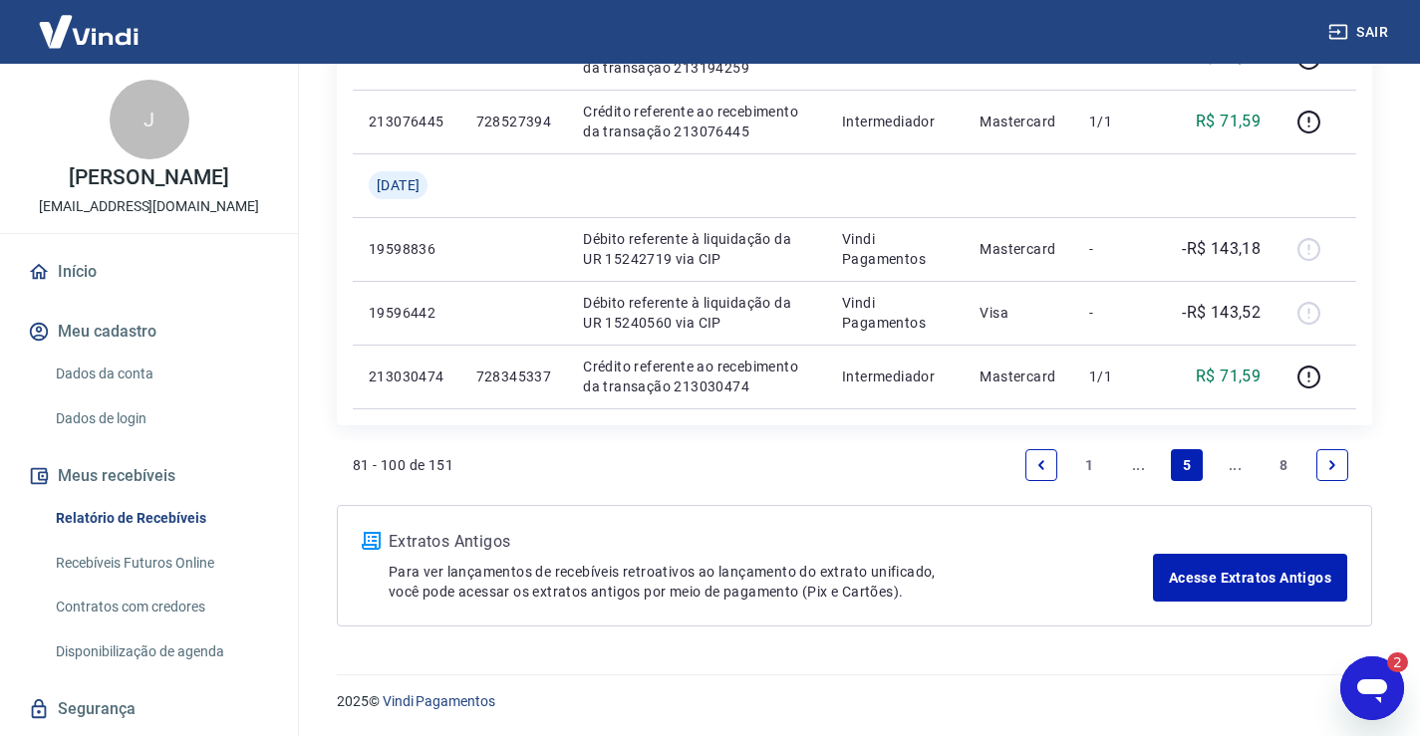
click at [1034, 462] on icon "Previous page" at bounding box center [1041, 465] width 14 height 14
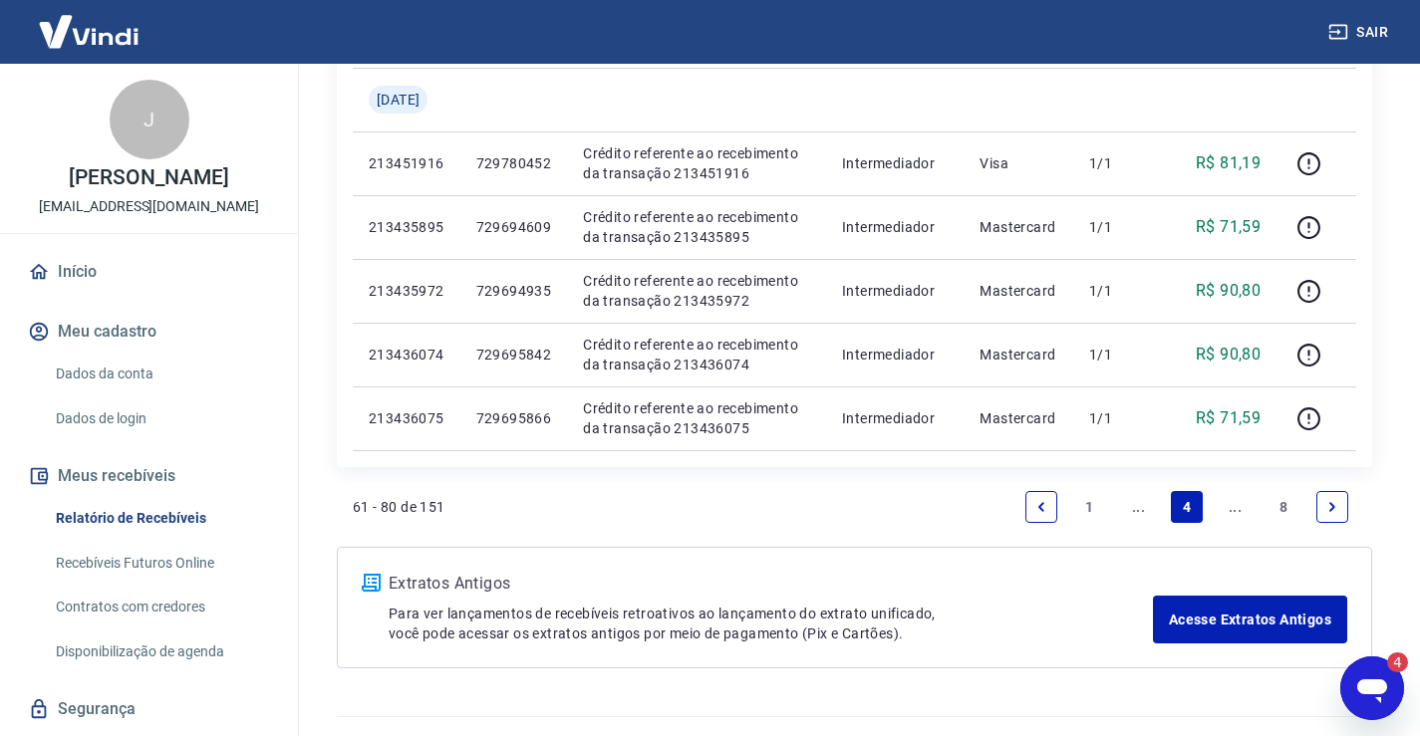
scroll to position [1657, 0]
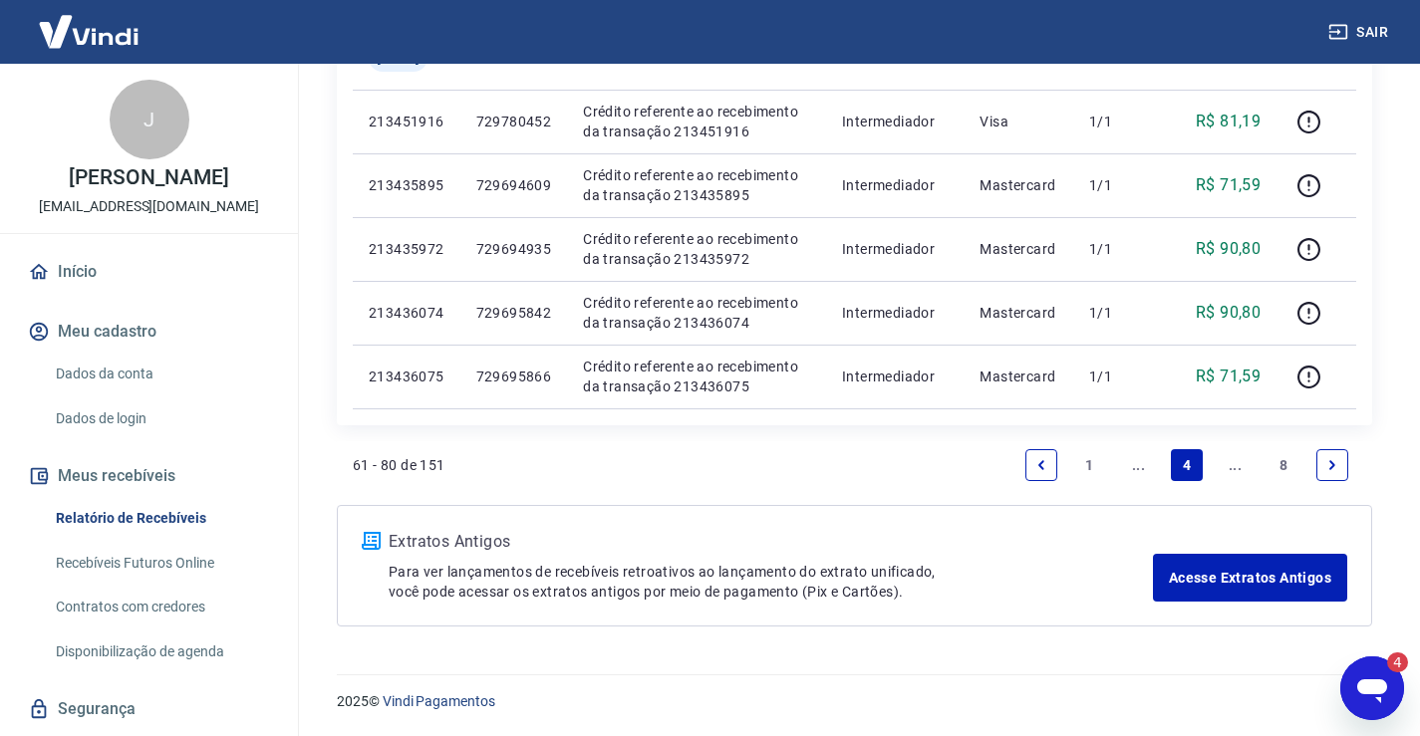
click at [1325, 469] on icon "Next page" at bounding box center [1332, 465] width 14 height 14
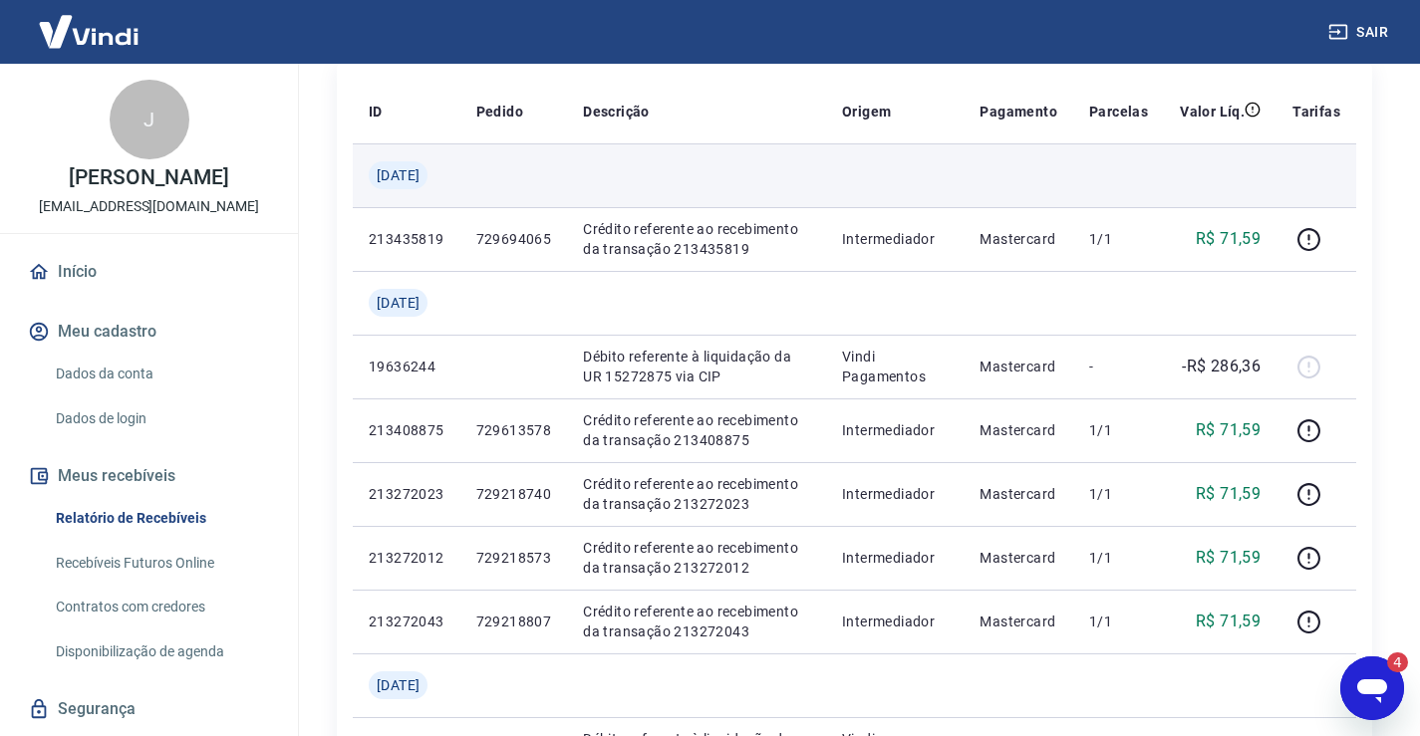
scroll to position [299, 0]
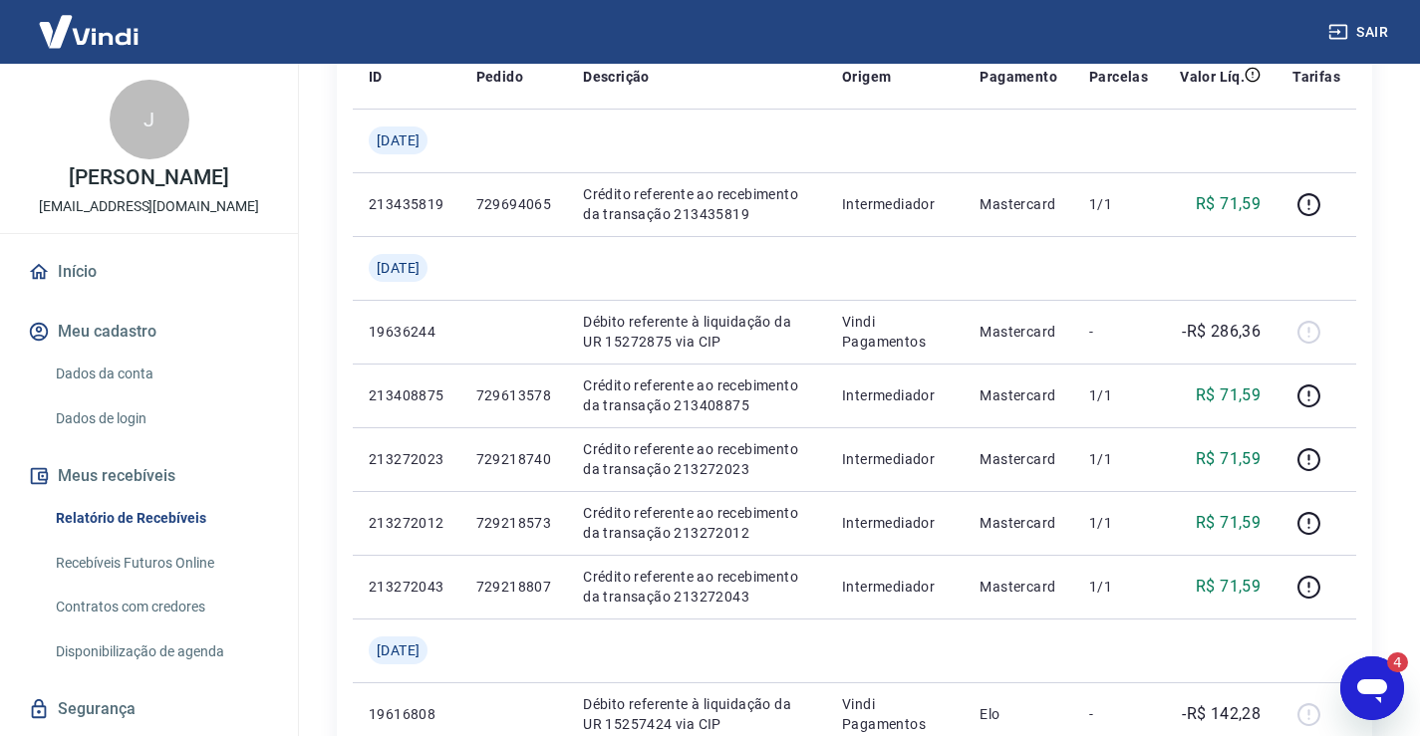
click at [1379, 681] on icon "Abrir janela de mensagens, 4 mensagens não lidas" at bounding box center [1372, 691] width 30 height 24
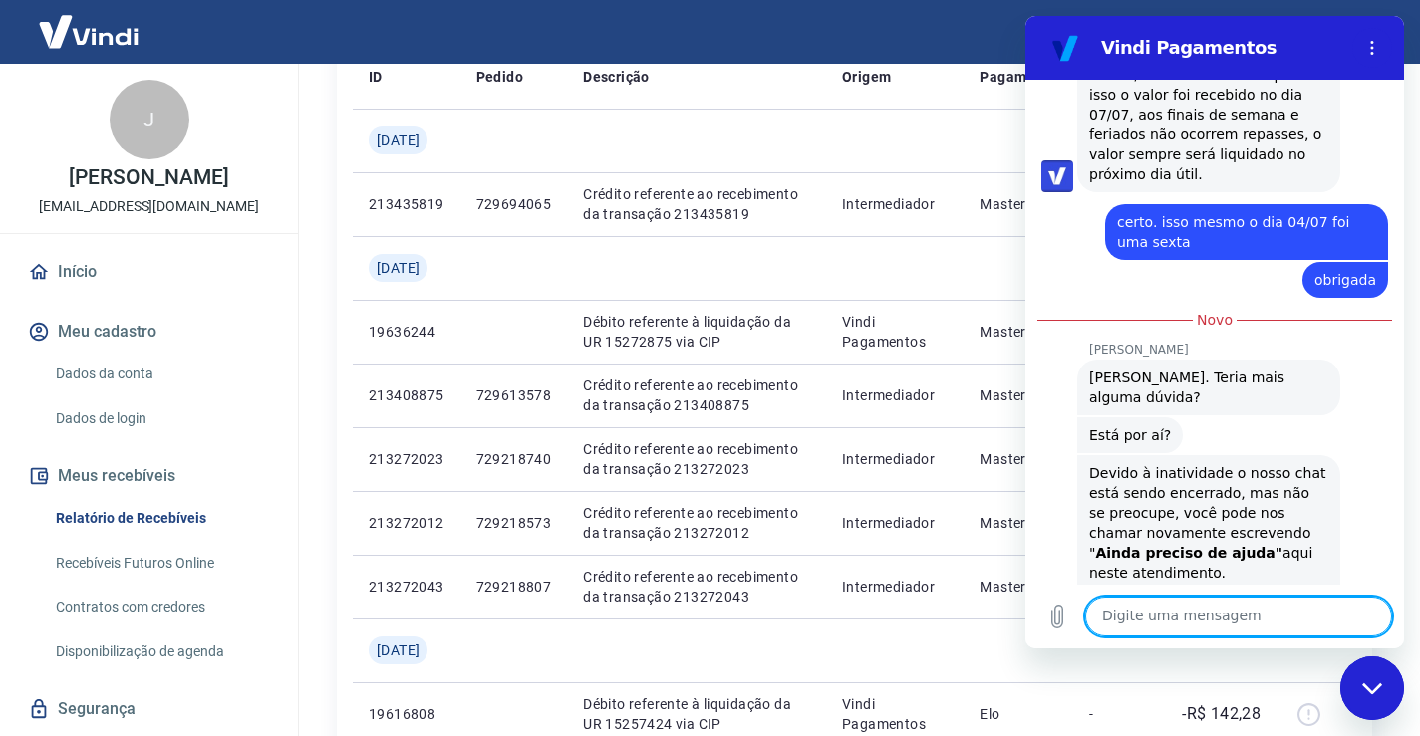
scroll to position [3624, 0]
click at [1163, 611] on textarea at bounding box center [1238, 617] width 307 height 40
type textarea "oi"
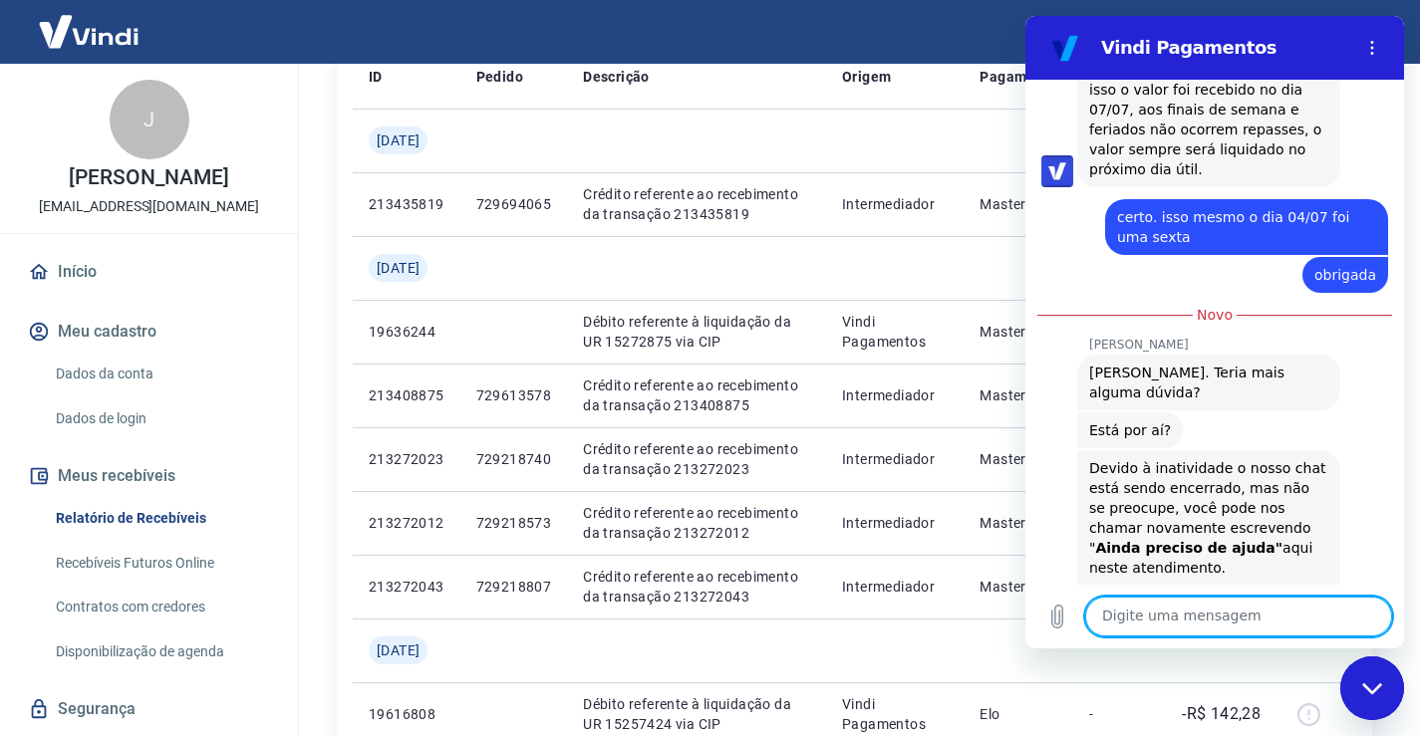
scroll to position [3626, 0]
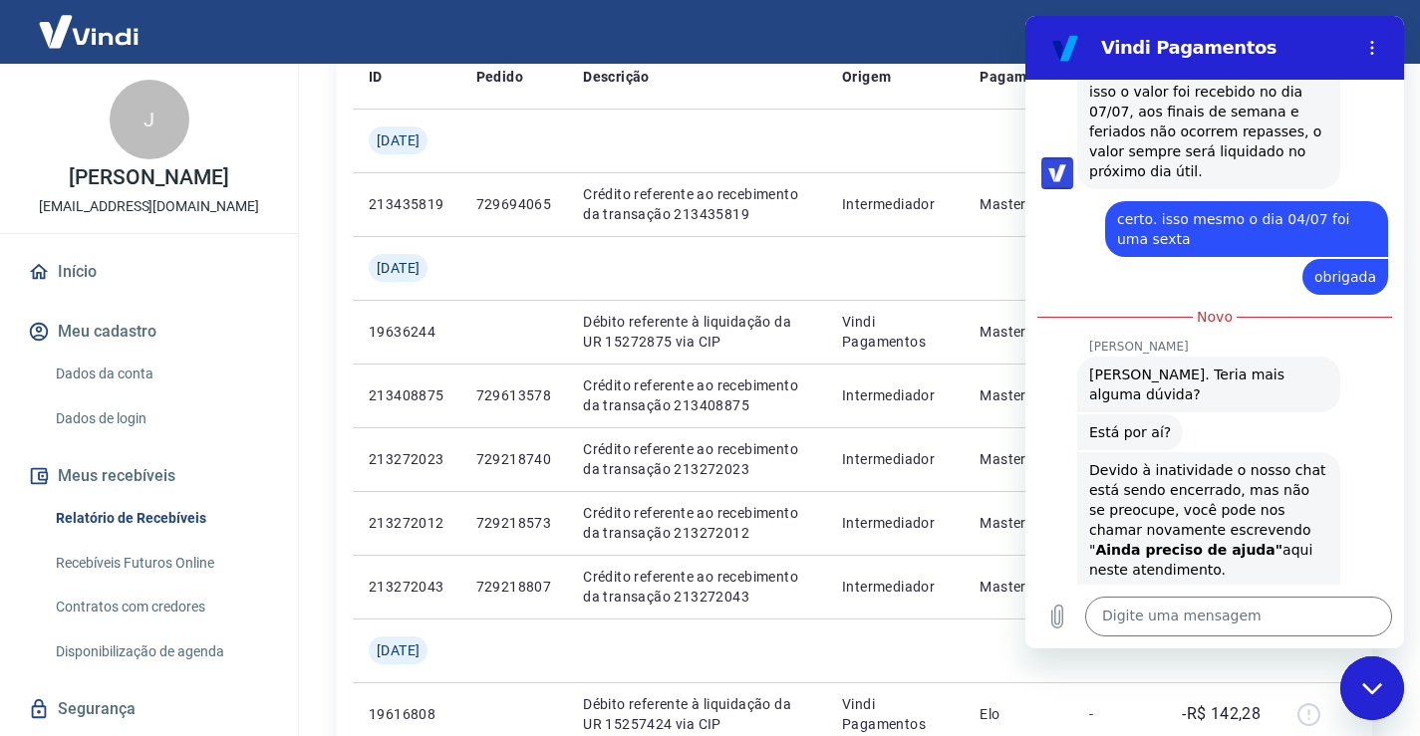
click at [1363, 680] on div "Fechar janela de mensagens" at bounding box center [1372, 689] width 60 height 60
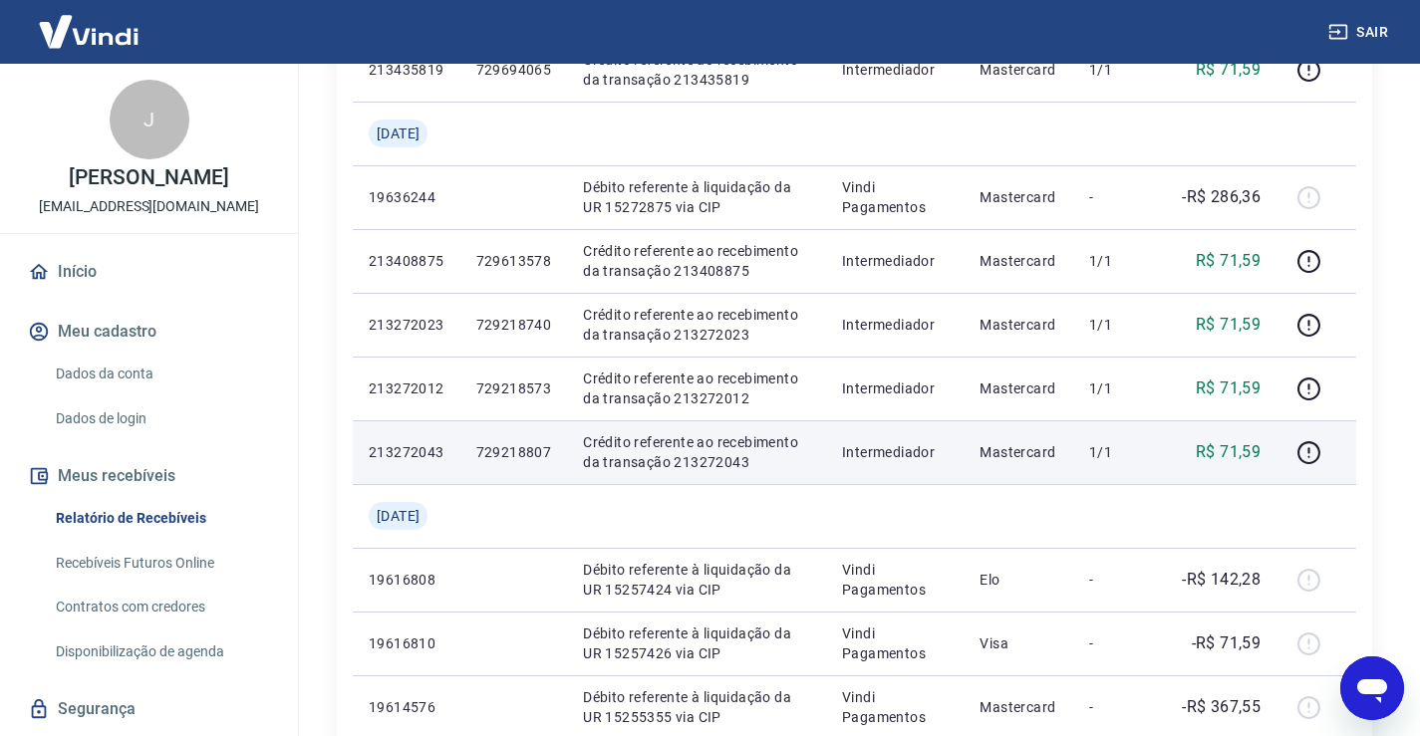
scroll to position [399, 0]
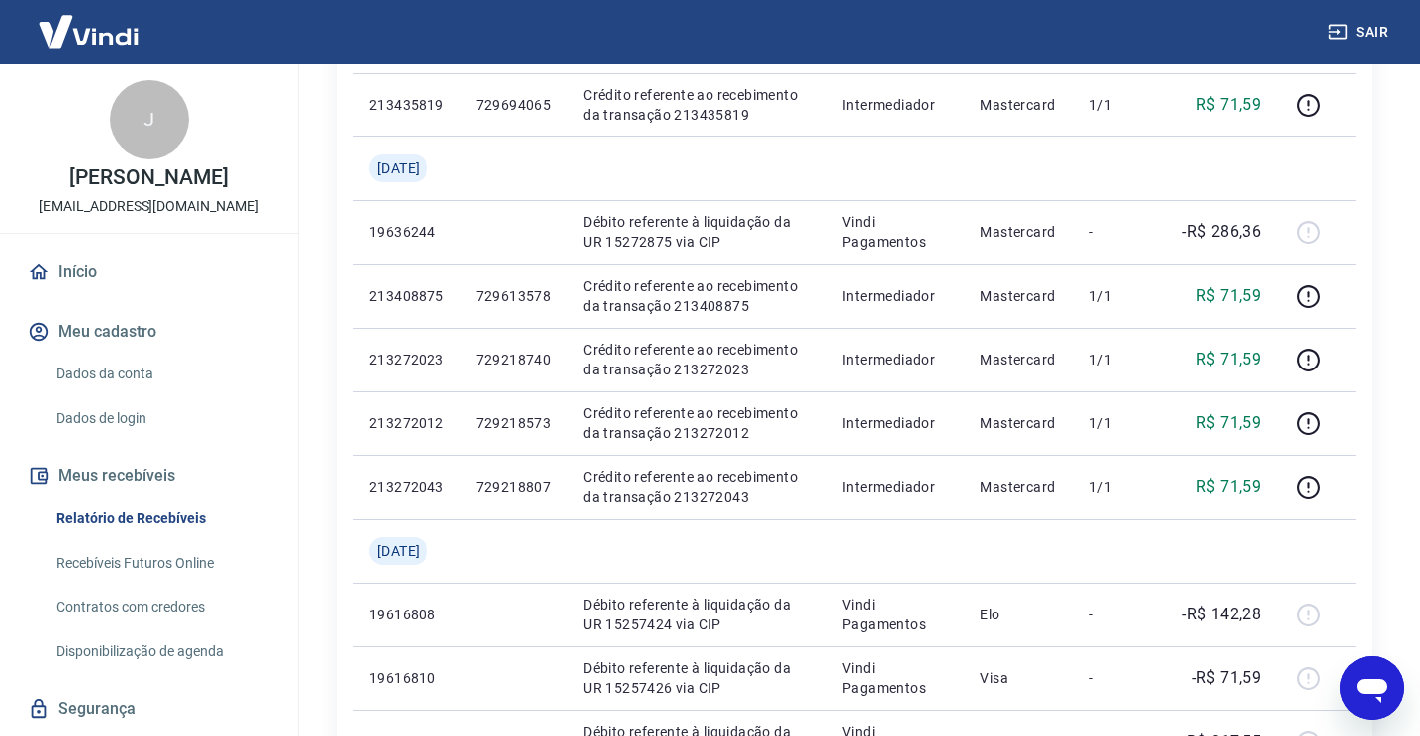
click at [1364, 205] on div "ID Pedido Descrição Origem Pagamento Parcelas Valor Líq. Tarifas Sáb, 12 jul 21…" at bounding box center [854, 742] width 1035 height 1627
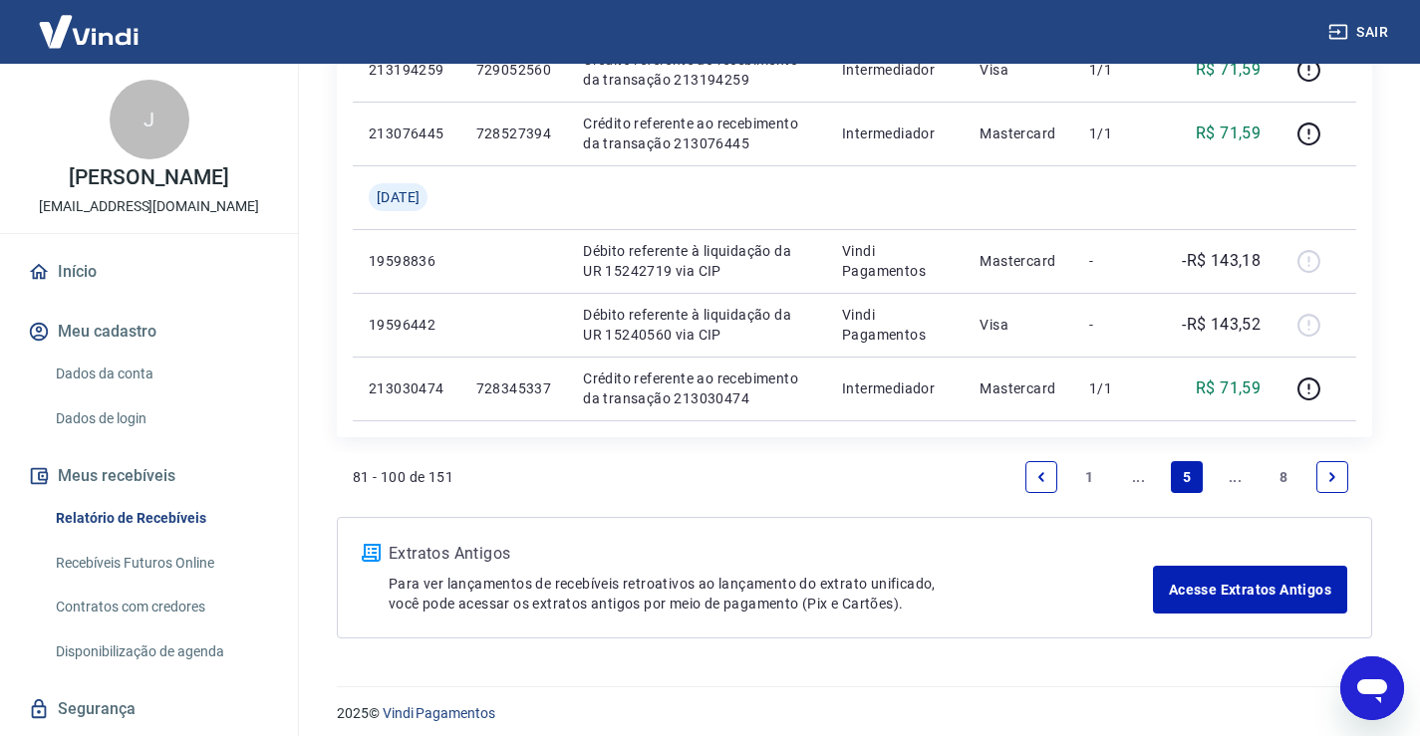
scroll to position [1529, 0]
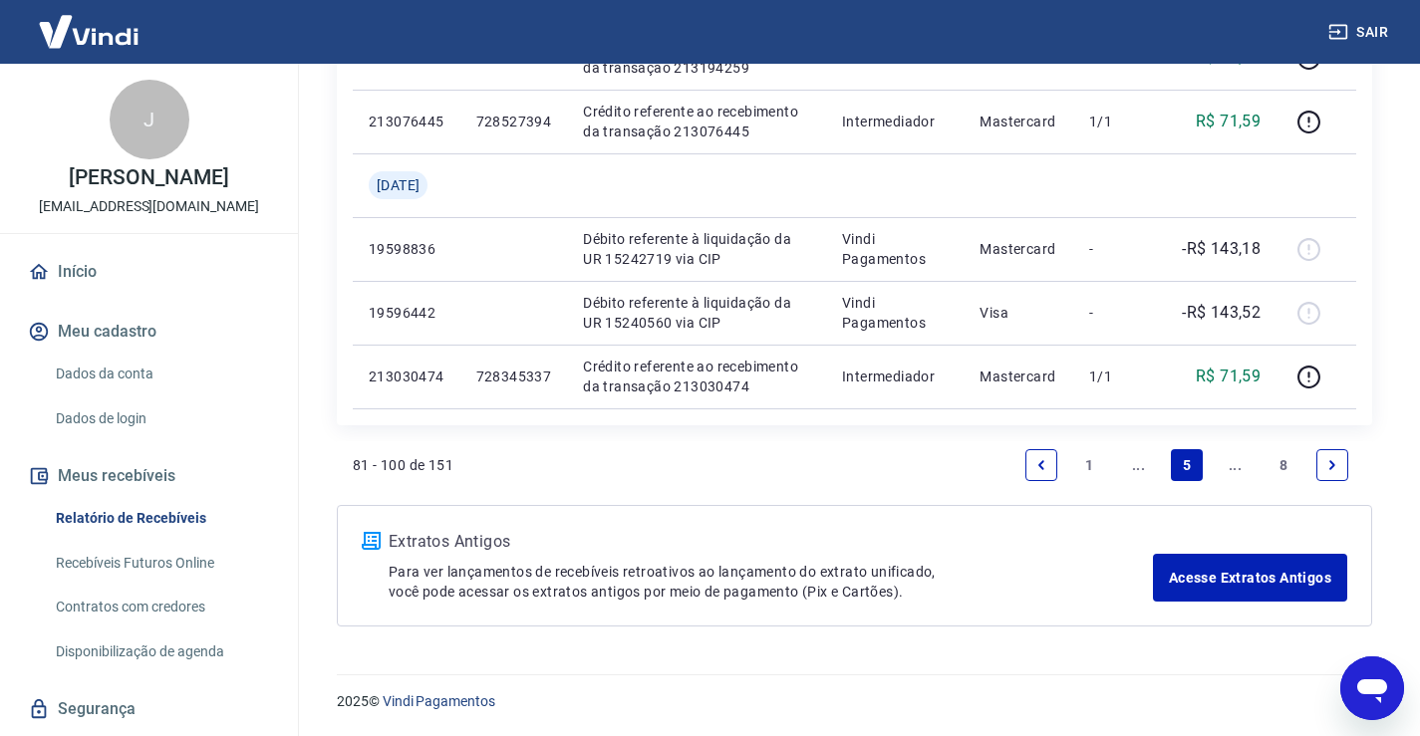
click at [1037, 449] on link "Previous page" at bounding box center [1041, 465] width 32 height 32
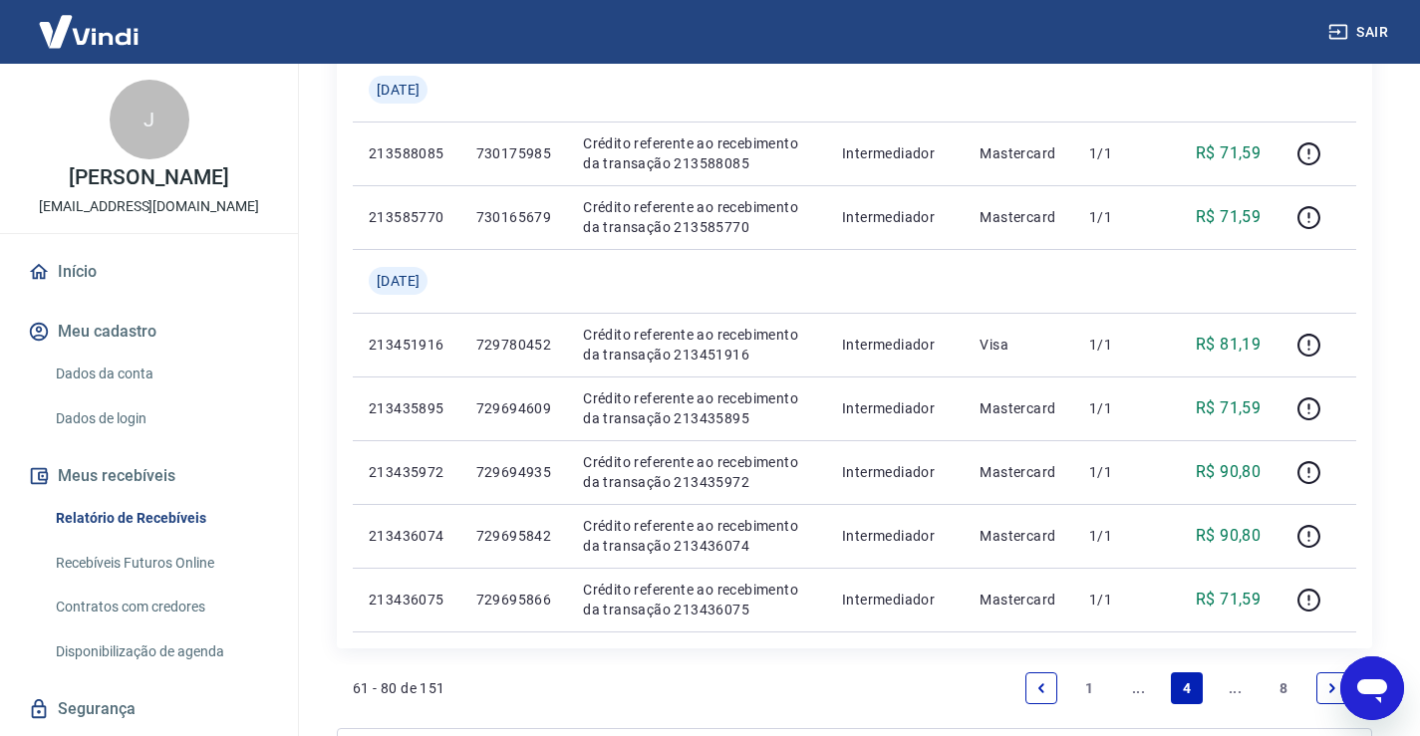
scroll to position [1494, 0]
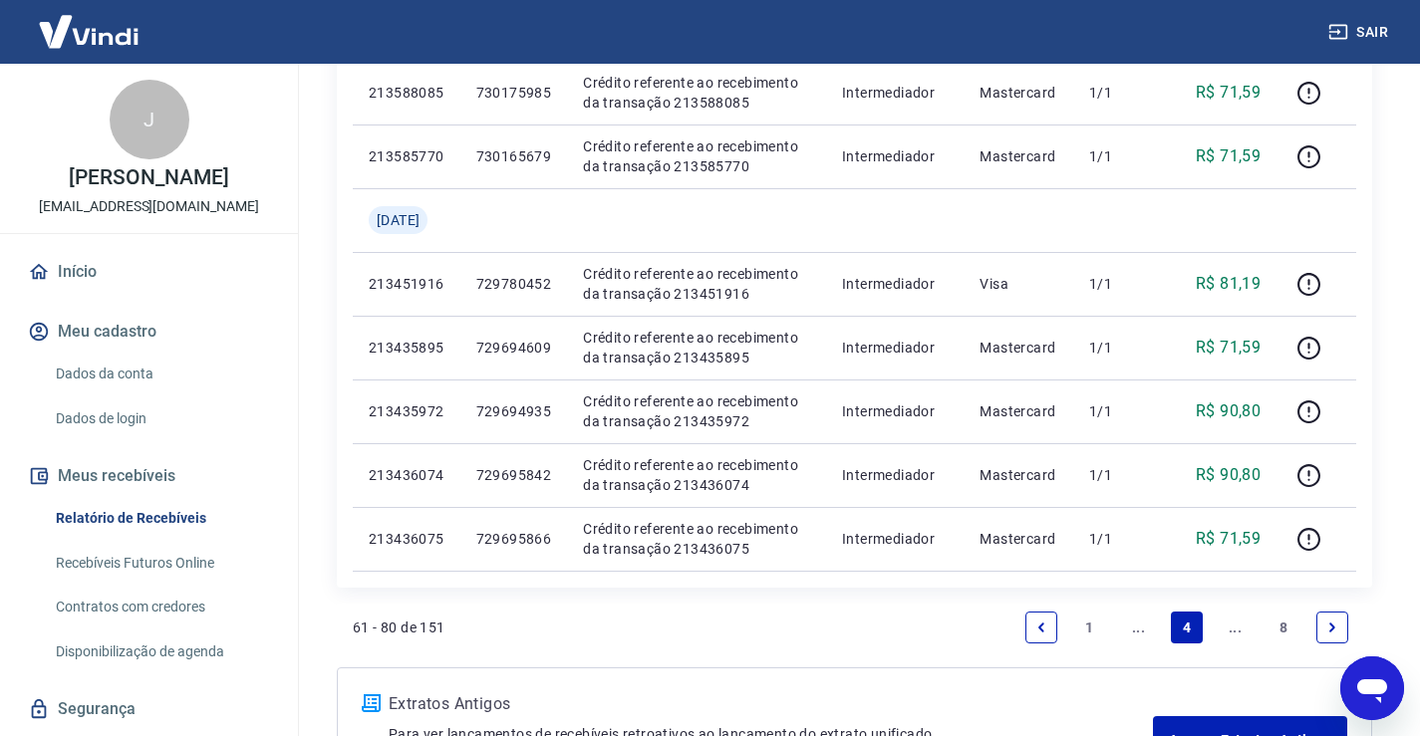
click at [1332, 623] on icon "Next page" at bounding box center [1332, 628] width 14 height 14
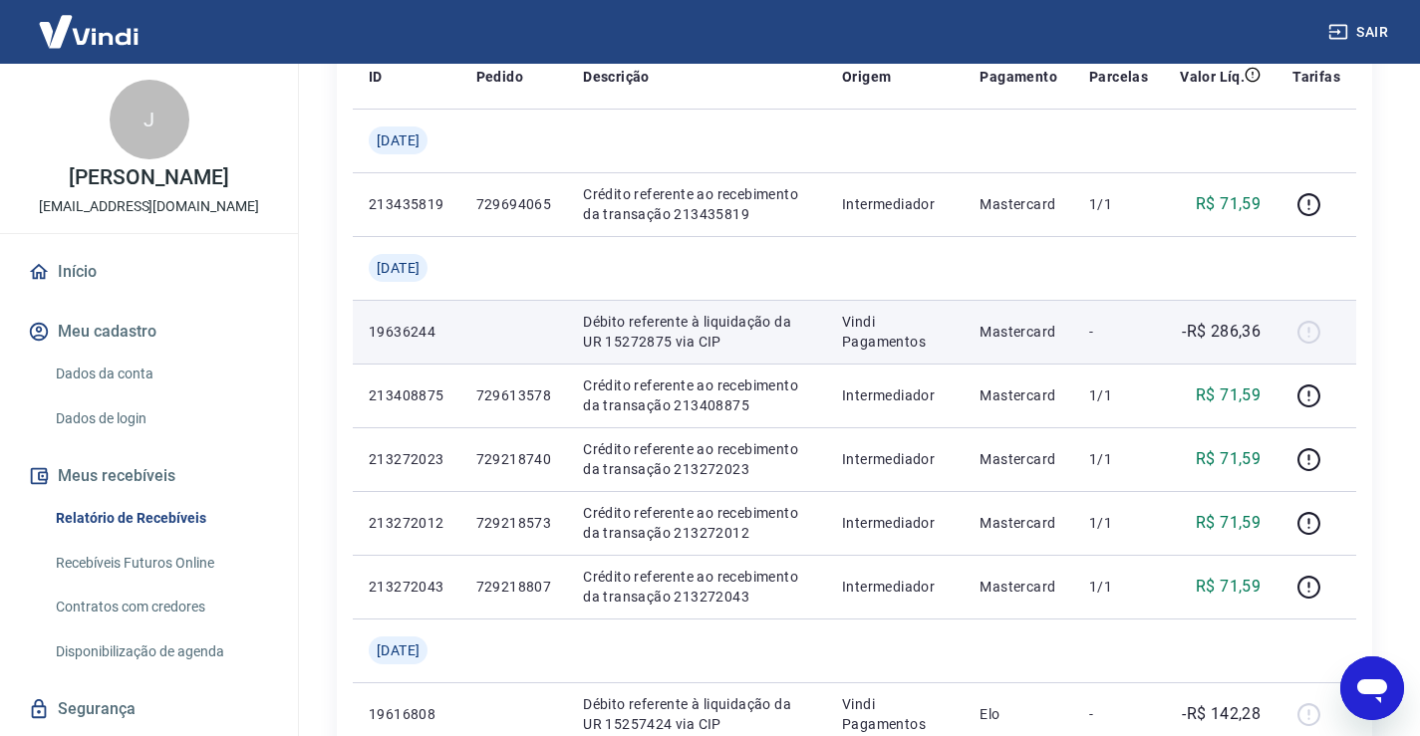
scroll to position [399, 0]
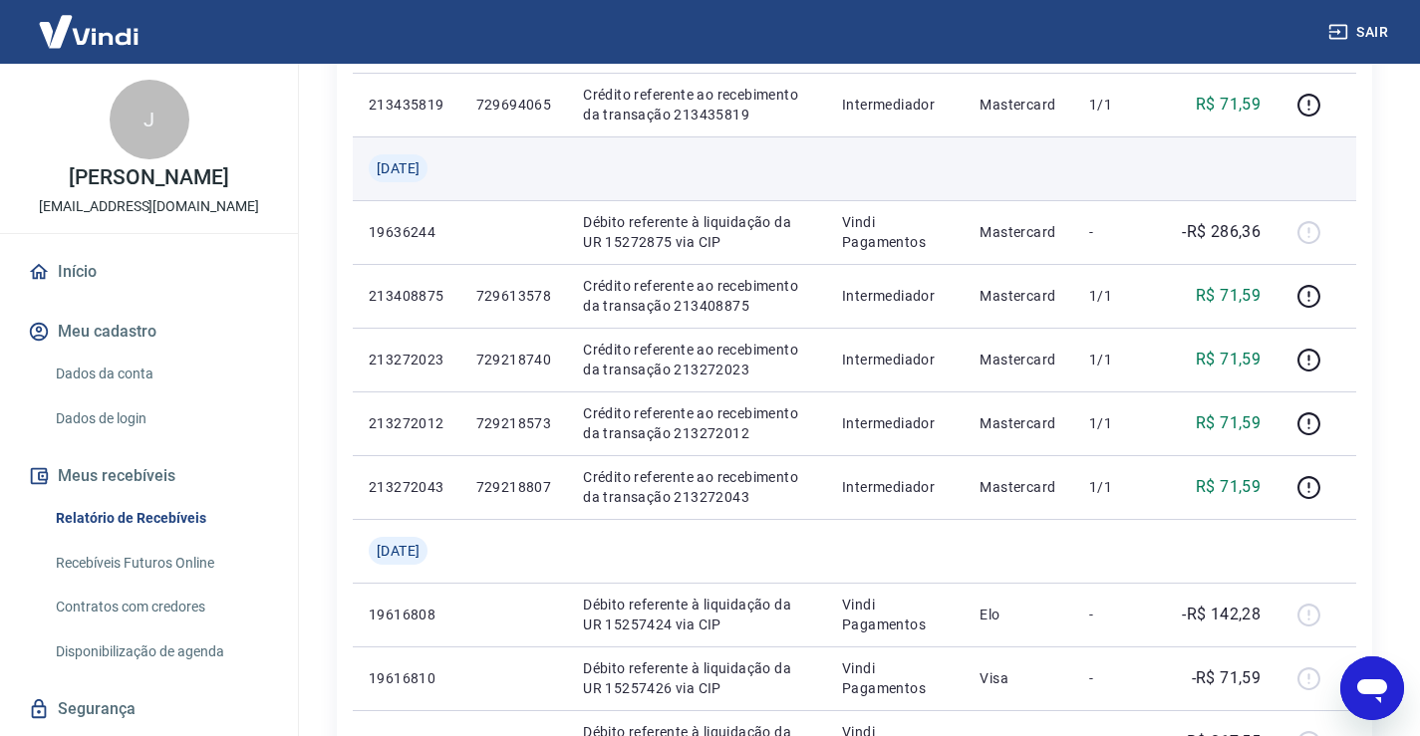
click at [1081, 156] on td at bounding box center [1118, 168] width 91 height 64
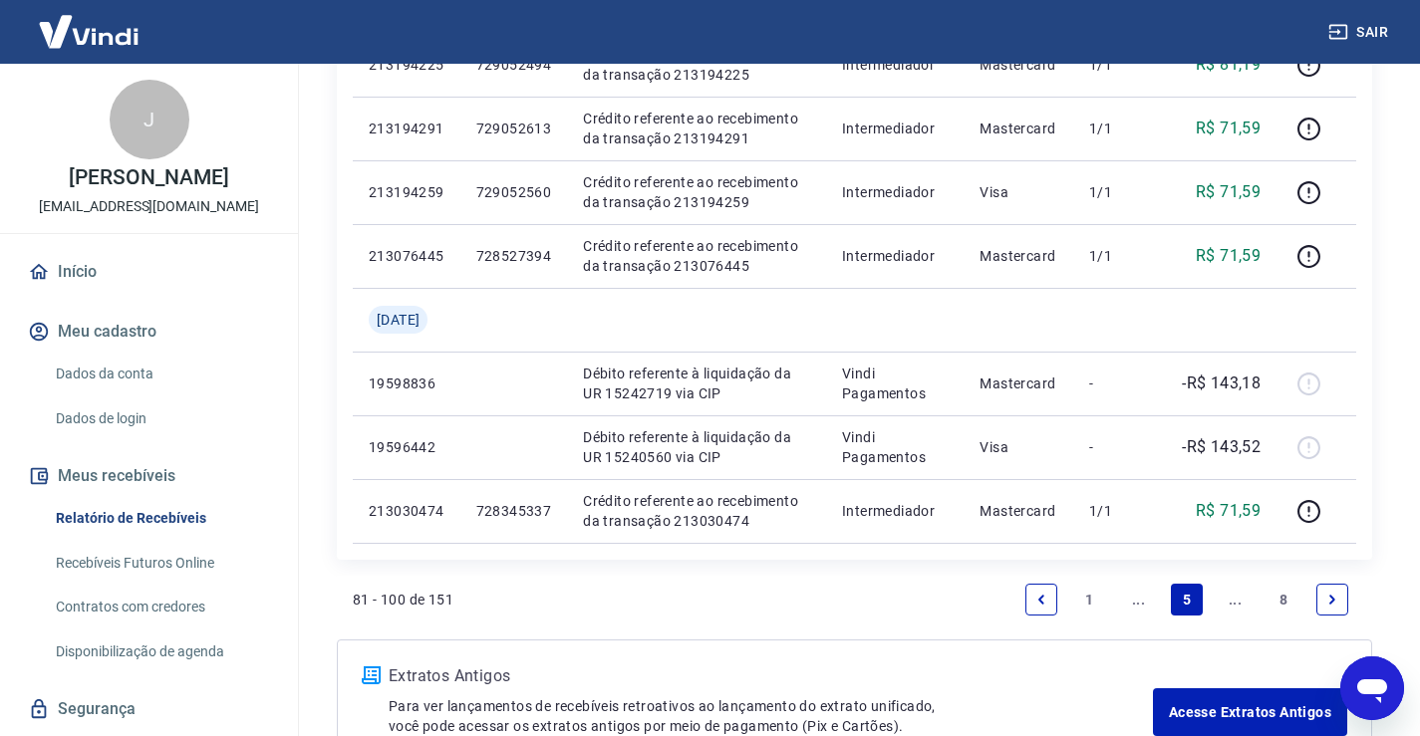
scroll to position [1529, 0]
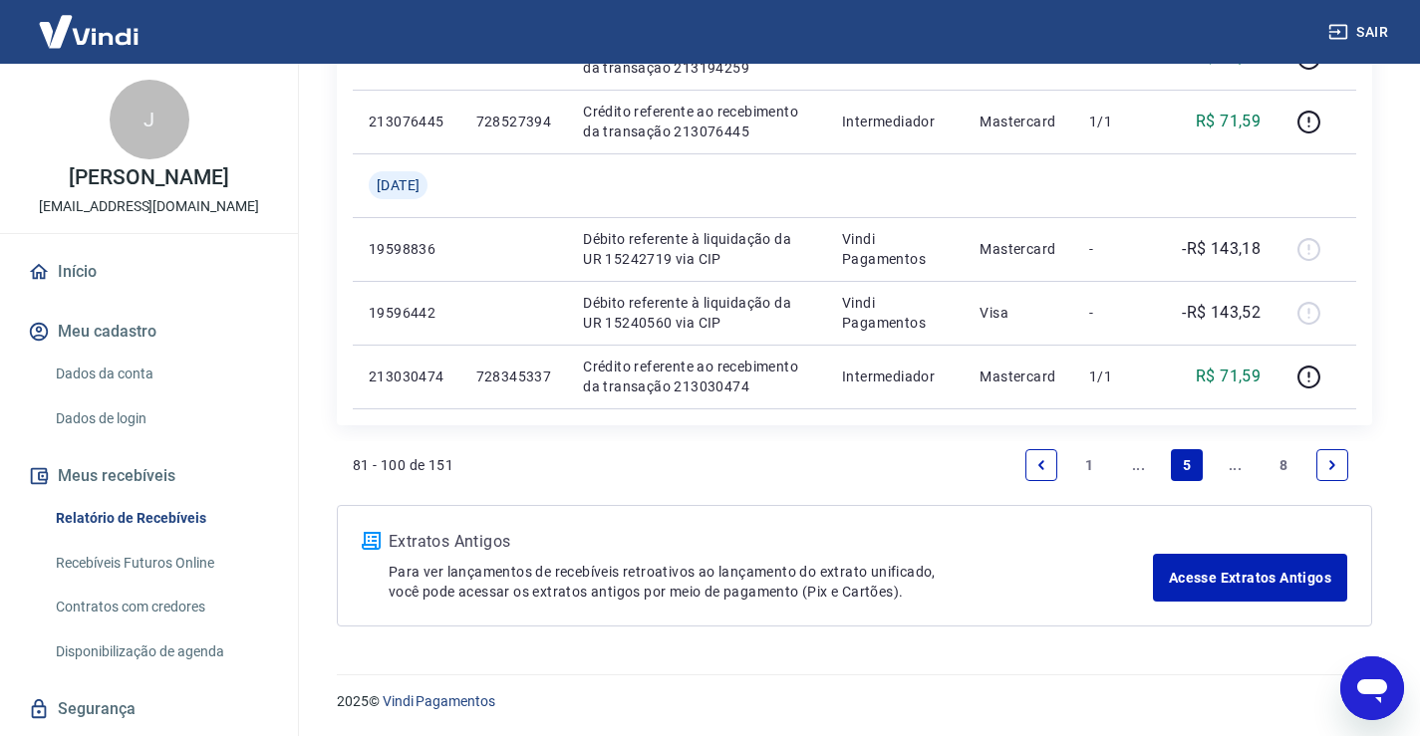
click at [1034, 475] on link "Previous page" at bounding box center [1041, 465] width 32 height 32
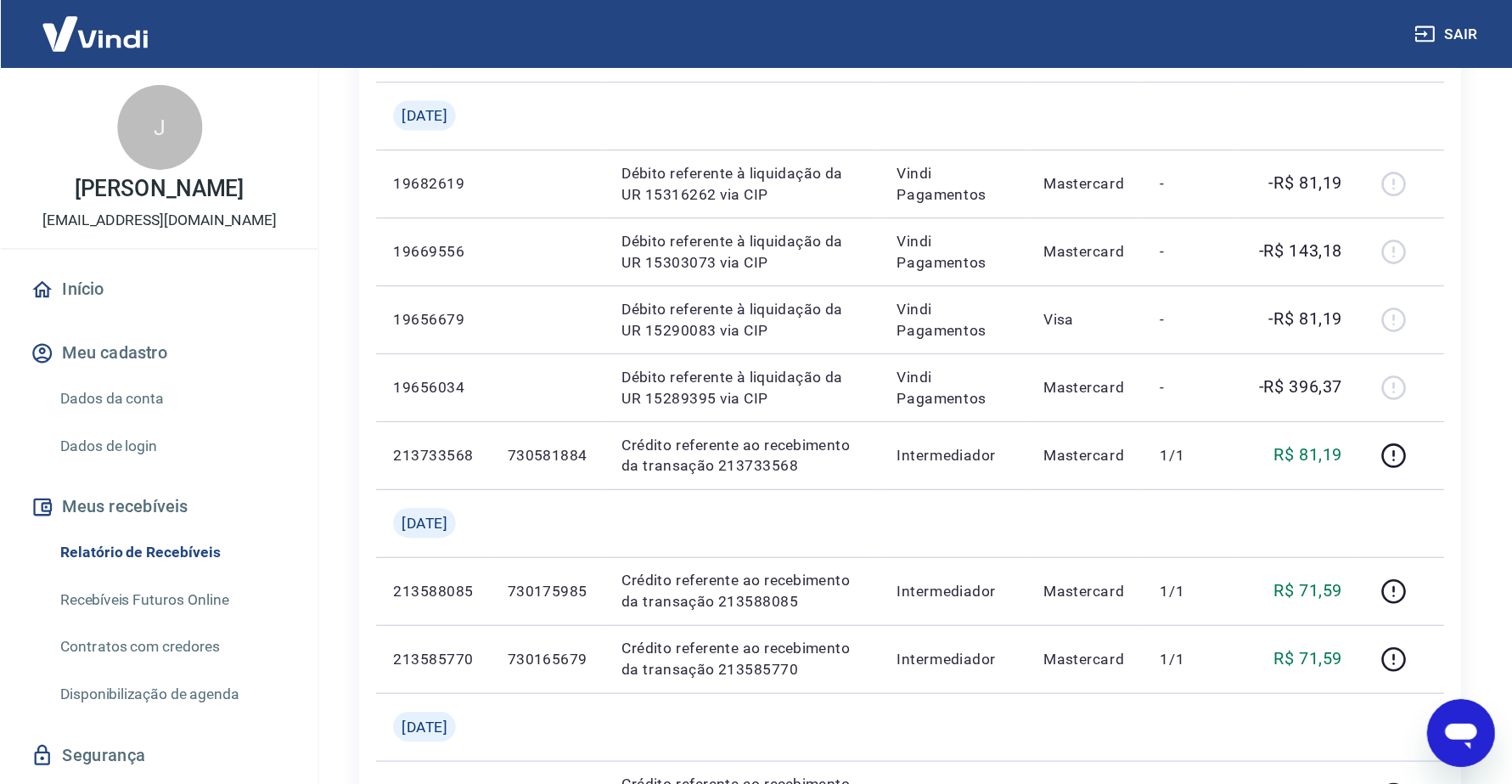
scroll to position [849, 0]
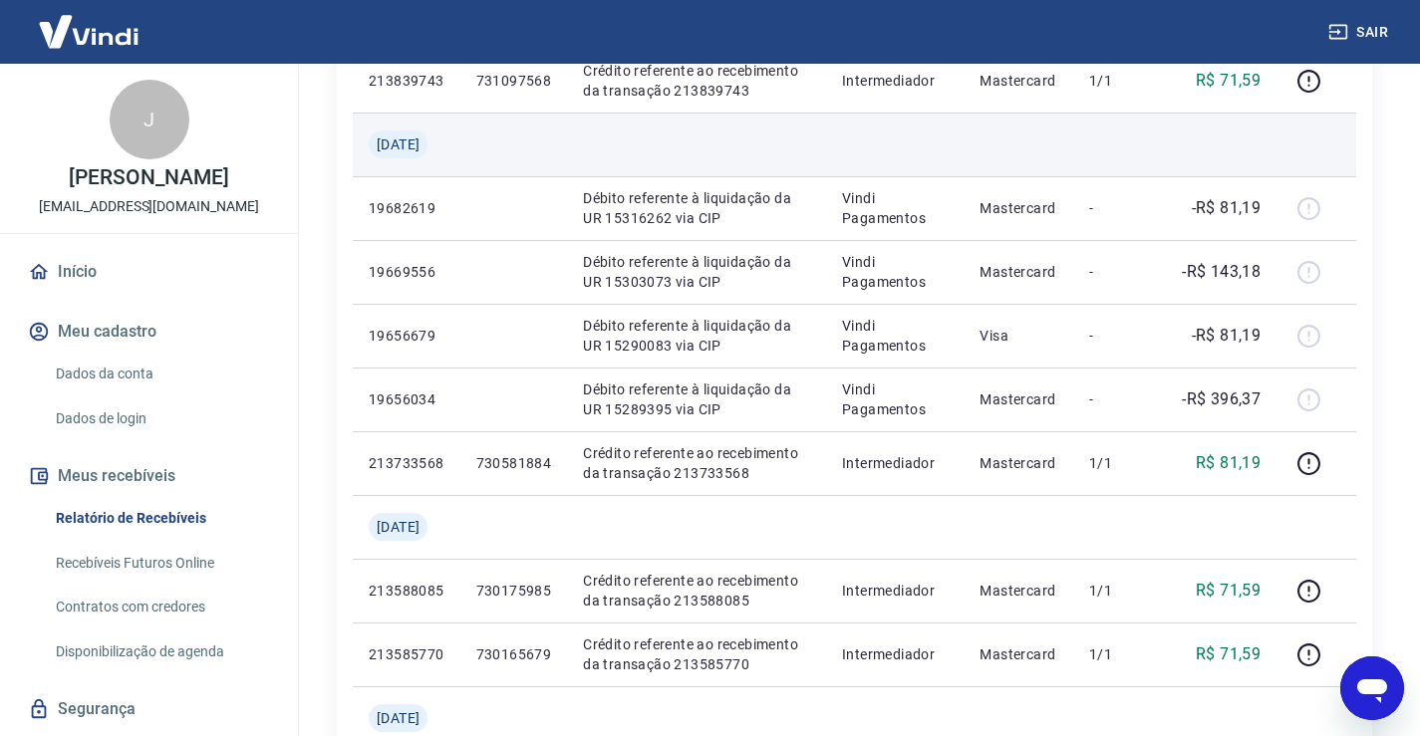
click at [1237, 150] on td at bounding box center [1220, 145] width 113 height 64
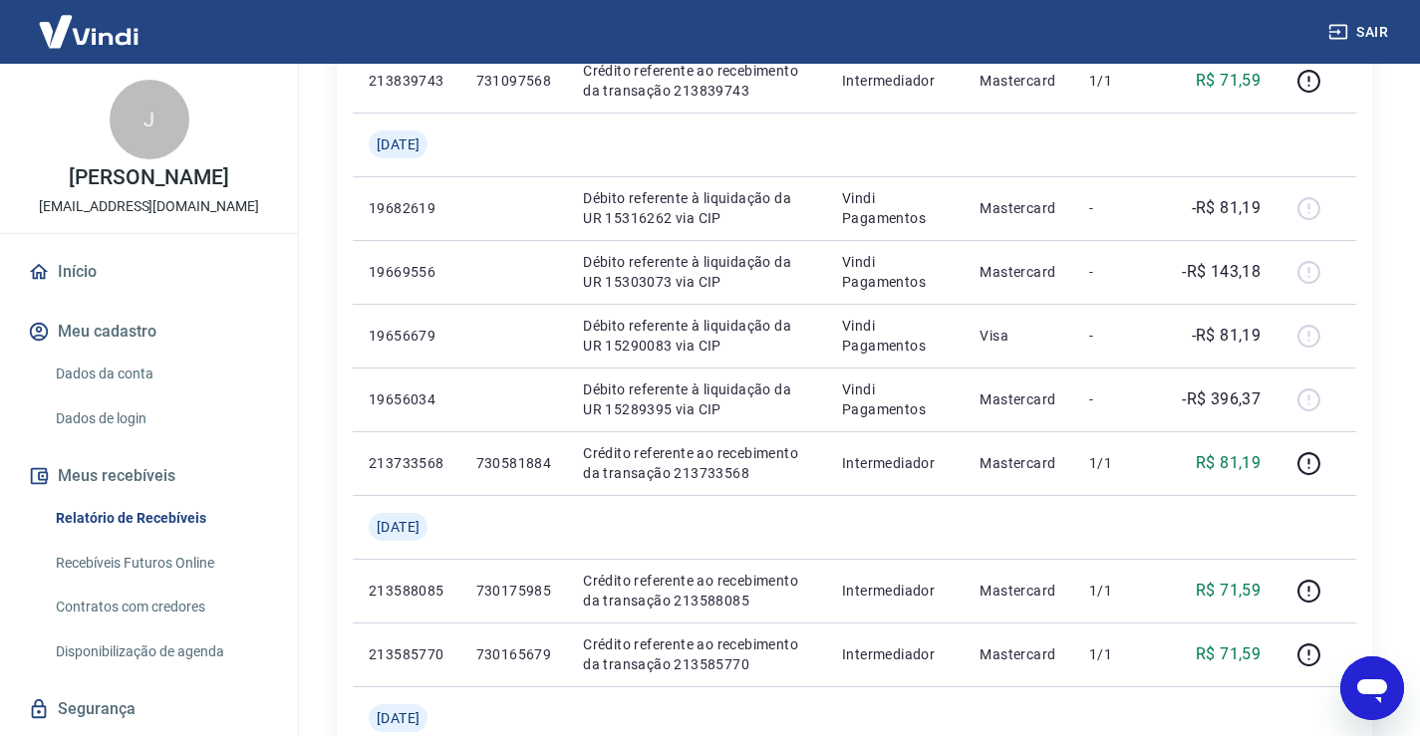
click at [1416, 146] on div "Início / Meus Recebíveis / Relatório de Recebíveis Relatório de Recebíveis Saib…" at bounding box center [854, 189] width 1131 height 2244
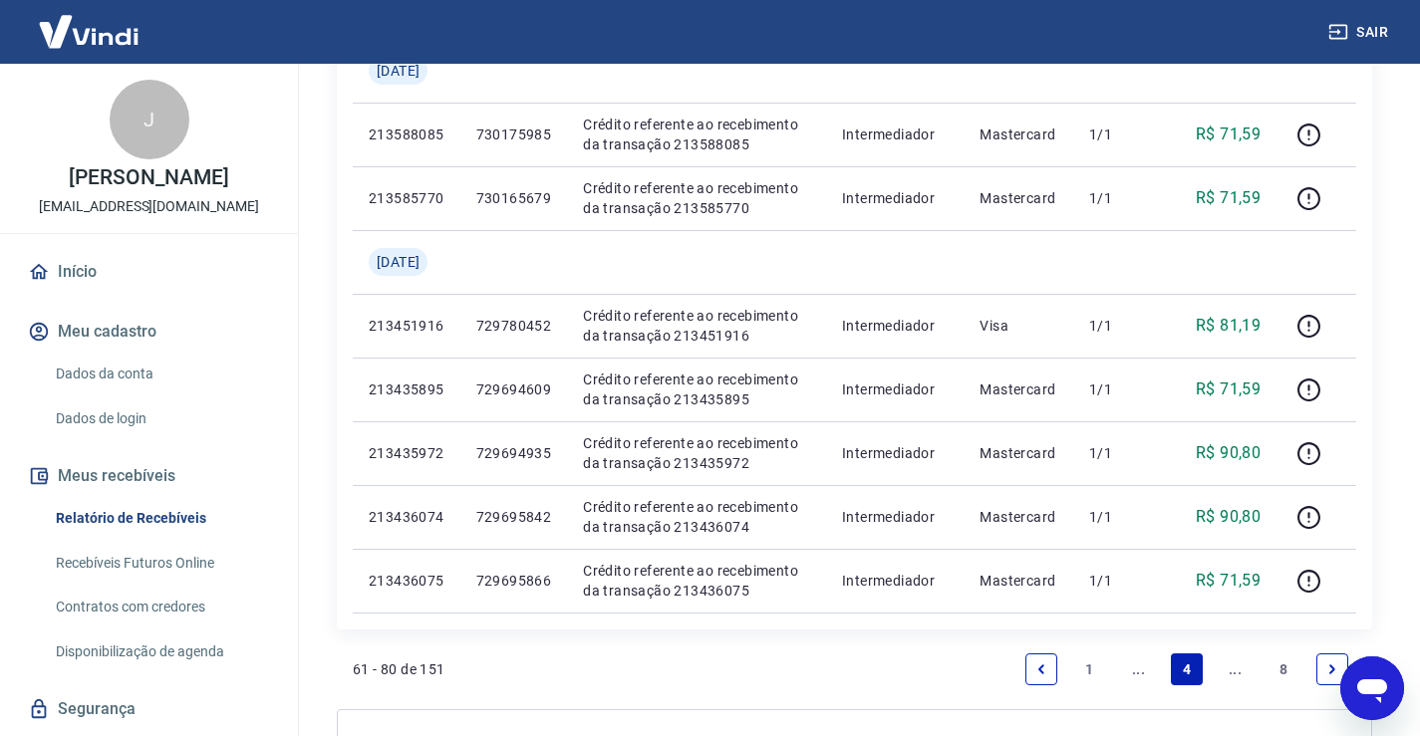
scroll to position [1456, 0]
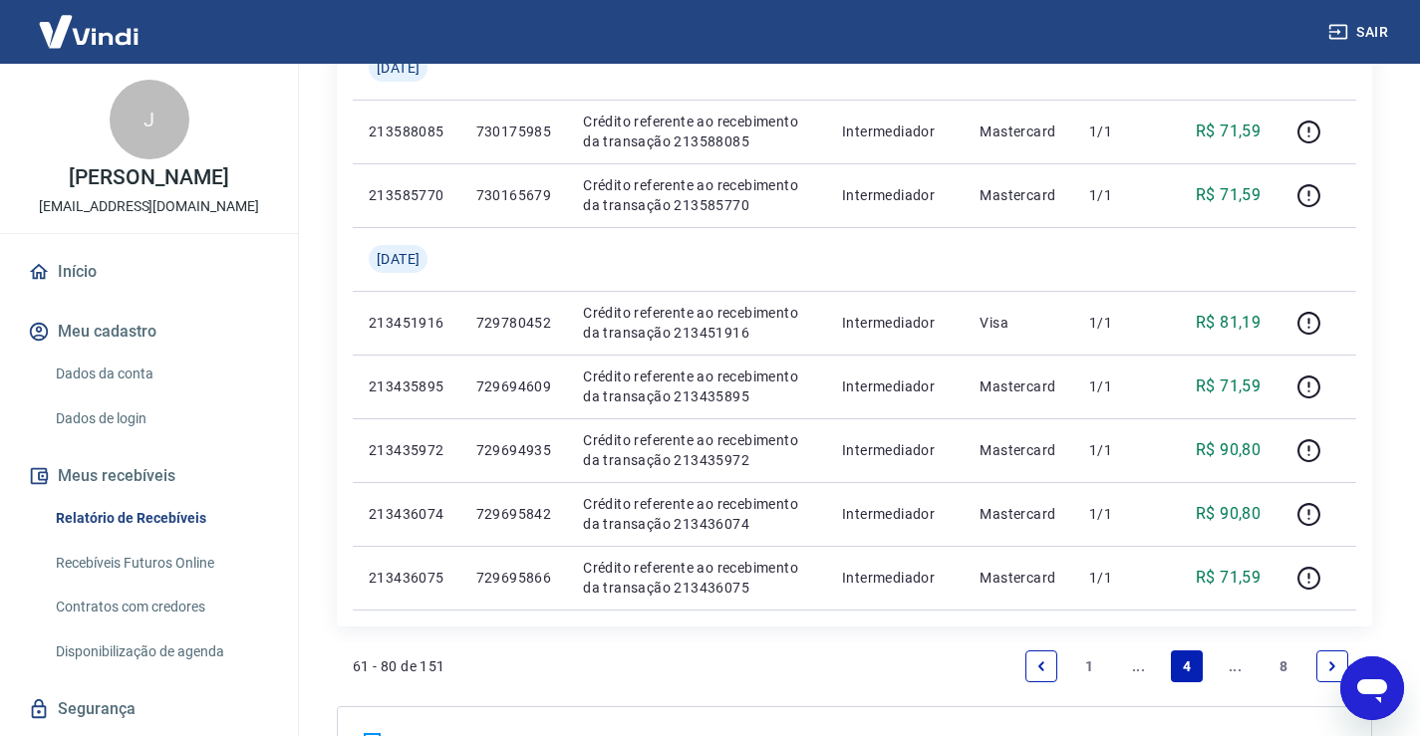
click at [1316, 657] on link "Next page" at bounding box center [1332, 667] width 32 height 32
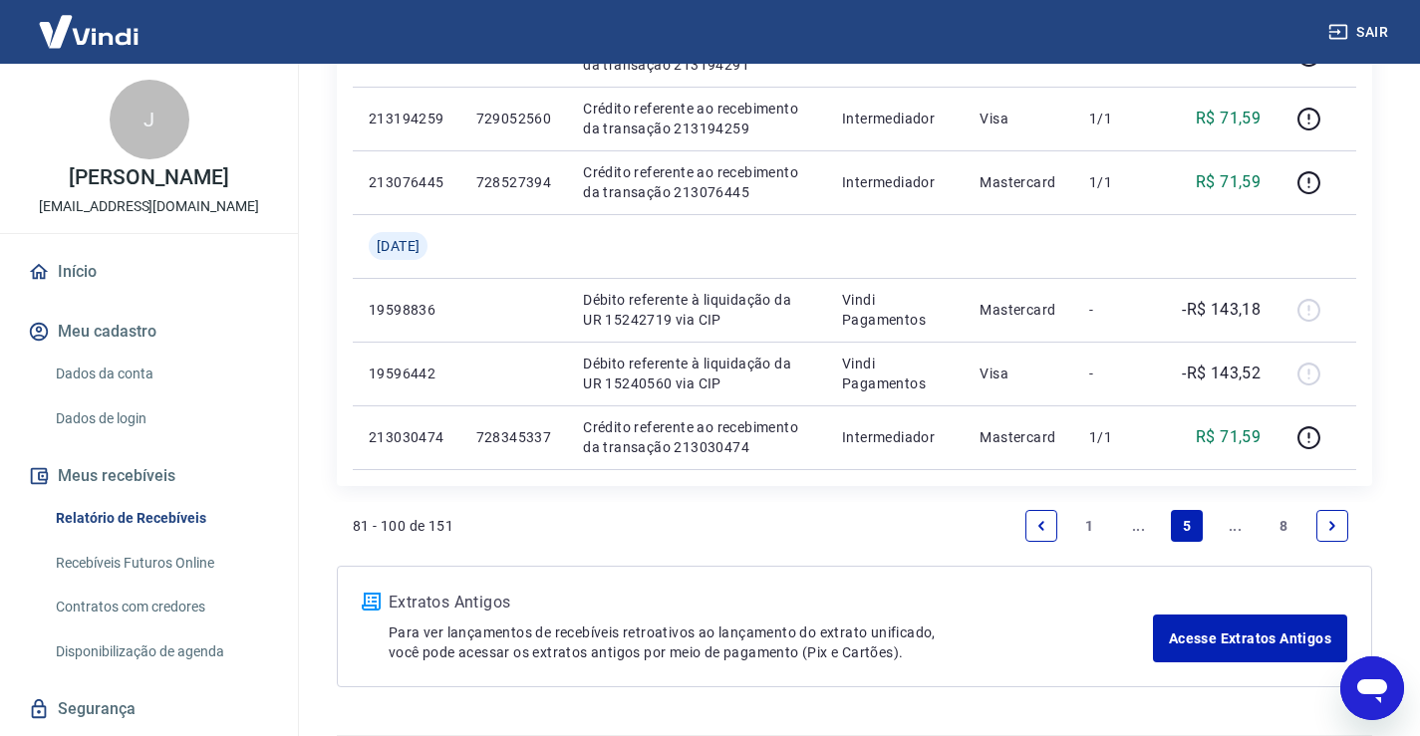
scroll to position [1490, 0]
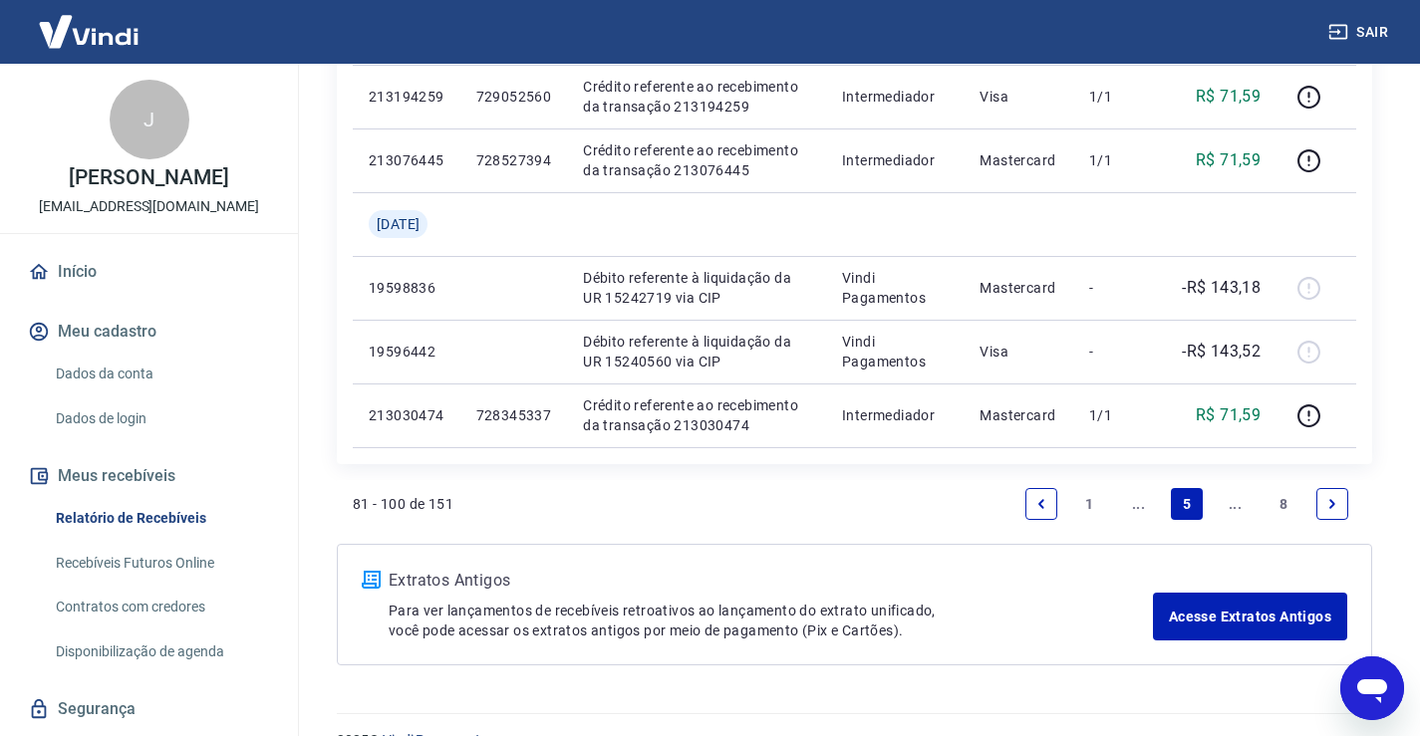
click at [1043, 509] on icon "Previous page" at bounding box center [1041, 504] width 14 height 14
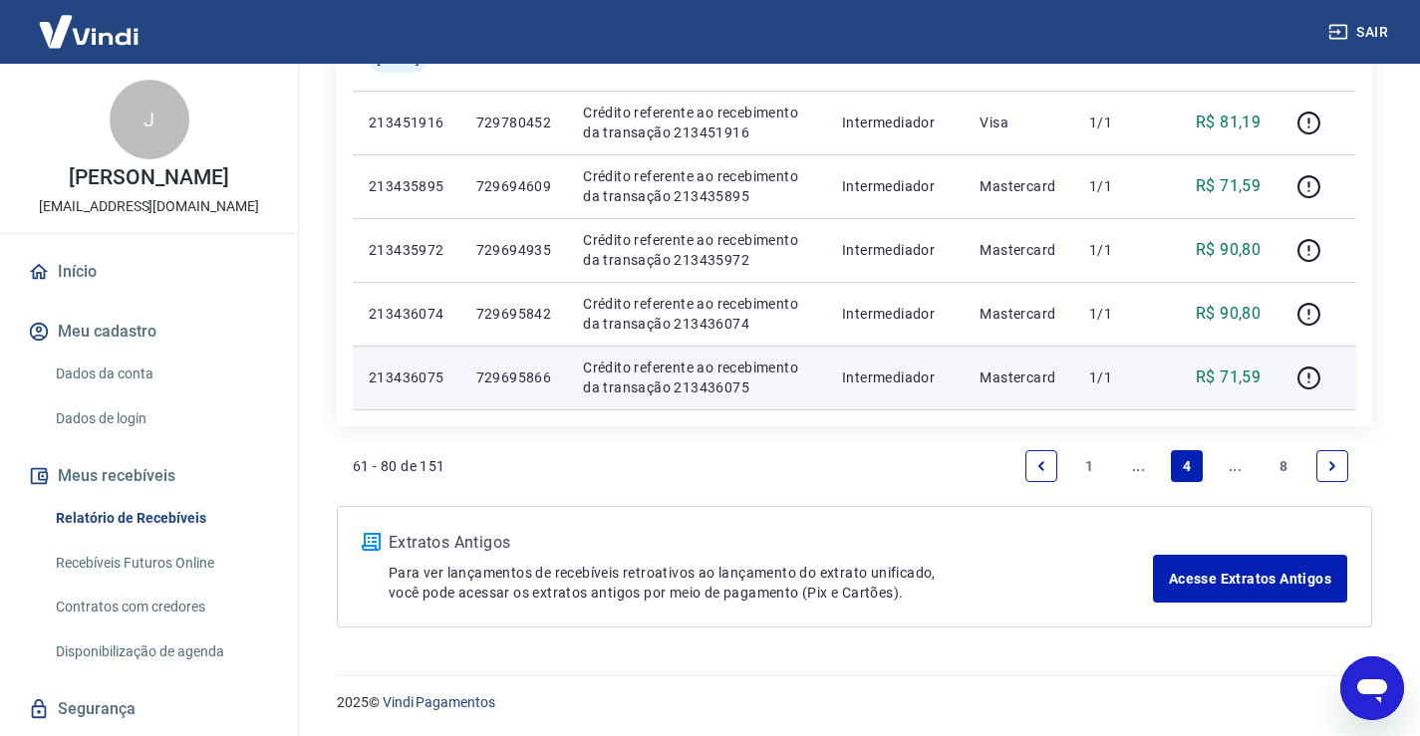
scroll to position [1657, 0]
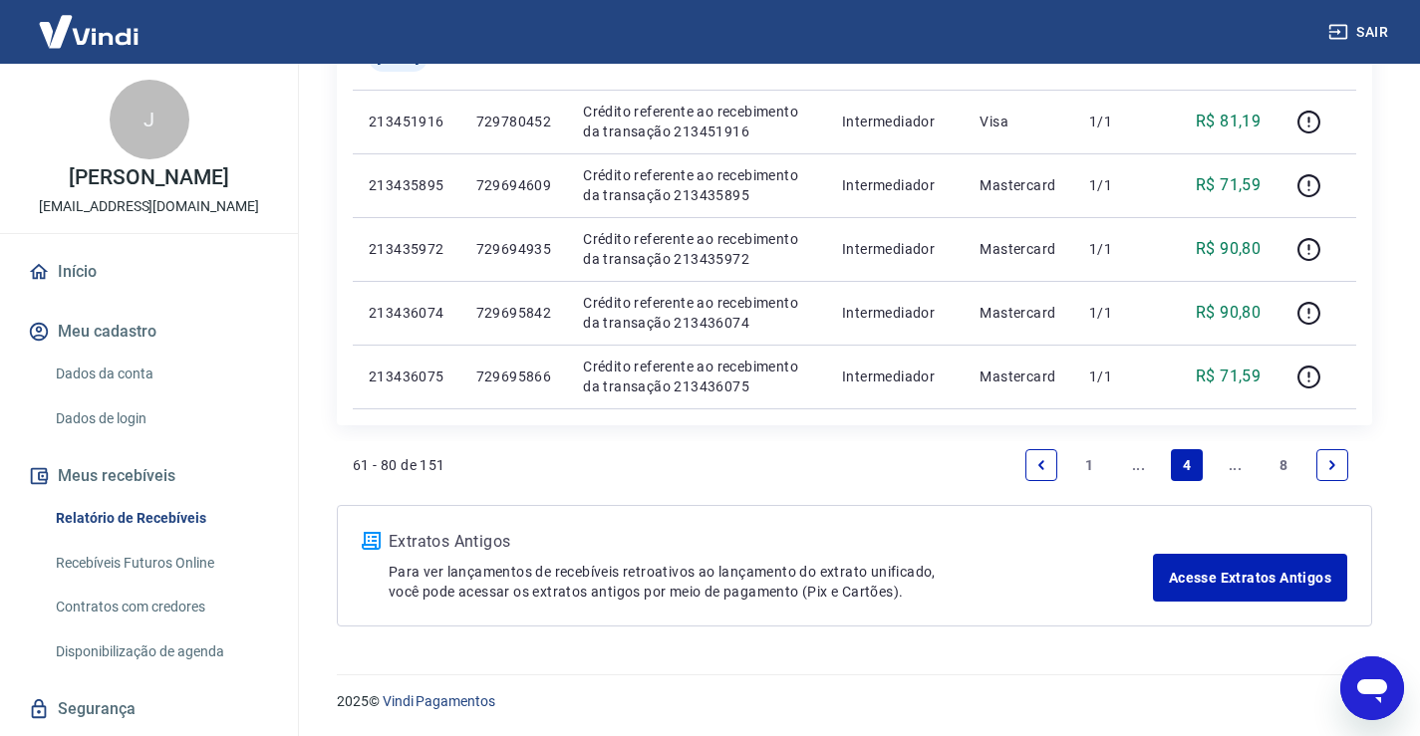
click at [1338, 464] on icon "Next page" at bounding box center [1332, 465] width 14 height 14
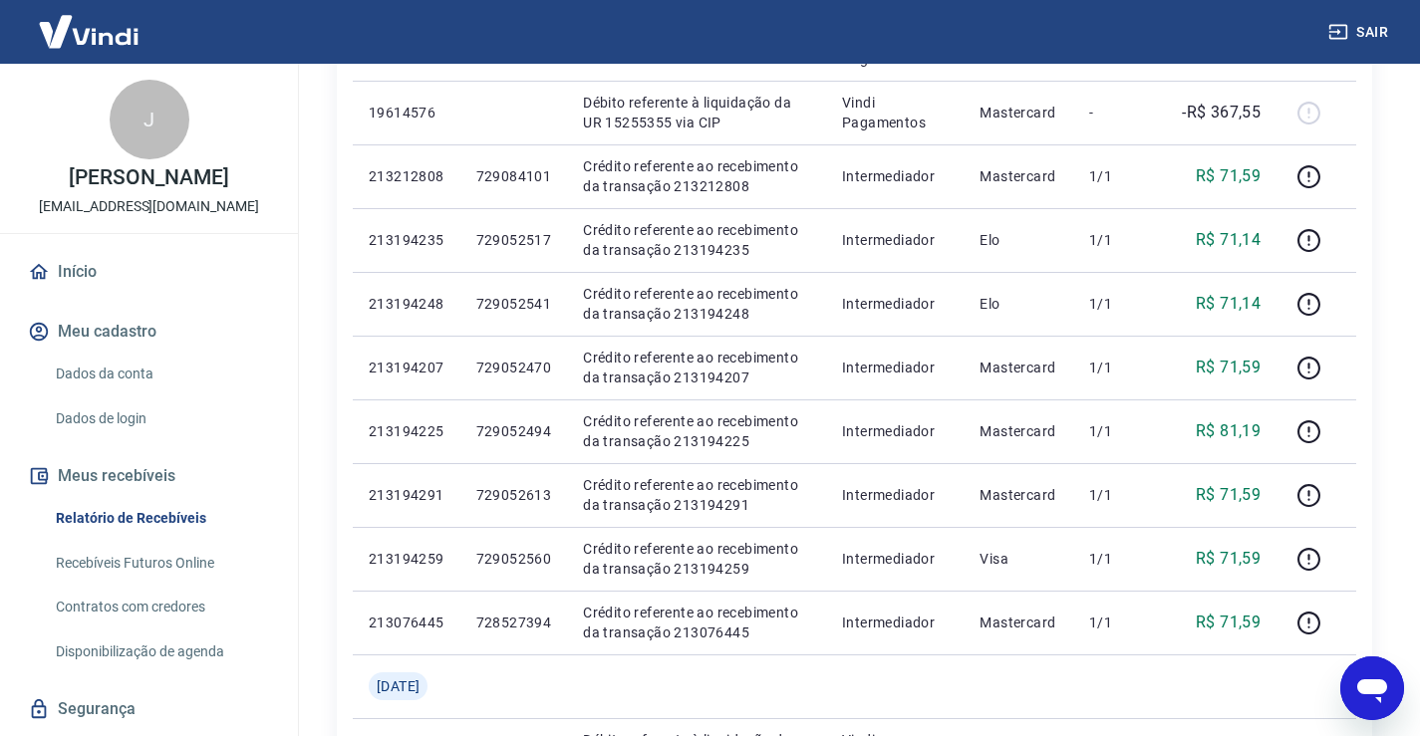
scroll to position [1295, 0]
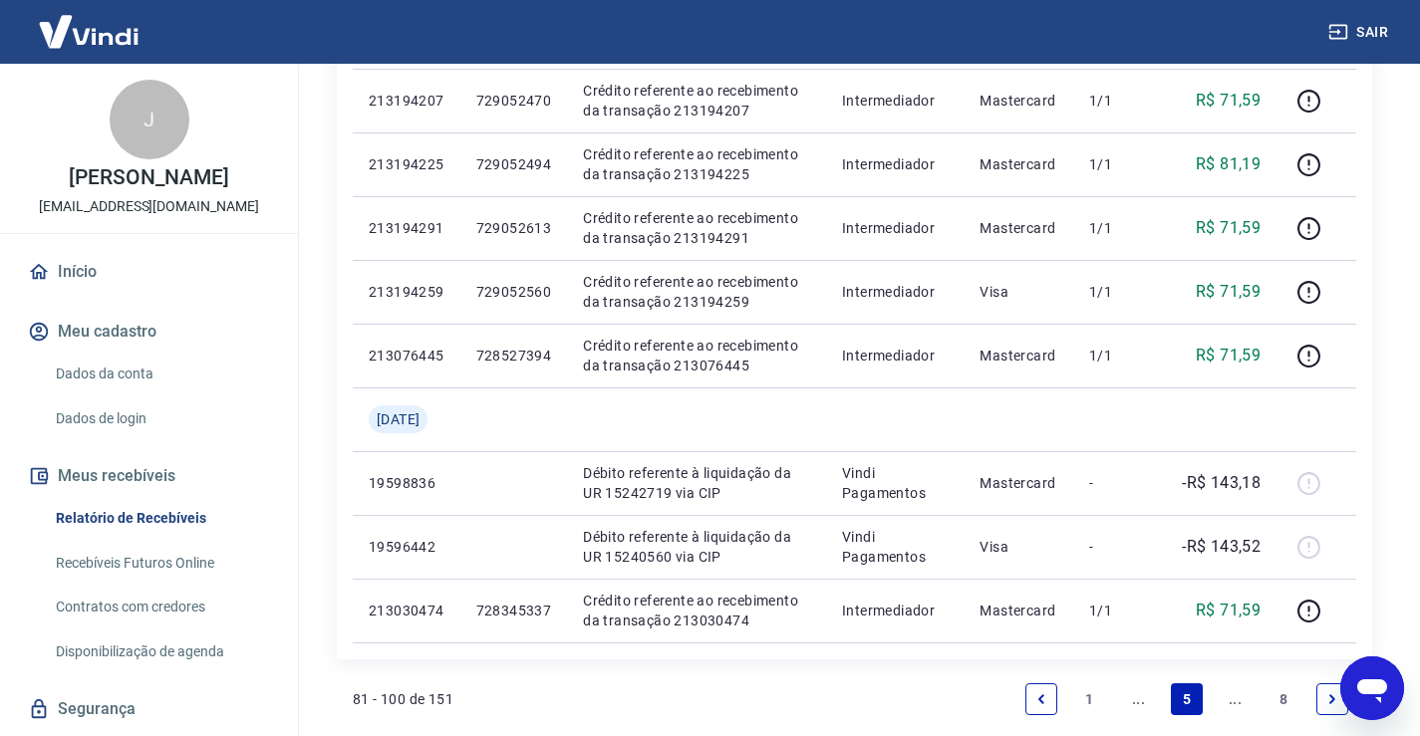
click at [1038, 697] on icon "Previous page" at bounding box center [1041, 699] width 14 height 14
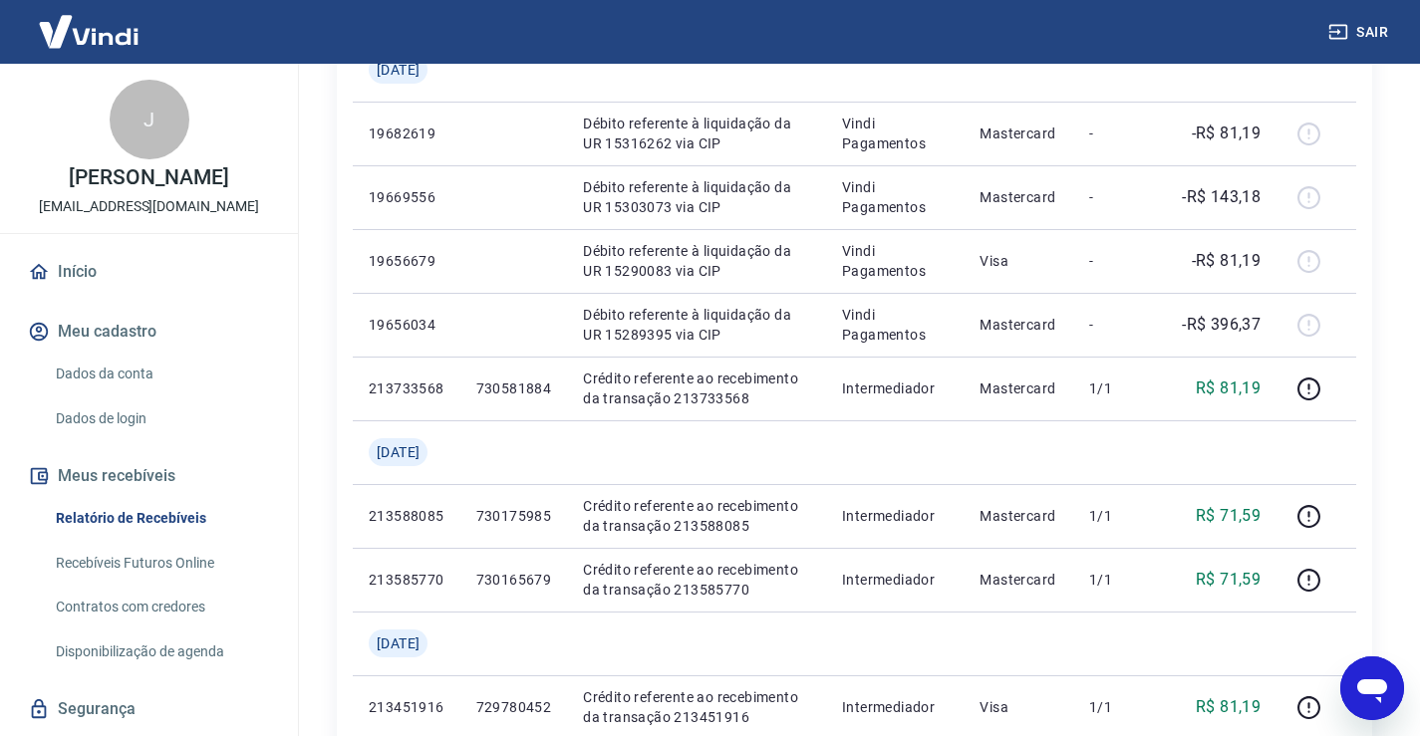
scroll to position [996, 0]
